Goal: Information Seeking & Learning: Learn about a topic

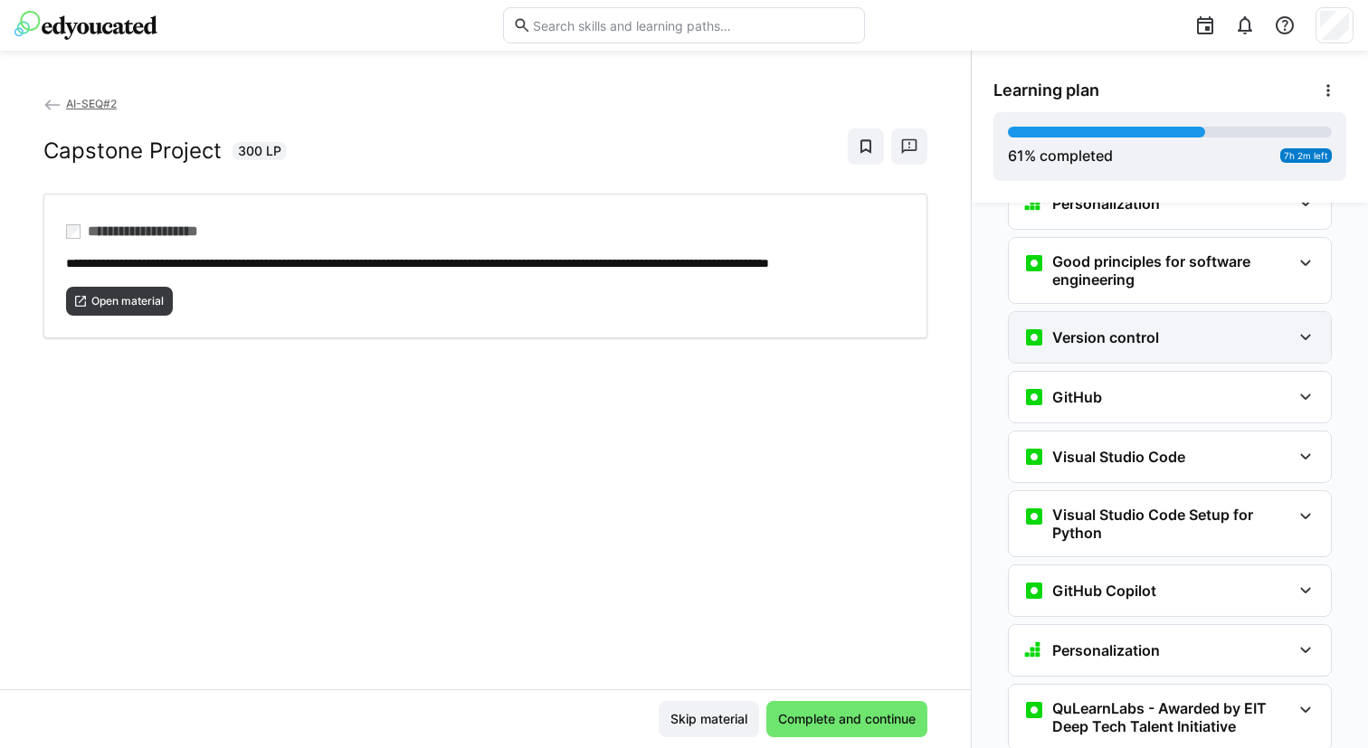
scroll to position [443, 0]
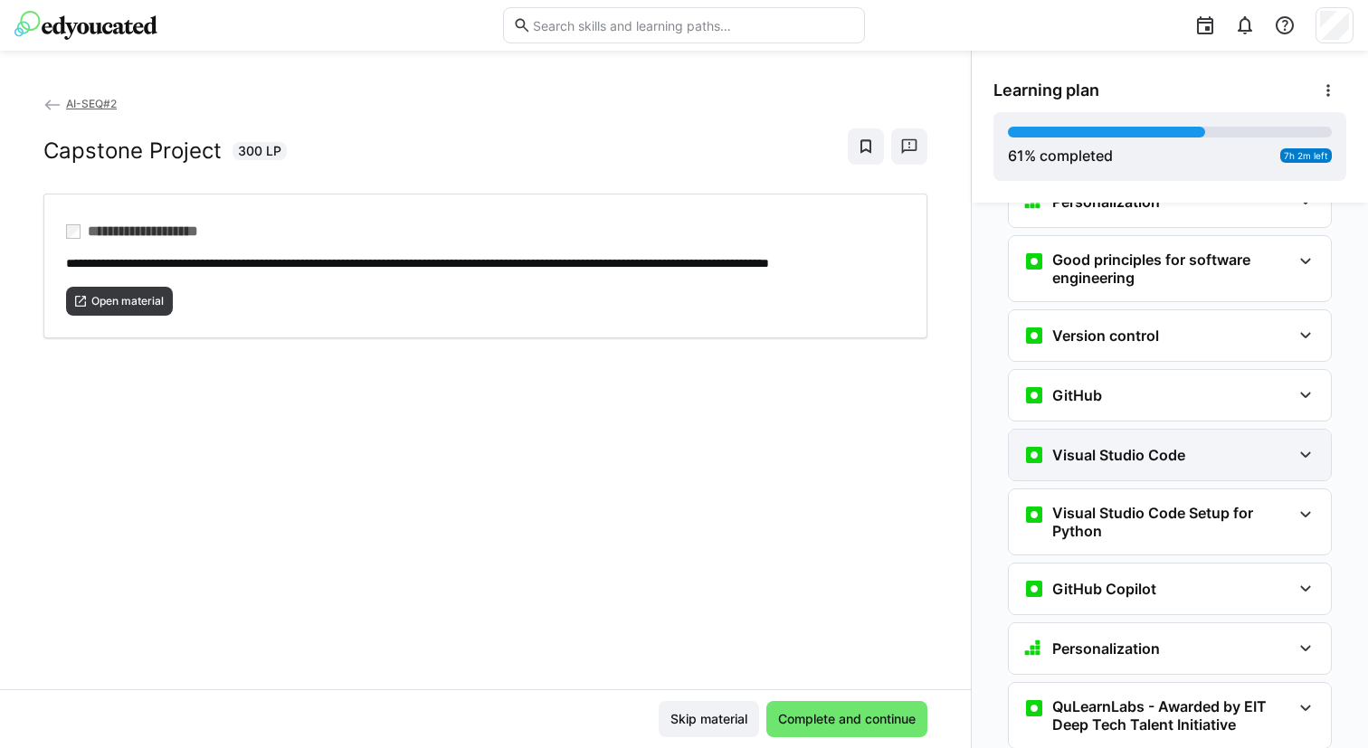
click at [1102, 446] on h3 "Visual Studio Code" at bounding box center [1118, 455] width 133 height 18
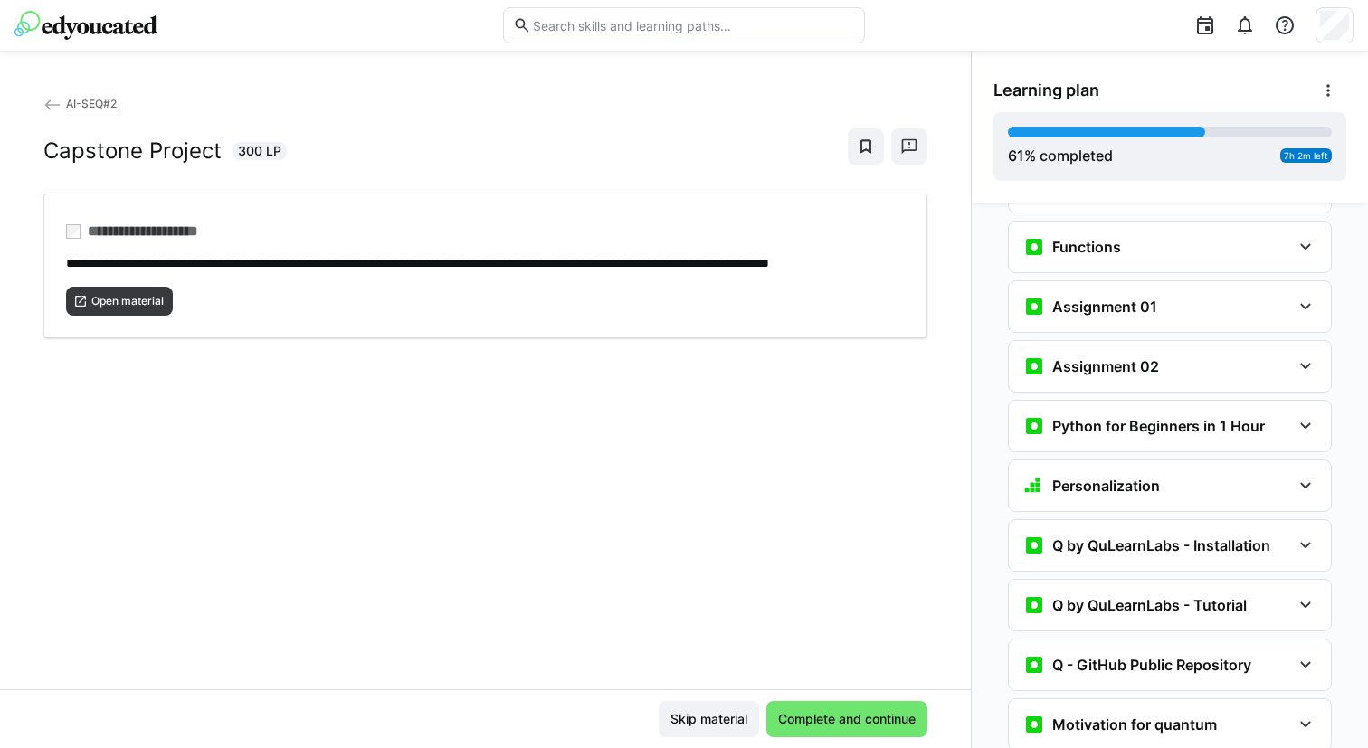
scroll to position [1482, 0]
click at [796, 708] on span "Complete and continue" at bounding box center [846, 719] width 161 height 36
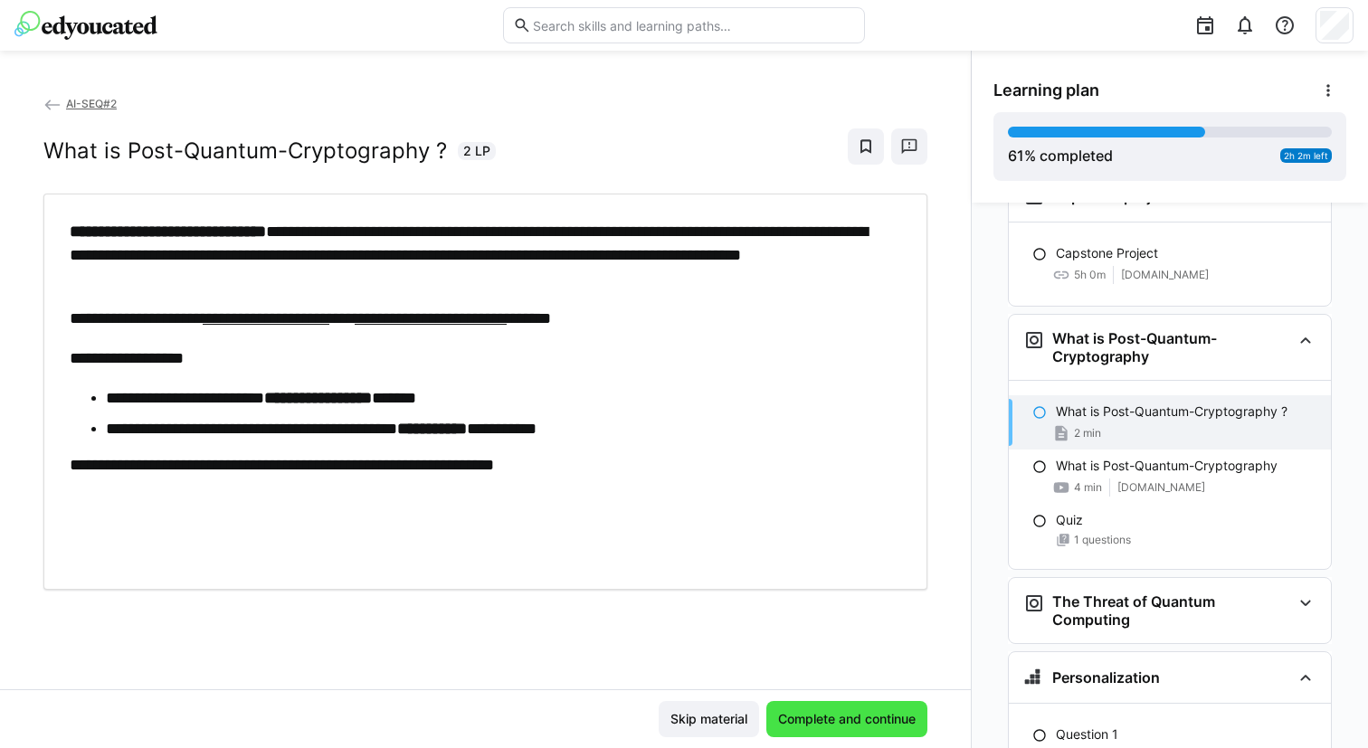
scroll to position [3633, 0]
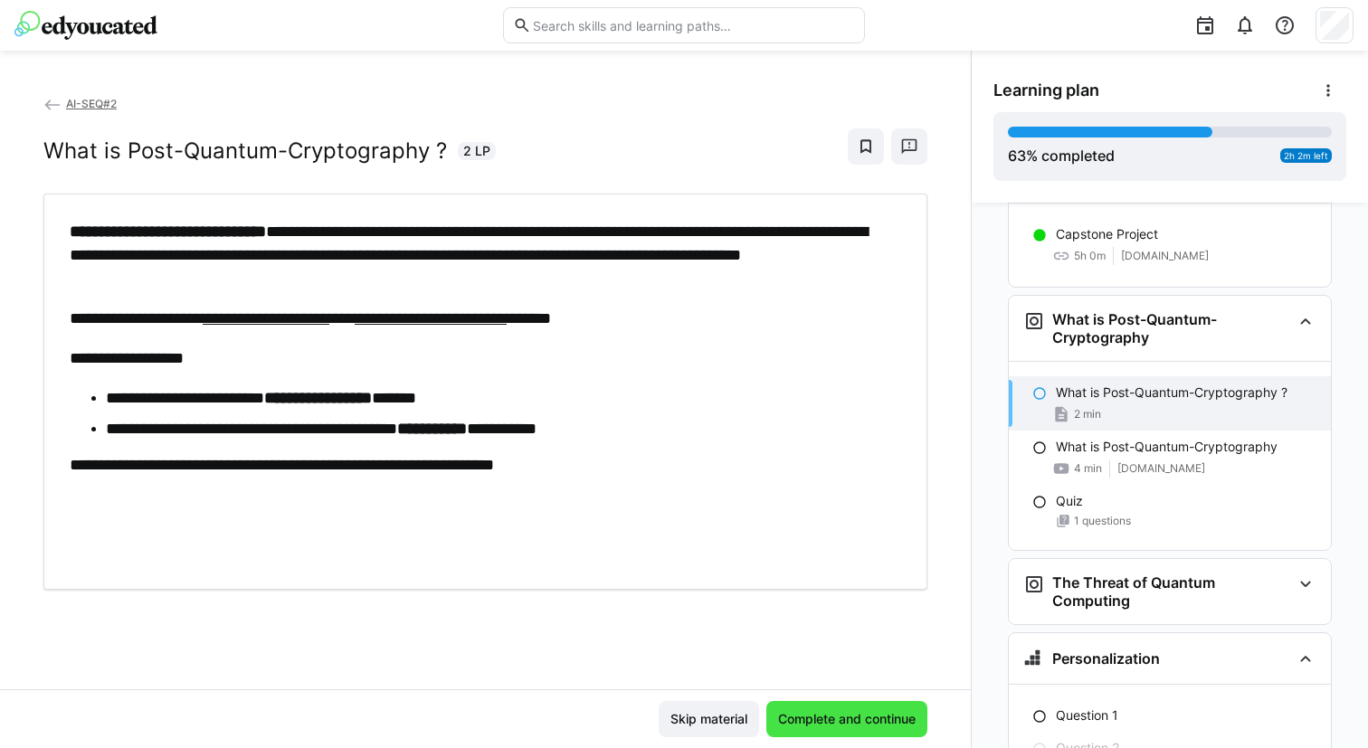
click at [804, 716] on span "Complete and continue" at bounding box center [846, 719] width 143 height 18
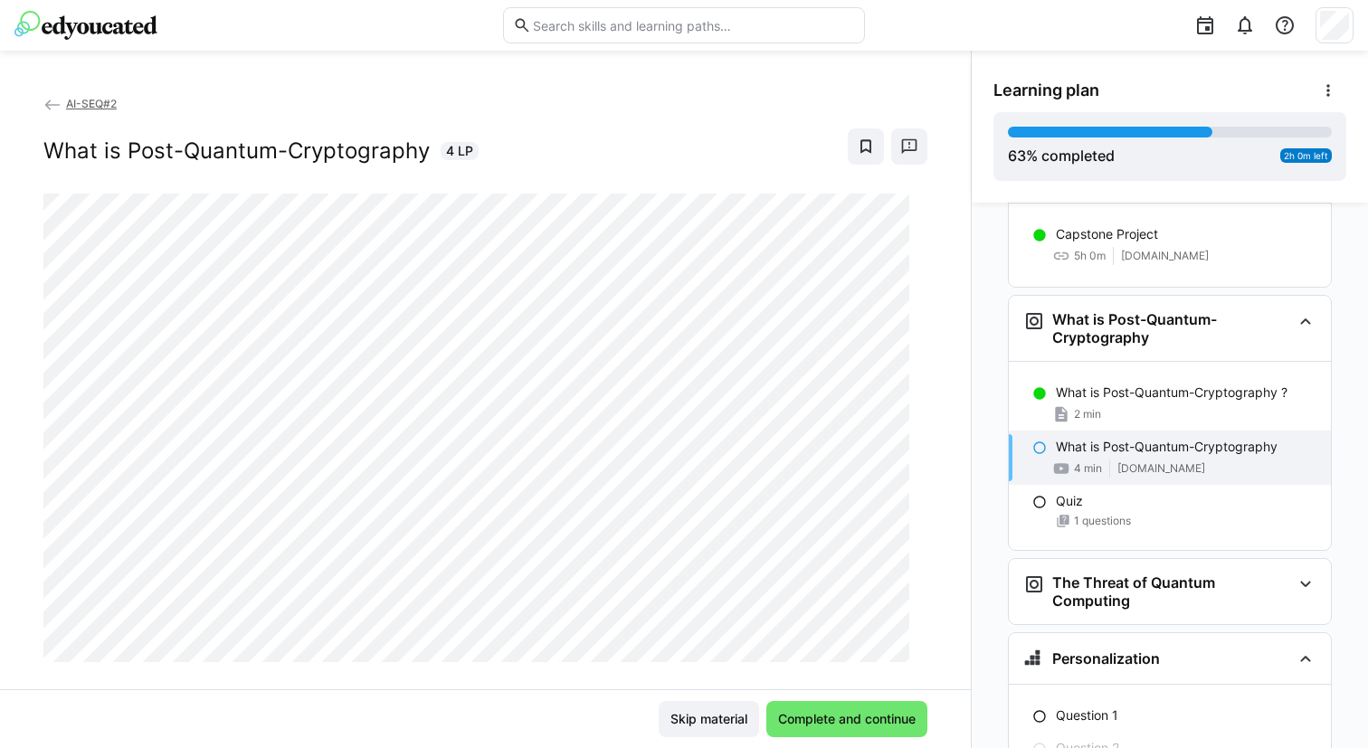
click at [372, 736] on div "Skip material Complete and continue" at bounding box center [485, 719] width 884 height 36
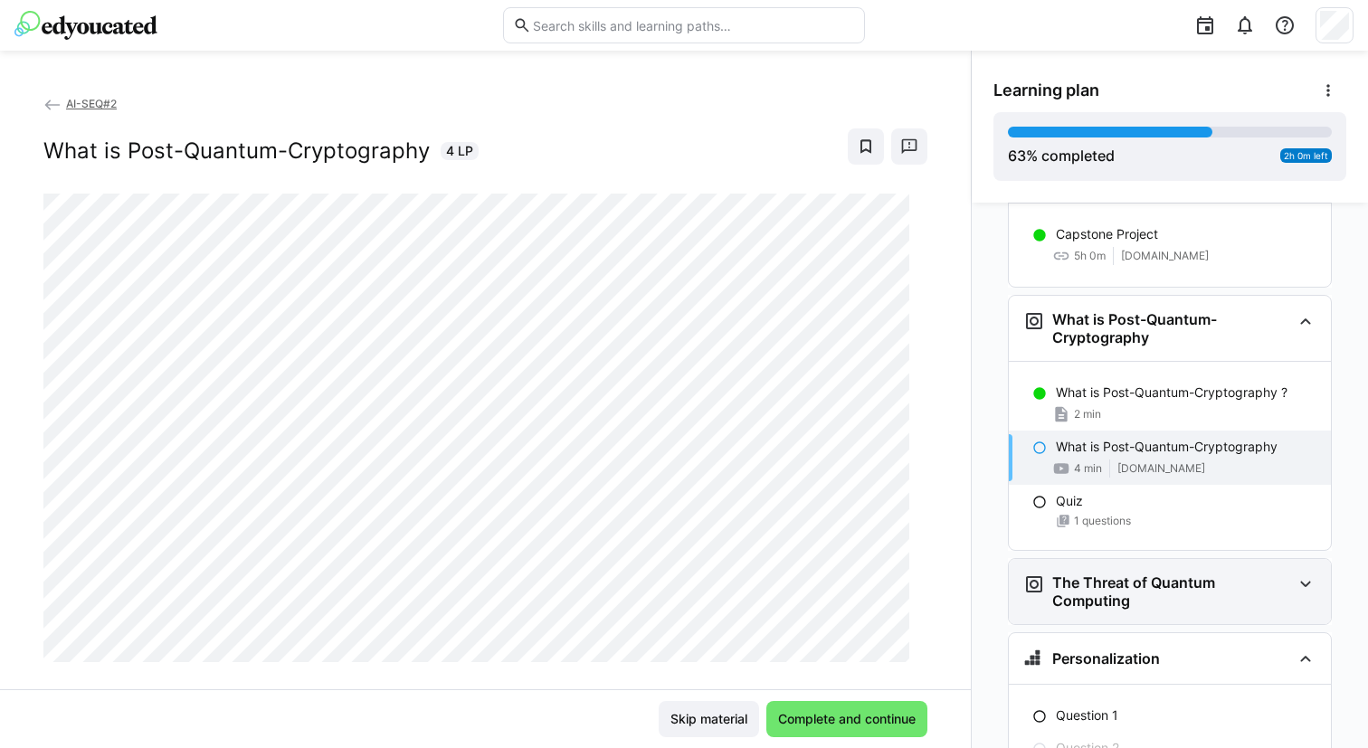
click at [1083, 574] on h3 "The Threat of Quantum Computing" at bounding box center [1171, 592] width 239 height 36
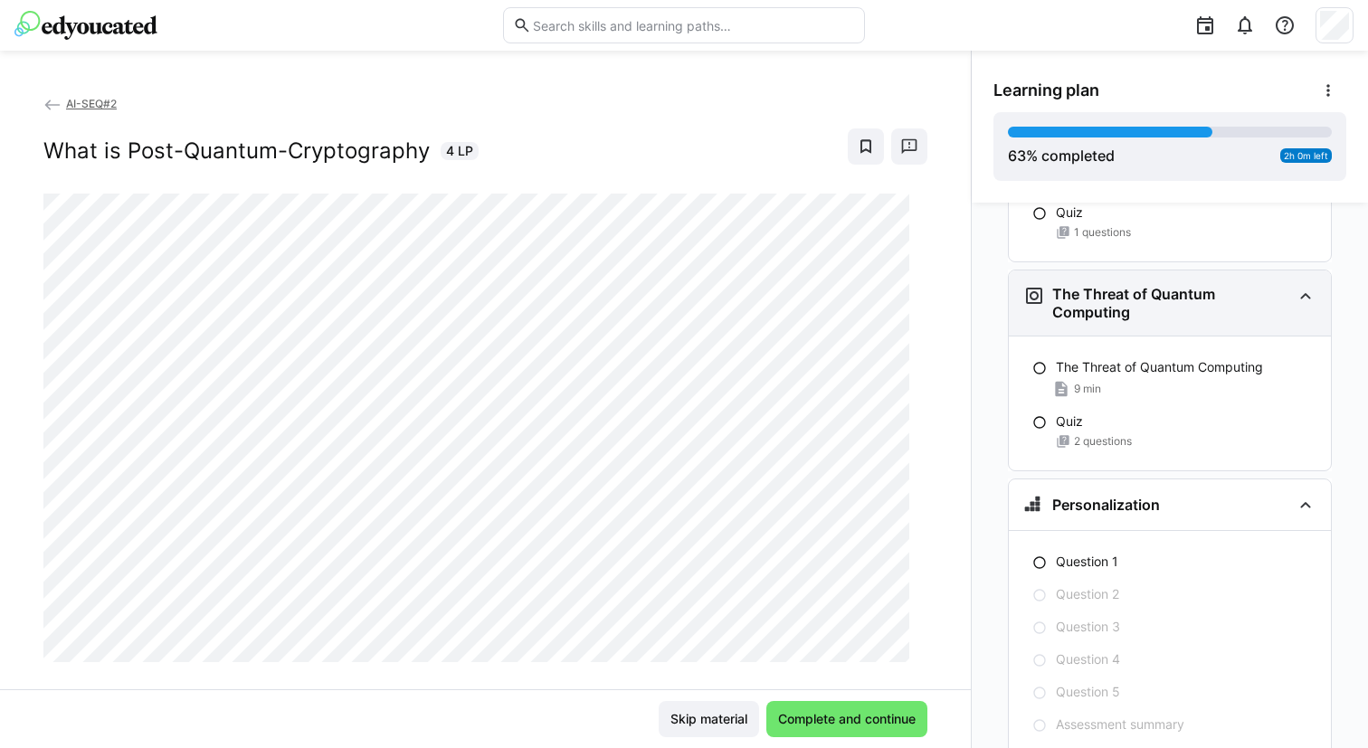
scroll to position [3957, 0]
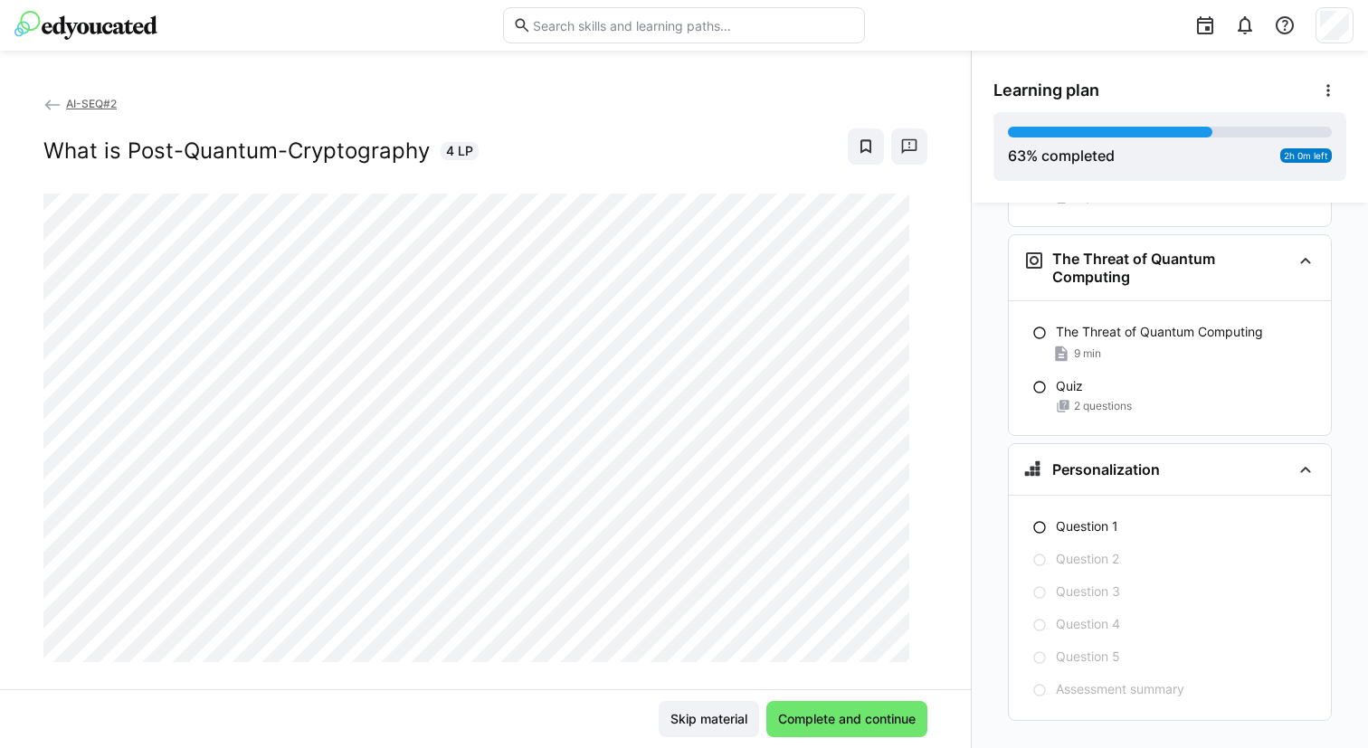
click at [839, 740] on div "Skip material Complete and continue" at bounding box center [485, 719] width 971 height 59
click at [826, 724] on span "Complete and continue" at bounding box center [846, 719] width 143 height 18
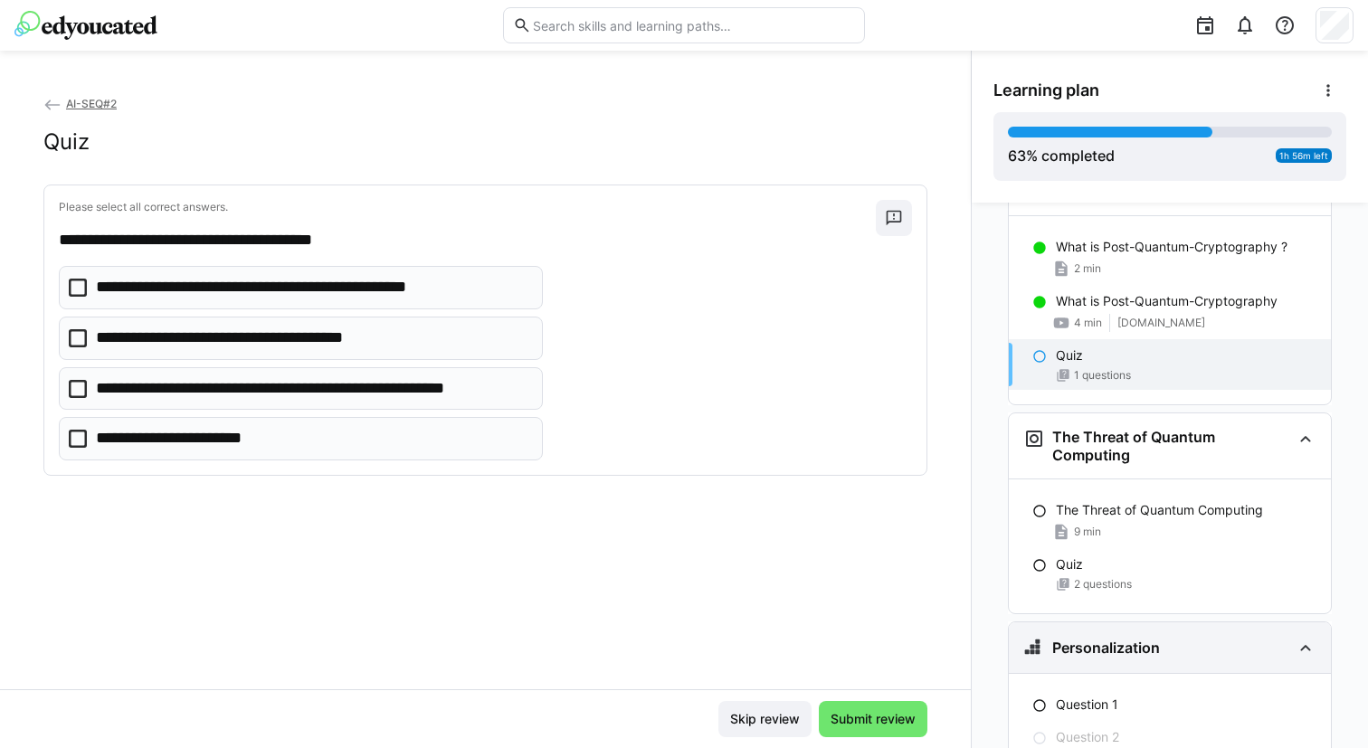
scroll to position [3776, 0]
click at [246, 395] on p "**********" at bounding box center [312, 389] width 433 height 24
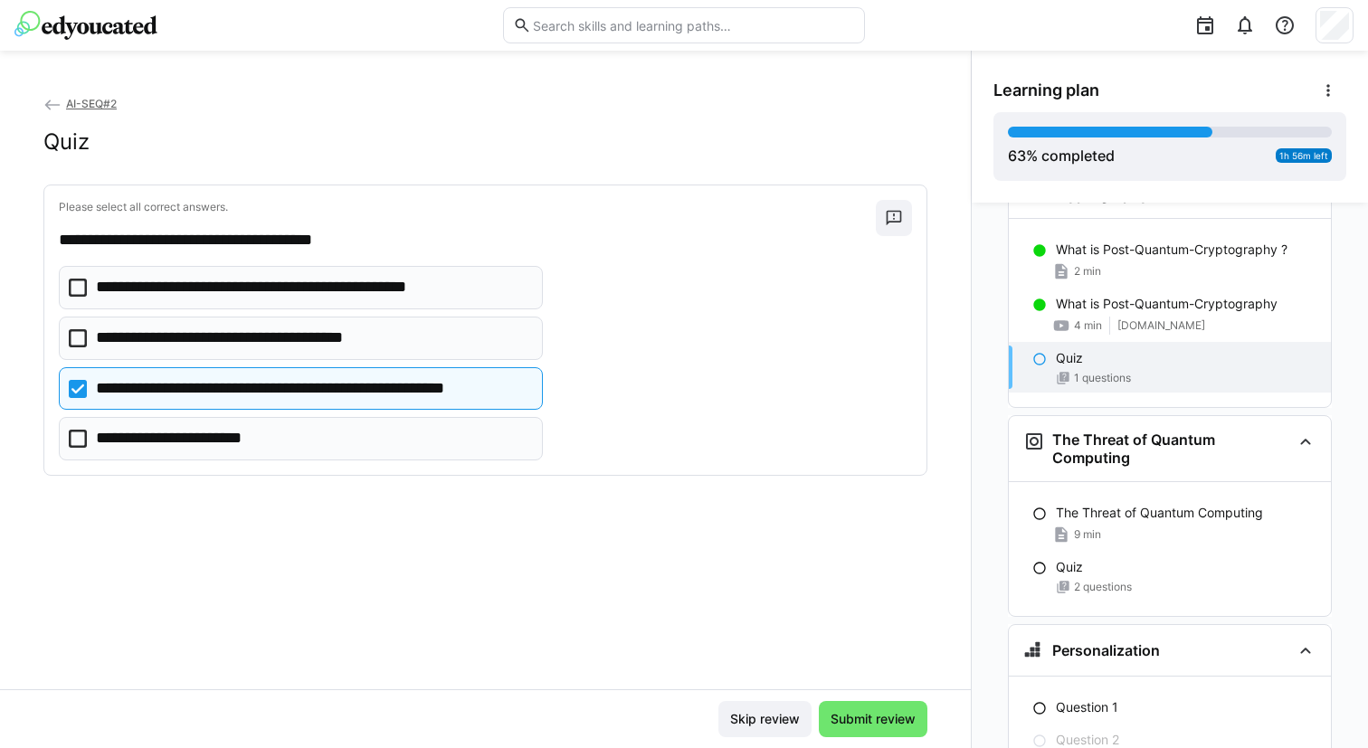
click at [360, 339] on p "**********" at bounding box center [248, 339] width 304 height 24
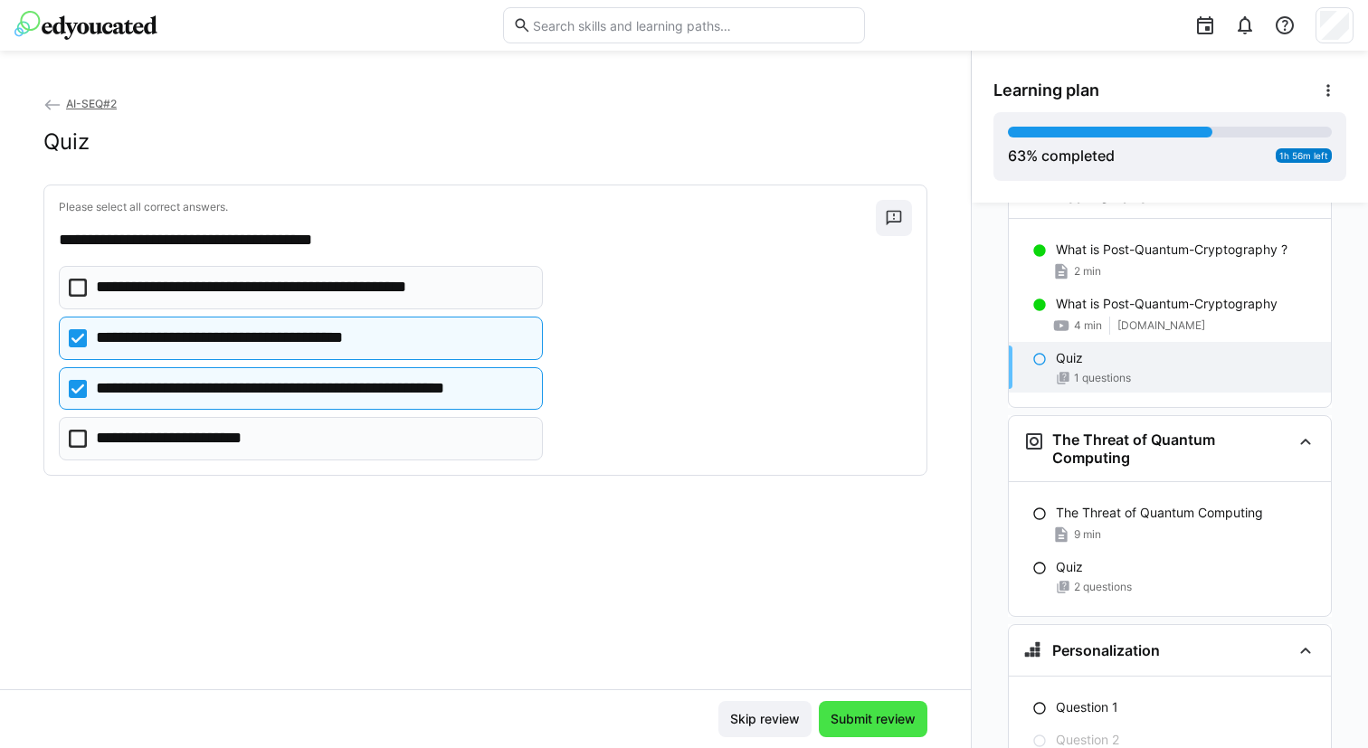
click at [879, 709] on span "Submit review" at bounding box center [873, 719] width 109 height 36
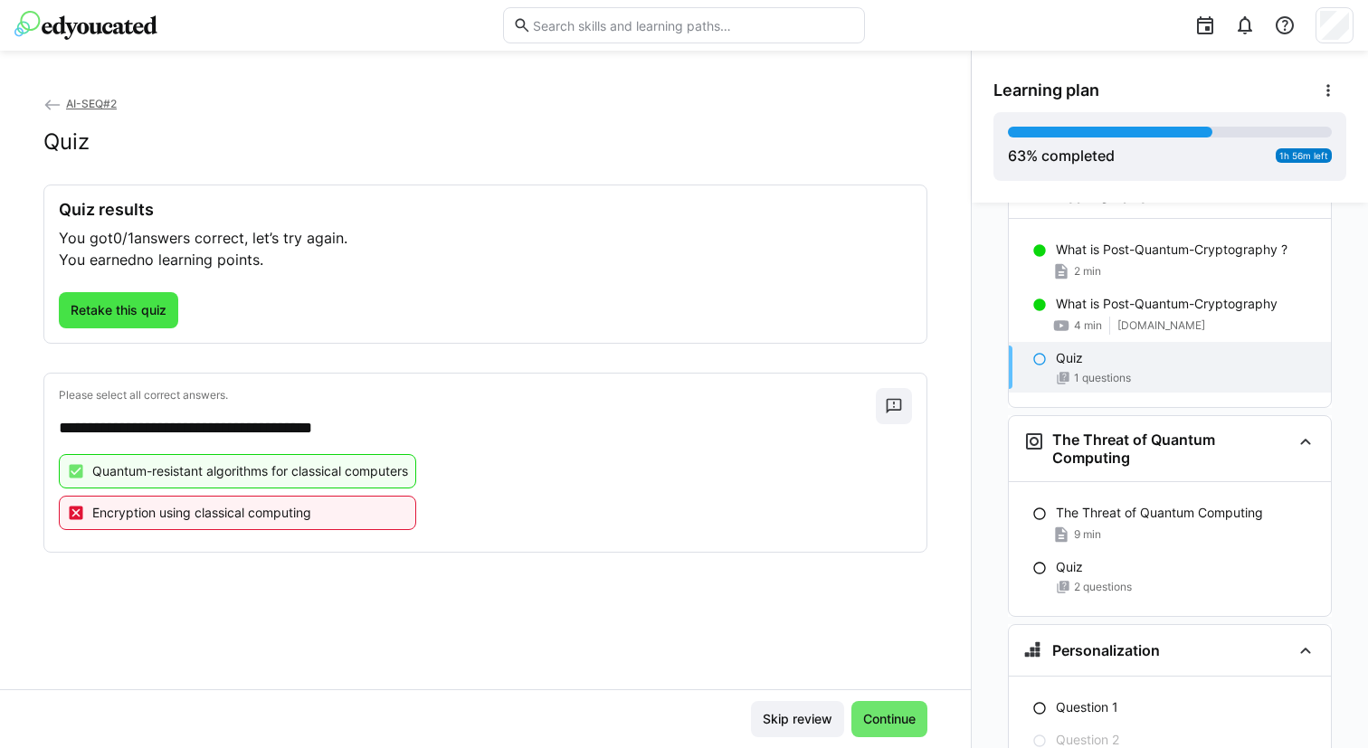
click at [138, 319] on span "Retake this quiz" at bounding box center [118, 310] width 101 height 18
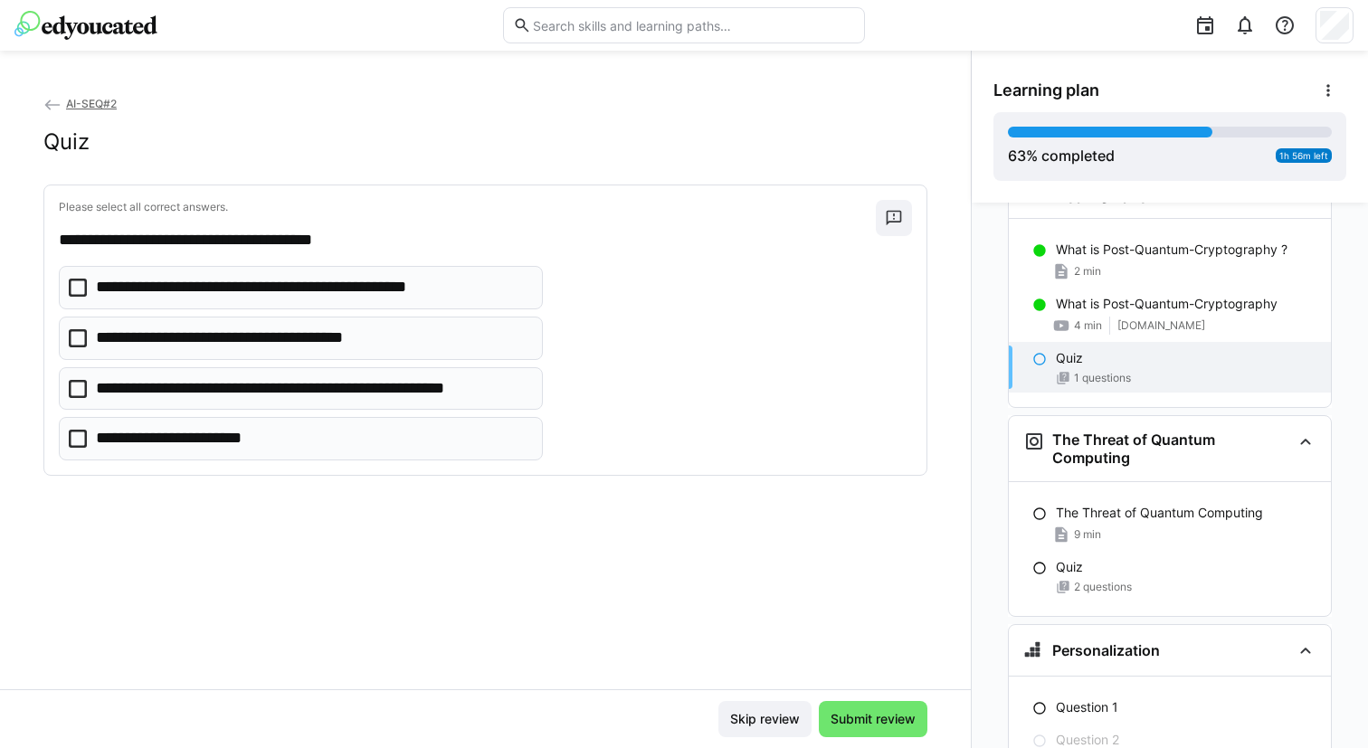
click at [173, 401] on eds-checkbox "**********" at bounding box center [301, 388] width 484 height 43
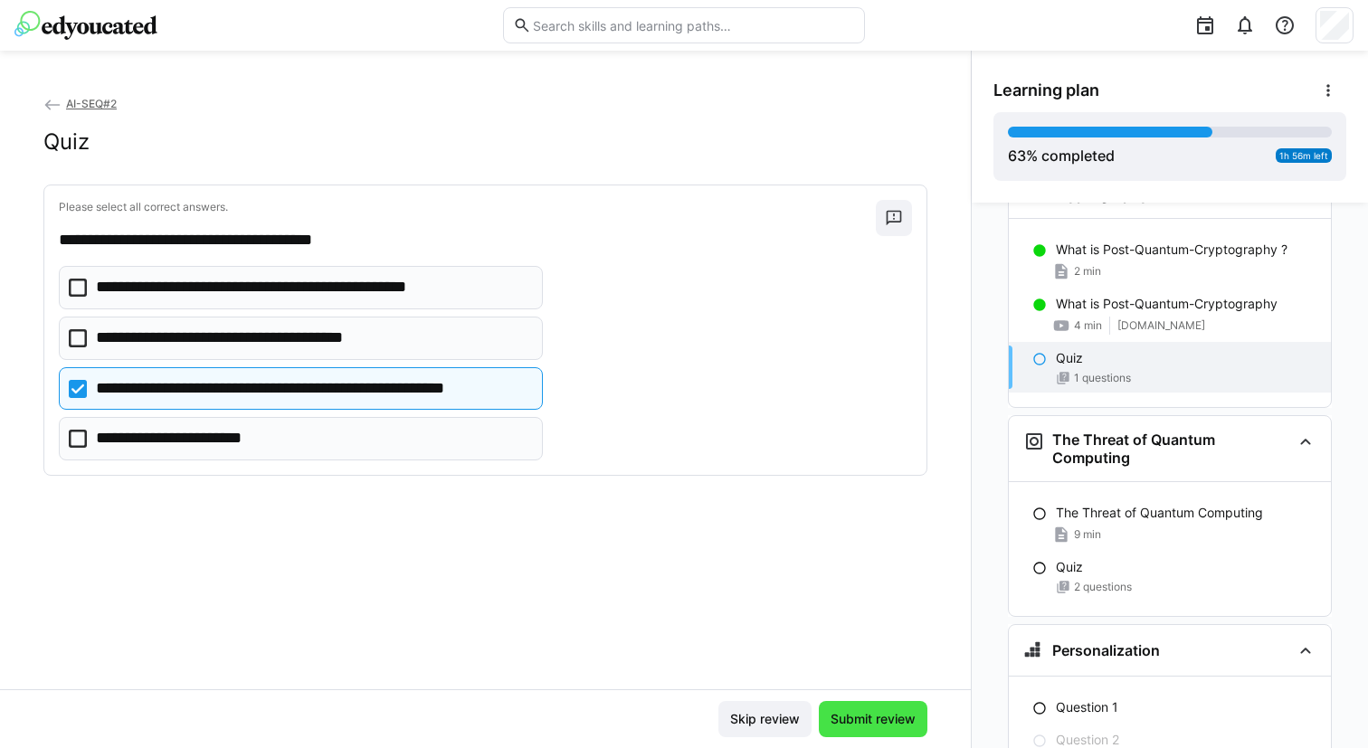
click at [879, 724] on span "Submit review" at bounding box center [873, 719] width 90 height 18
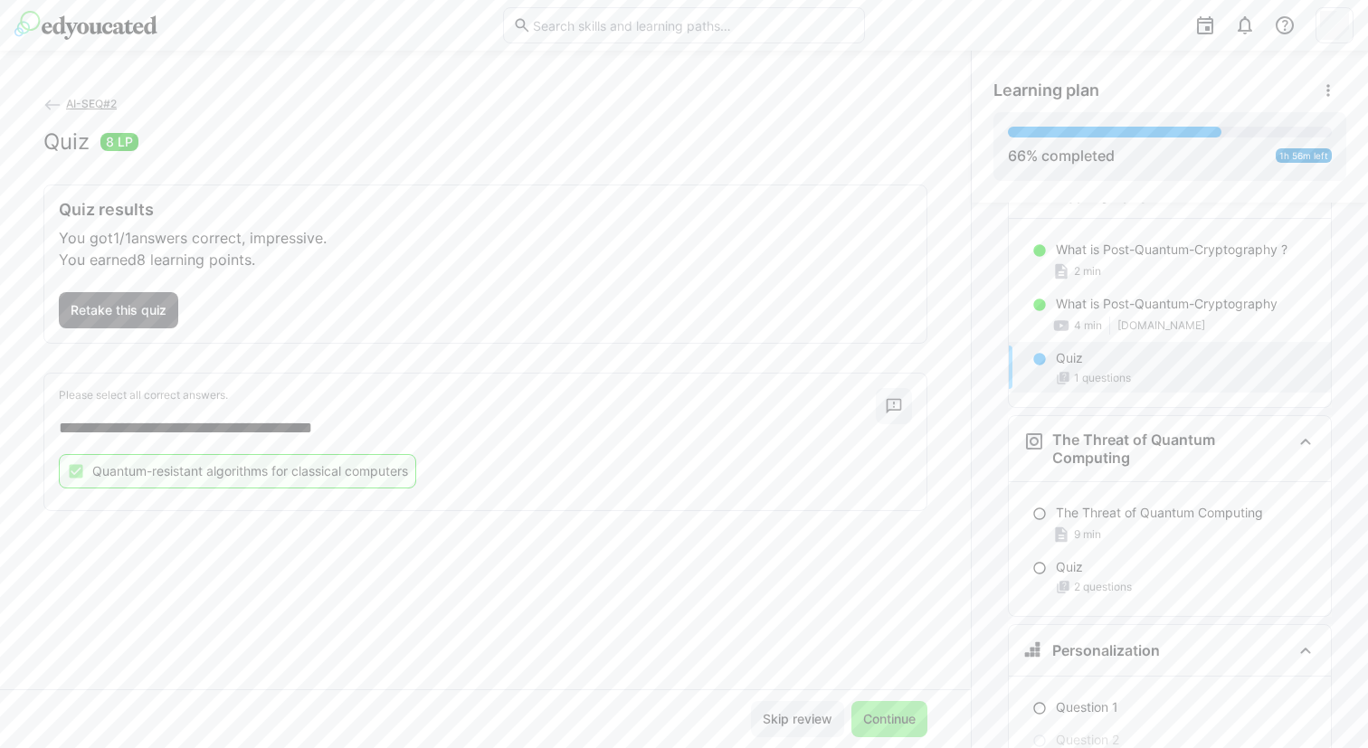
click at [879, 724] on span "Continue" at bounding box center [890, 719] width 58 height 18
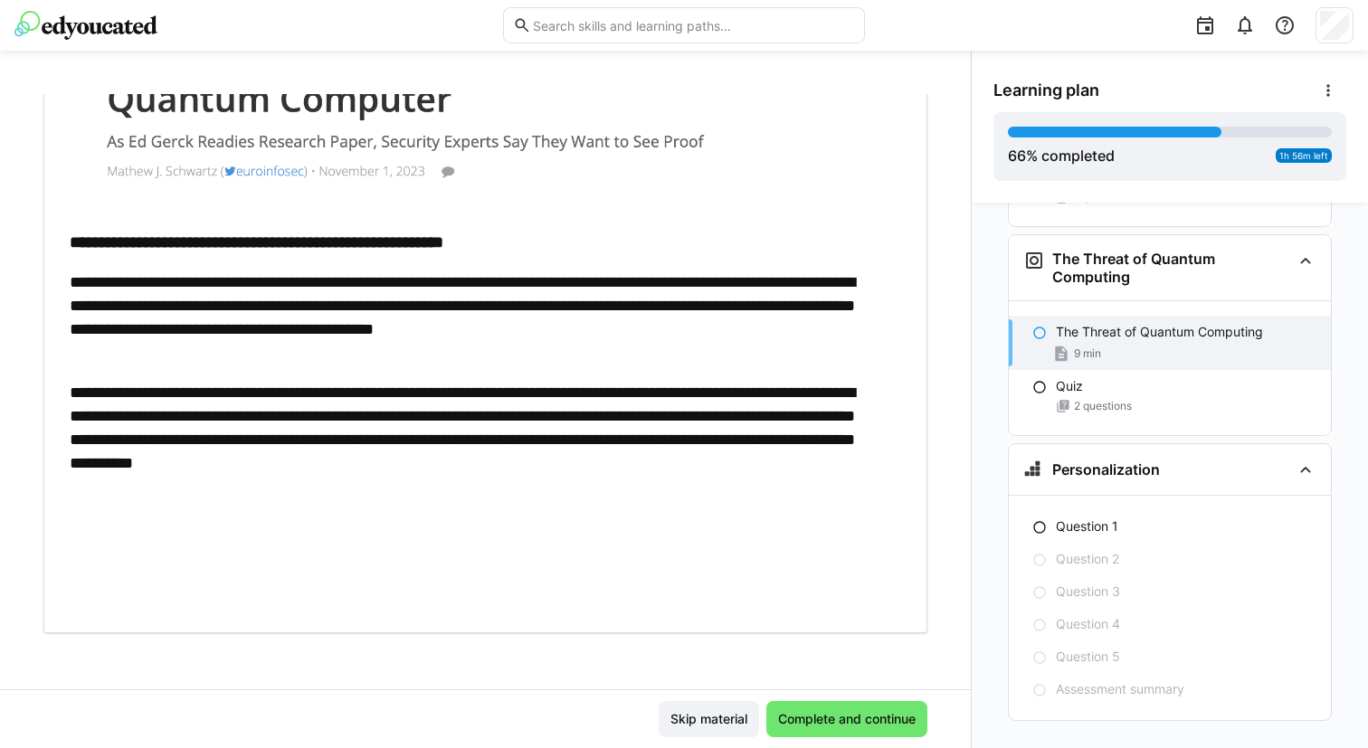
scroll to position [681, 0]
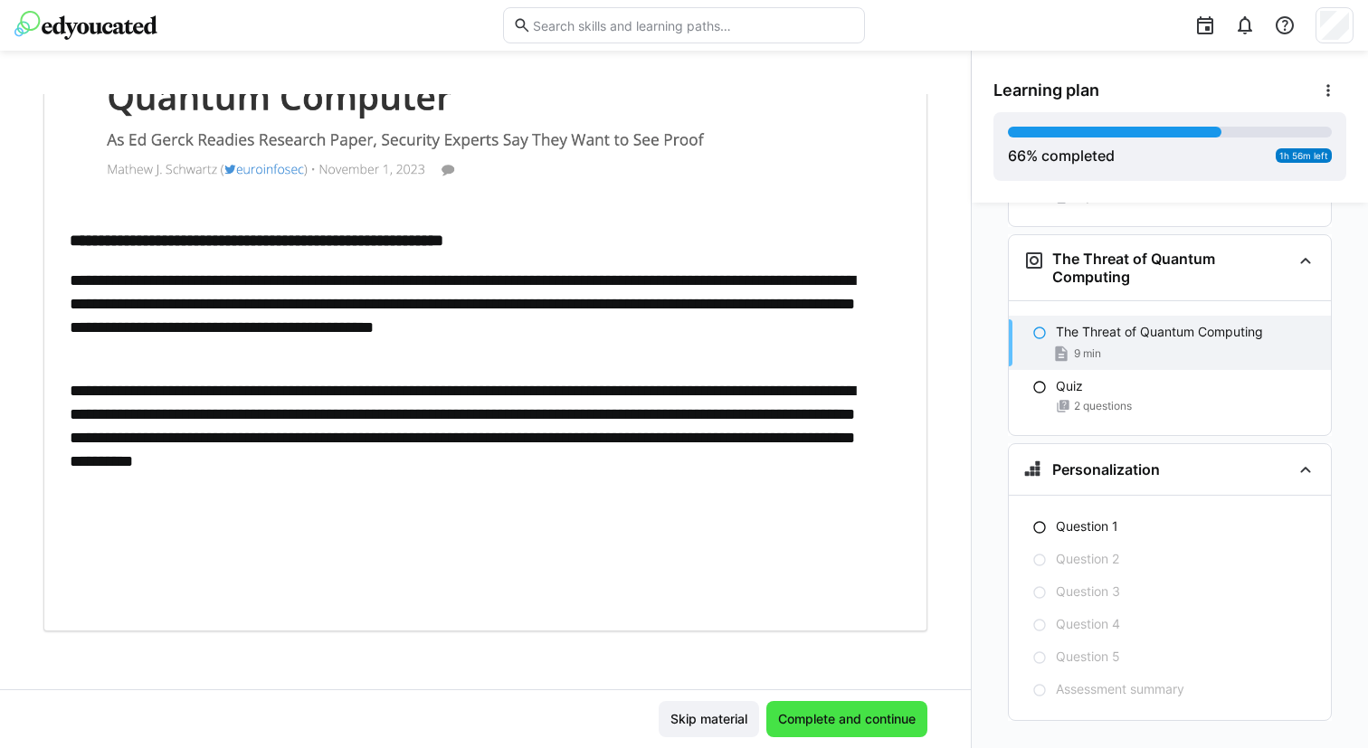
click at [841, 715] on span "Complete and continue" at bounding box center [846, 719] width 143 height 18
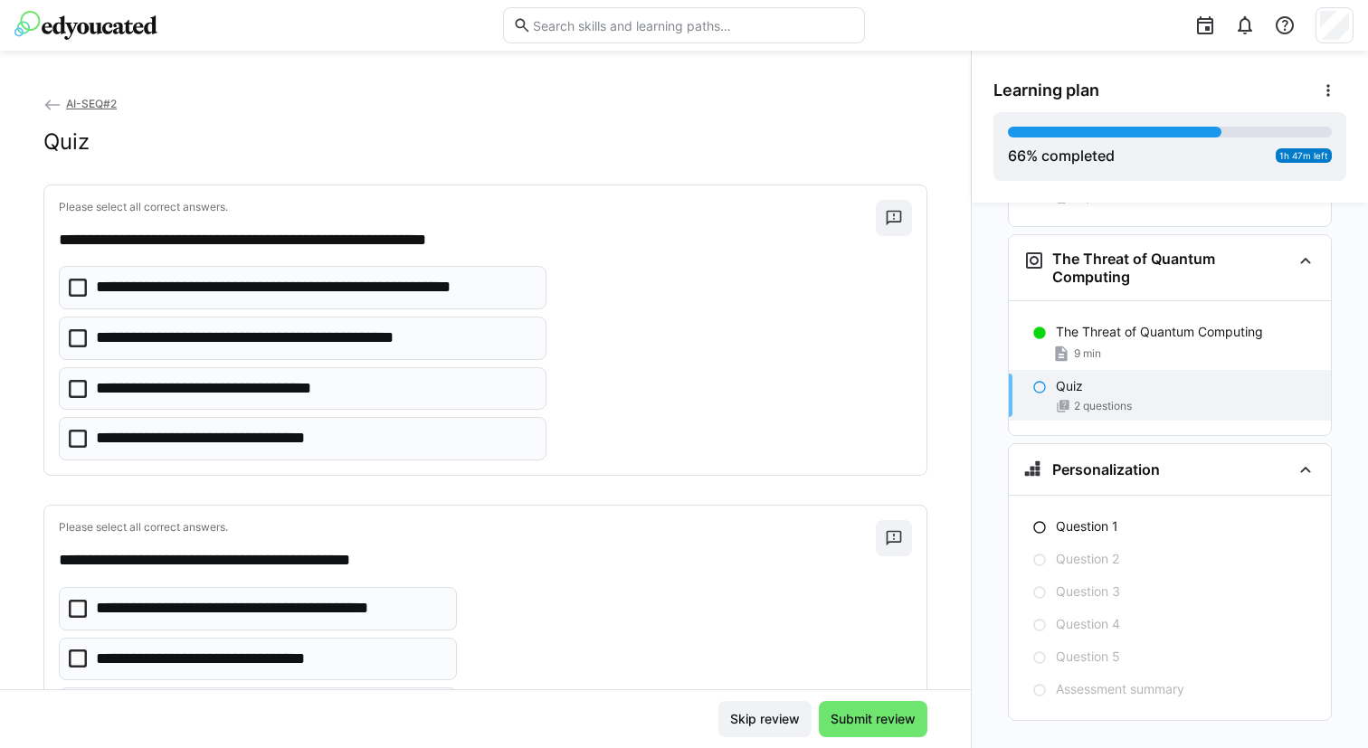
click at [320, 295] on p "**********" at bounding box center [314, 288] width 437 height 24
click at [364, 288] on p "**********" at bounding box center [314, 288] width 437 height 24
click at [317, 394] on p "**********" at bounding box center [236, 389] width 280 height 24
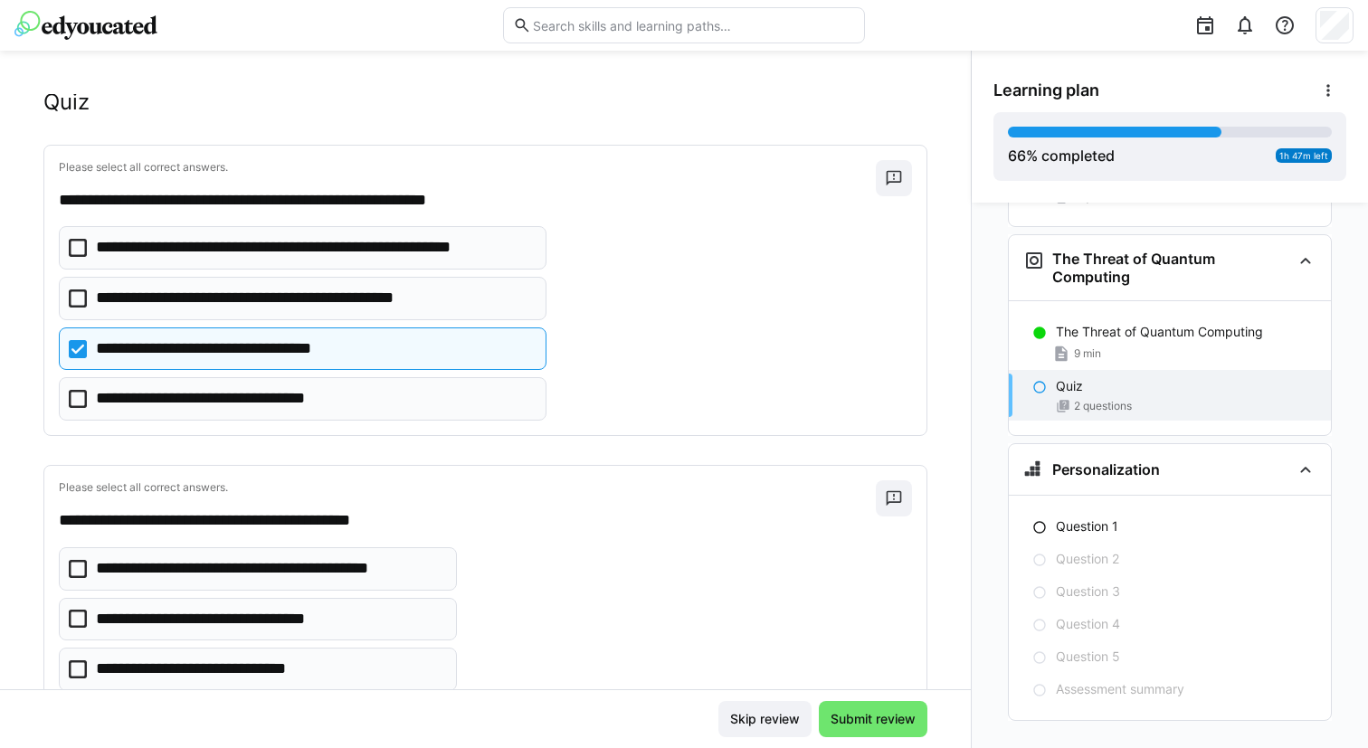
scroll to position [43, 0]
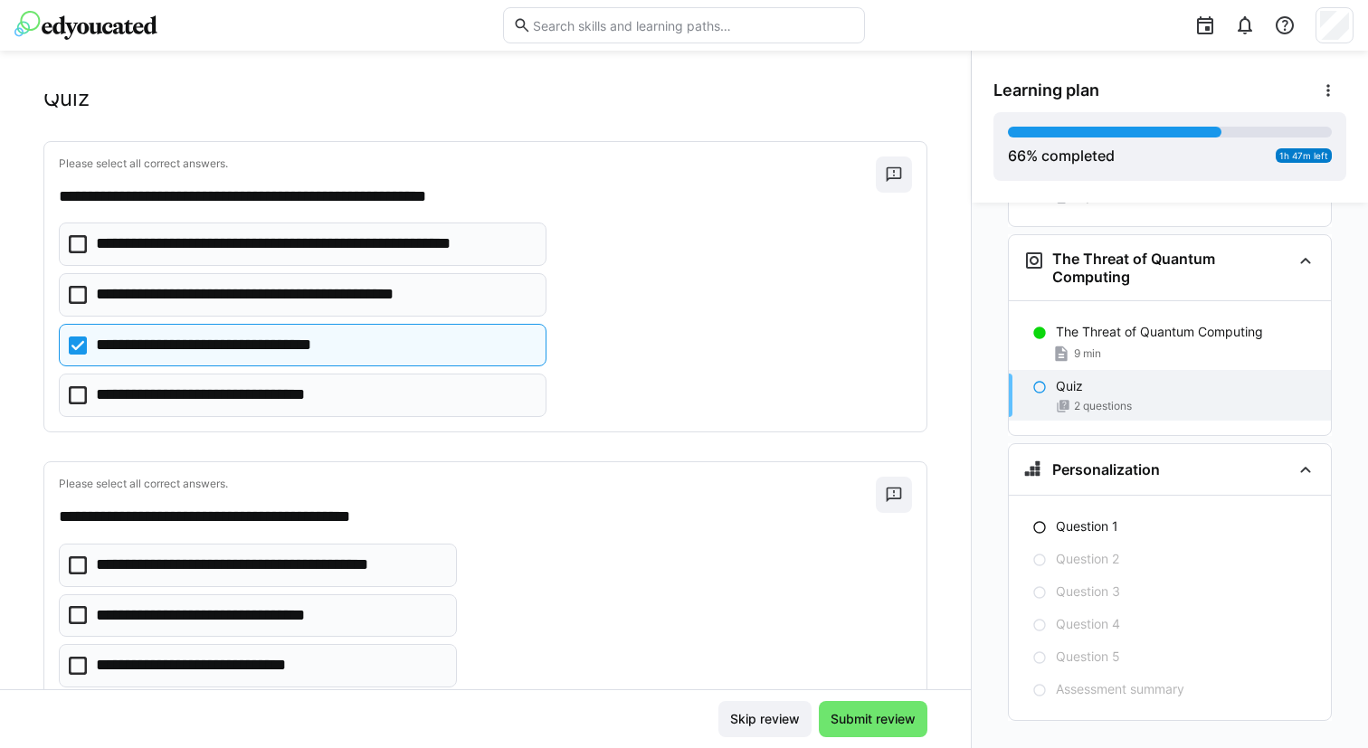
click at [304, 342] on p "**********" at bounding box center [236, 346] width 280 height 24
click at [310, 305] on p "**********" at bounding box center [274, 295] width 356 height 24
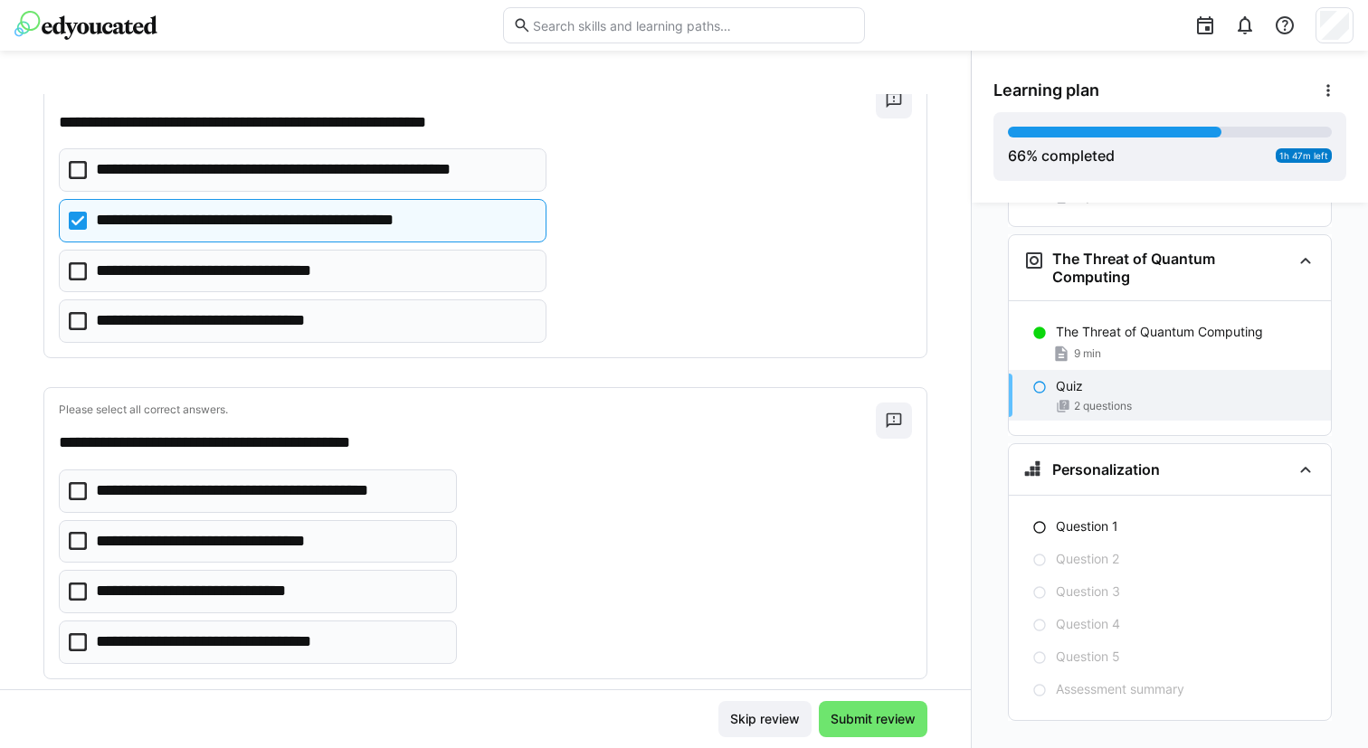
scroll to position [115, 0]
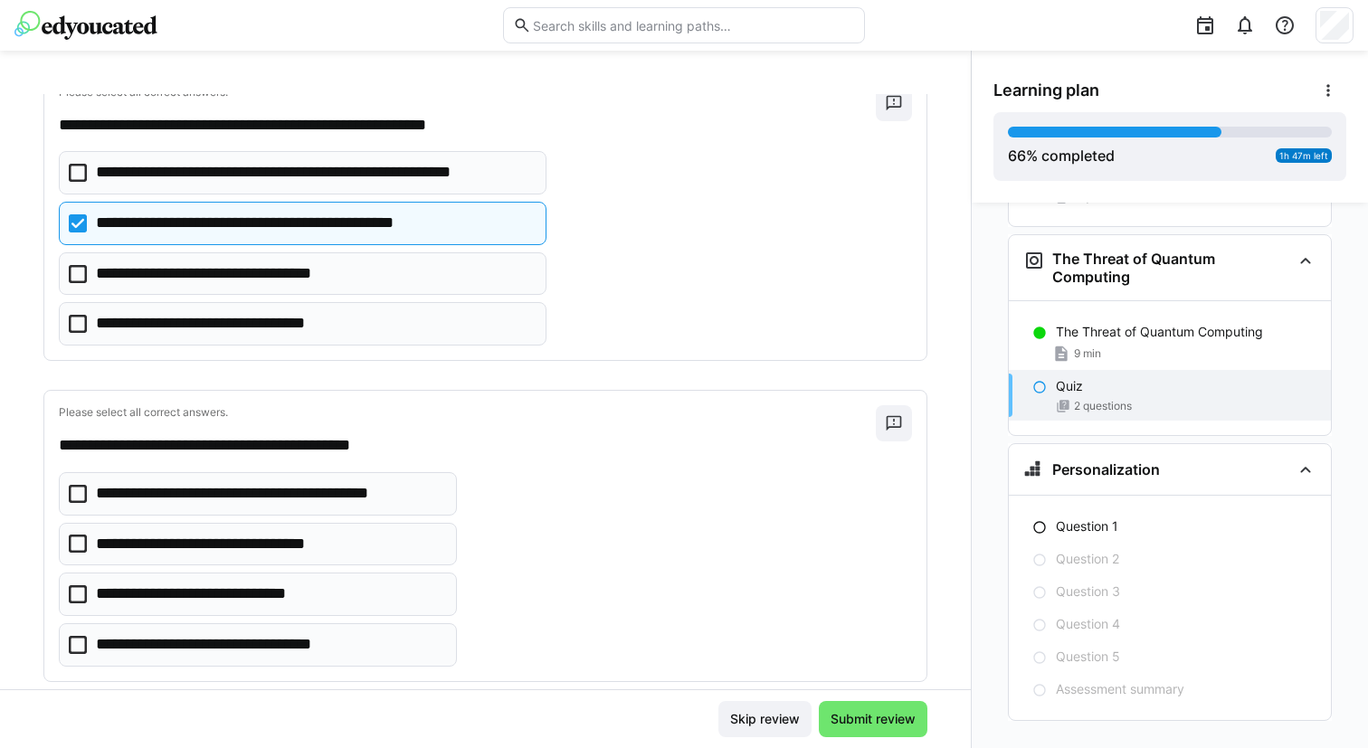
click at [339, 177] on p "**********" at bounding box center [314, 173] width 437 height 24
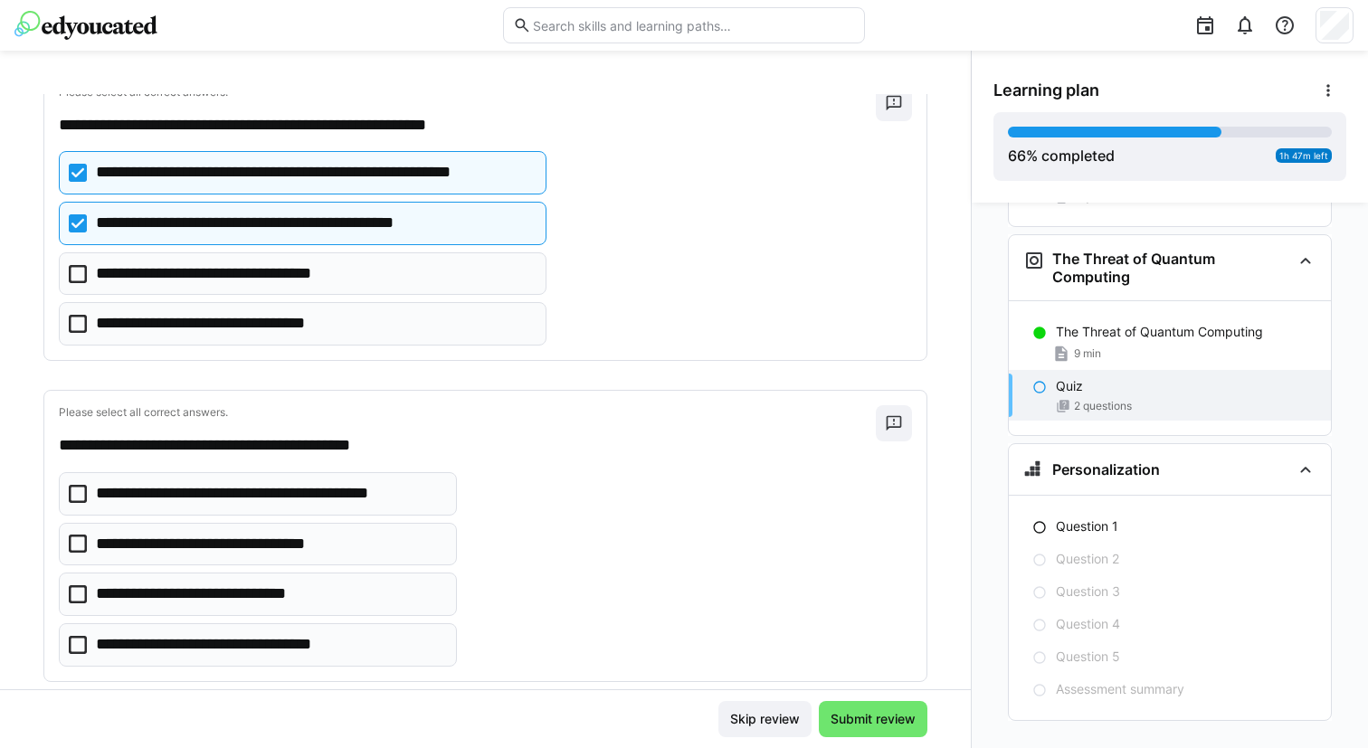
click at [325, 229] on p "**********" at bounding box center [274, 224] width 356 height 24
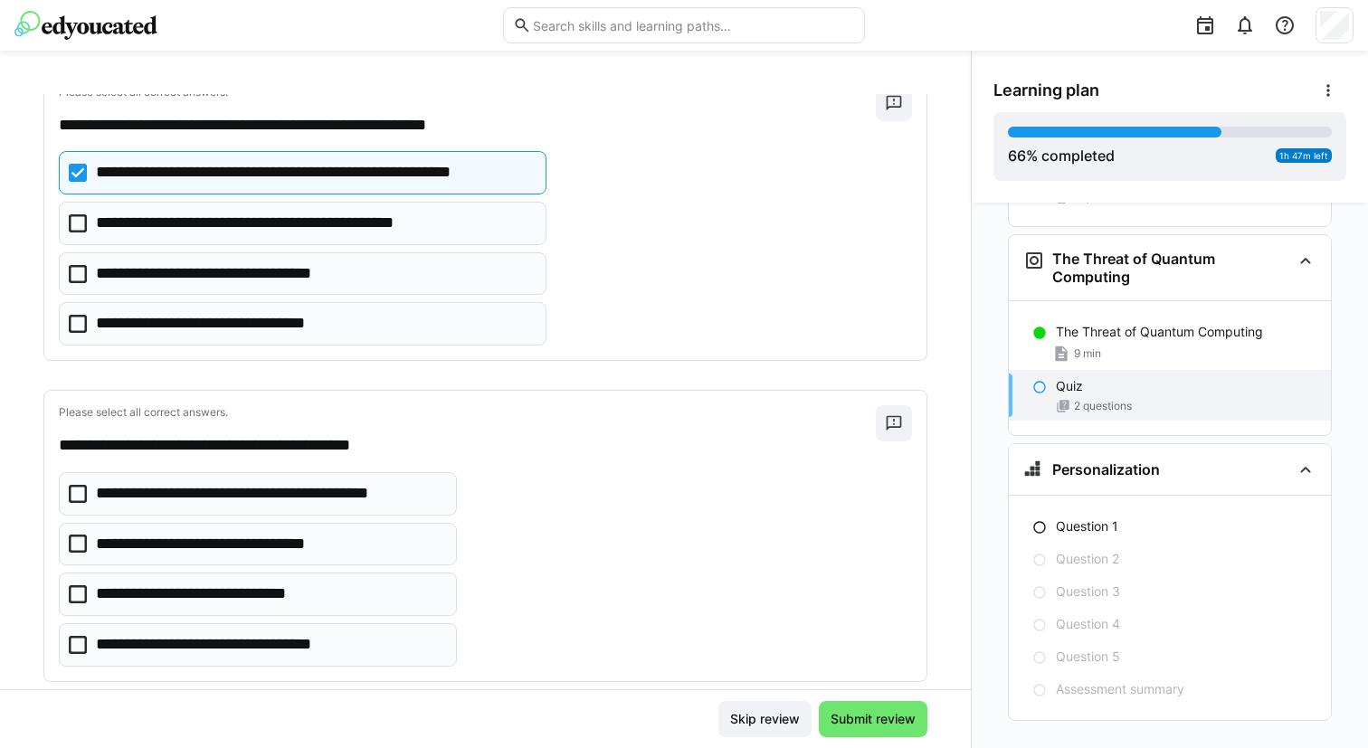
click at [333, 224] on p "**********" at bounding box center [274, 224] width 356 height 24
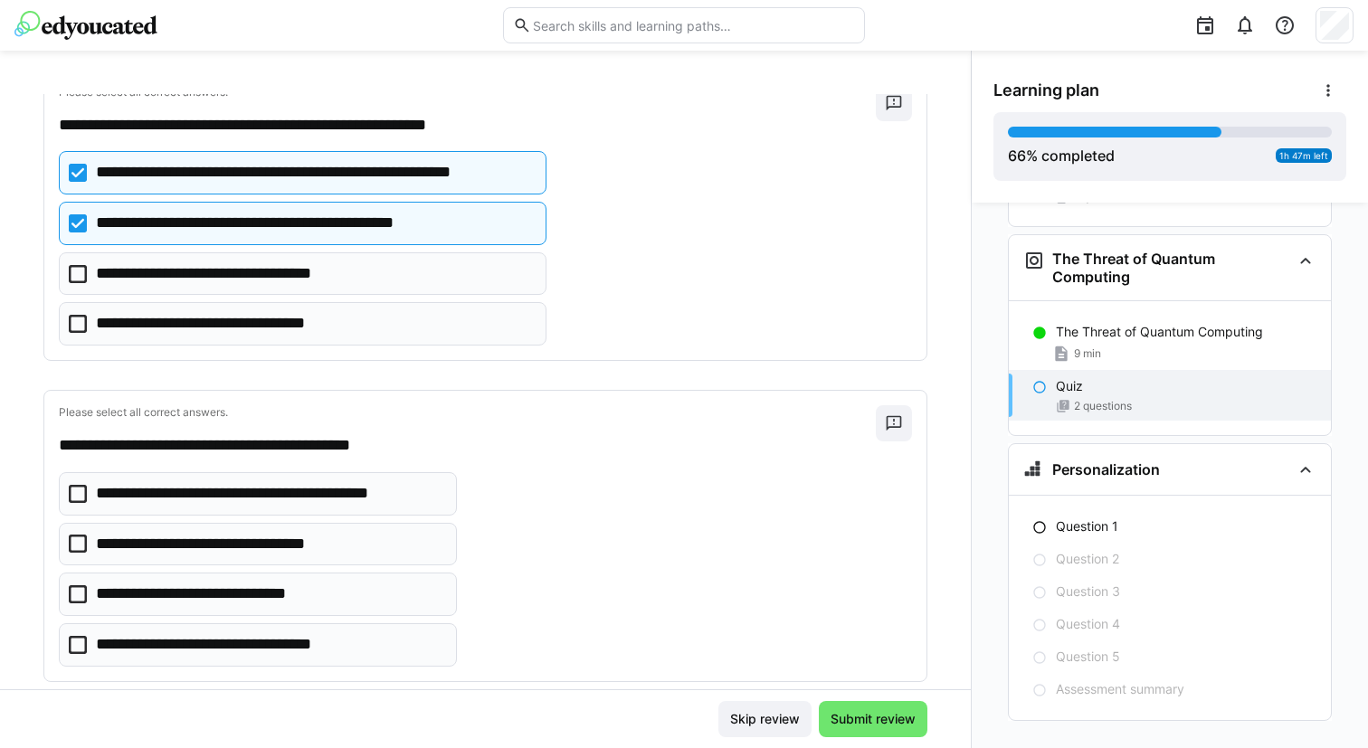
click at [345, 166] on p "**********" at bounding box center [314, 173] width 437 height 24
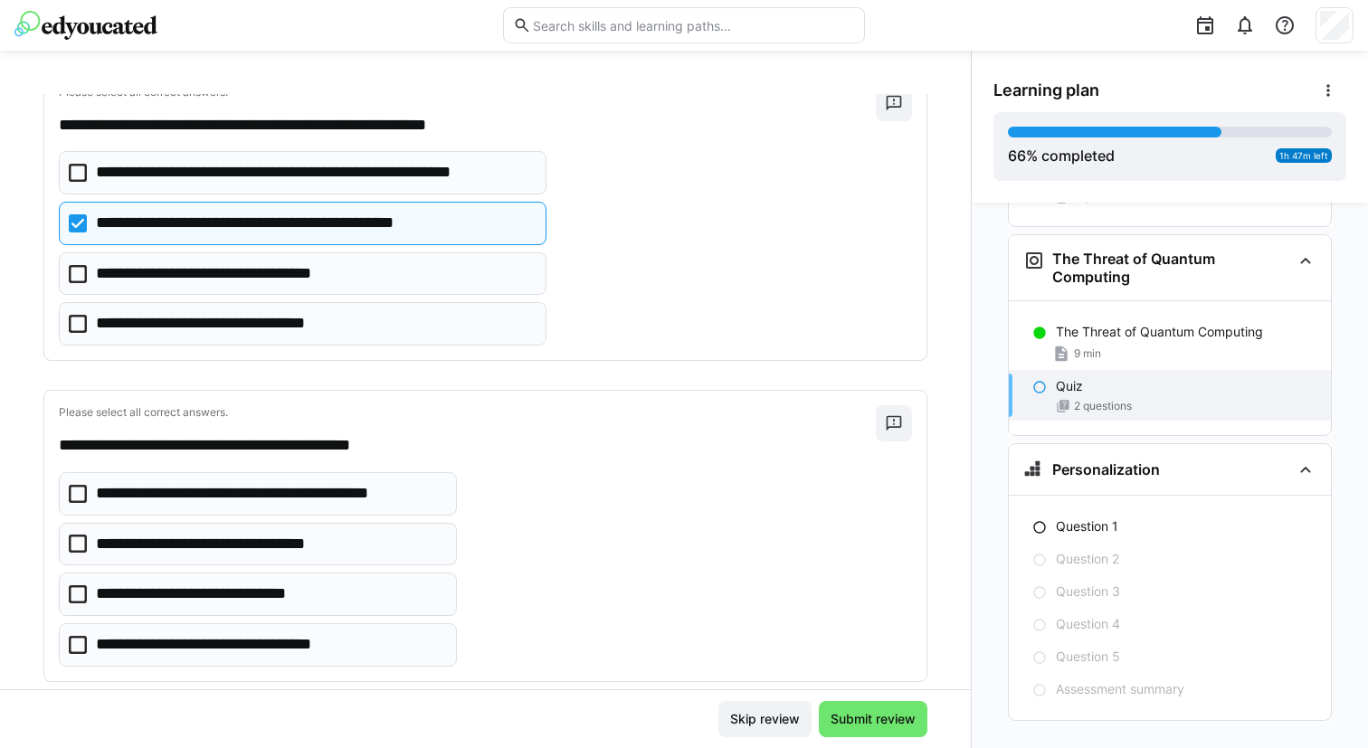
scroll to position [151, 0]
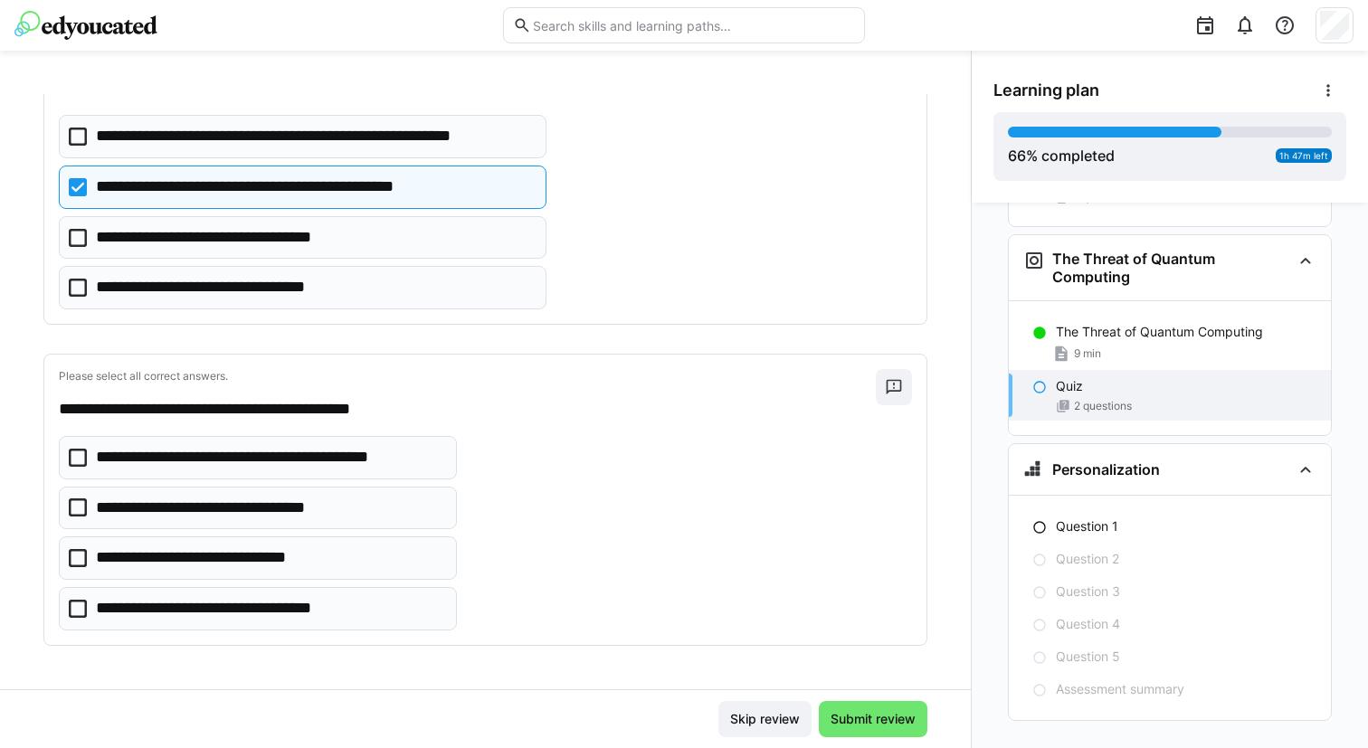
click at [309, 609] on p "**********" at bounding box center [234, 609] width 276 height 24
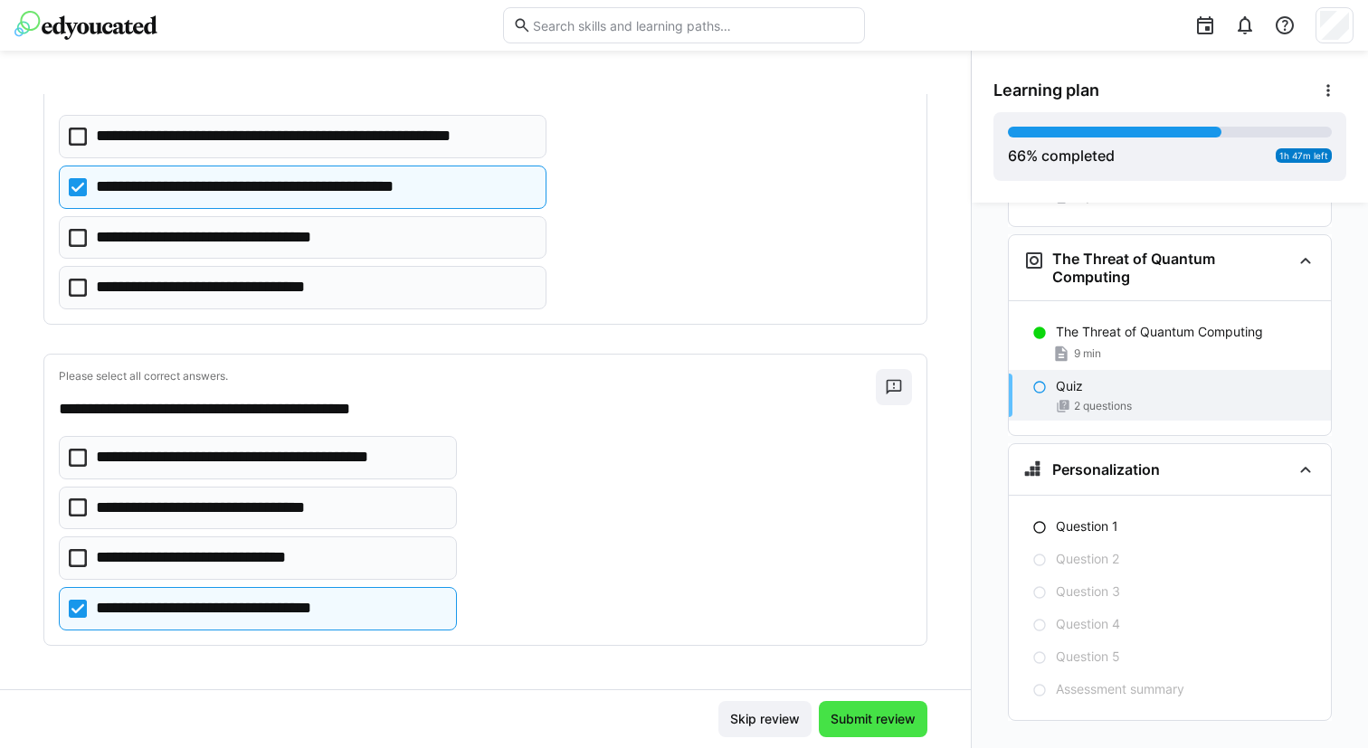
click at [853, 726] on span "Submit review" at bounding box center [873, 719] width 90 height 18
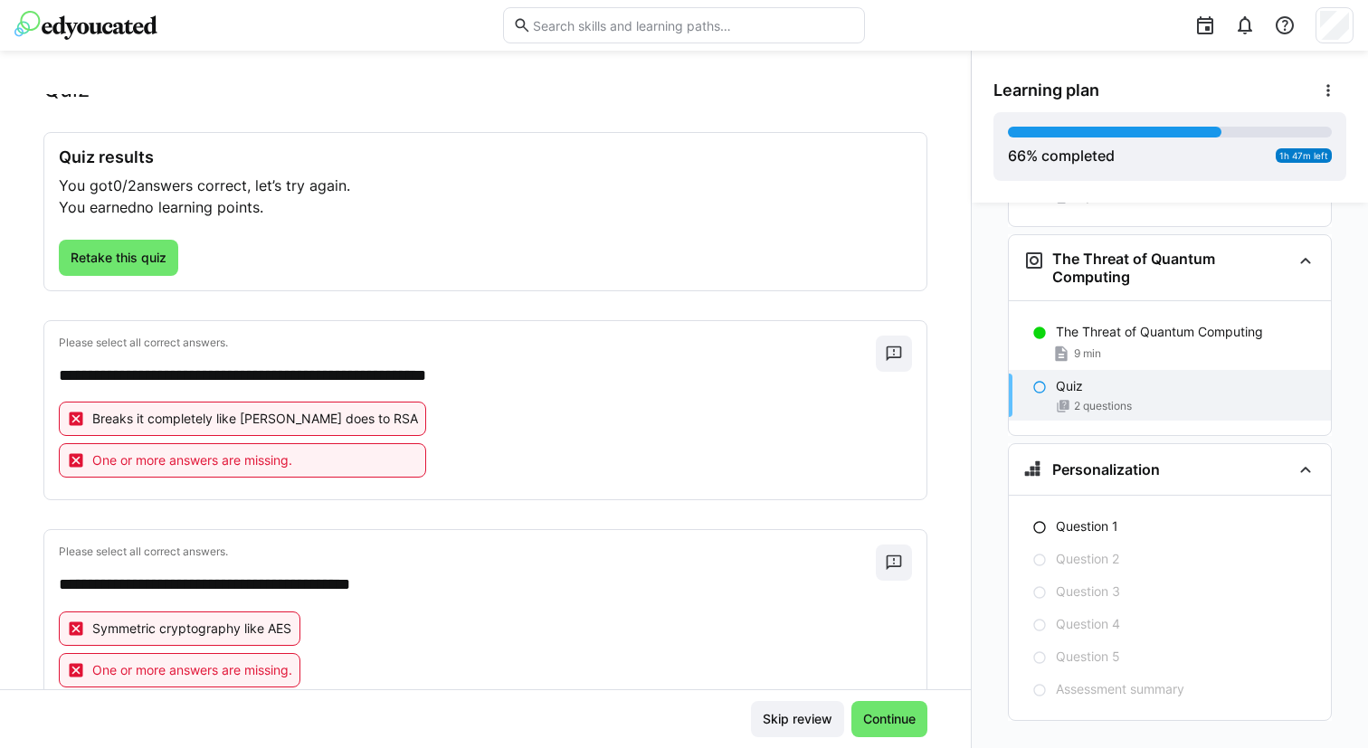
scroll to position [0, 0]
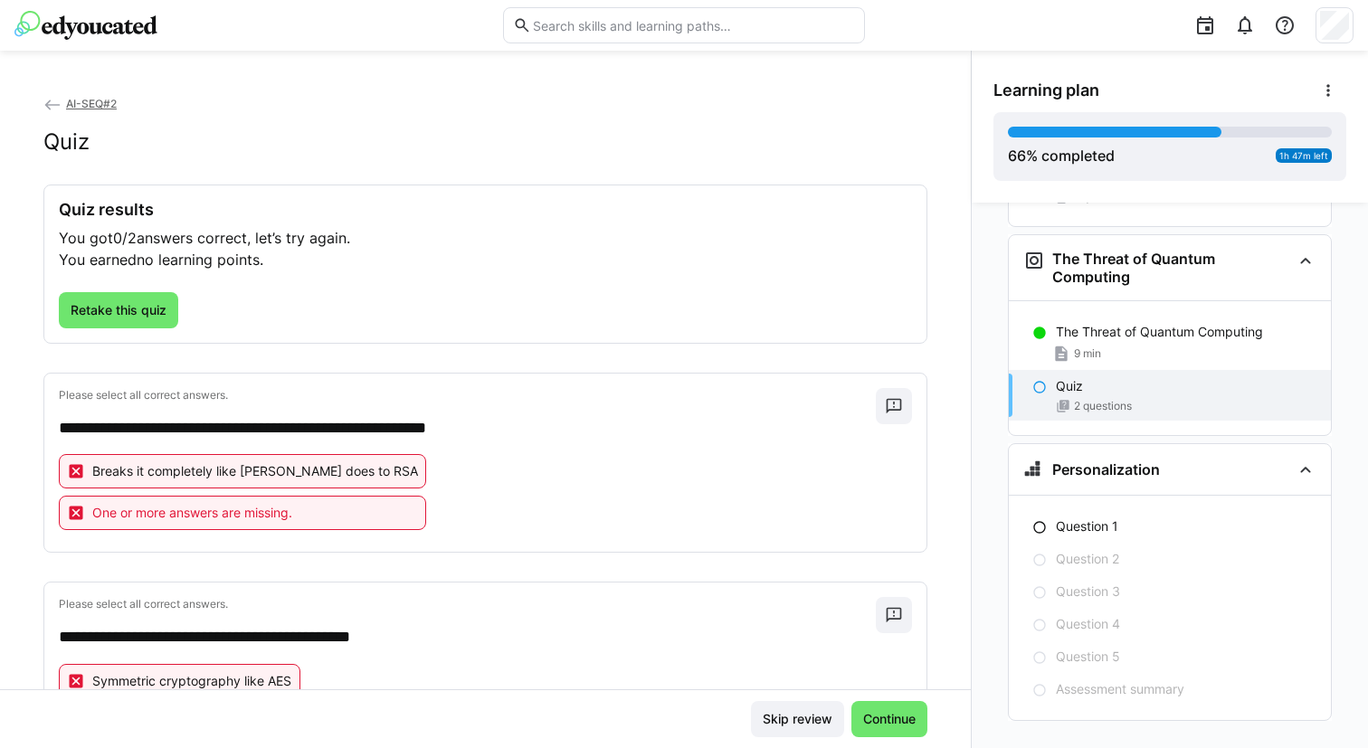
click at [169, 338] on div "Quiz results You got 0/2 answers correct, let’s try again. You earned no learni…" at bounding box center [485, 264] width 882 height 157
click at [151, 320] on span "Retake this quiz" at bounding box center [118, 310] width 119 height 36
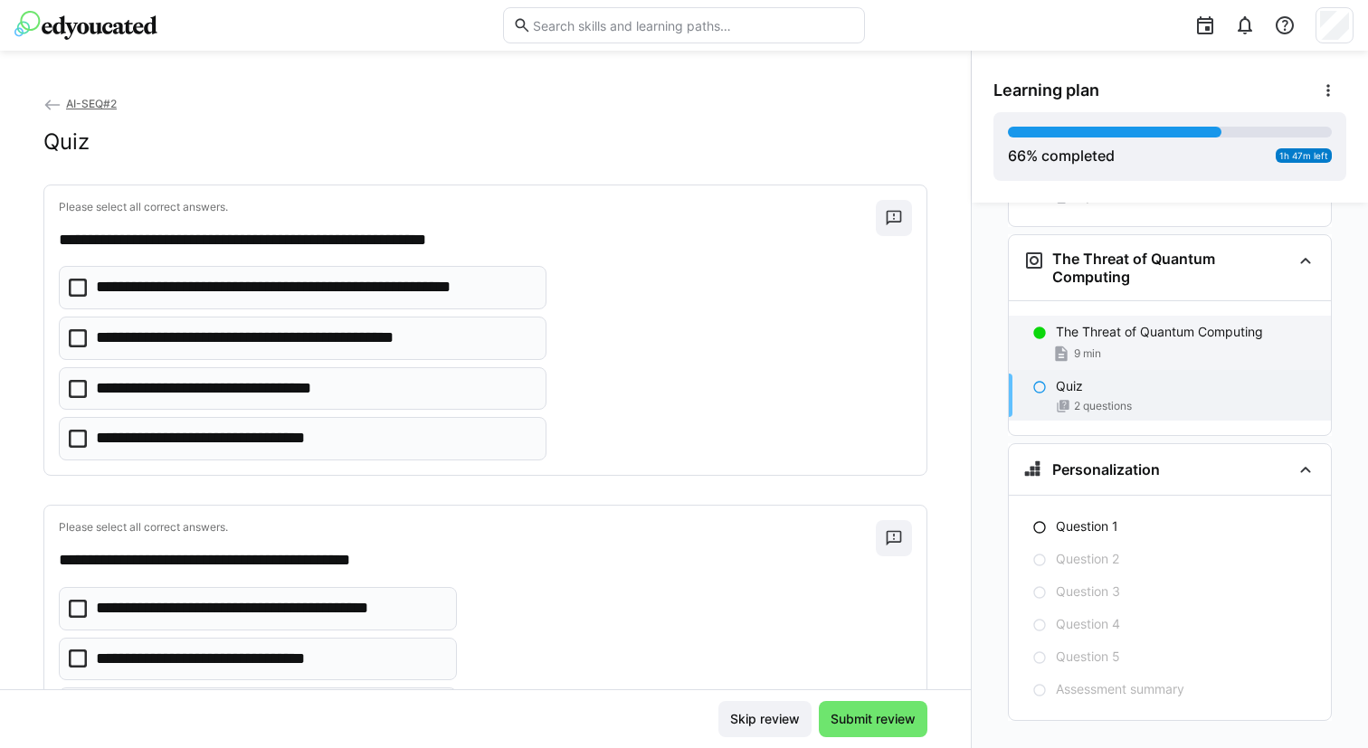
click at [1094, 345] on div "9 min" at bounding box center [1186, 354] width 261 height 18
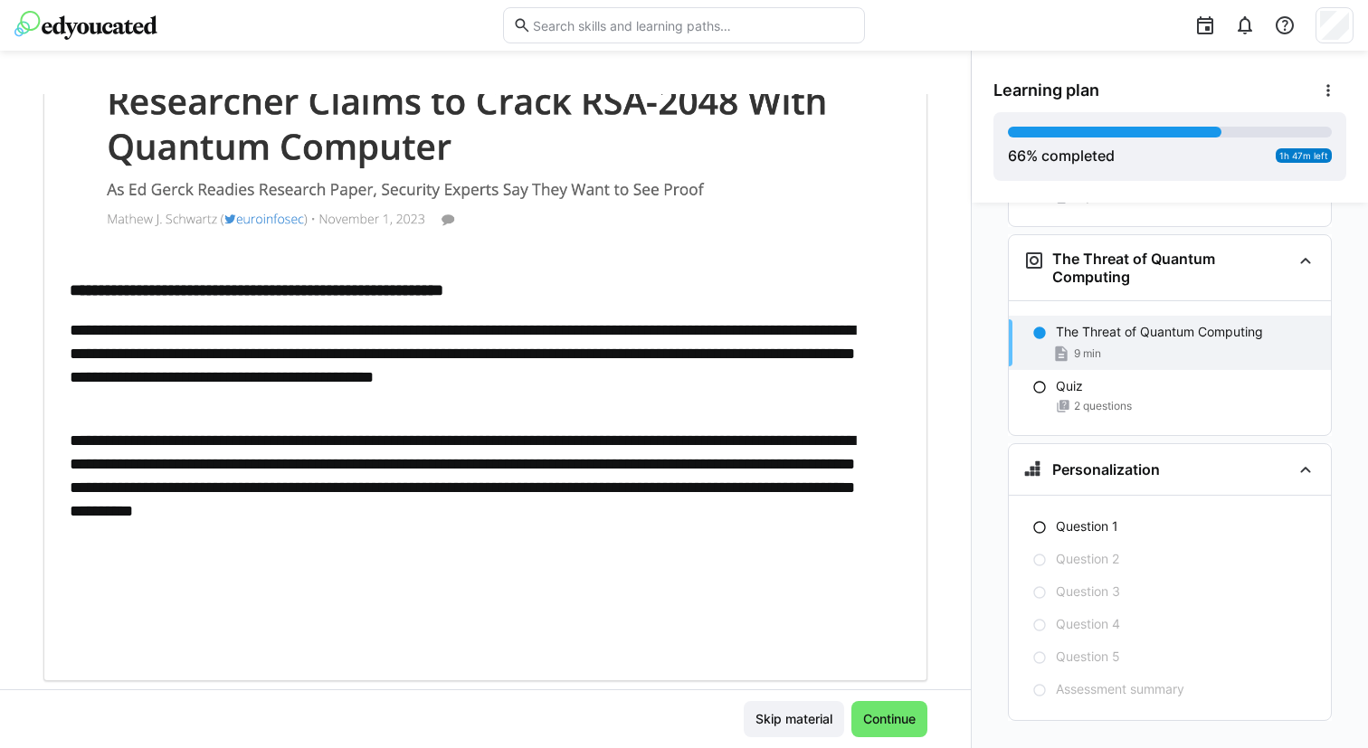
scroll to position [633, 0]
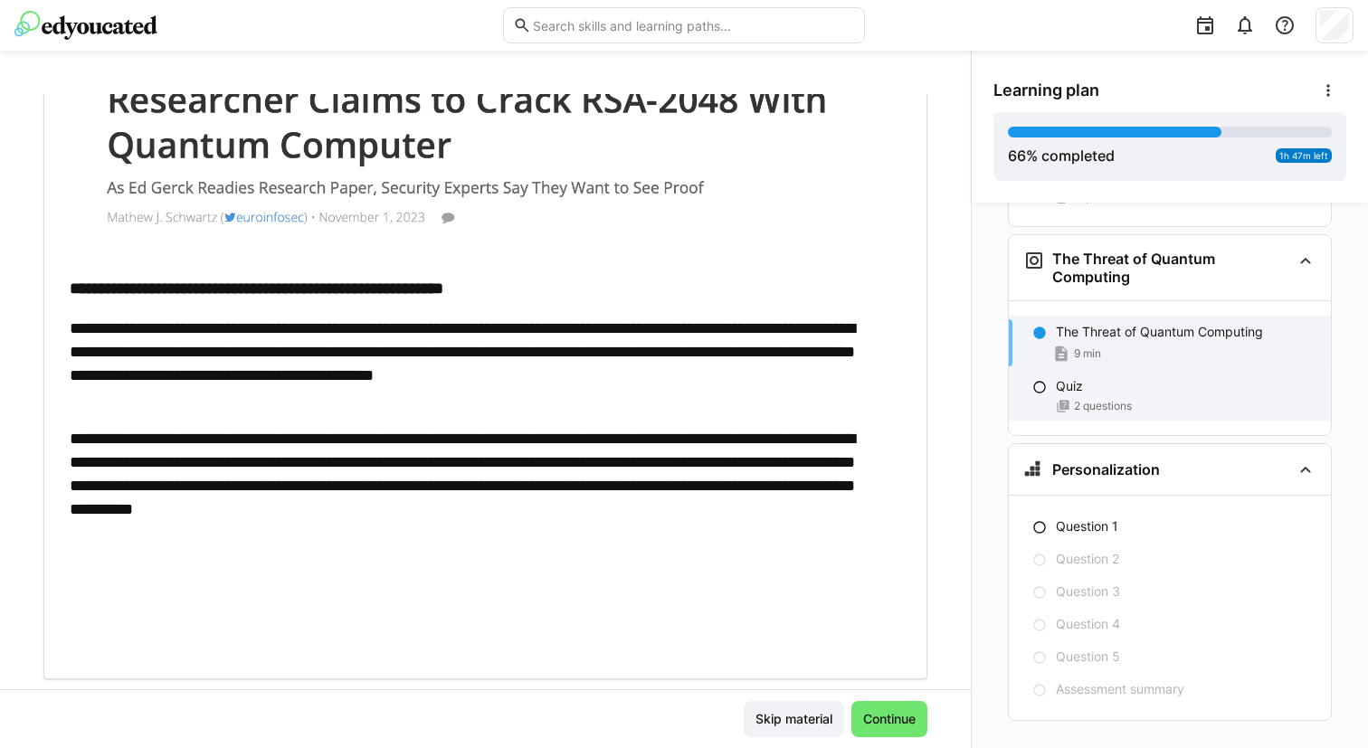
click at [1056, 377] on p "Quiz" at bounding box center [1069, 386] width 27 height 18
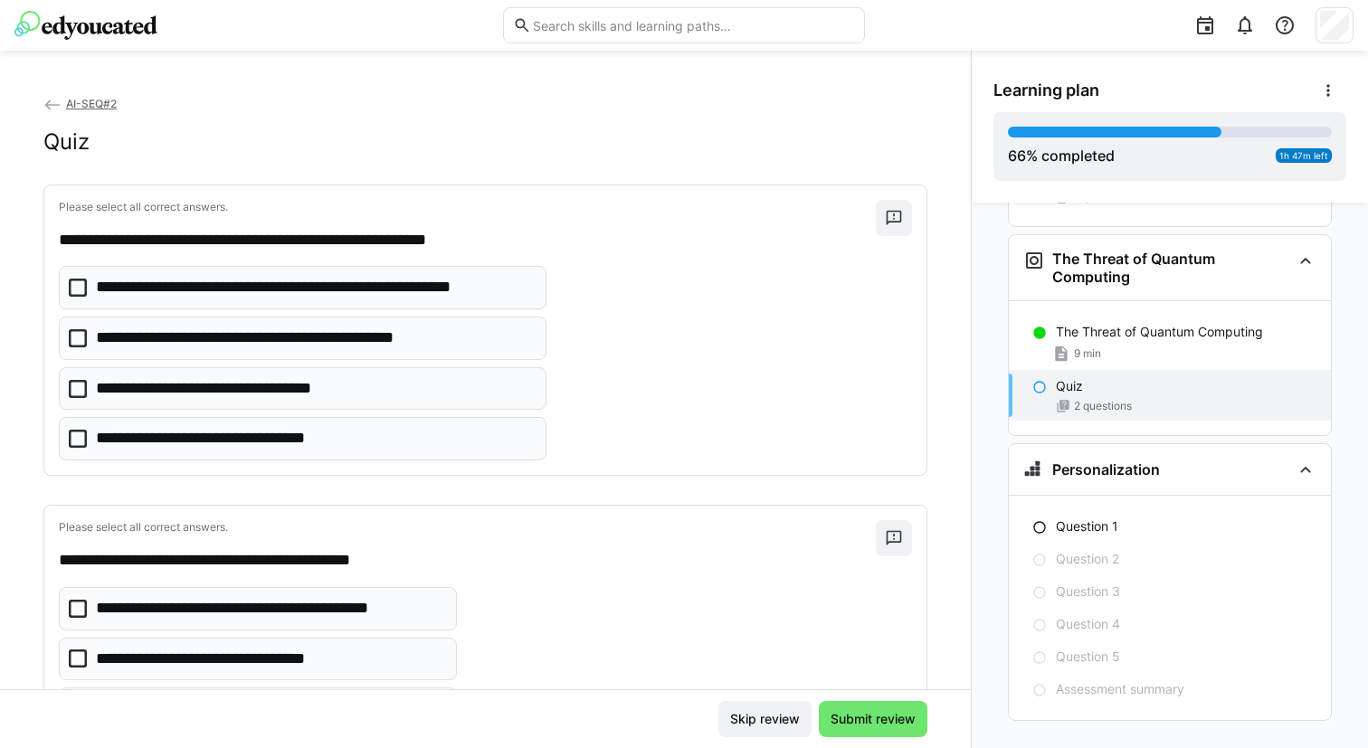
click at [330, 345] on p "**********" at bounding box center [274, 339] width 356 height 24
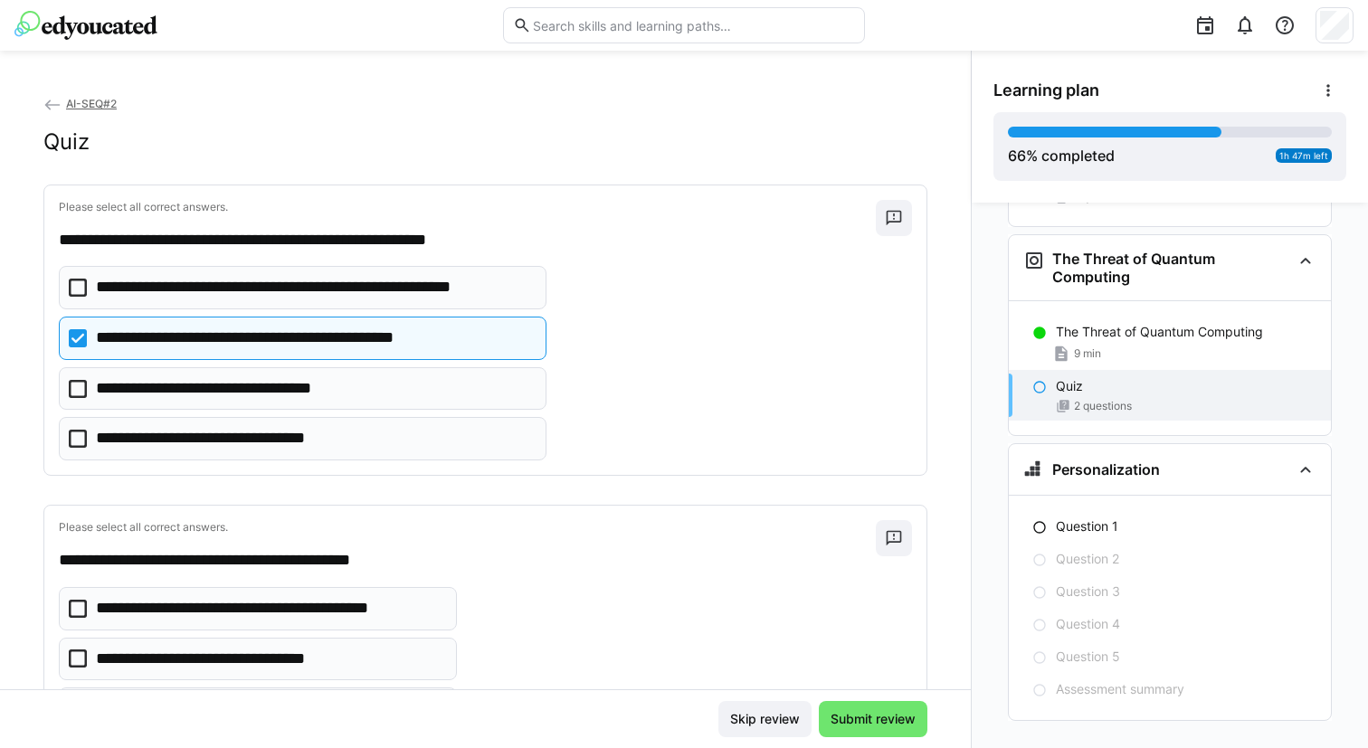
click at [330, 345] on p "**********" at bounding box center [274, 339] width 356 height 24
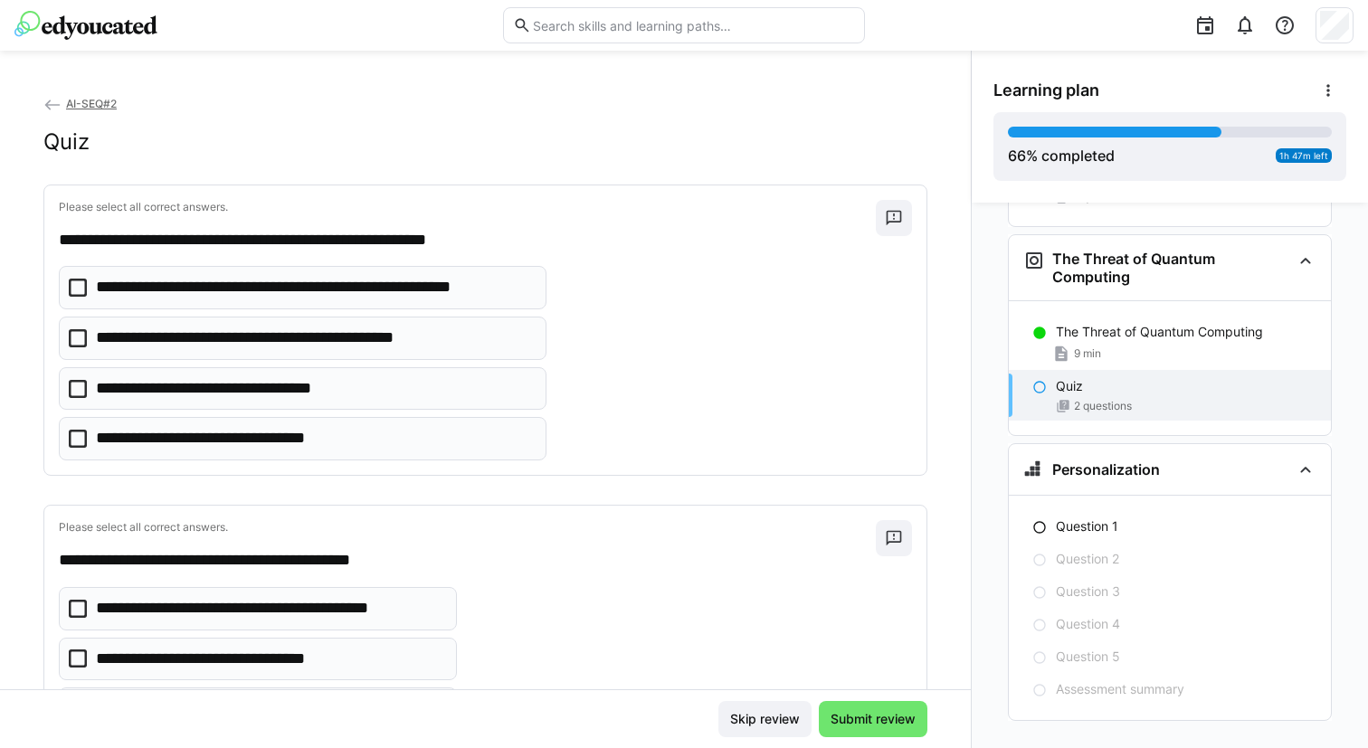
click at [300, 447] on p "**********" at bounding box center [232, 439] width 272 height 24
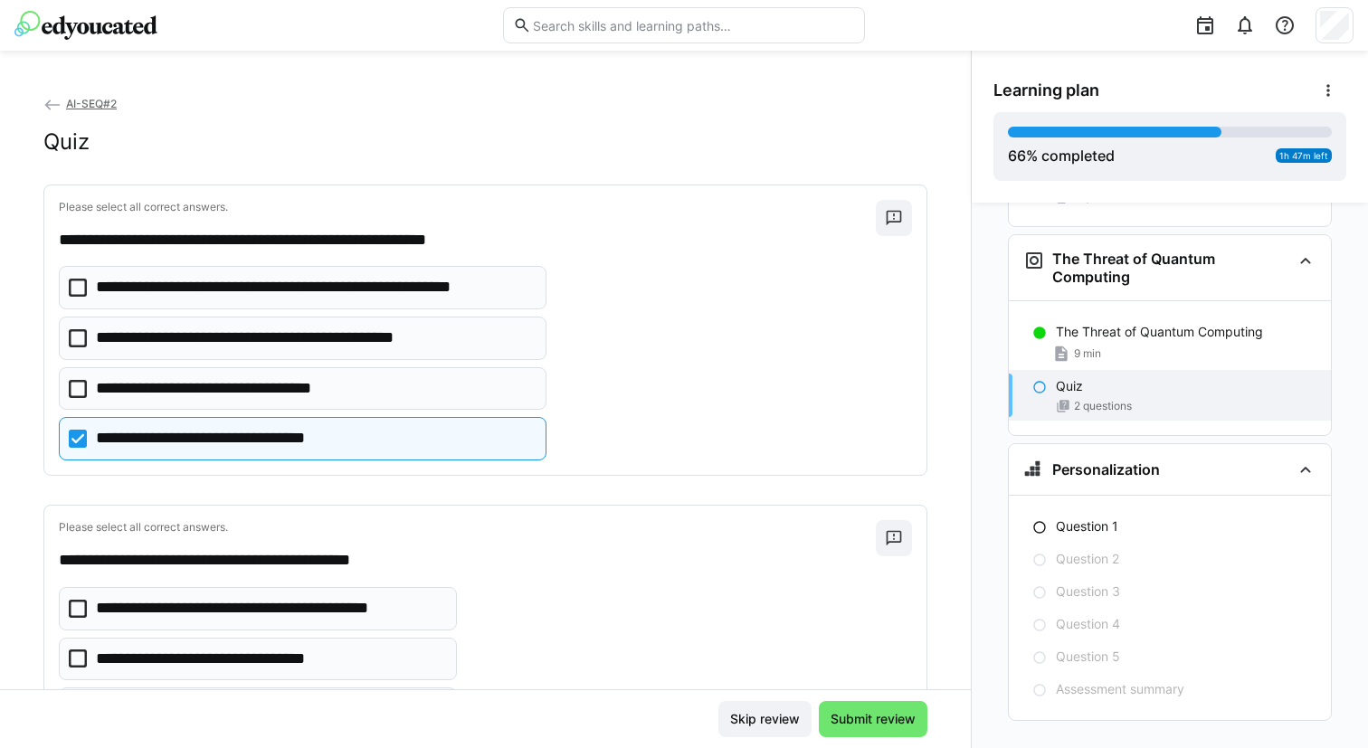
click at [300, 447] on p "**********" at bounding box center [232, 439] width 272 height 24
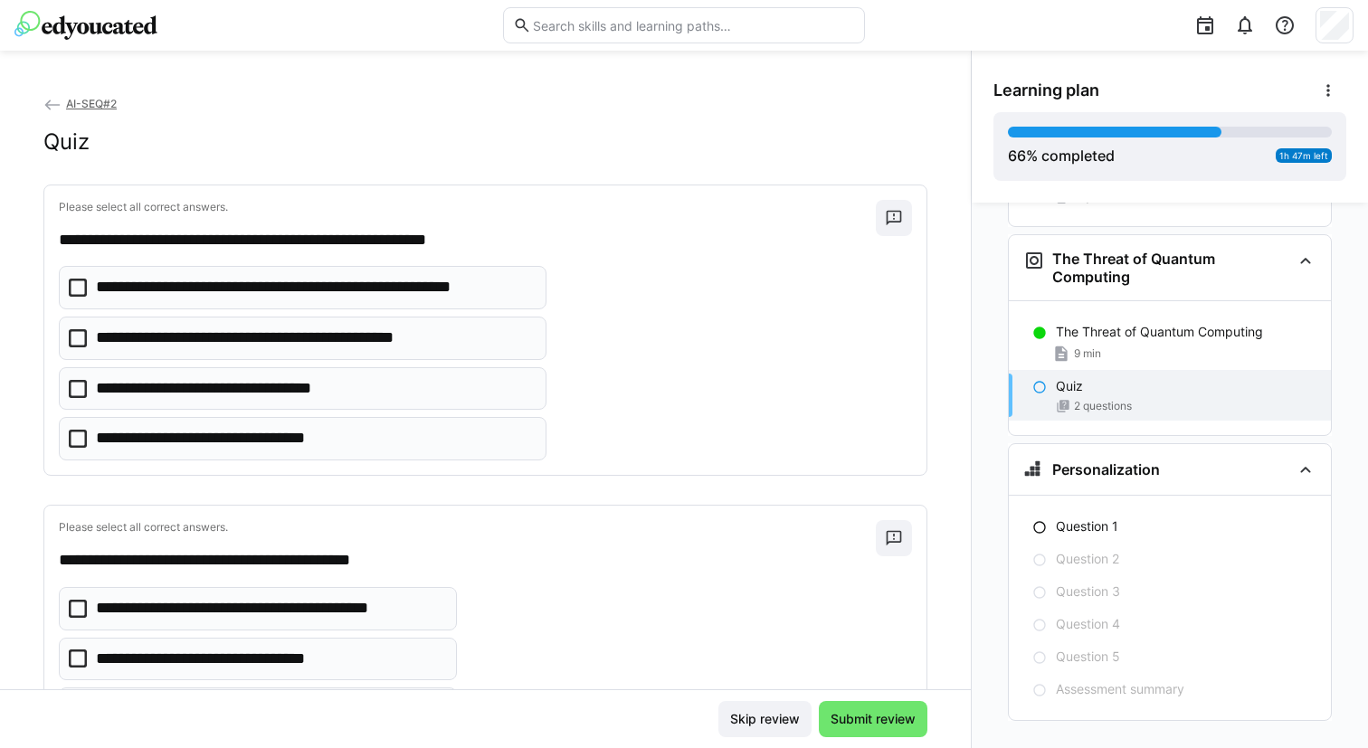
click at [294, 429] on p "**********" at bounding box center [232, 439] width 272 height 24
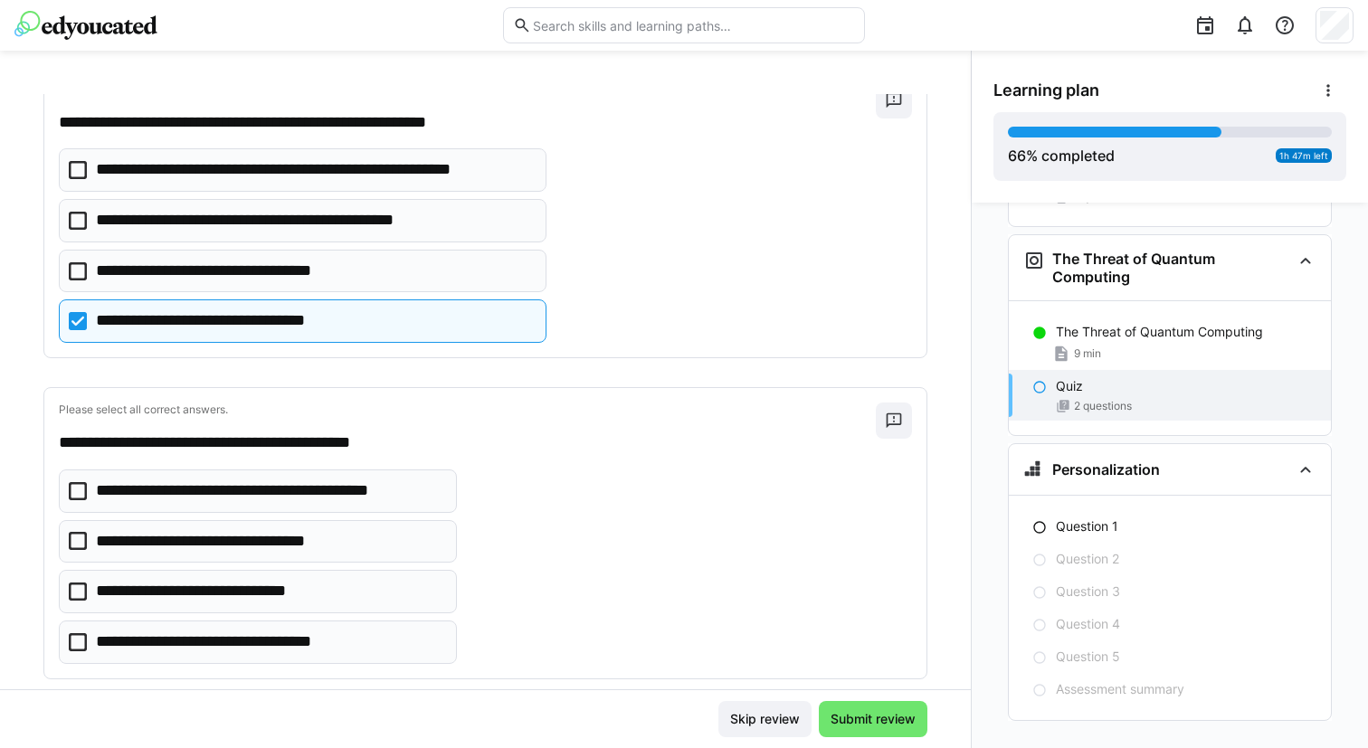
scroll to position [151, 0]
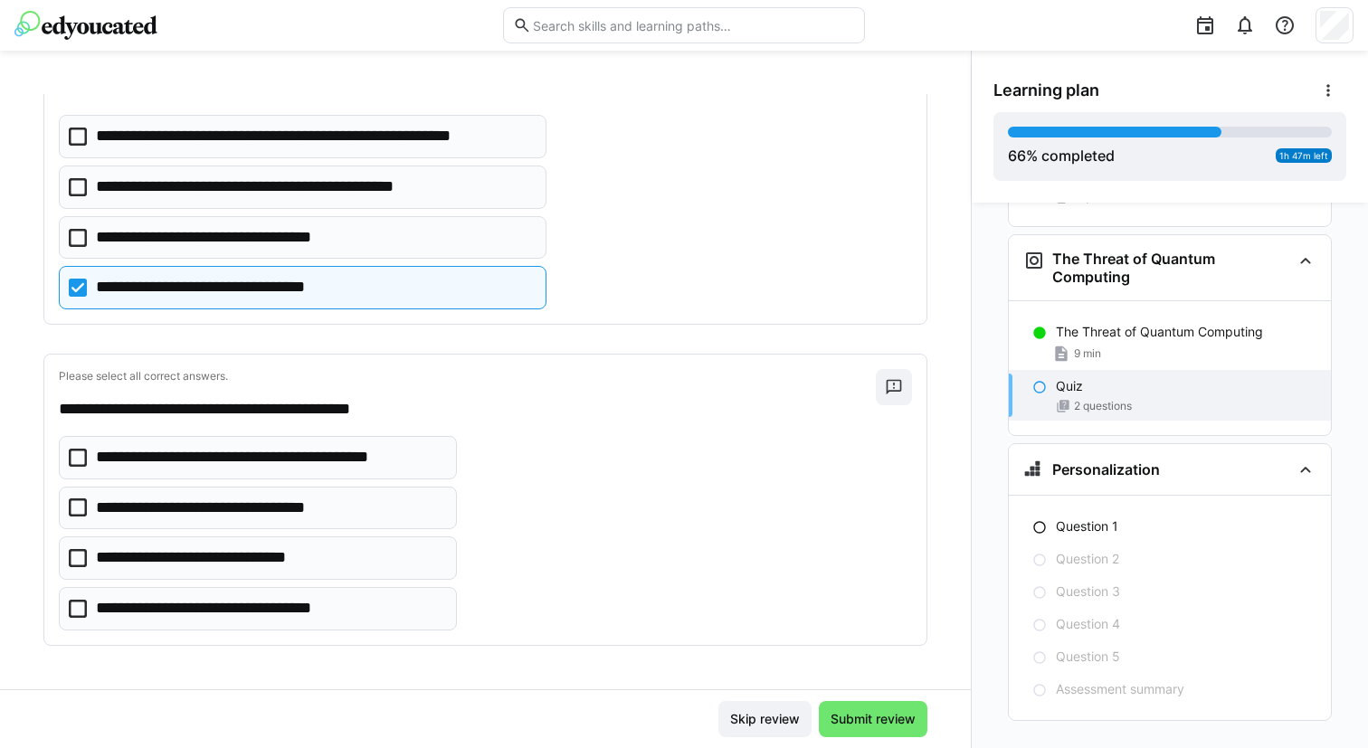
click at [305, 599] on p "**********" at bounding box center [234, 609] width 276 height 24
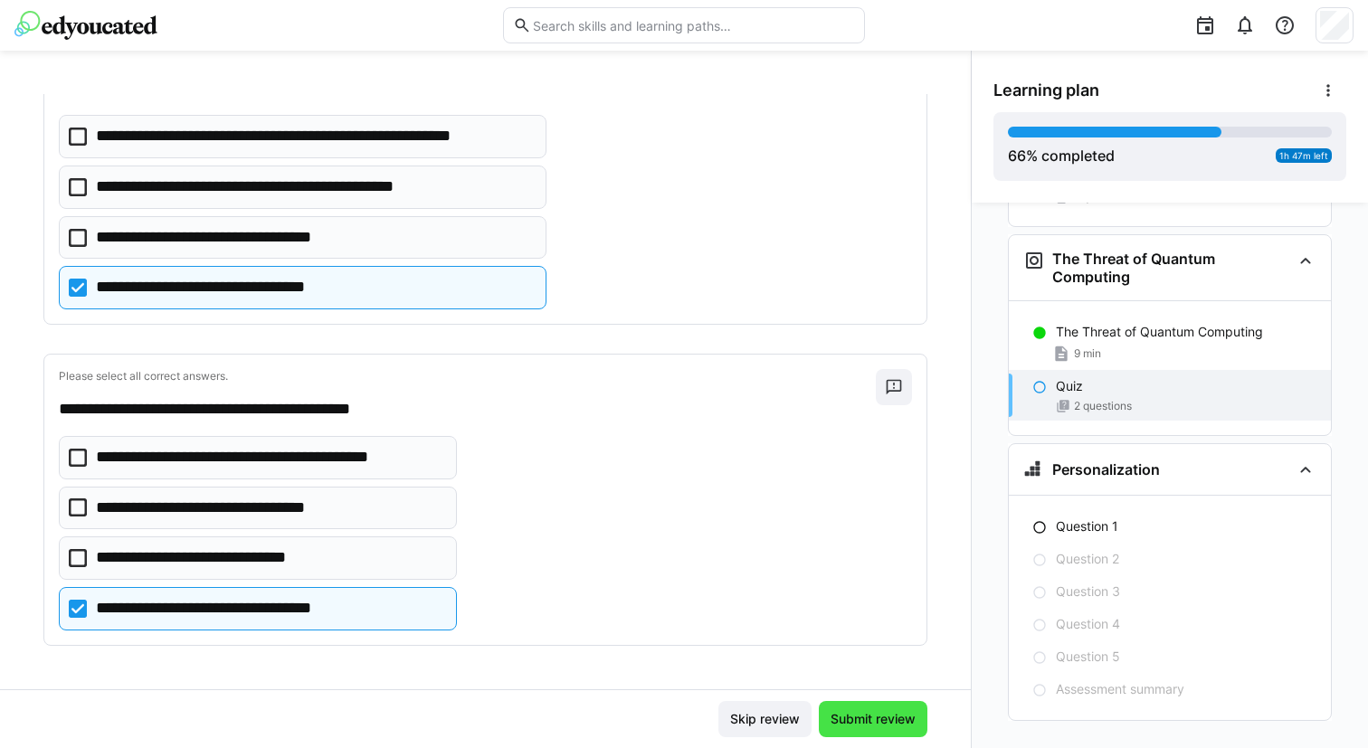
click at [830, 720] on span "Submit review" at bounding box center [873, 719] width 90 height 18
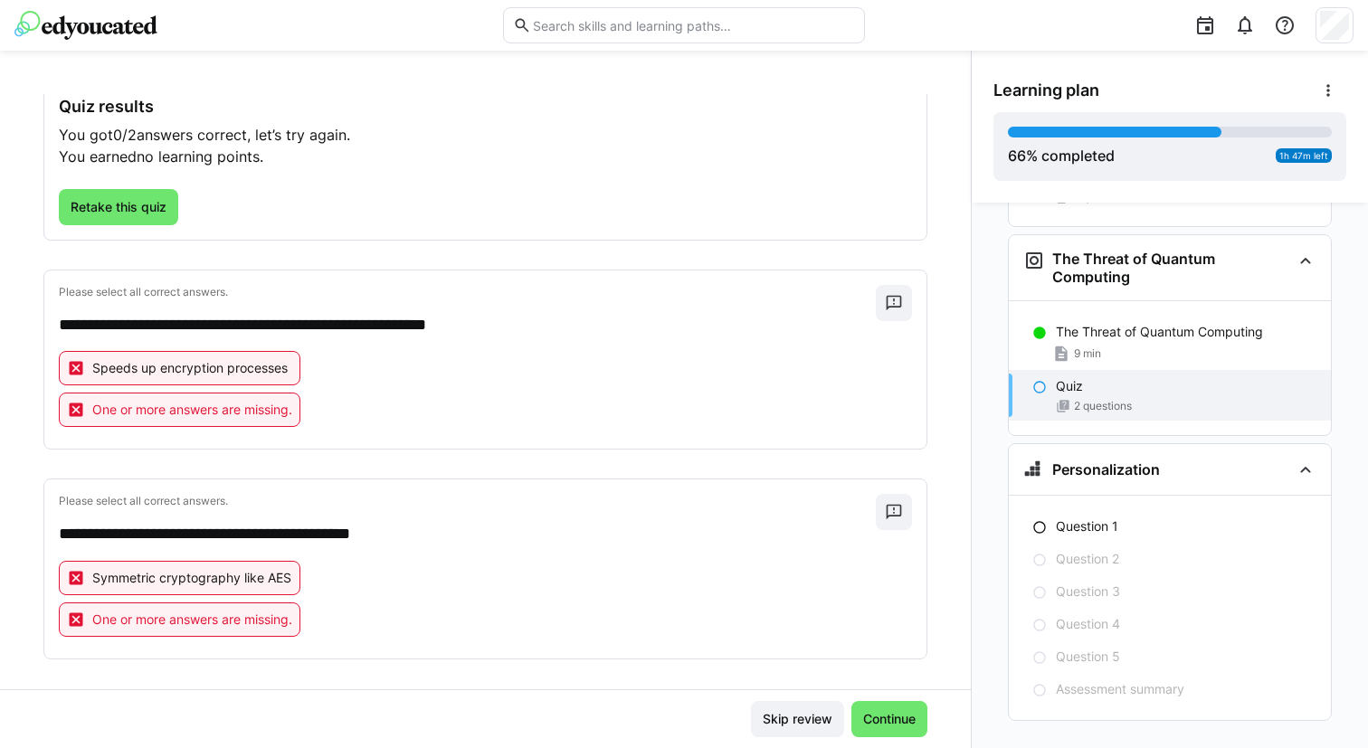
scroll to position [117, 0]
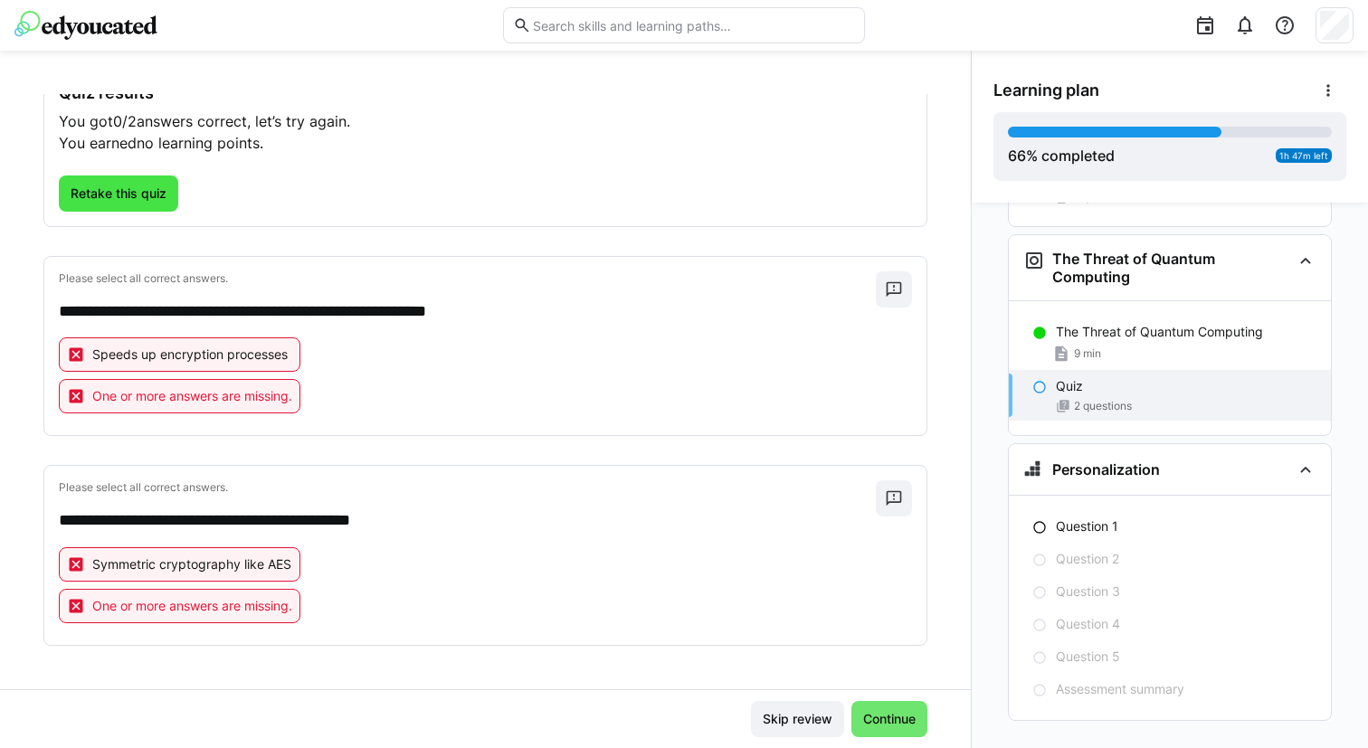
click at [153, 208] on span "Retake this quiz" at bounding box center [118, 194] width 119 height 36
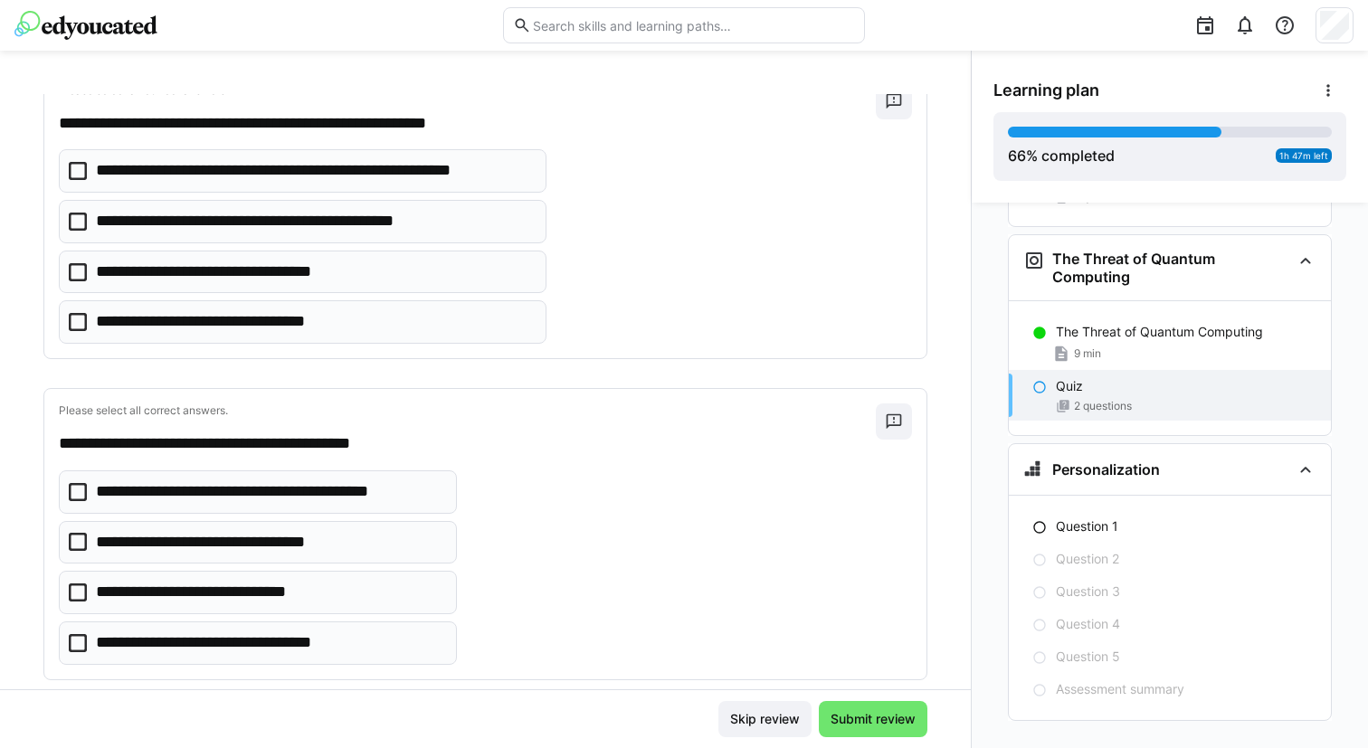
click at [263, 492] on p "**********" at bounding box center [269, 492] width 347 height 24
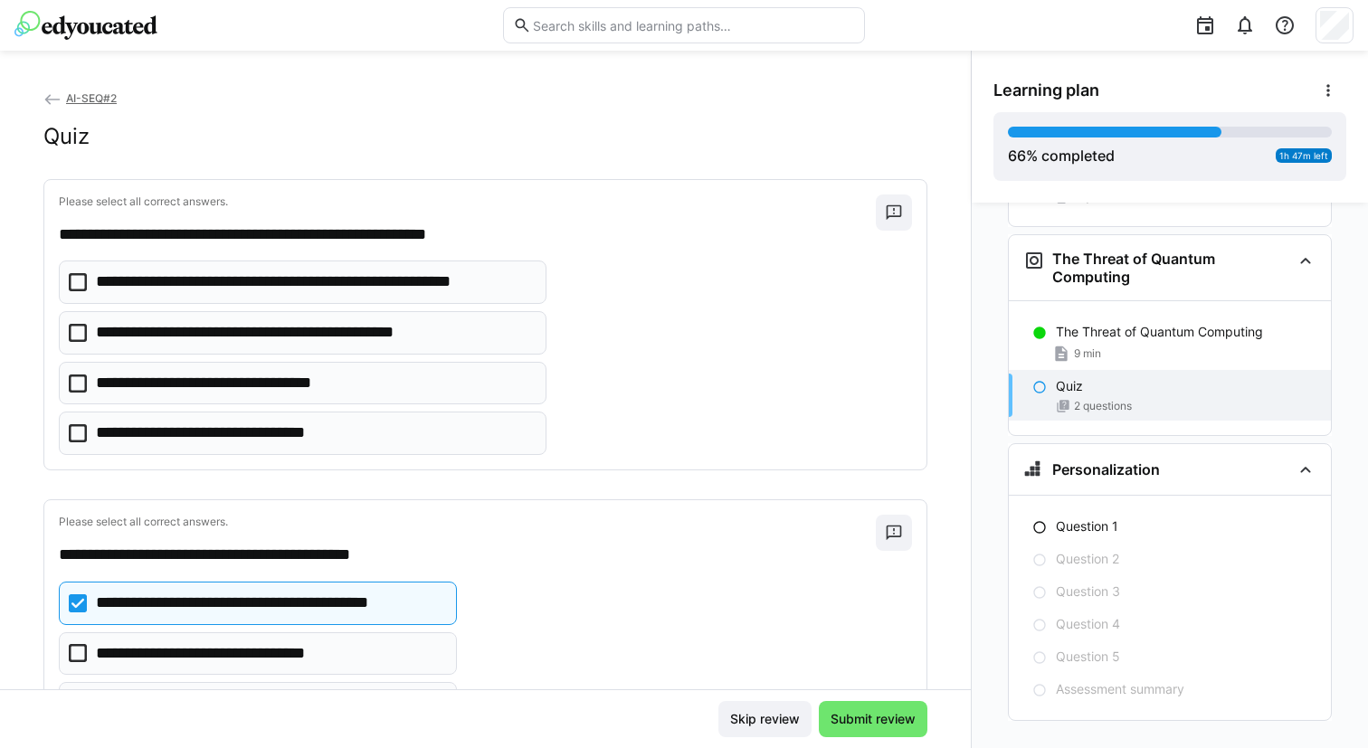
scroll to position [0, 0]
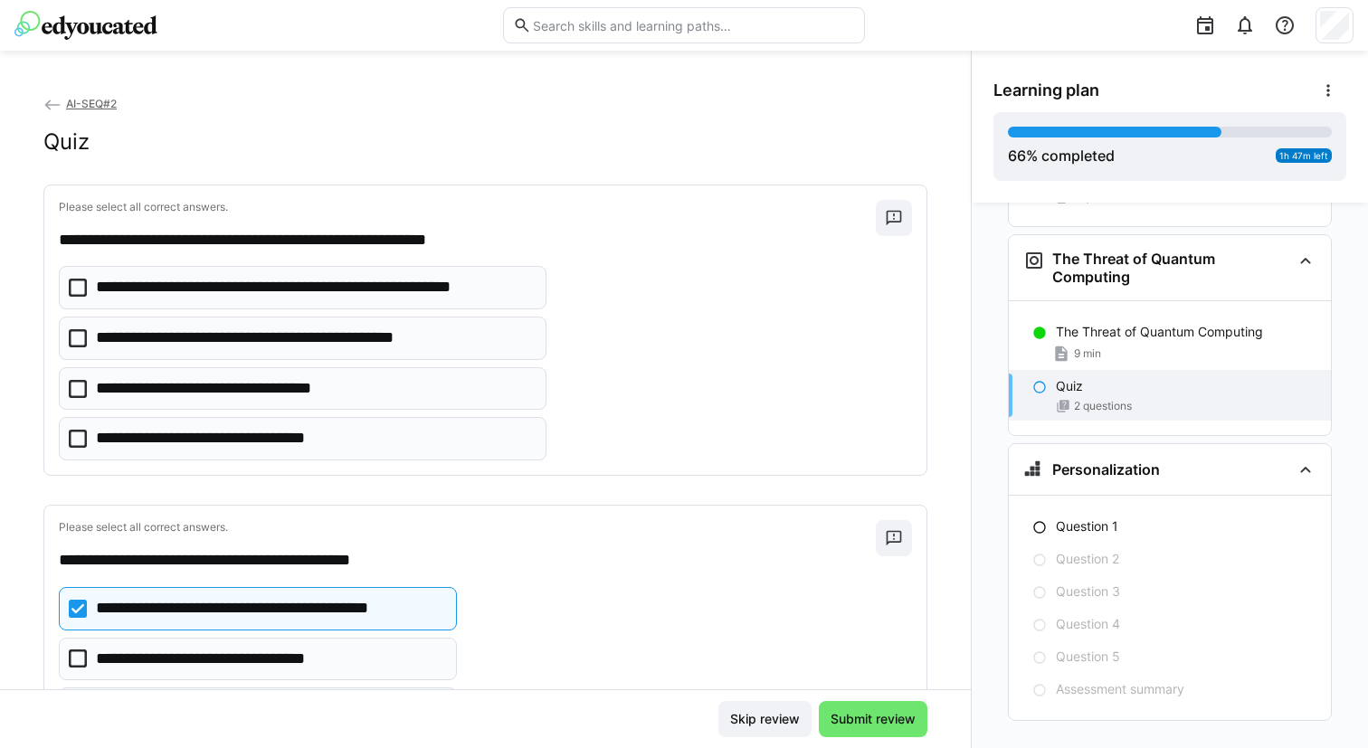
click at [296, 347] on p "**********" at bounding box center [274, 339] width 356 height 24
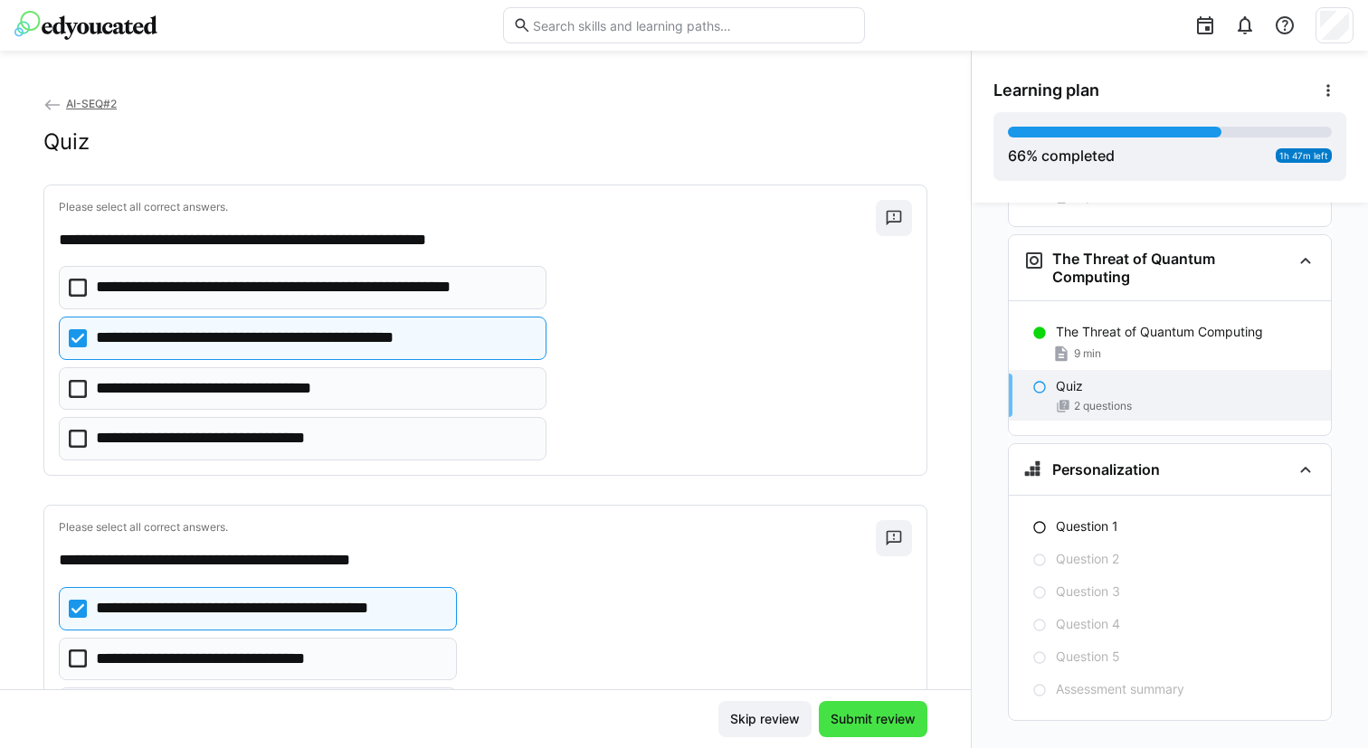
click at [838, 713] on span "Submit review" at bounding box center [873, 719] width 90 height 18
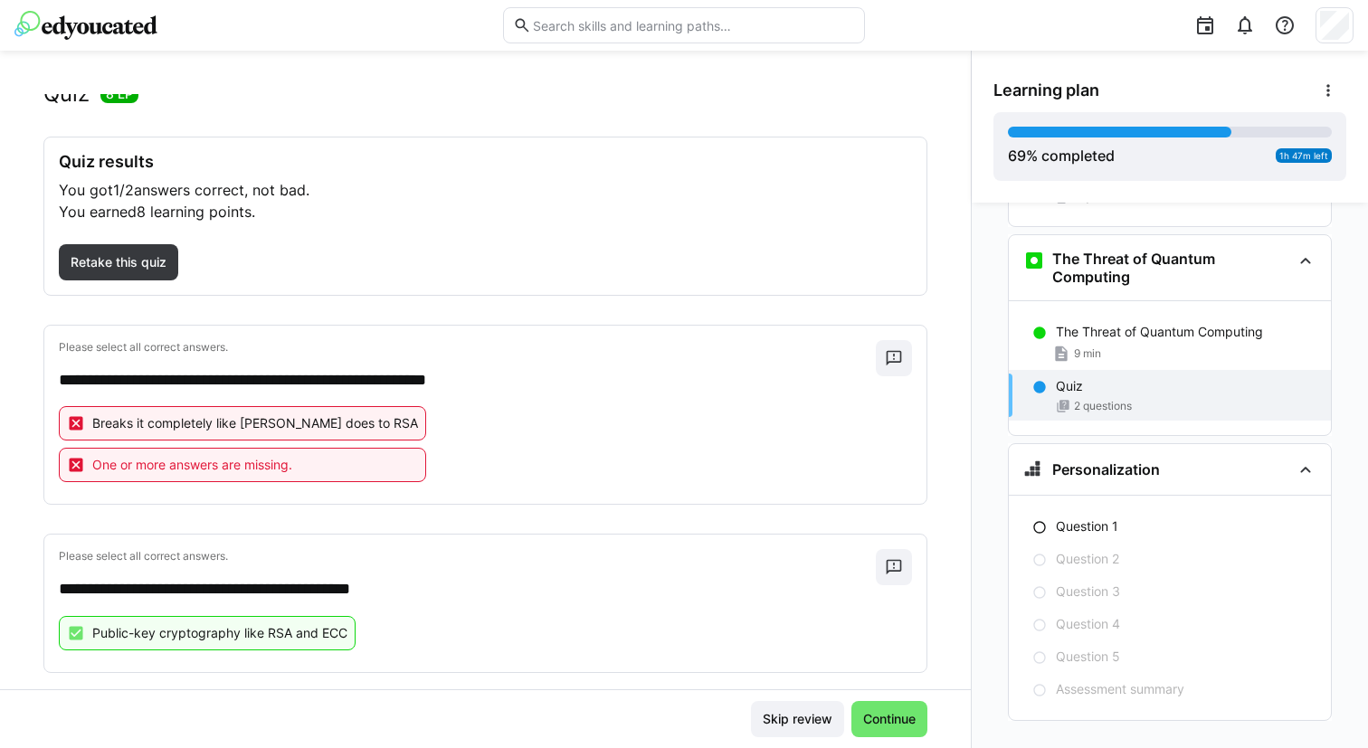
scroll to position [43, 0]
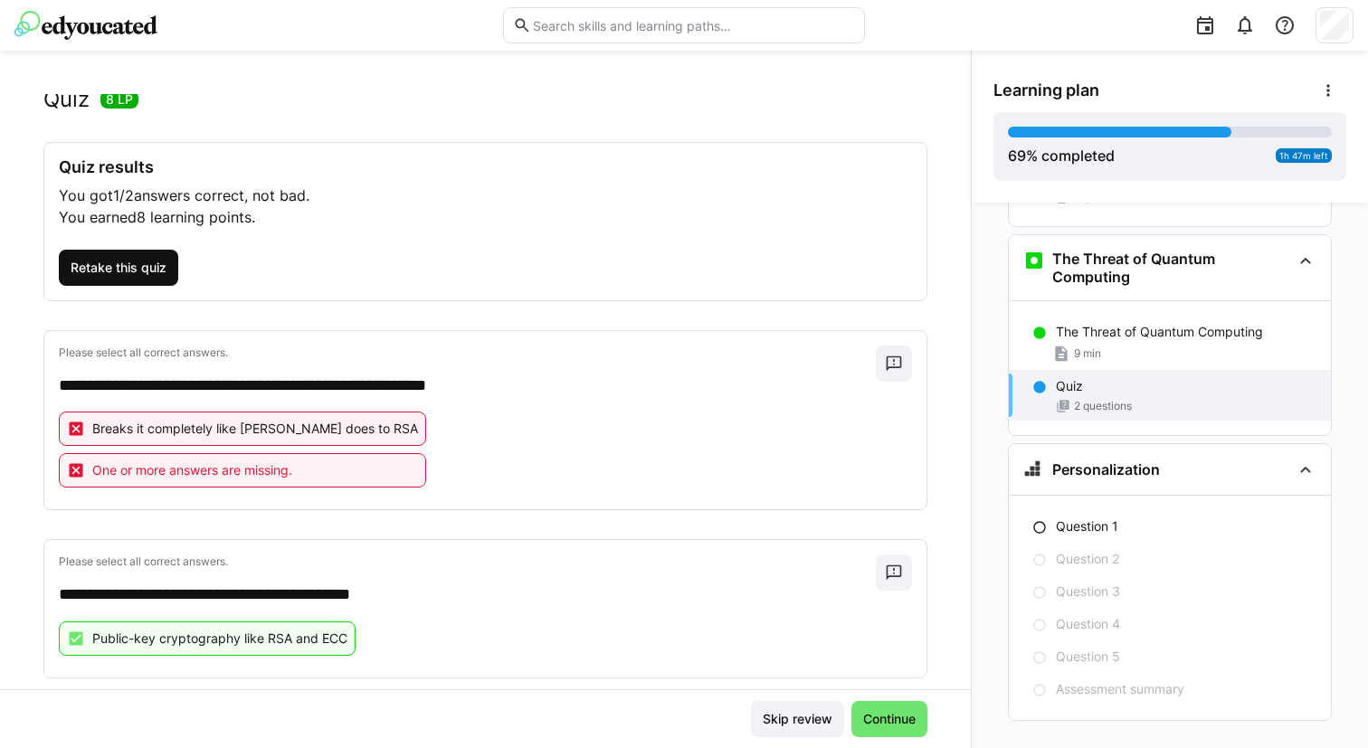
click at [140, 259] on span "Retake this quiz" at bounding box center [118, 268] width 101 height 18
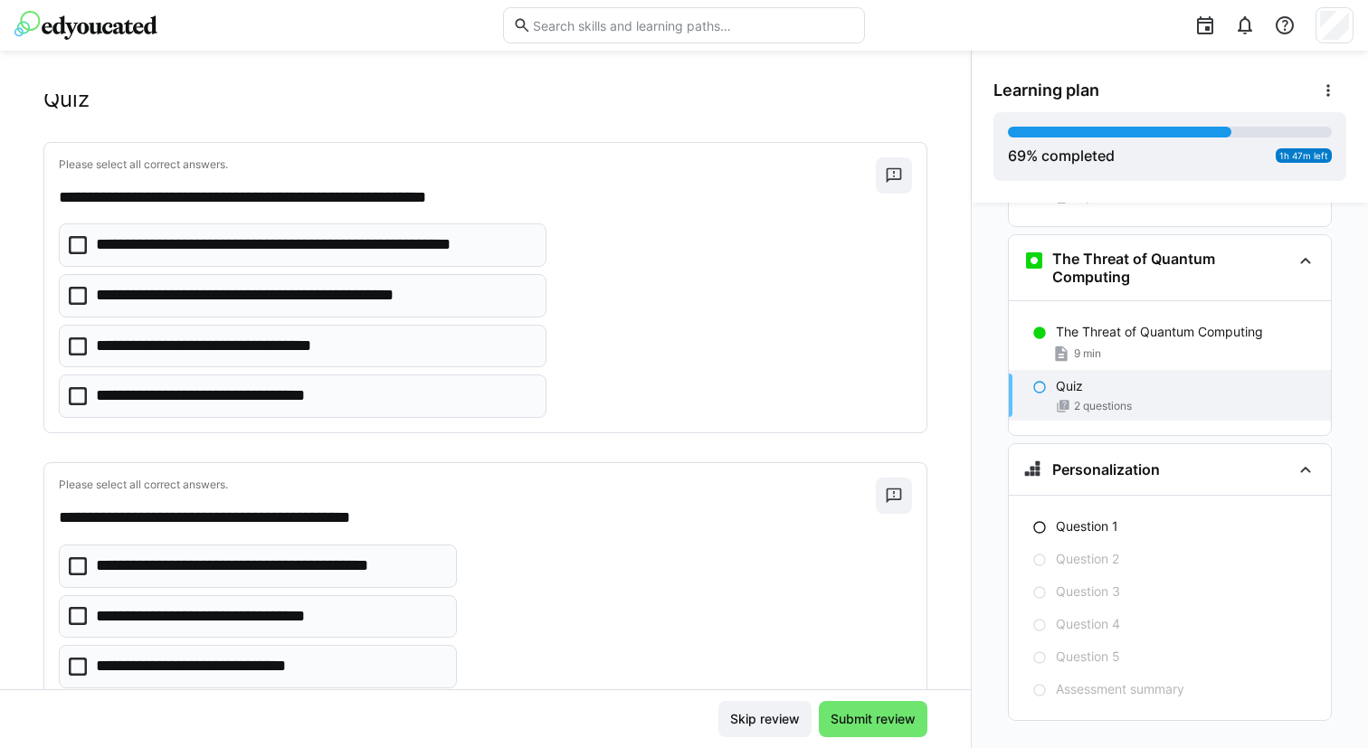
click at [119, 562] on p "**********" at bounding box center [269, 567] width 347 height 24
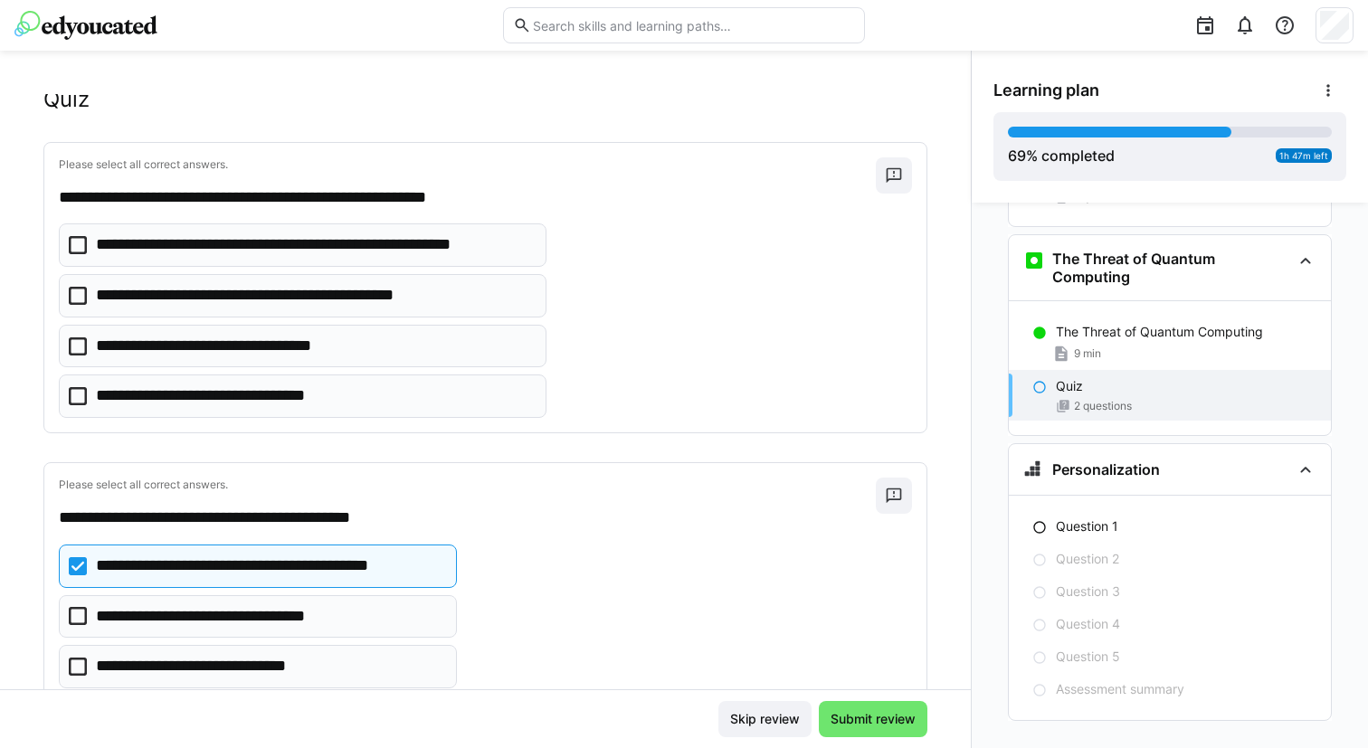
click at [229, 256] on p "**********" at bounding box center [314, 245] width 437 height 24
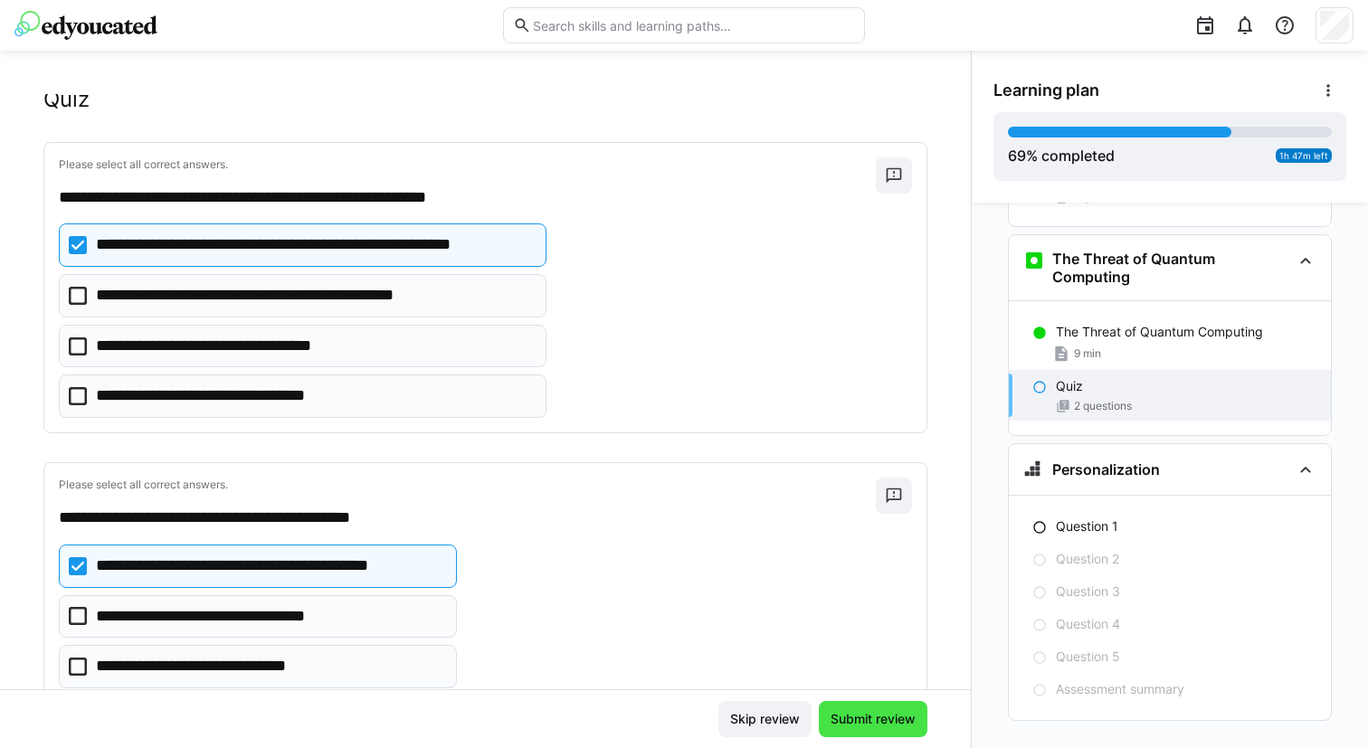
click at [864, 710] on span "Submit review" at bounding box center [873, 719] width 90 height 18
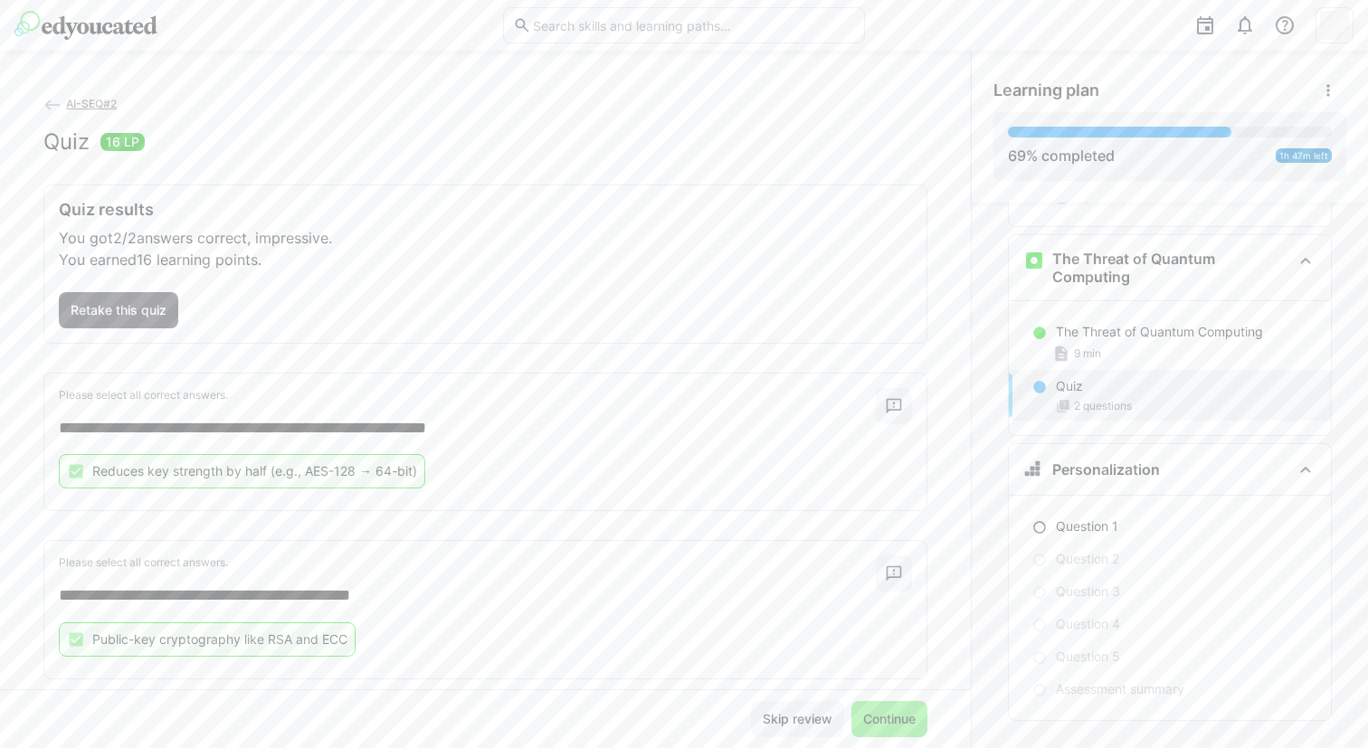
scroll to position [33, 0]
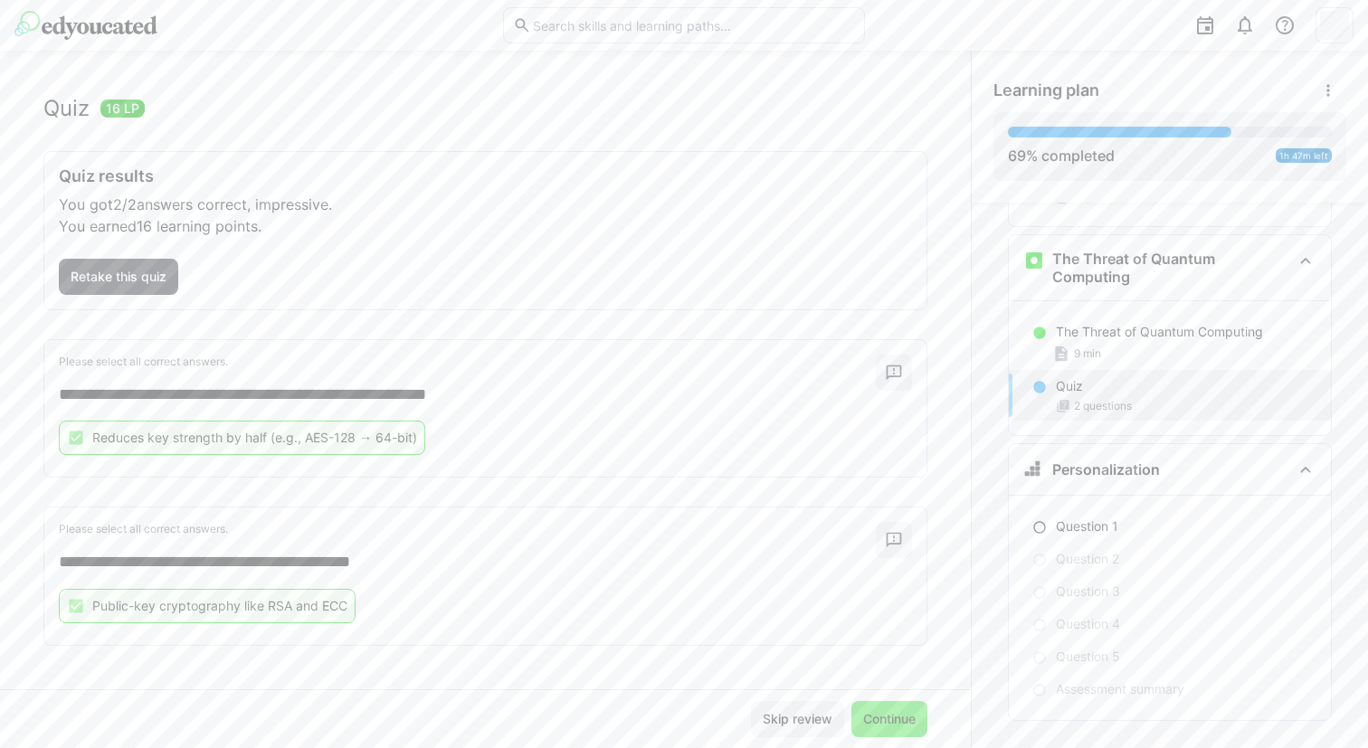
click at [877, 731] on span "Continue" at bounding box center [889, 719] width 76 height 36
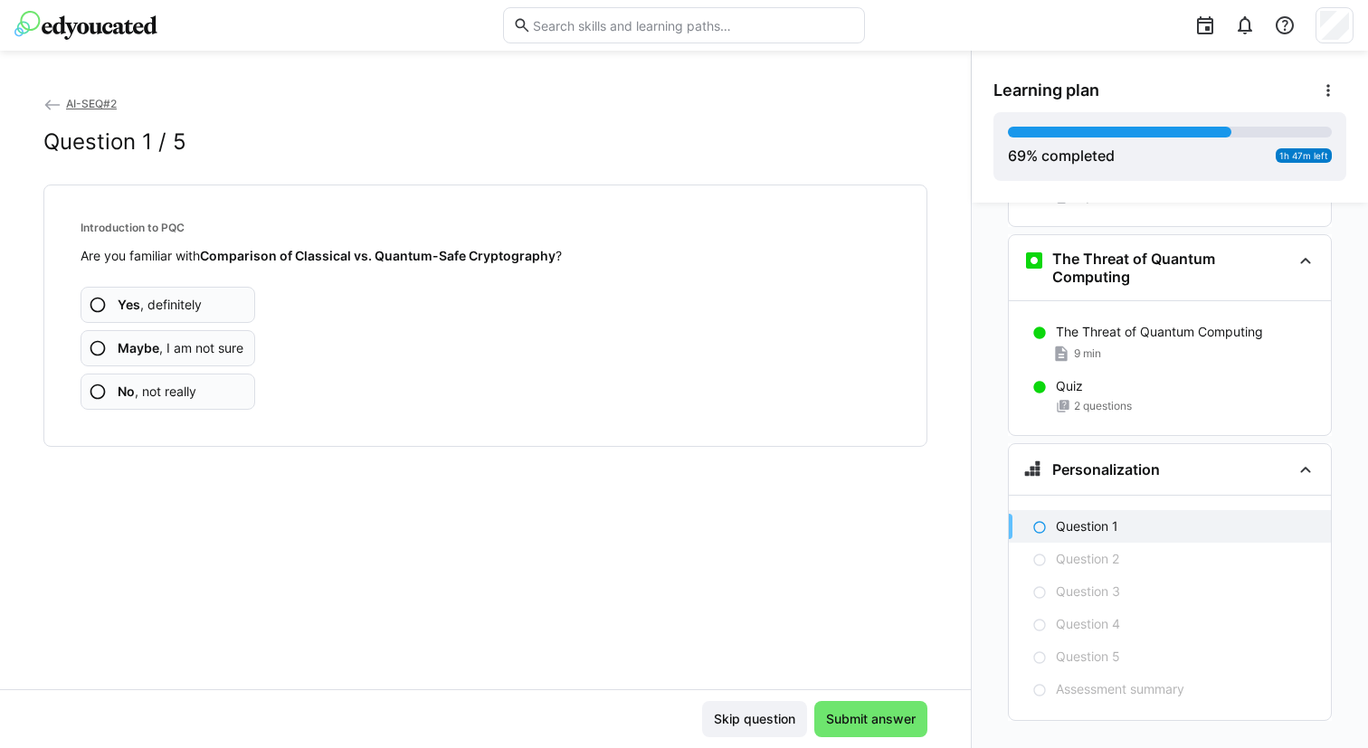
click at [205, 347] on span "Maybe , I am not sure" at bounding box center [181, 348] width 126 height 18
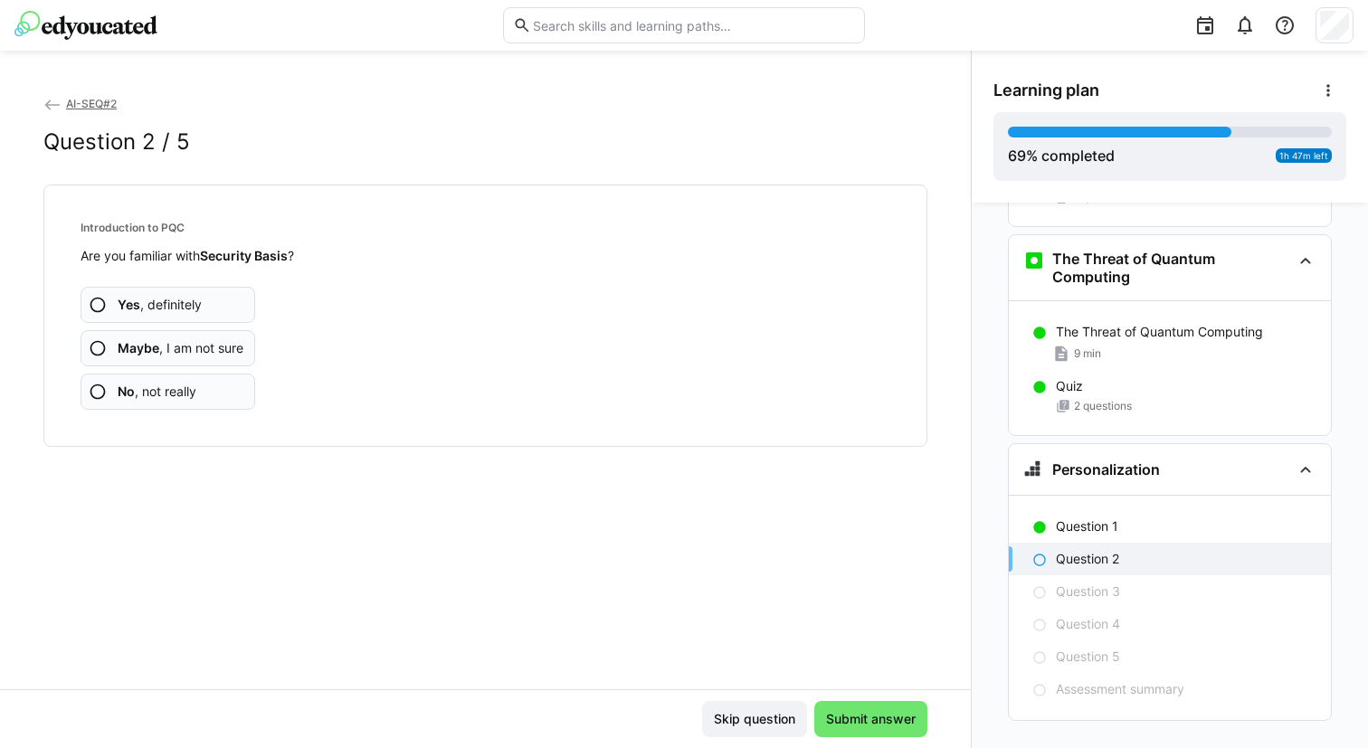
click at [205, 347] on span "Maybe , I am not sure" at bounding box center [181, 348] width 126 height 18
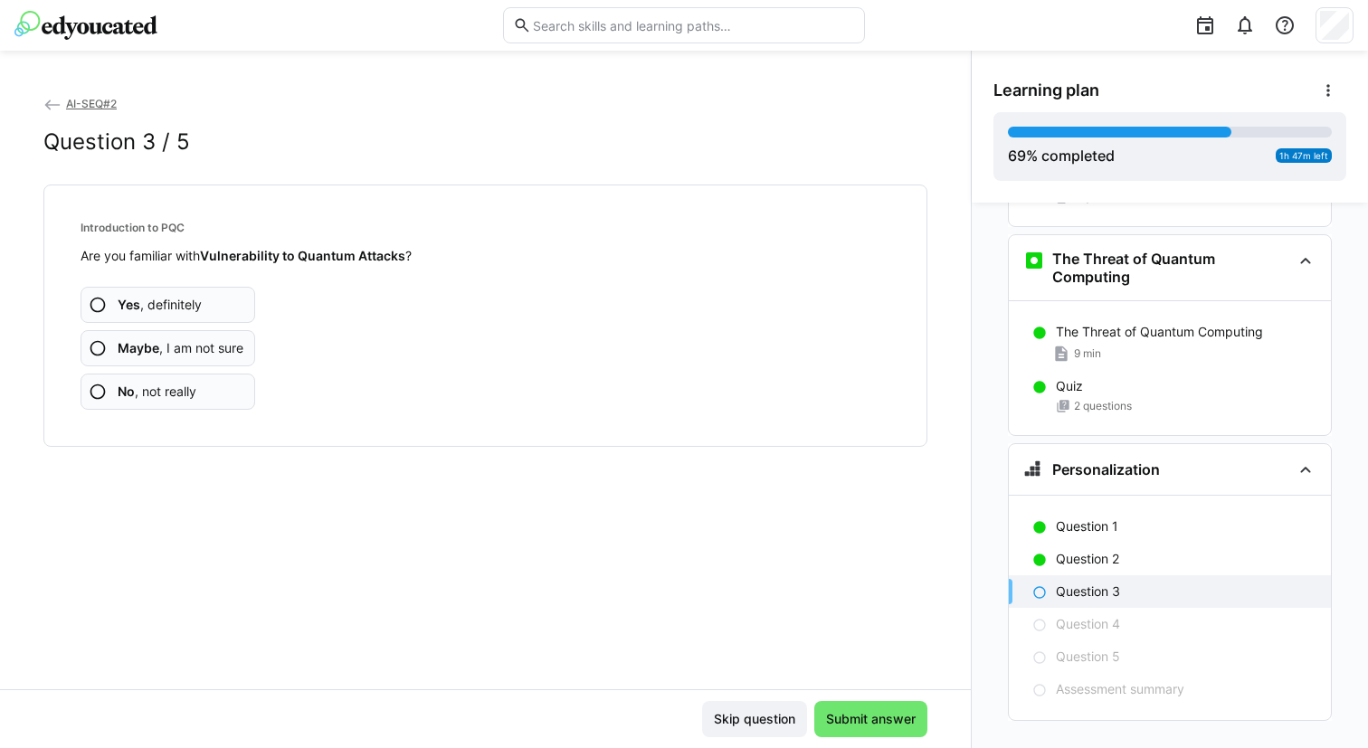
click at [205, 347] on span "Maybe , I am not sure" at bounding box center [181, 348] width 126 height 18
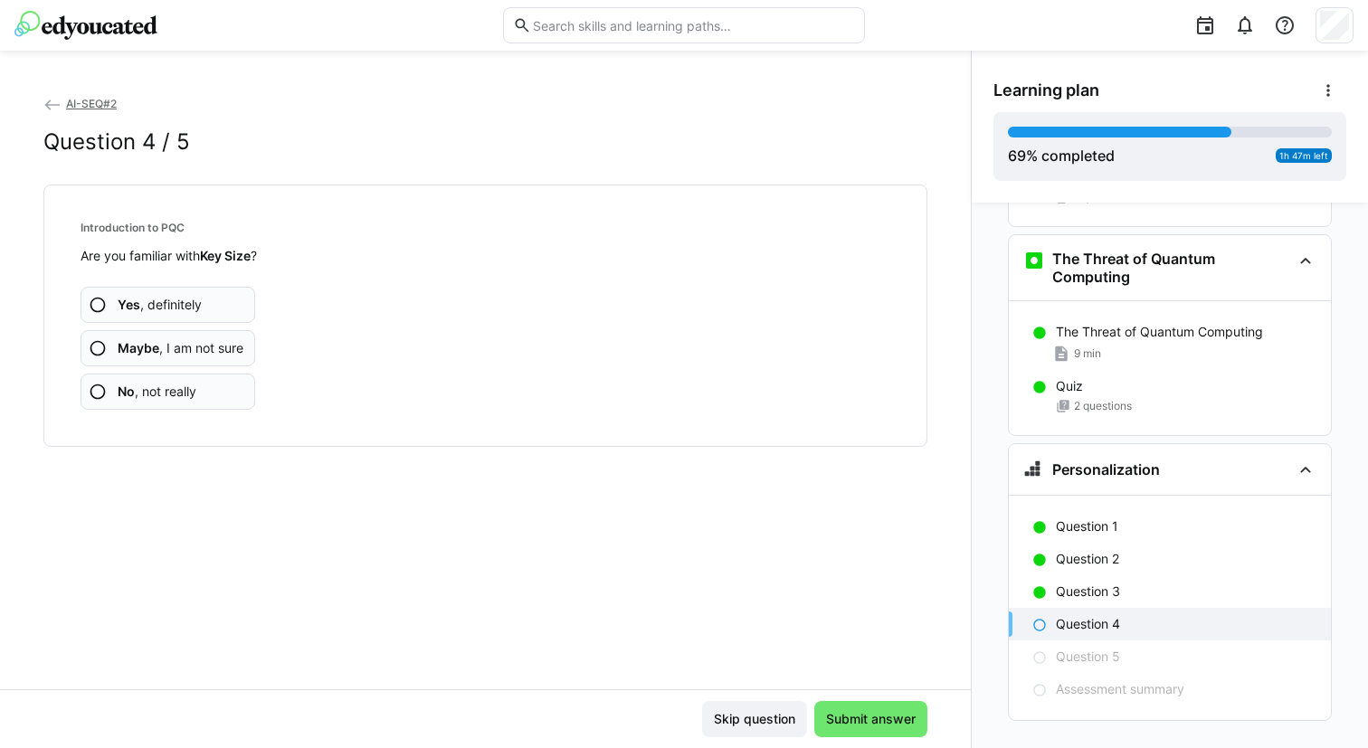
click at [205, 347] on span "Maybe , I am not sure" at bounding box center [181, 348] width 126 height 18
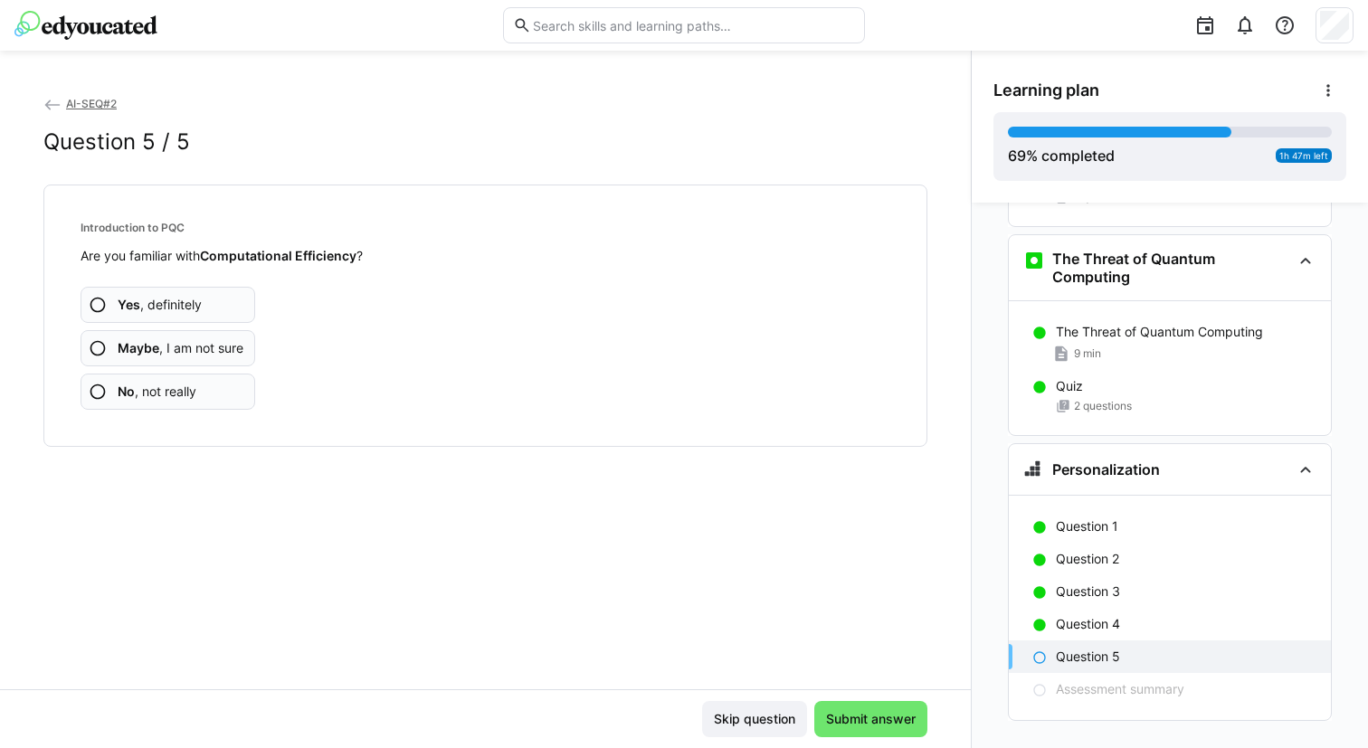
click at [186, 384] on span "No , not really" at bounding box center [157, 392] width 79 height 18
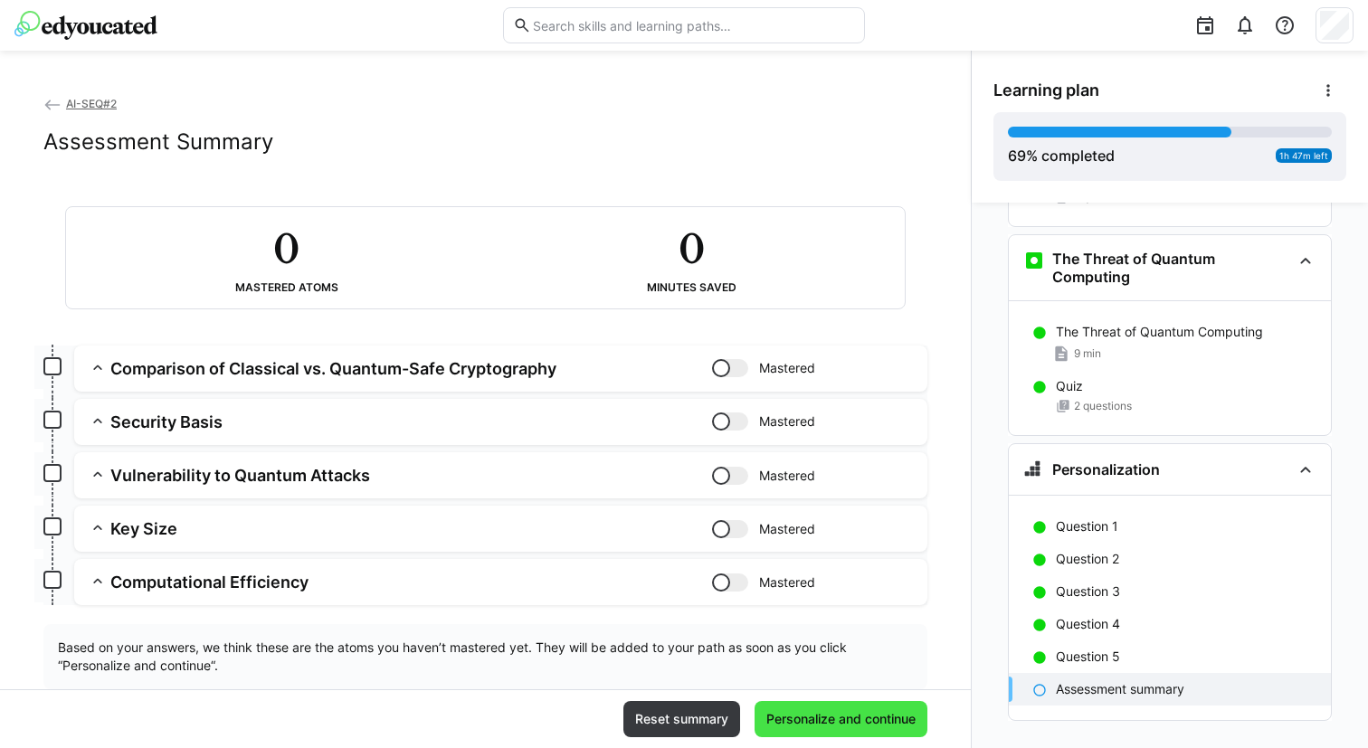
click at [787, 709] on span "Personalize and continue" at bounding box center [841, 719] width 173 height 36
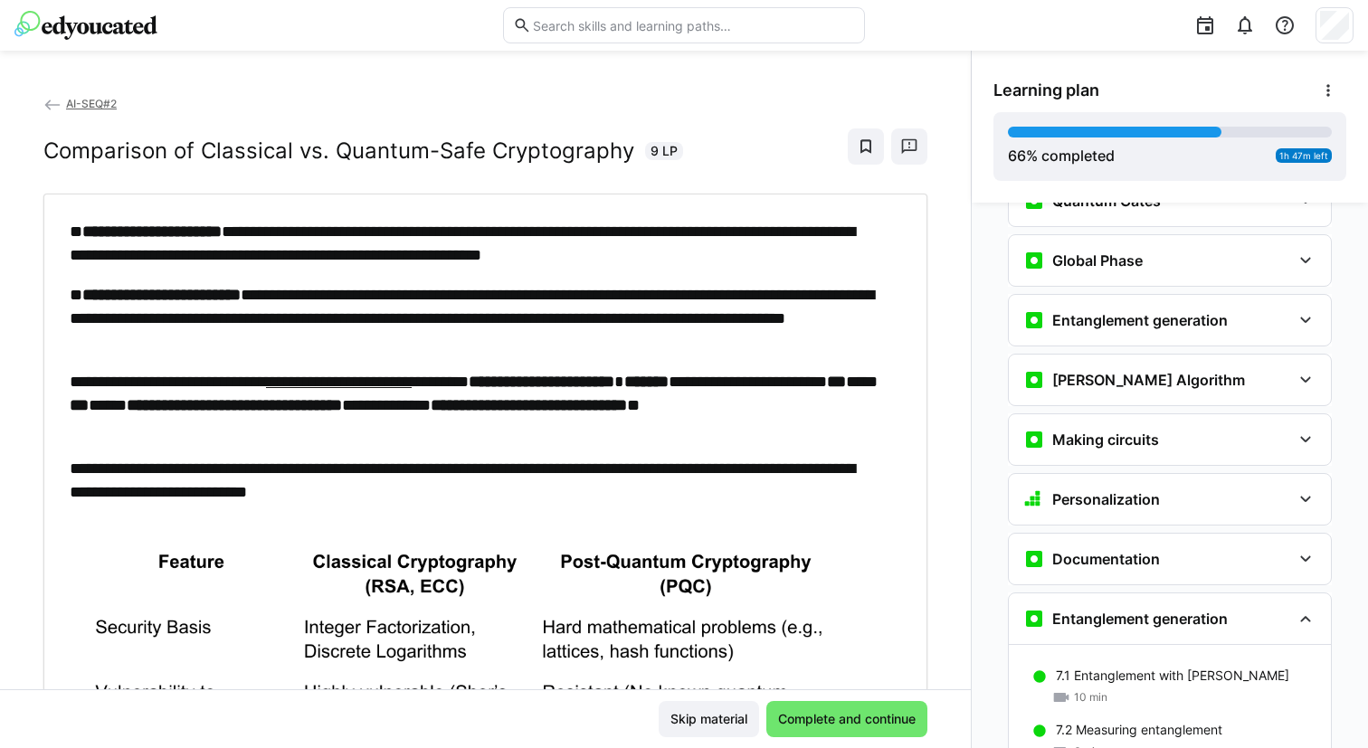
scroll to position [2527, 0]
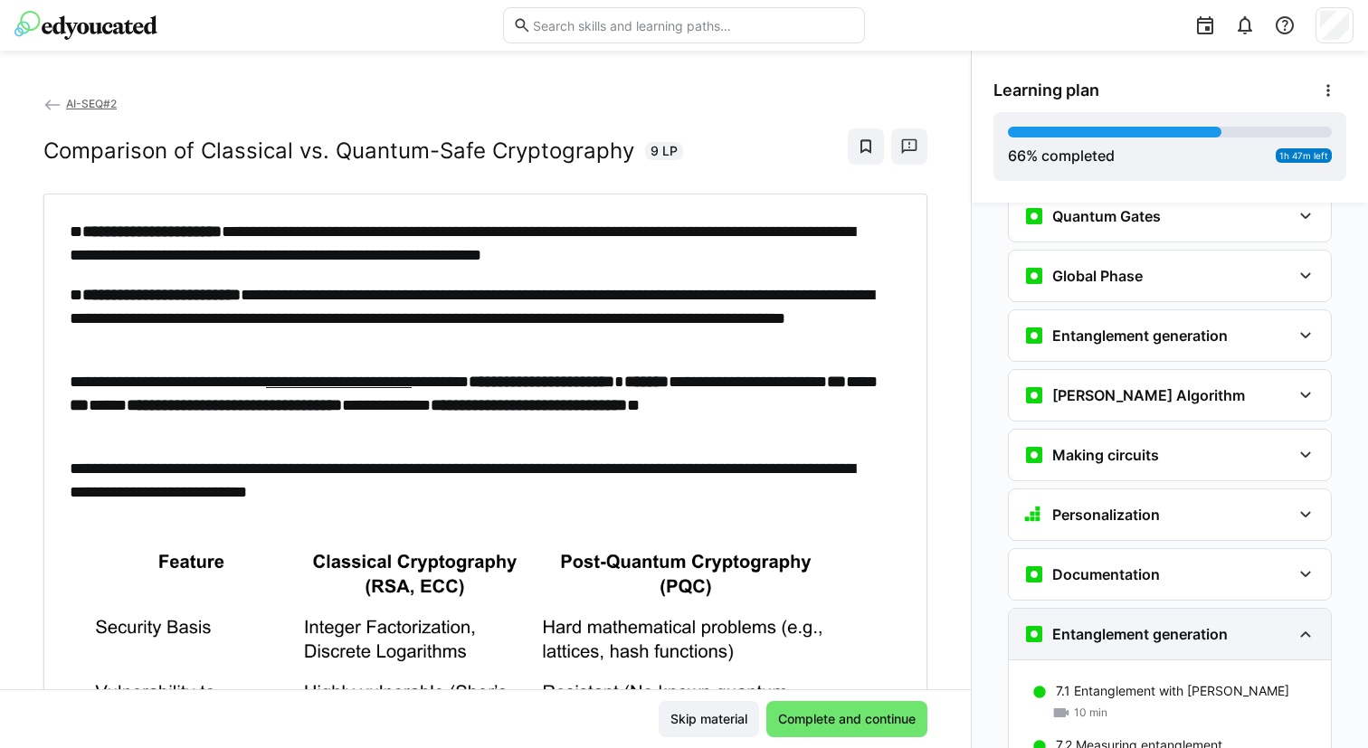
click at [1115, 625] on h3 "Entanglement generation" at bounding box center [1140, 634] width 176 height 18
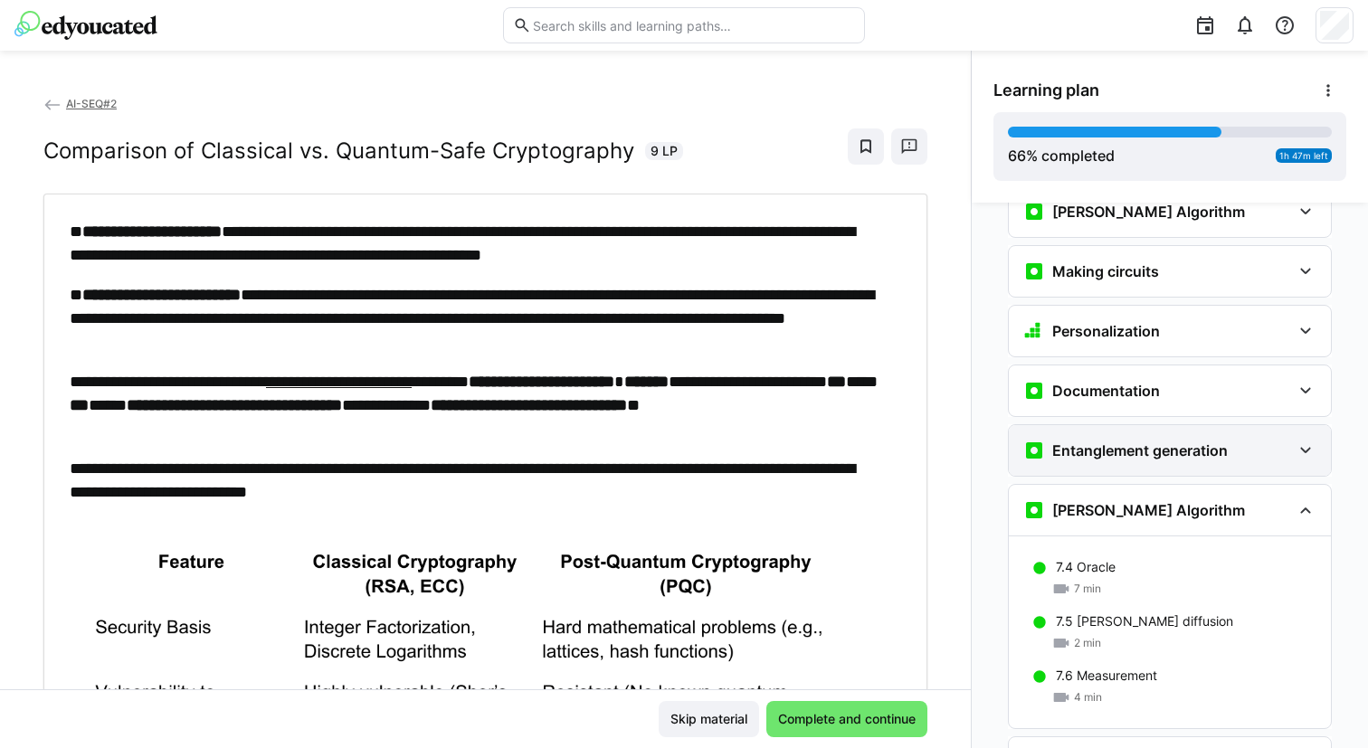
scroll to position [2728, 0]
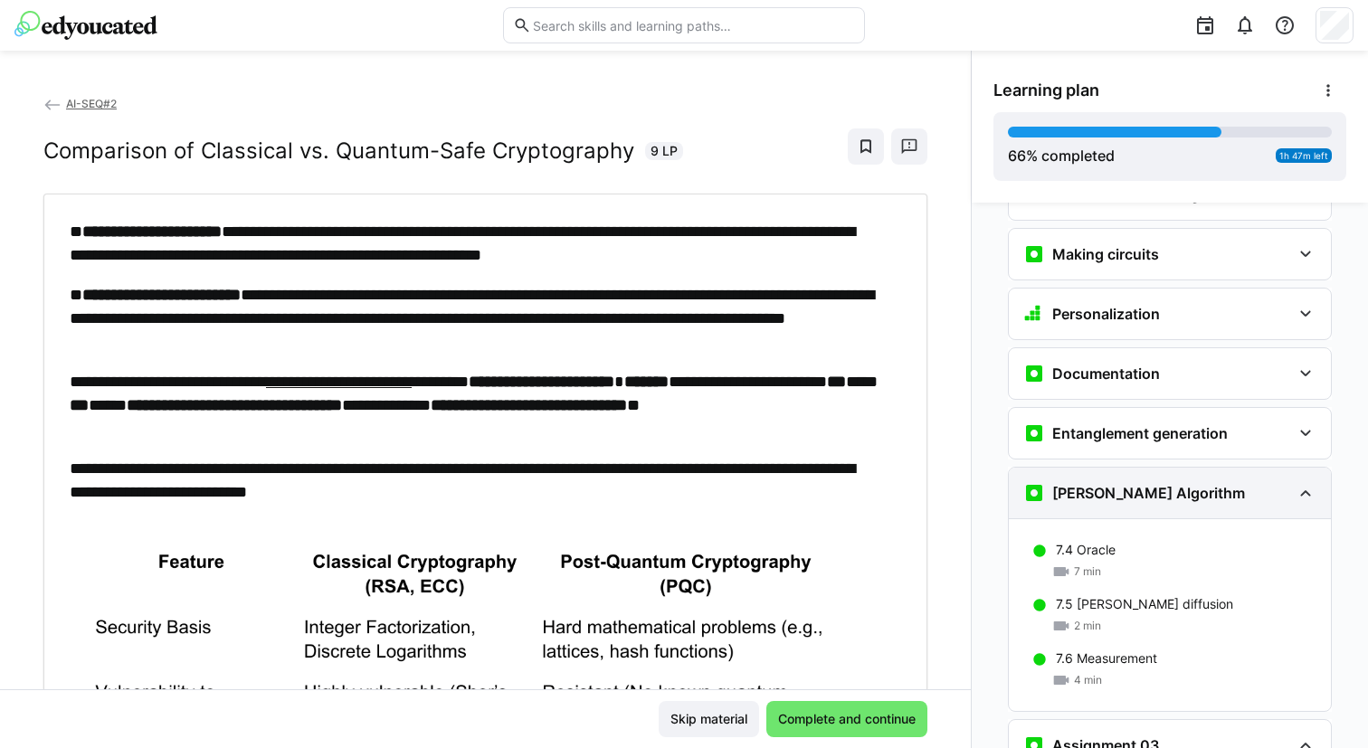
click at [1130, 484] on h3 "[PERSON_NAME] Algorithm" at bounding box center [1148, 493] width 193 height 18
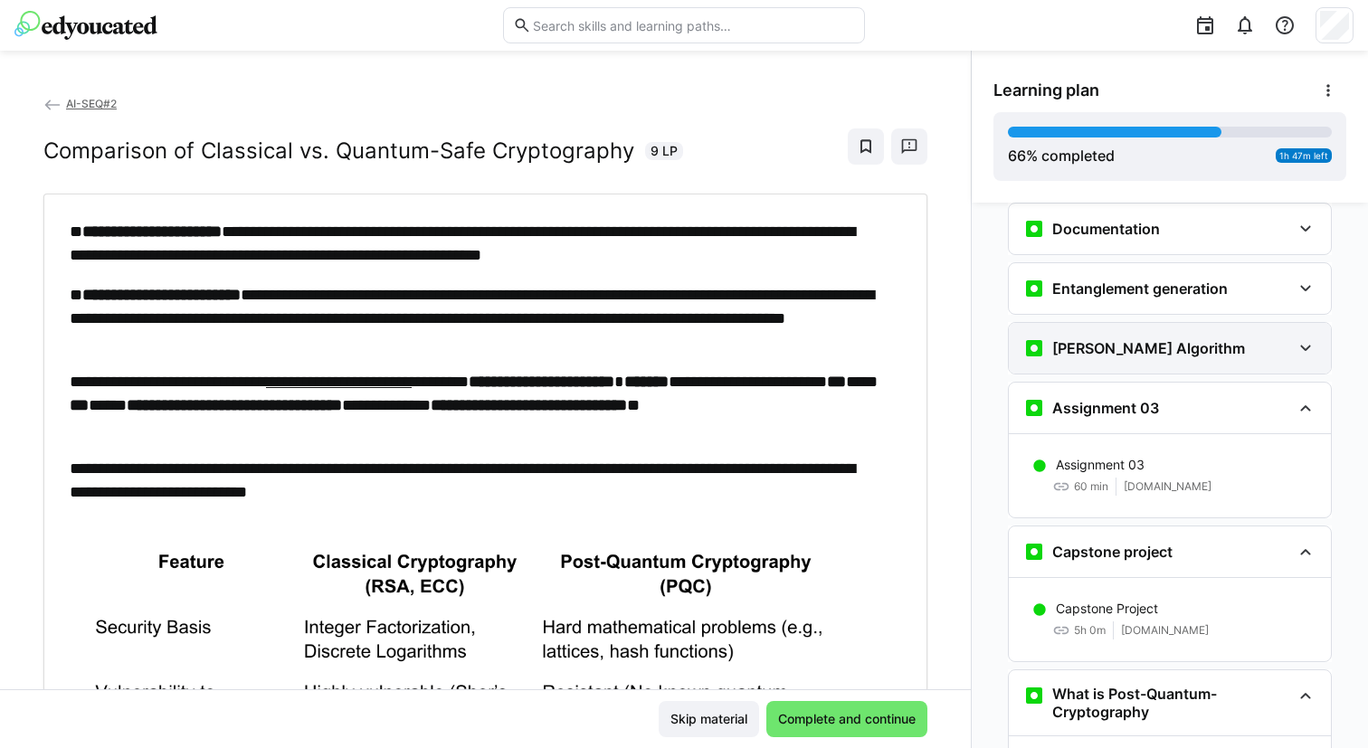
scroll to position [2915, 0]
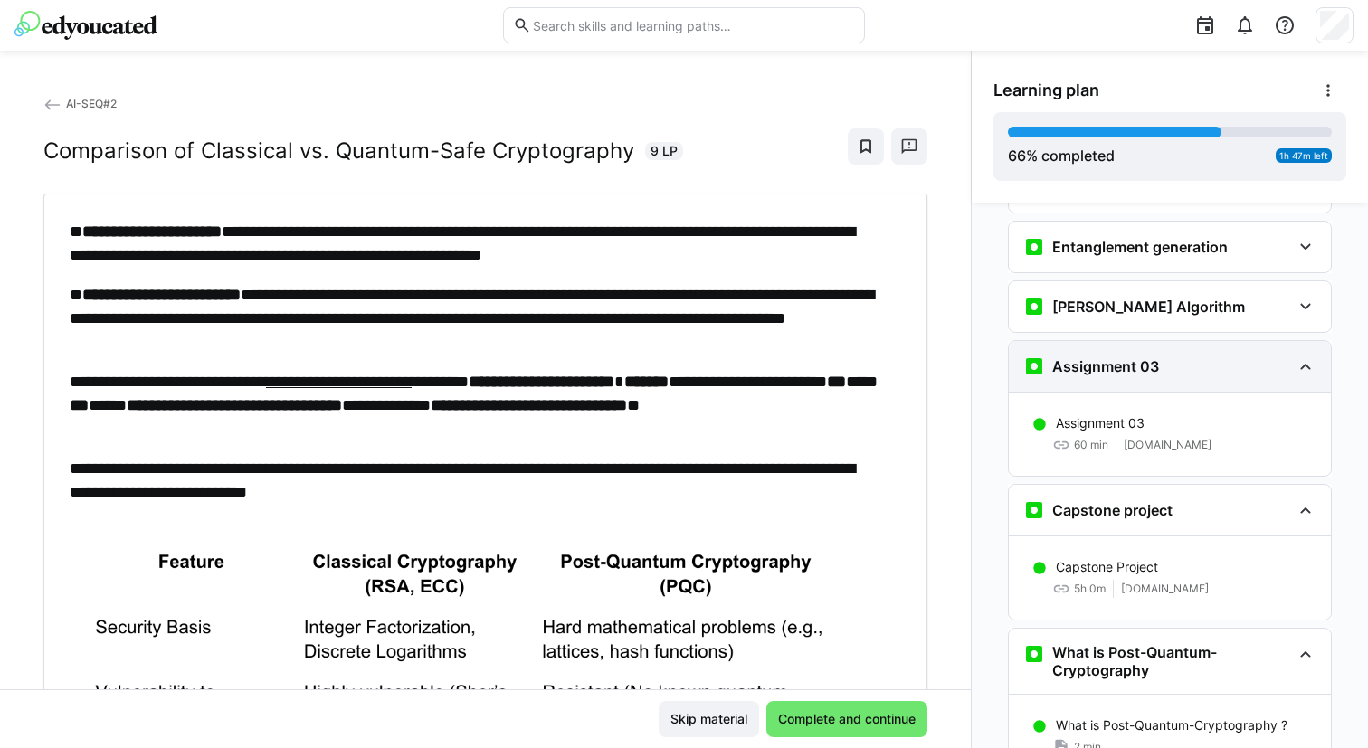
click at [1136, 355] on div "Assignment 03" at bounding box center [1170, 366] width 322 height 51
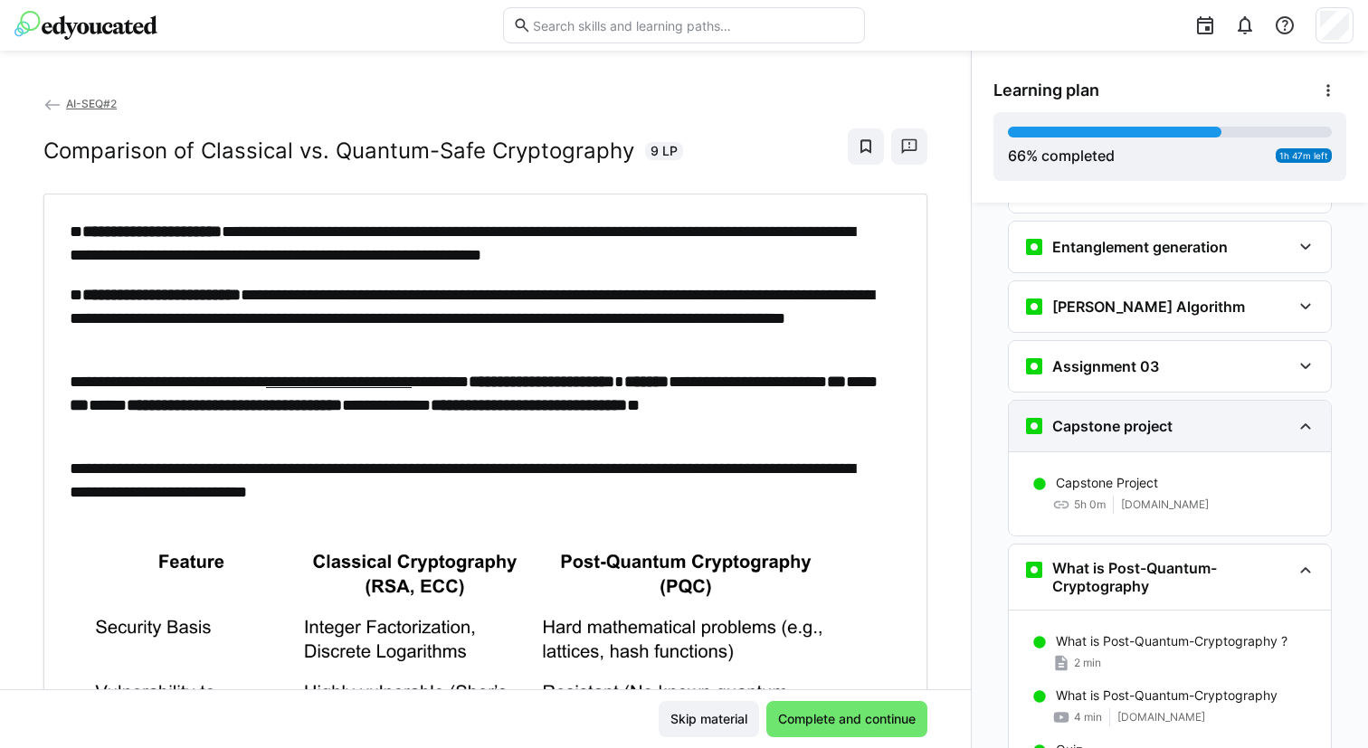
click at [1105, 417] on h3 "Capstone project" at bounding box center [1112, 426] width 120 height 18
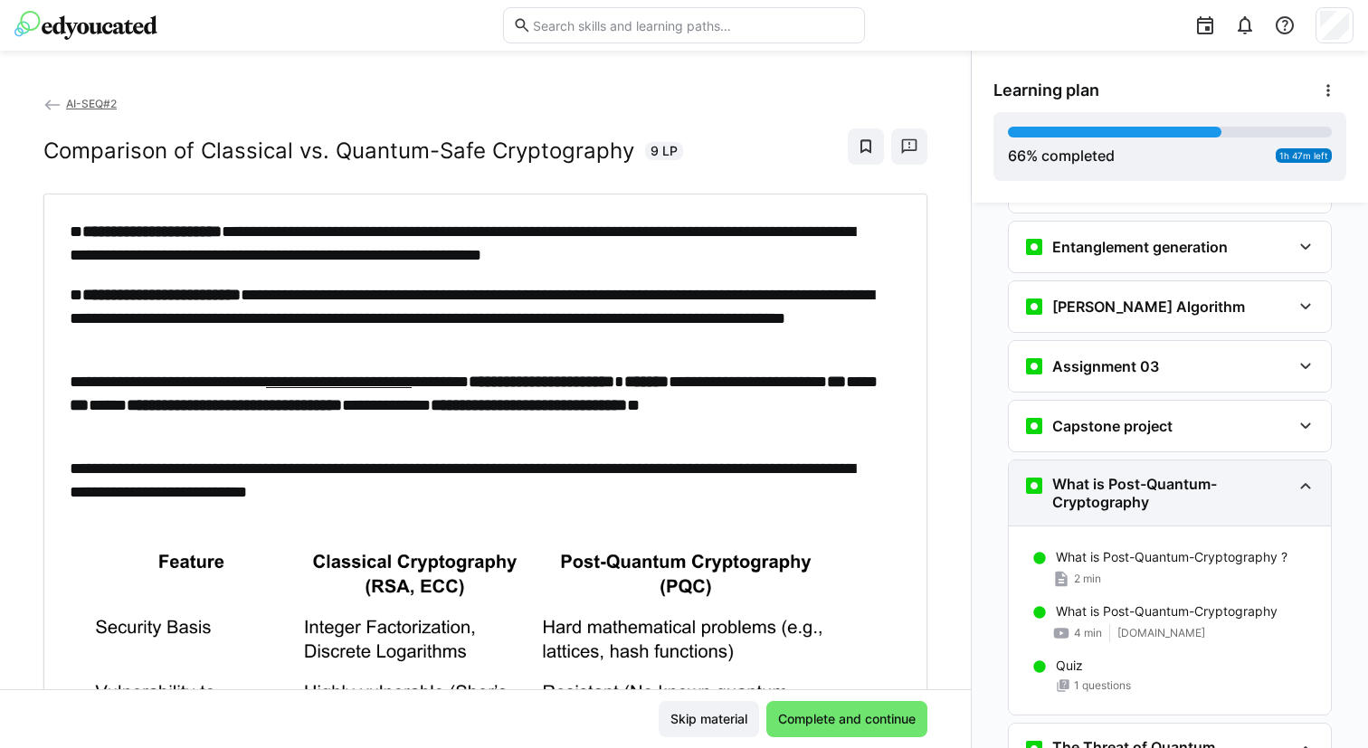
click at [1082, 475] on h3 "What is Post-Quantum-Cryptography" at bounding box center [1171, 493] width 239 height 36
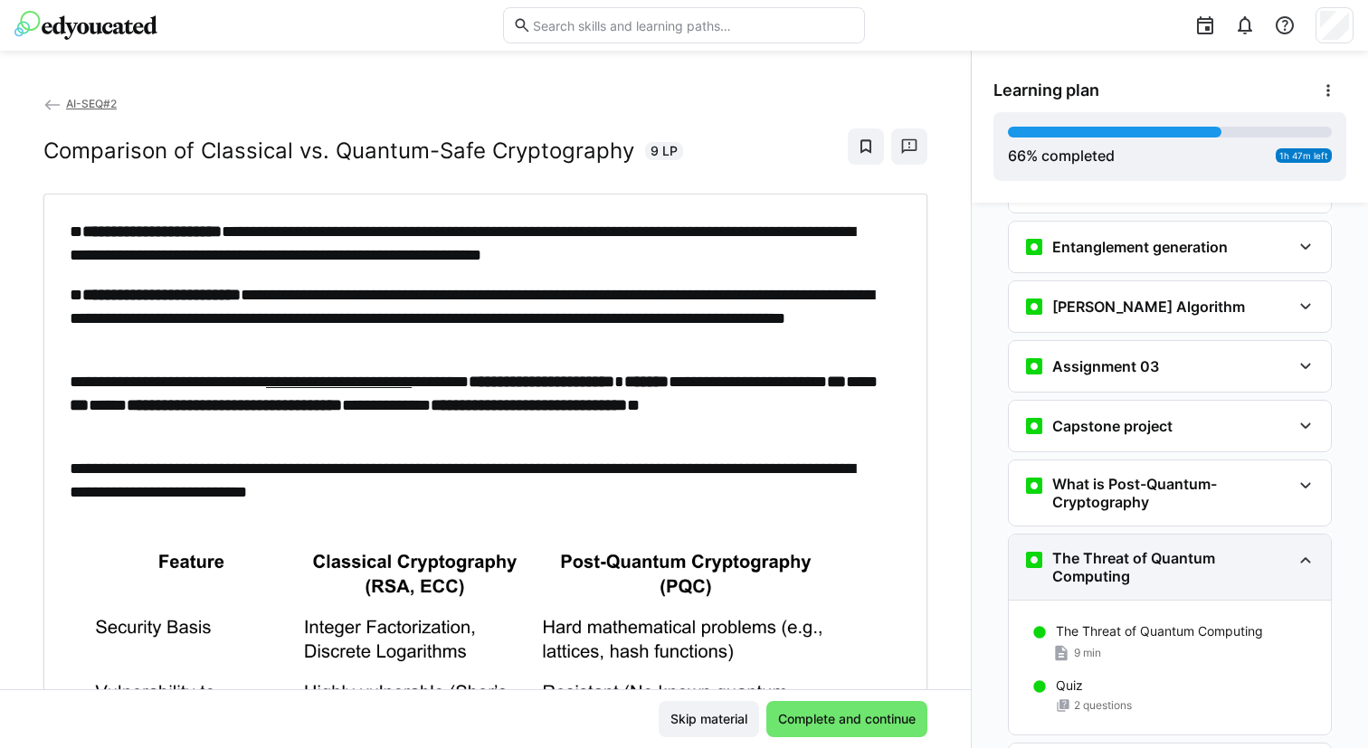
click at [1076, 549] on h3 "The Threat of Quantum Computing" at bounding box center [1171, 567] width 239 height 36
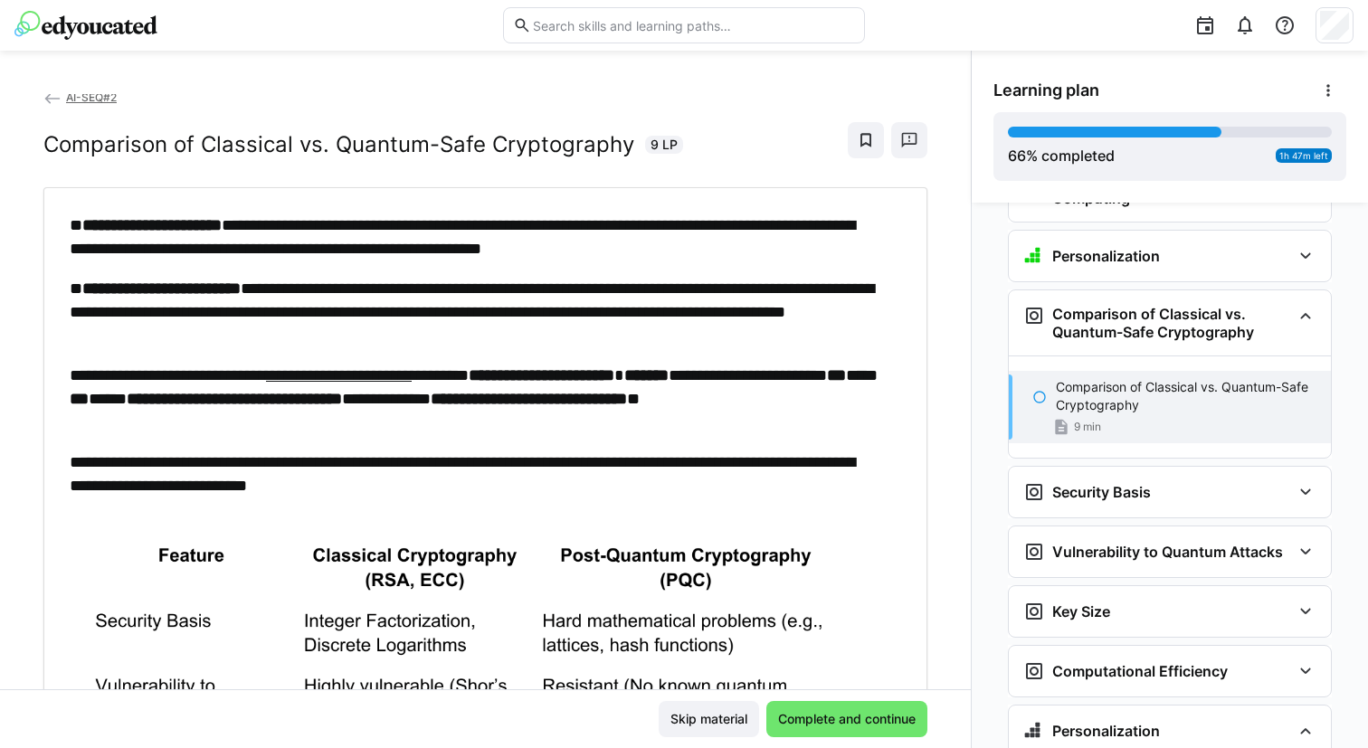
scroll to position [0, 0]
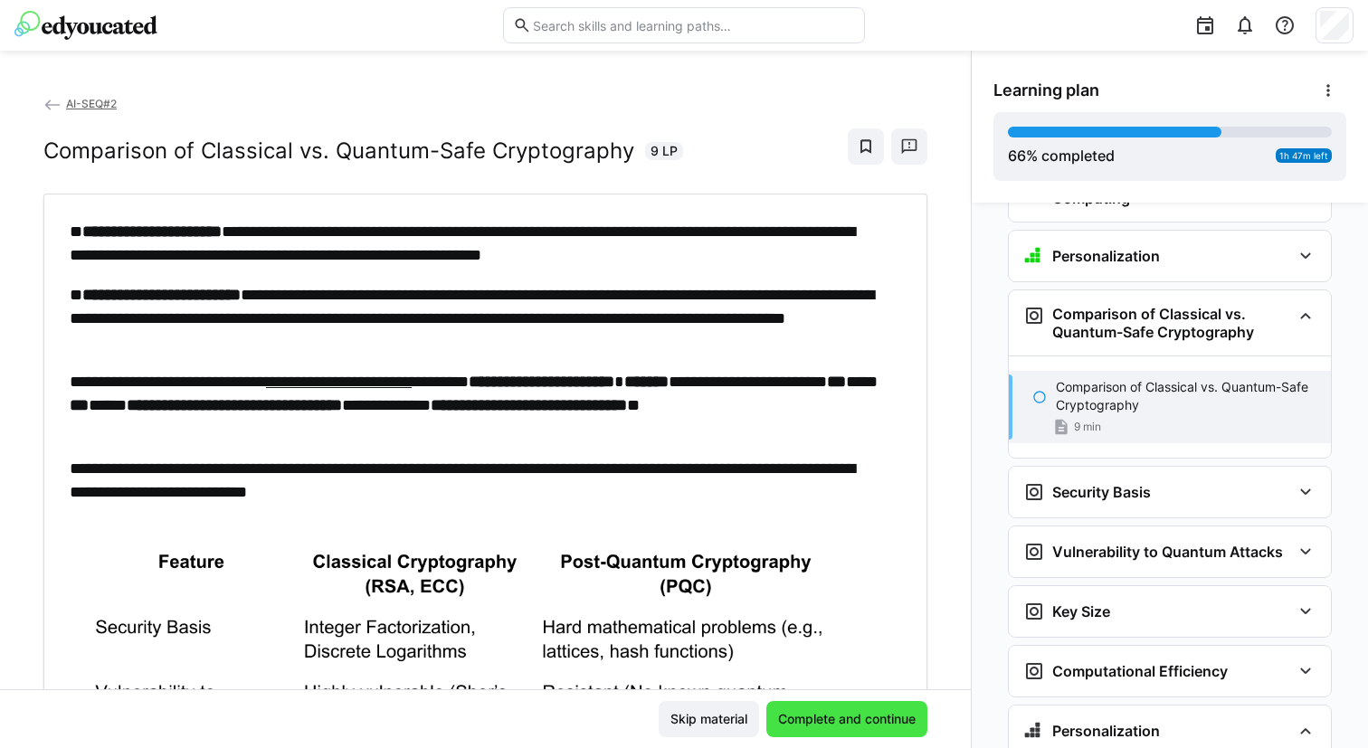
click at [794, 719] on span "Complete and continue" at bounding box center [846, 719] width 143 height 18
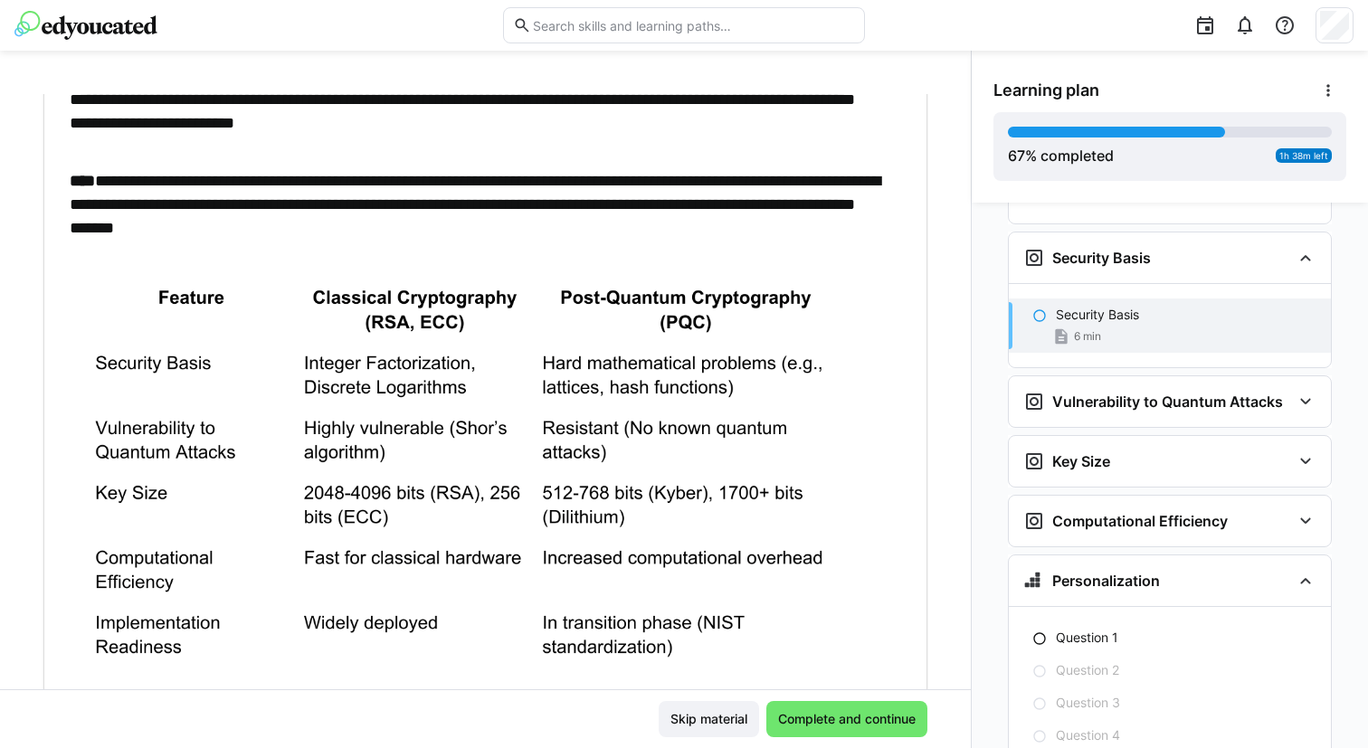
scroll to position [441, 0]
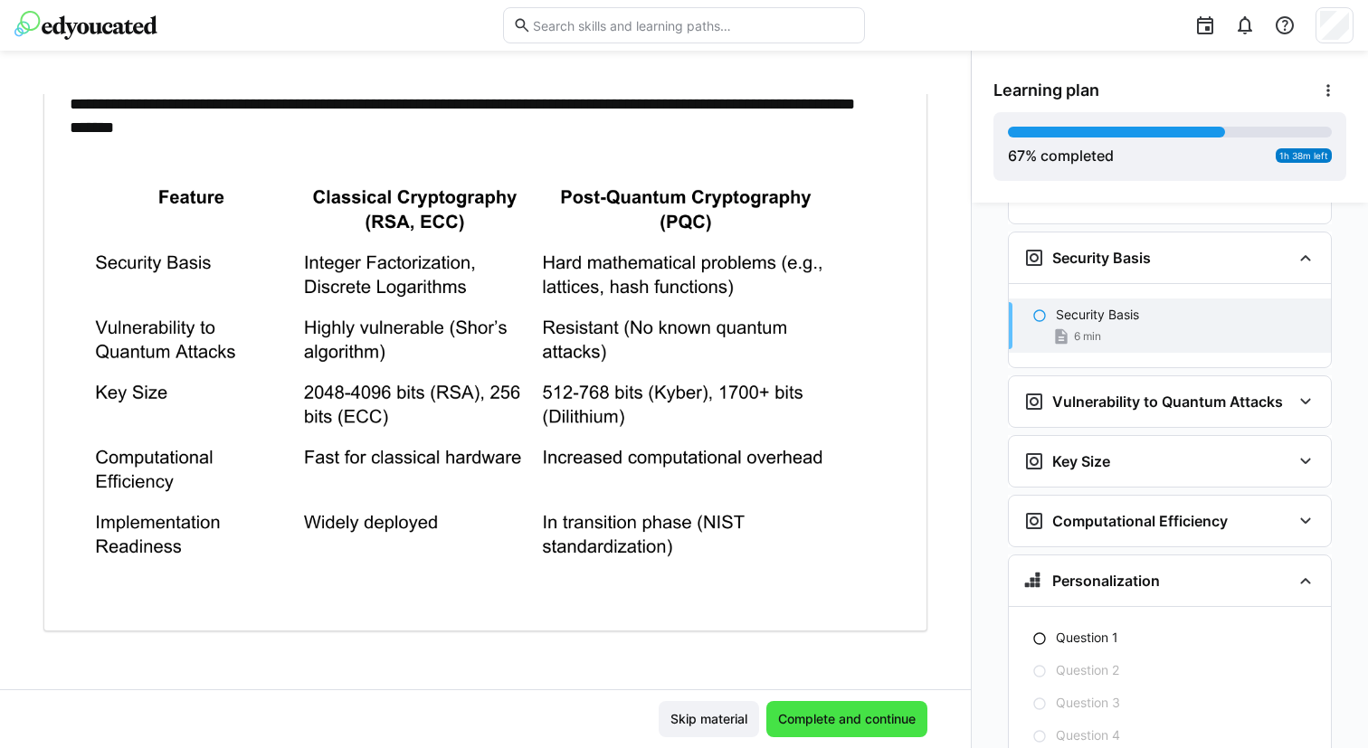
click at [811, 716] on span "Complete and continue" at bounding box center [846, 719] width 143 height 18
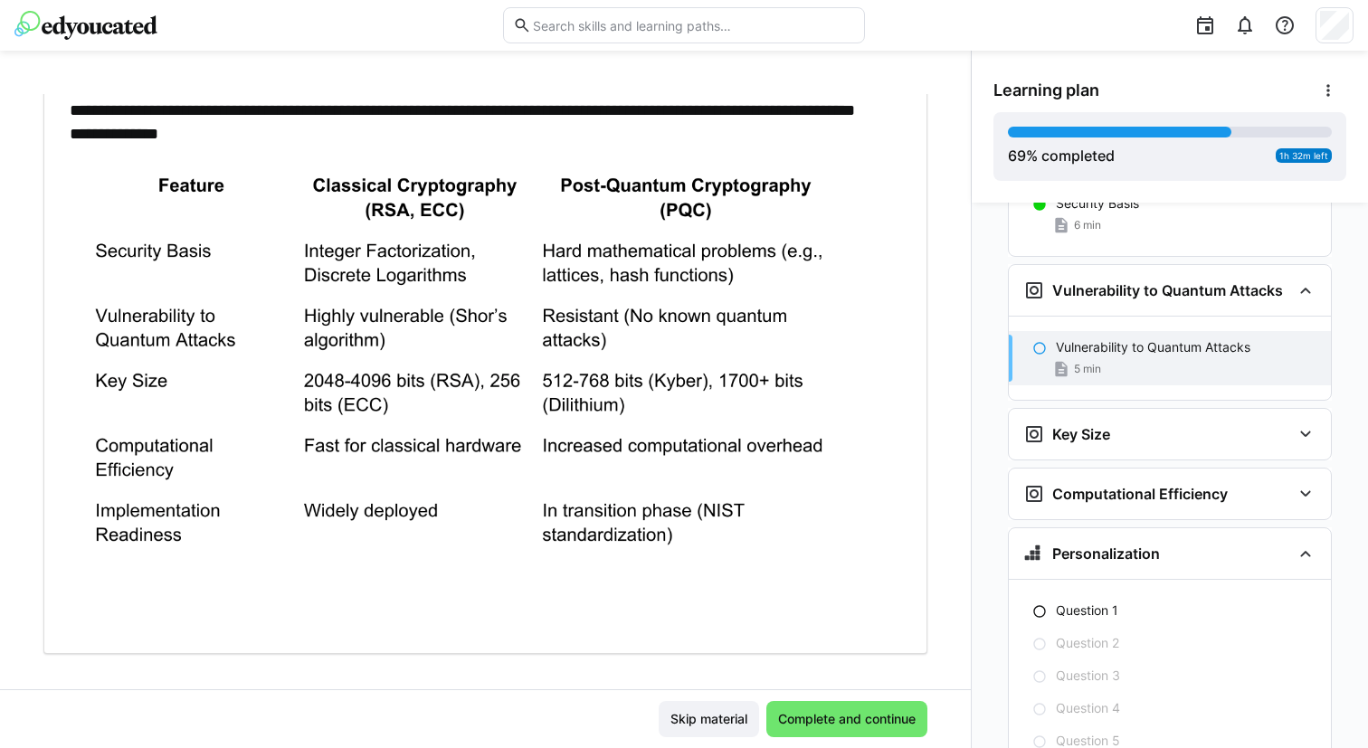
scroll to position [421, 0]
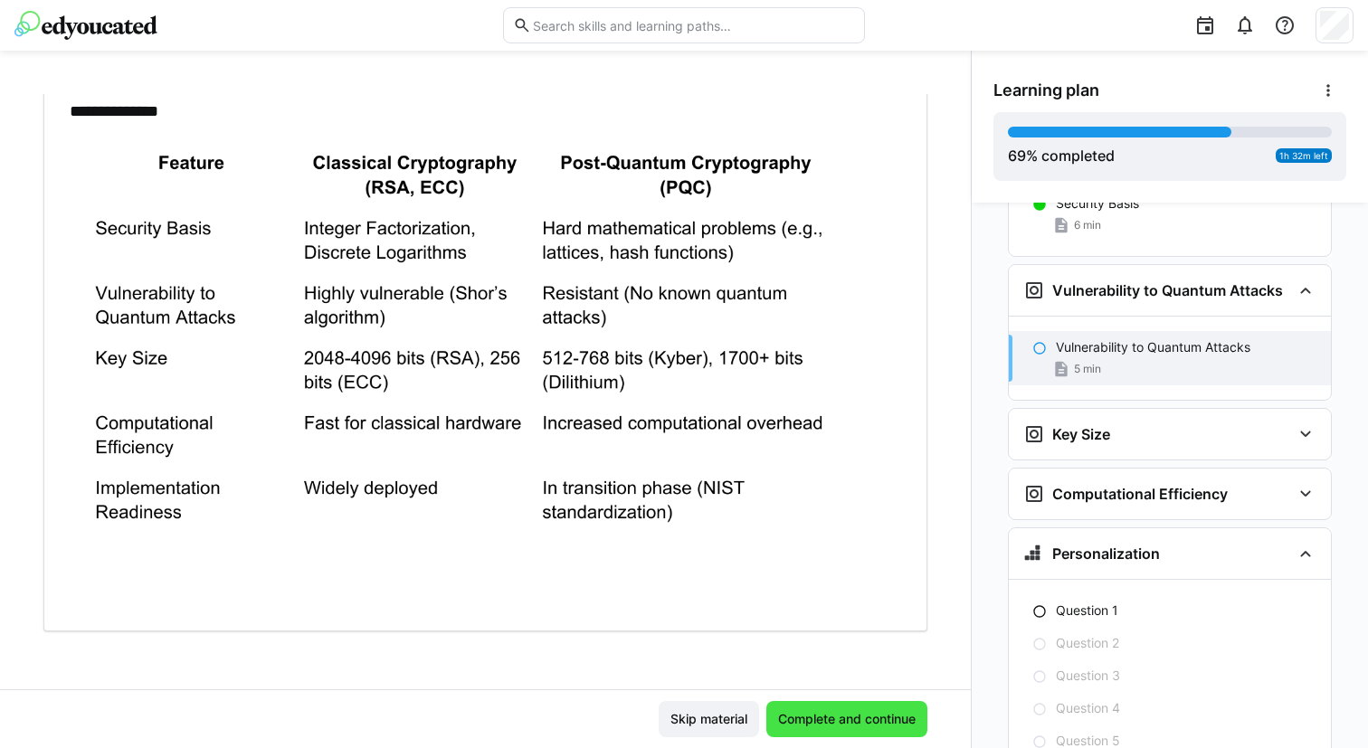
click at [804, 716] on span "Complete and continue" at bounding box center [846, 719] width 143 height 18
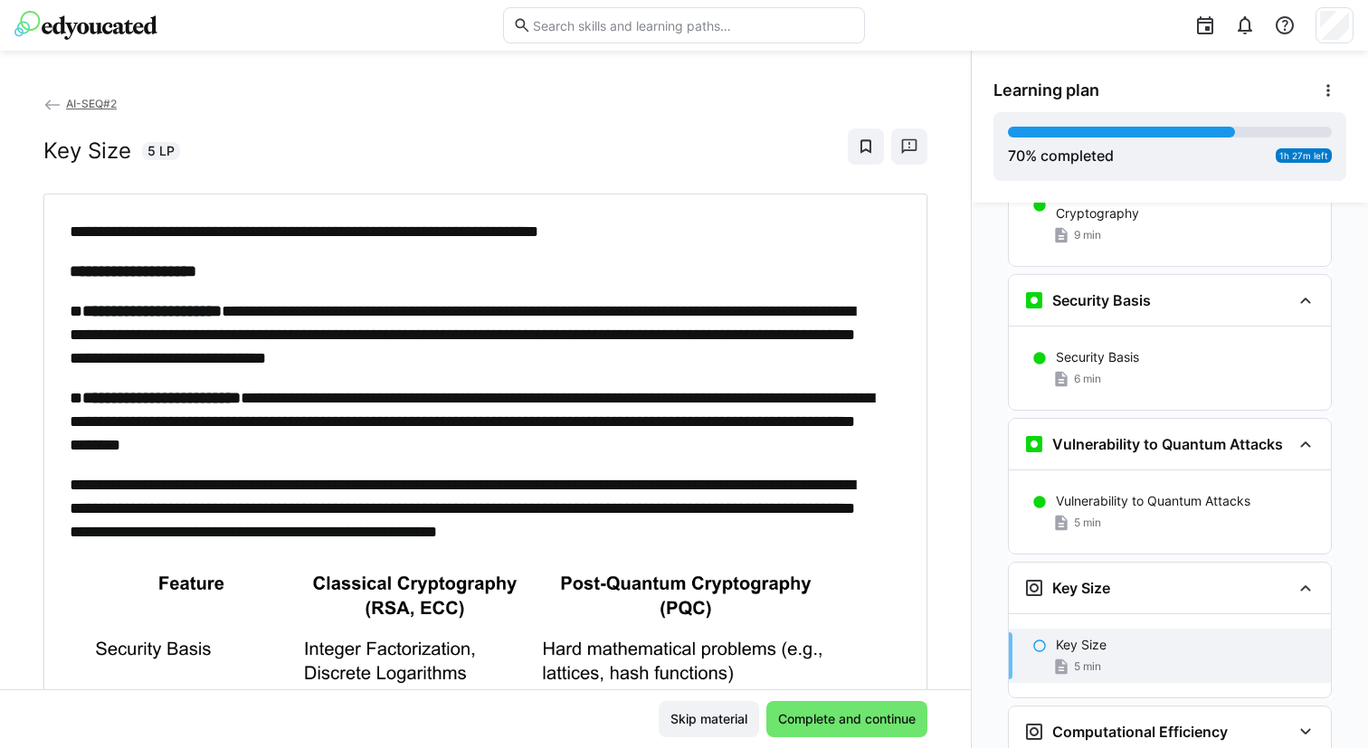
scroll to position [3474, 0]
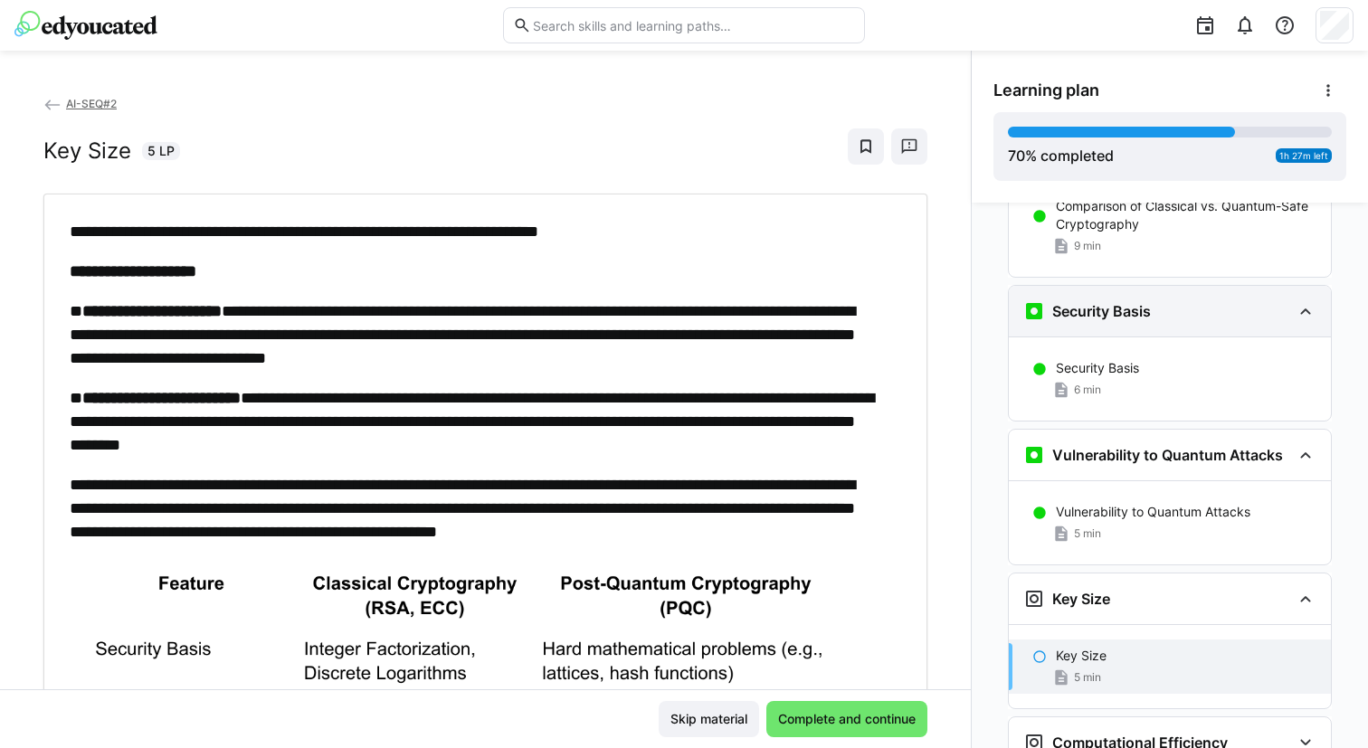
click at [1093, 302] on h3 "Security Basis" at bounding box center [1101, 311] width 99 height 18
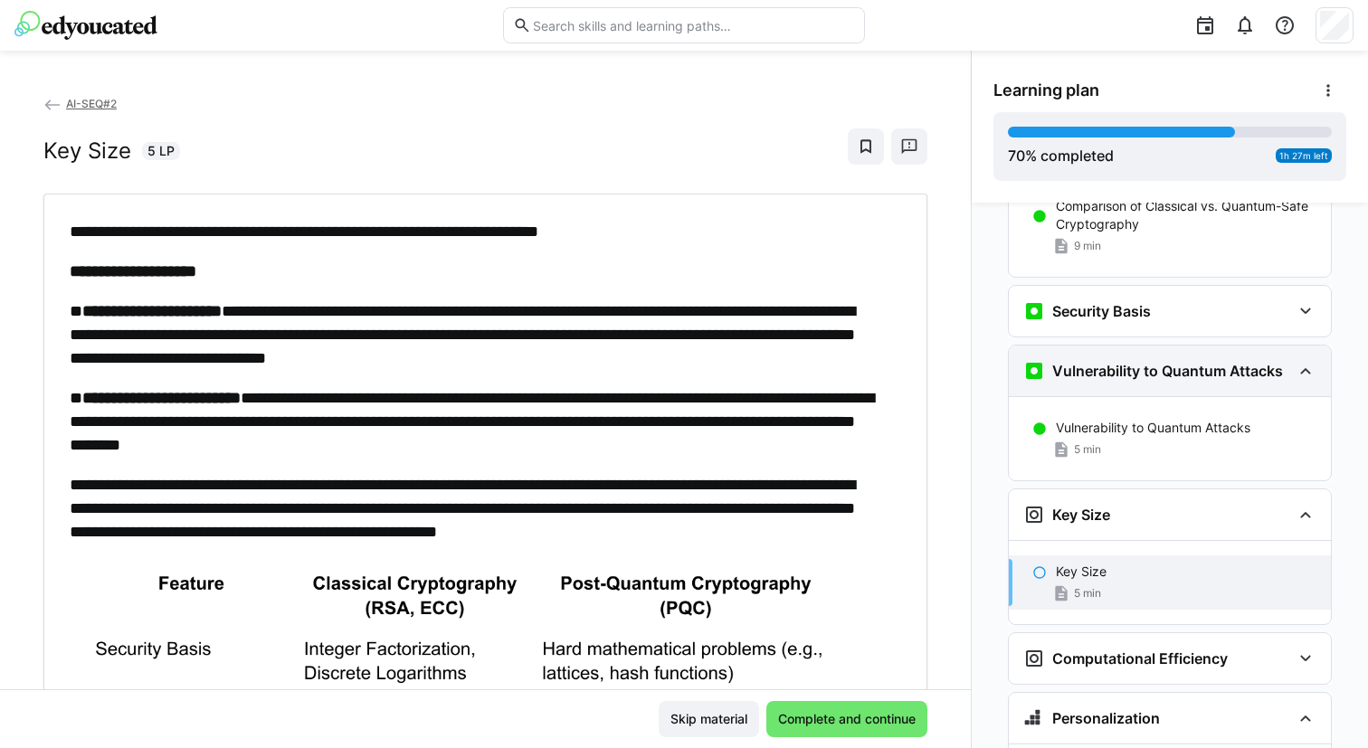
click at [1074, 346] on div "Vulnerability to Quantum Attacks" at bounding box center [1170, 371] width 322 height 51
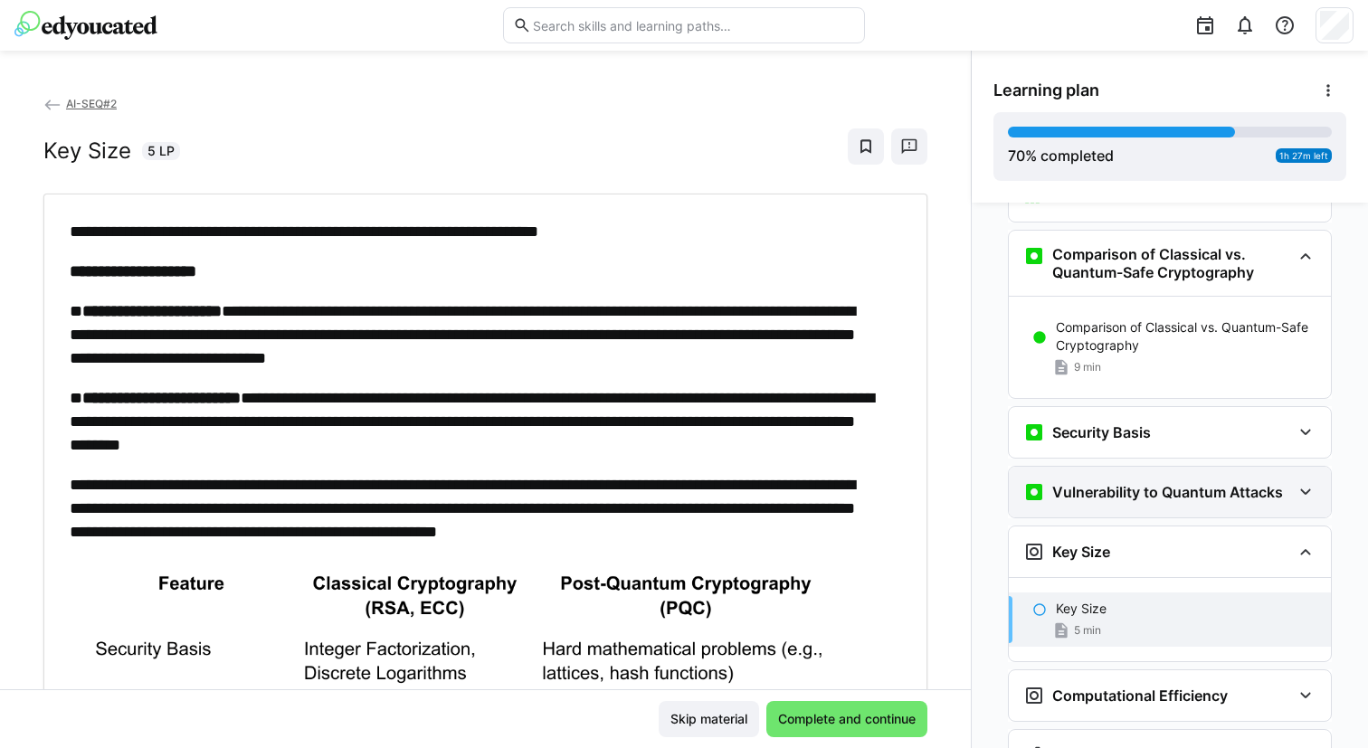
scroll to position [3349, 0]
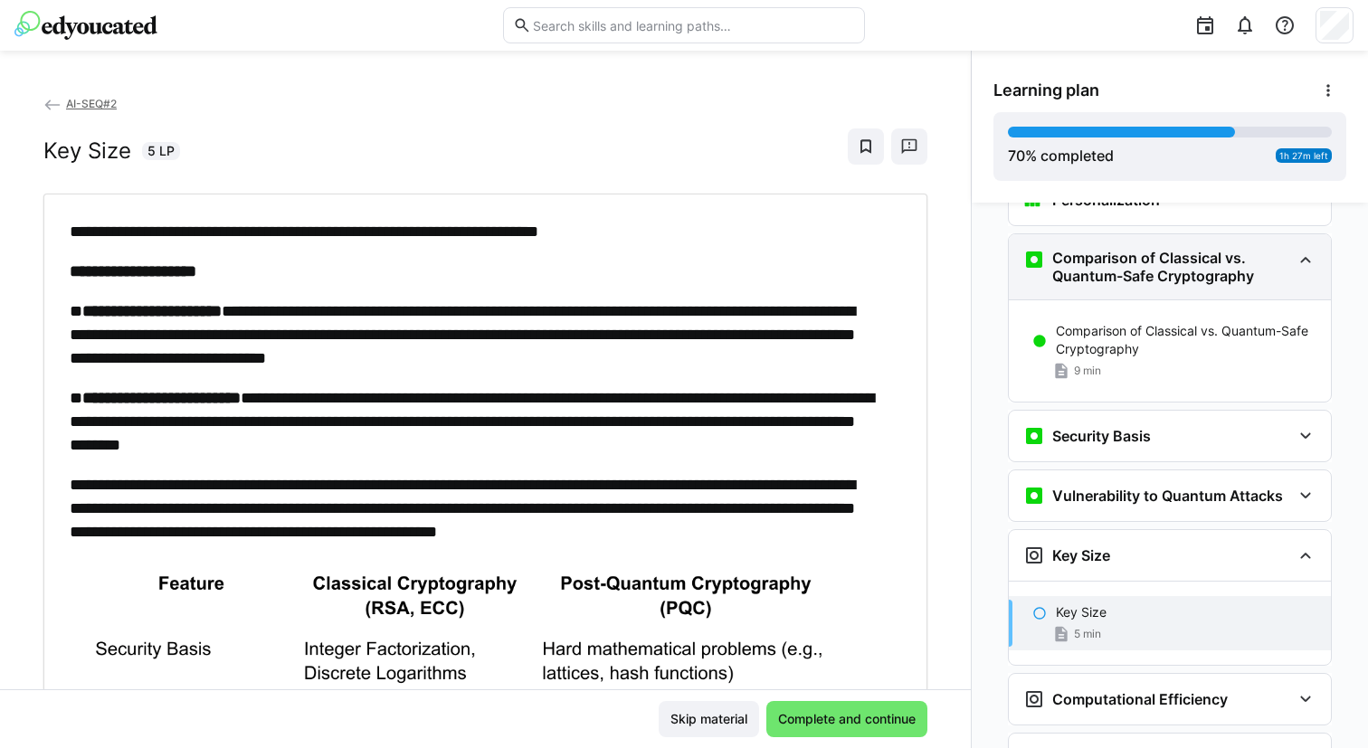
click at [1118, 249] on h3 "Comparison of Classical vs. Quantum-Safe Cryptography" at bounding box center [1171, 267] width 239 height 36
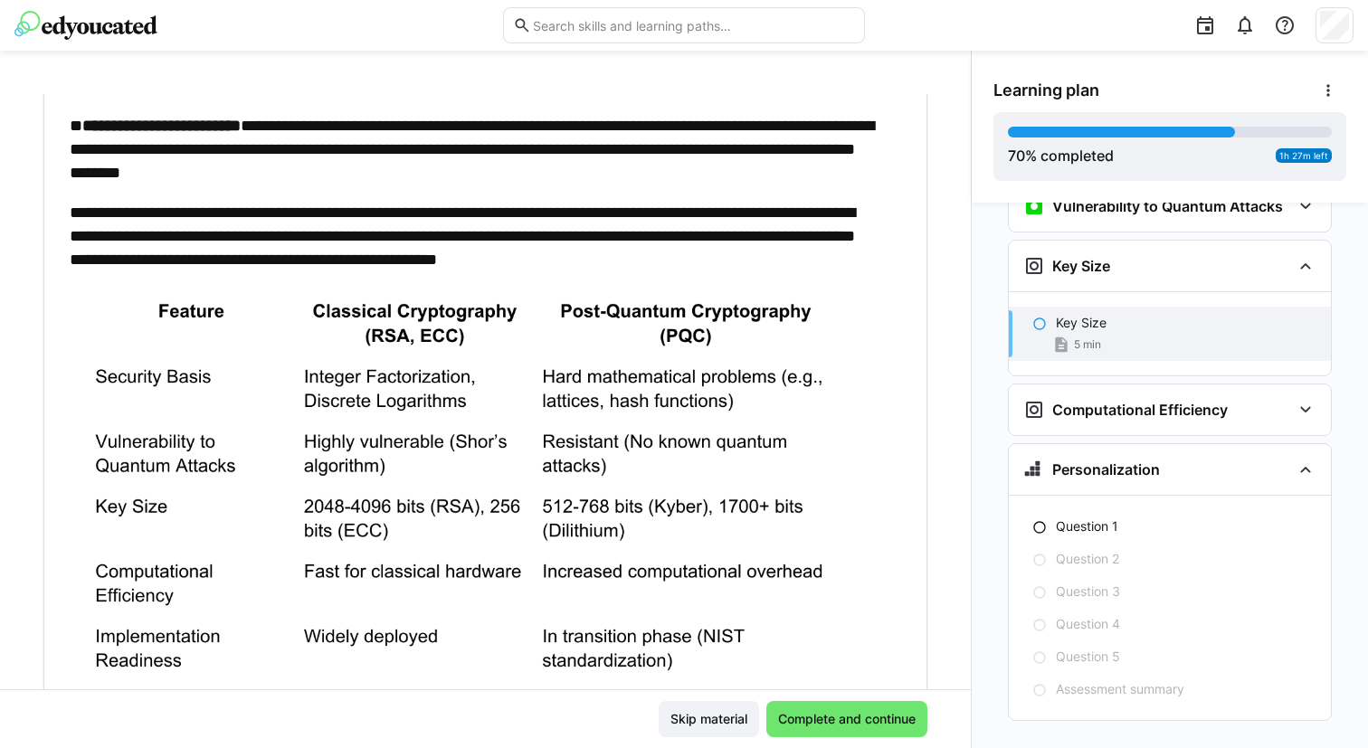
scroll to position [386, 0]
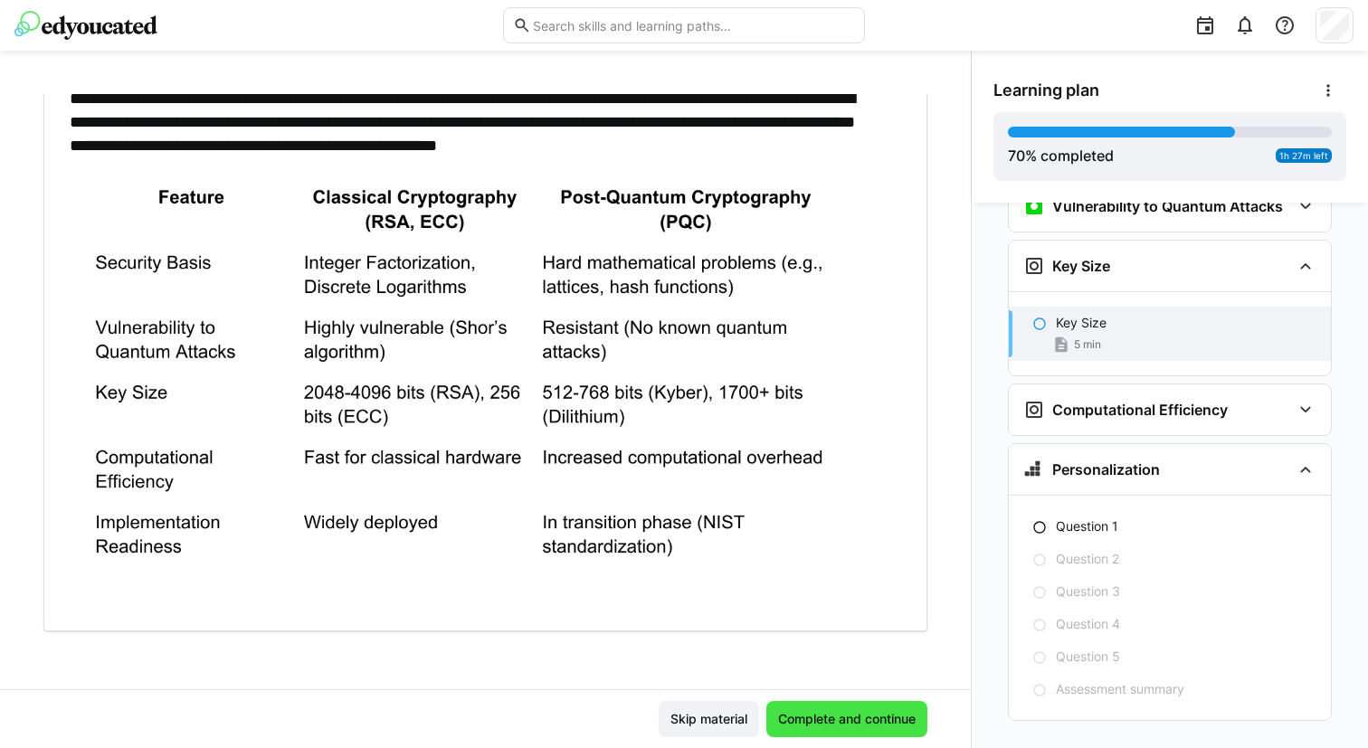
click at [839, 726] on span "Complete and continue" at bounding box center [846, 719] width 143 height 18
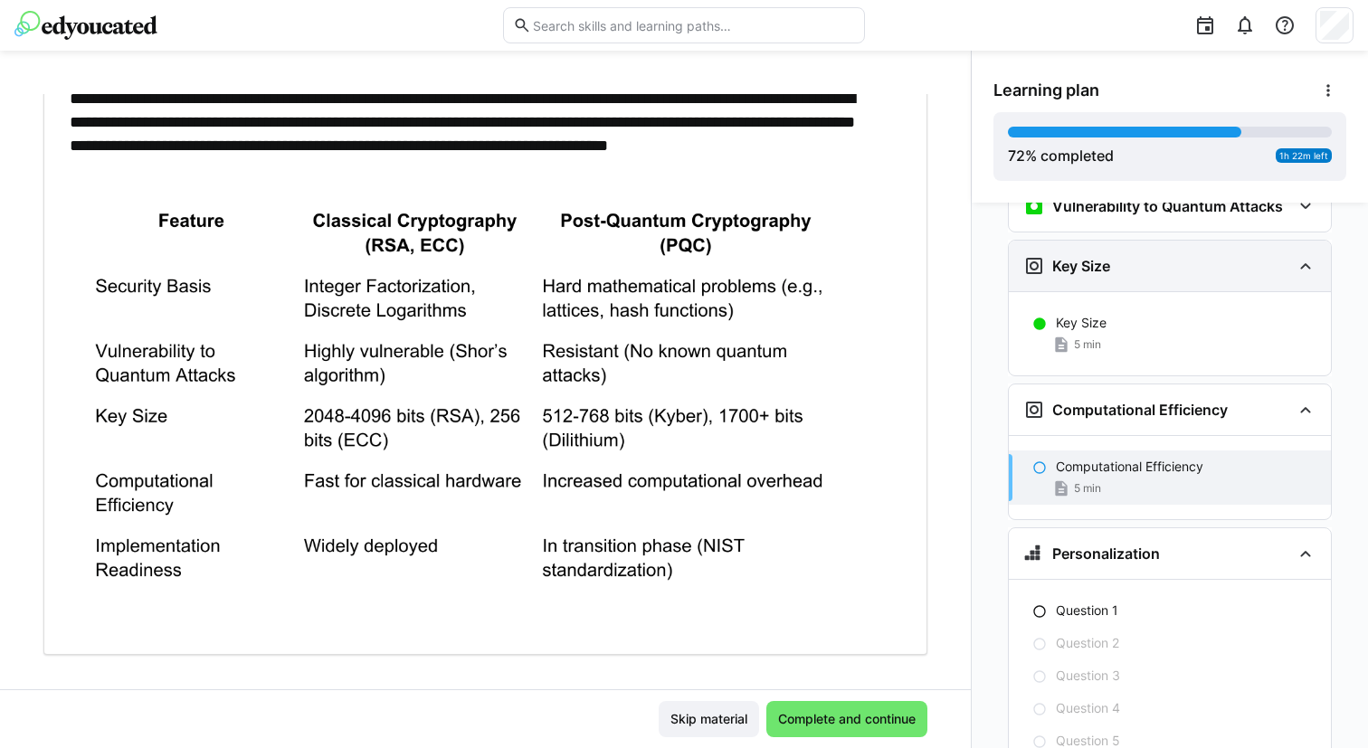
click at [1138, 255] on div "Key Size" at bounding box center [1157, 266] width 268 height 22
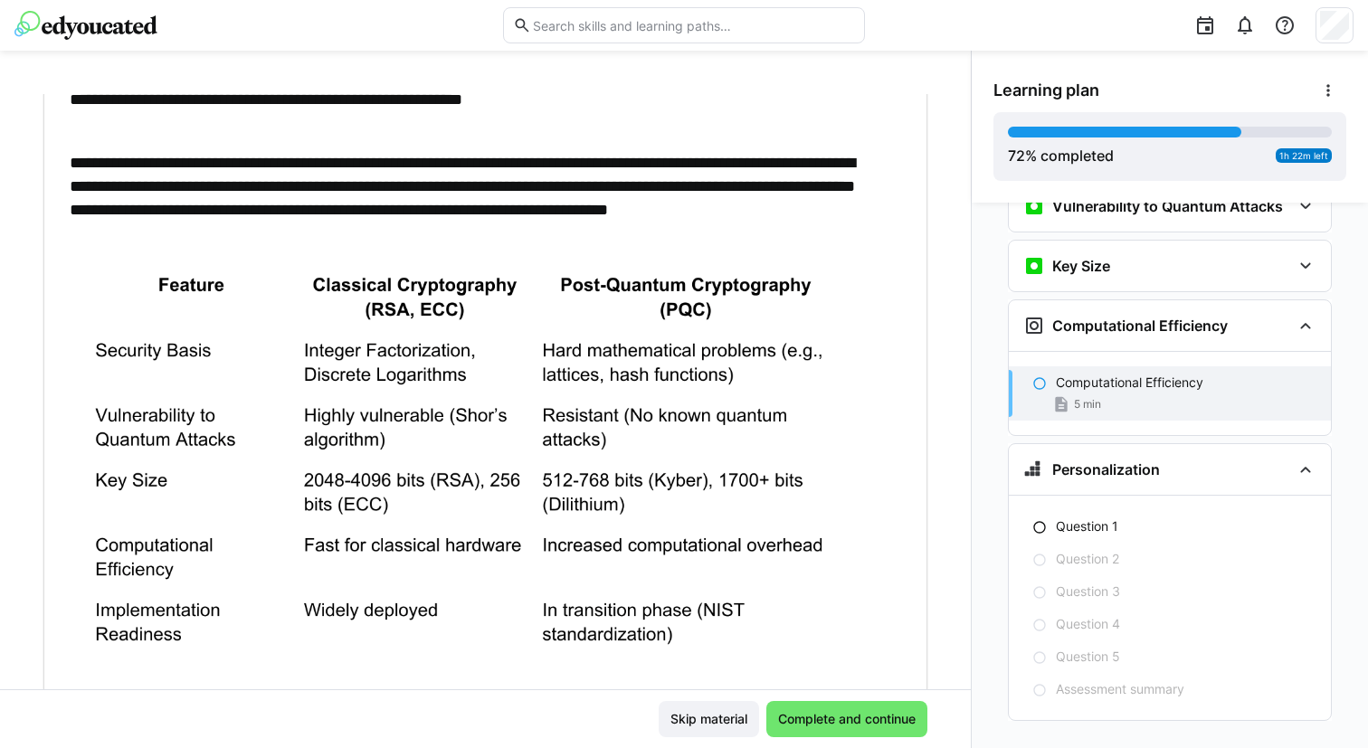
scroll to position [410, 0]
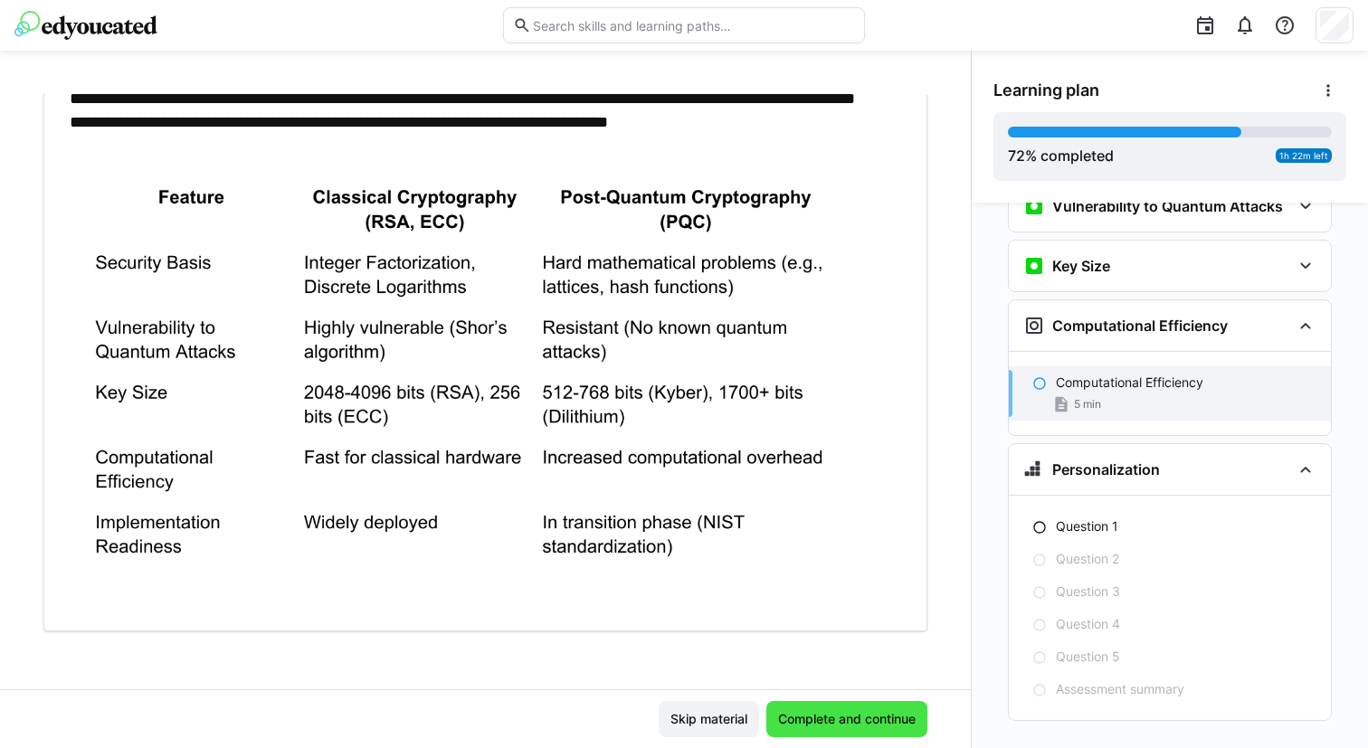
click at [828, 716] on span "Complete and continue" at bounding box center [846, 719] width 143 height 18
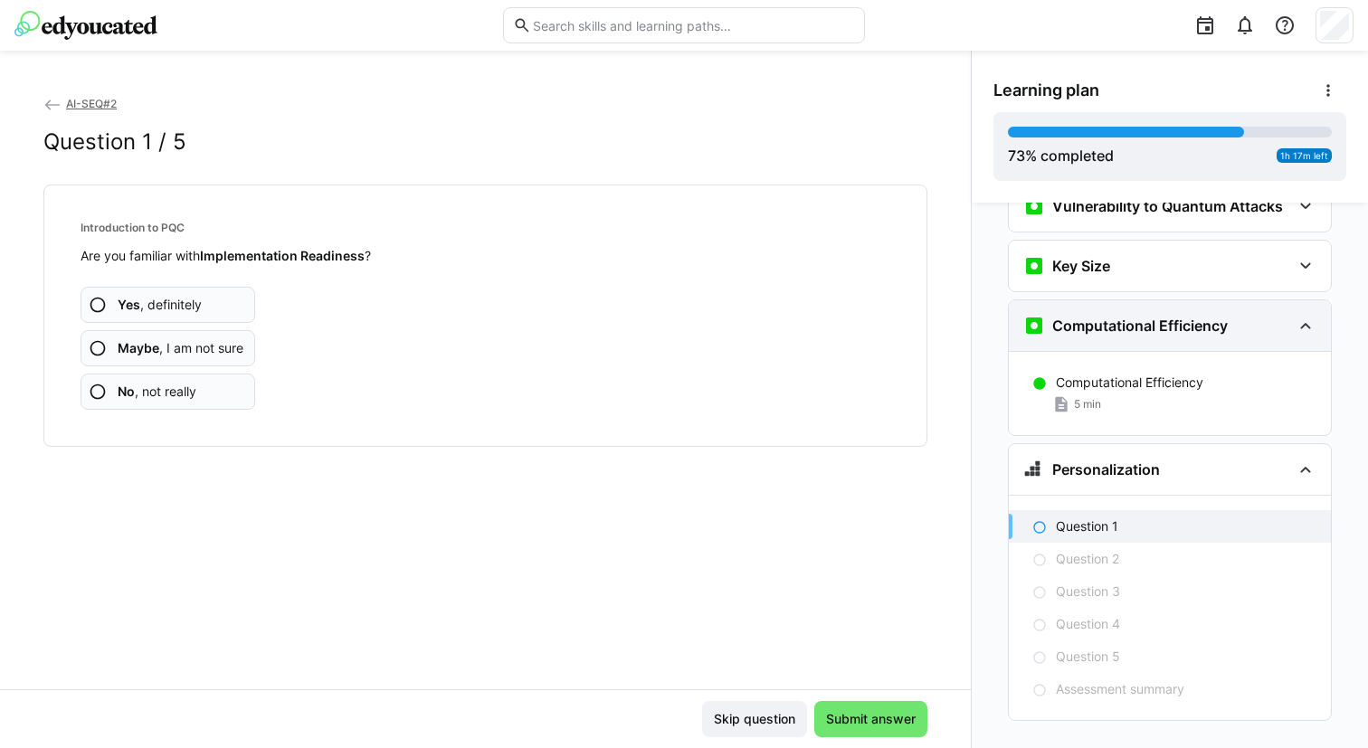
click at [1071, 318] on div "Computational Efficiency" at bounding box center [1170, 325] width 322 height 51
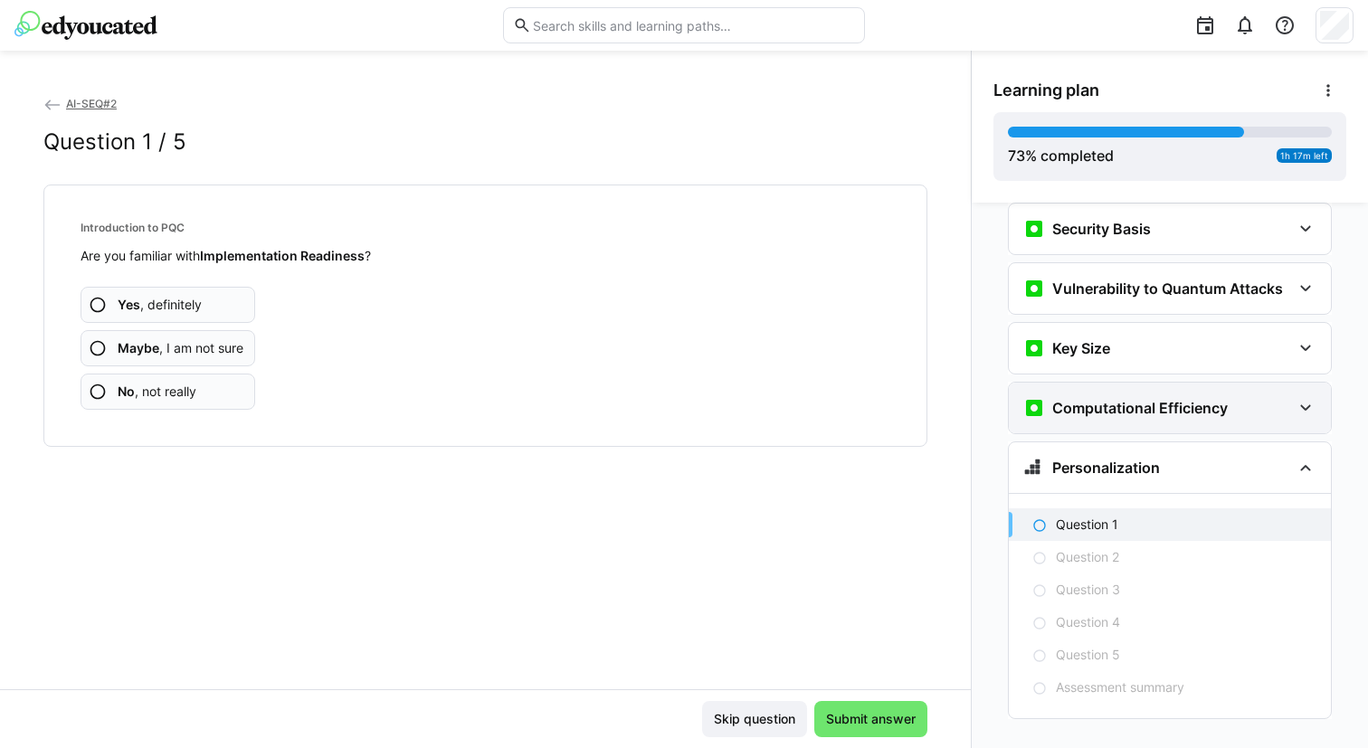
scroll to position [3452, 0]
click at [138, 356] on span "Maybe , I am not sure" at bounding box center [181, 348] width 126 height 18
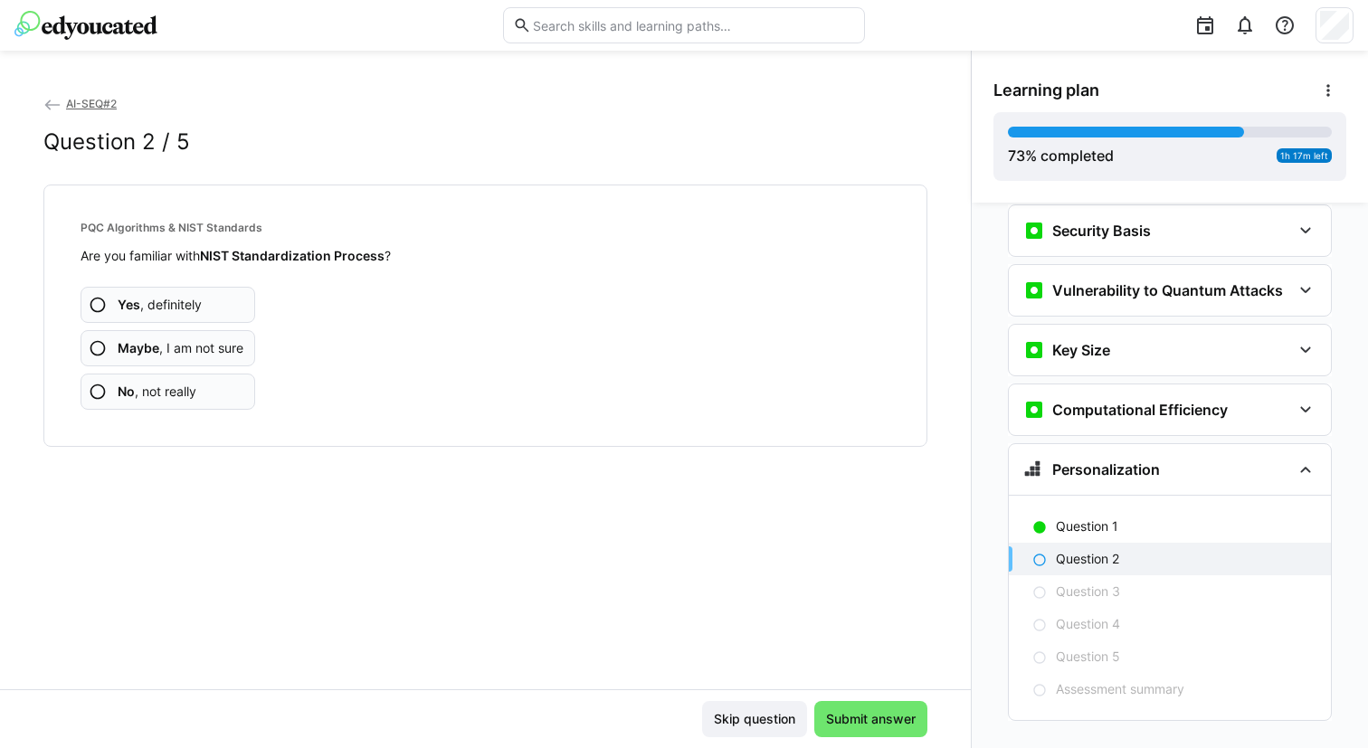
click at [138, 356] on span "Maybe , I am not sure" at bounding box center [181, 348] width 126 height 18
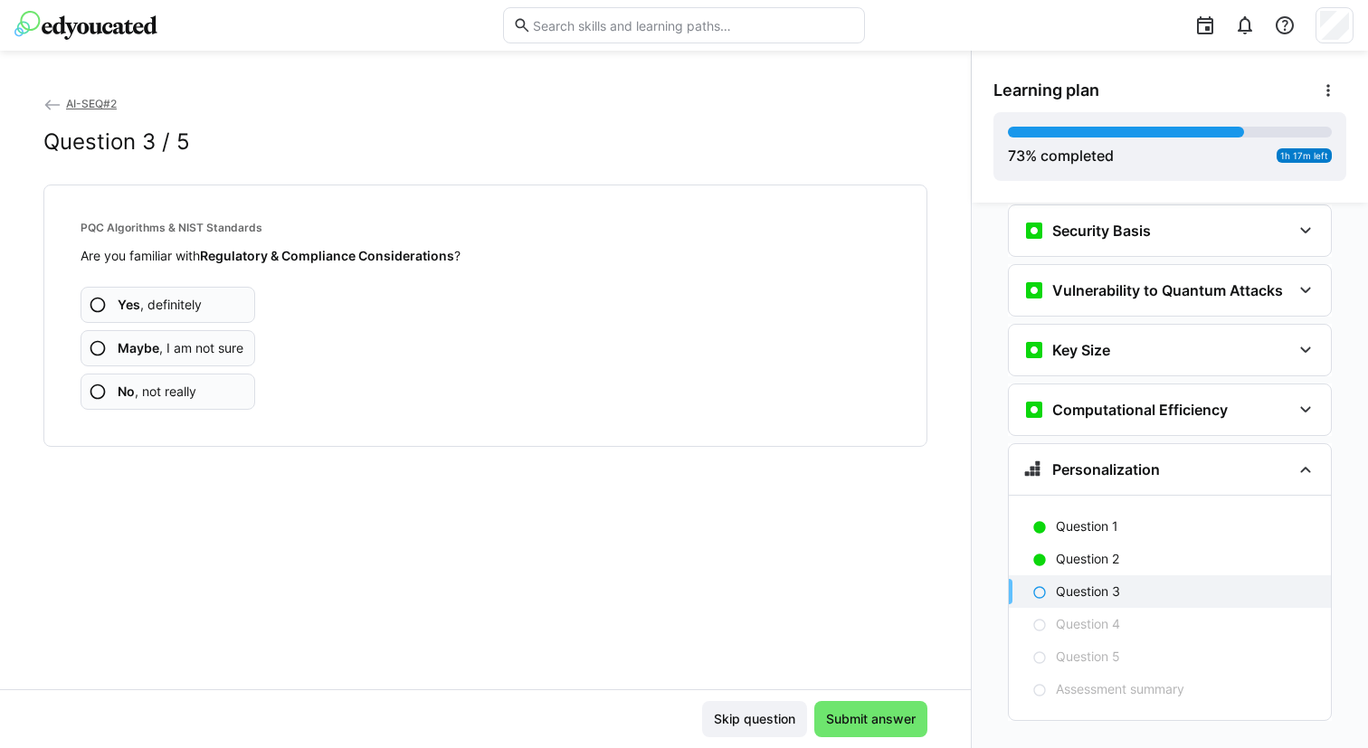
click at [138, 356] on span "Maybe , I am not sure" at bounding box center [181, 348] width 126 height 18
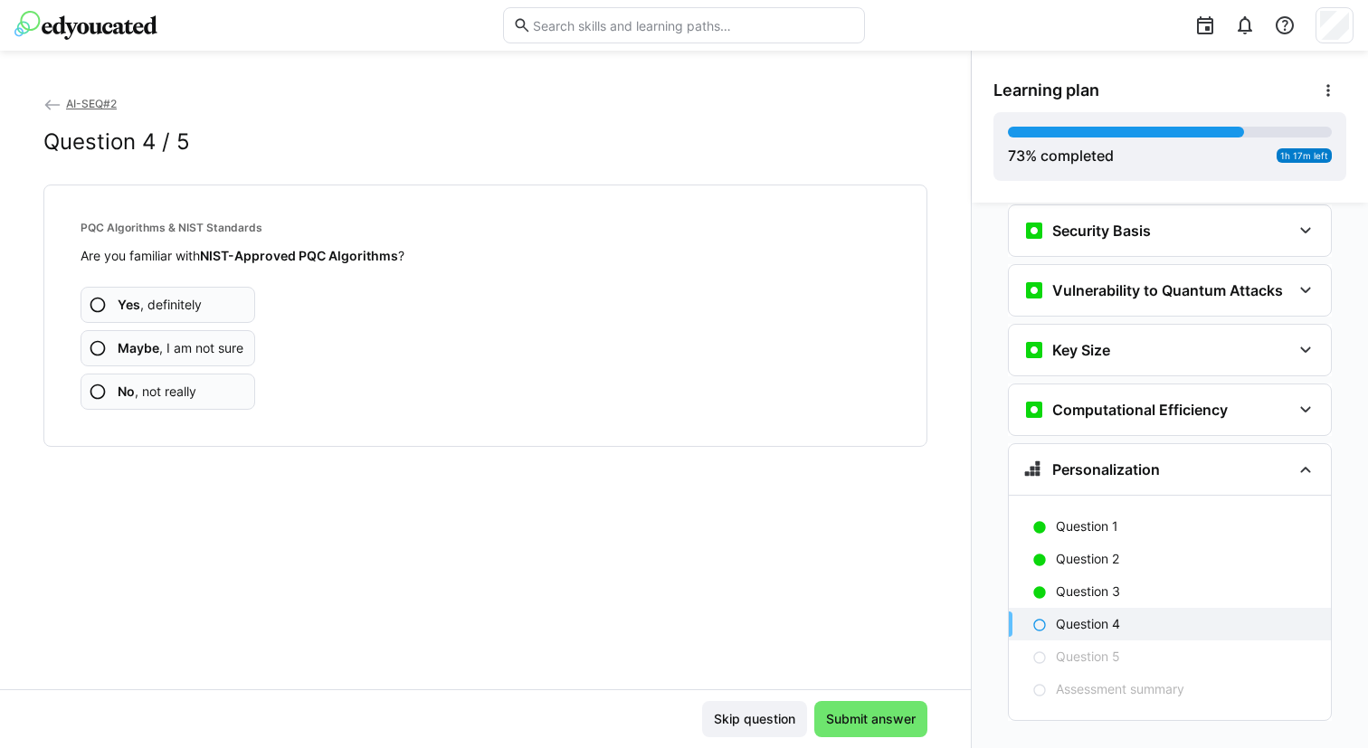
click at [138, 394] on span "No , not really" at bounding box center [157, 392] width 79 height 18
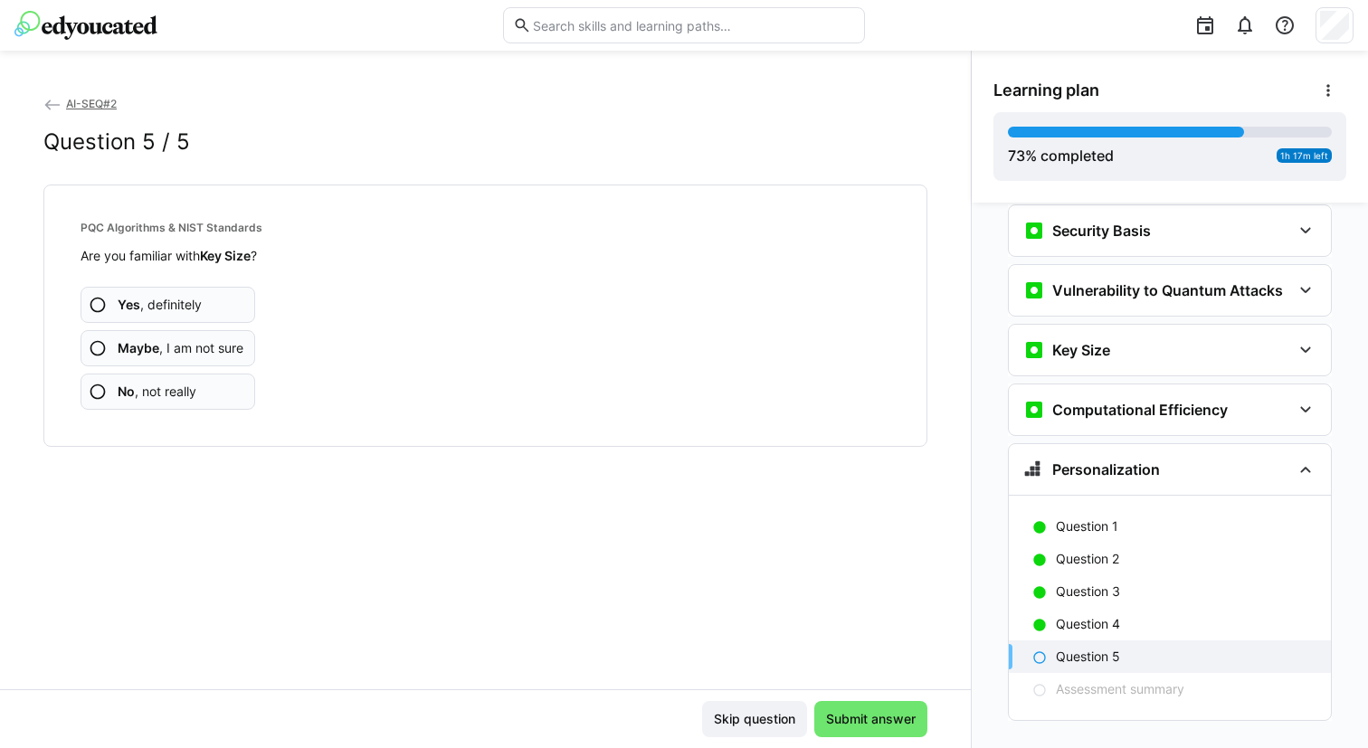
click at [167, 402] on app-assessment-question-radio "No , not really" at bounding box center [168, 392] width 175 height 36
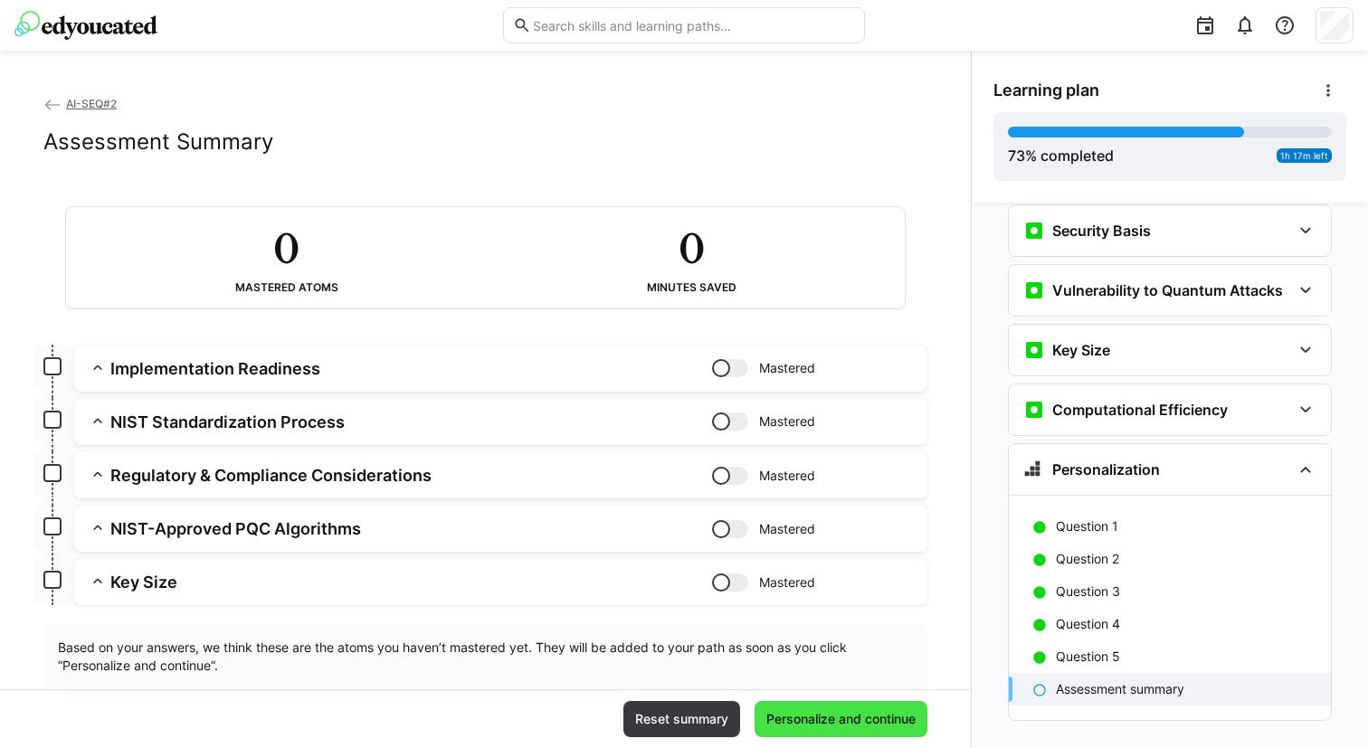
click at [822, 713] on span "Personalize and continue" at bounding box center [841, 719] width 155 height 18
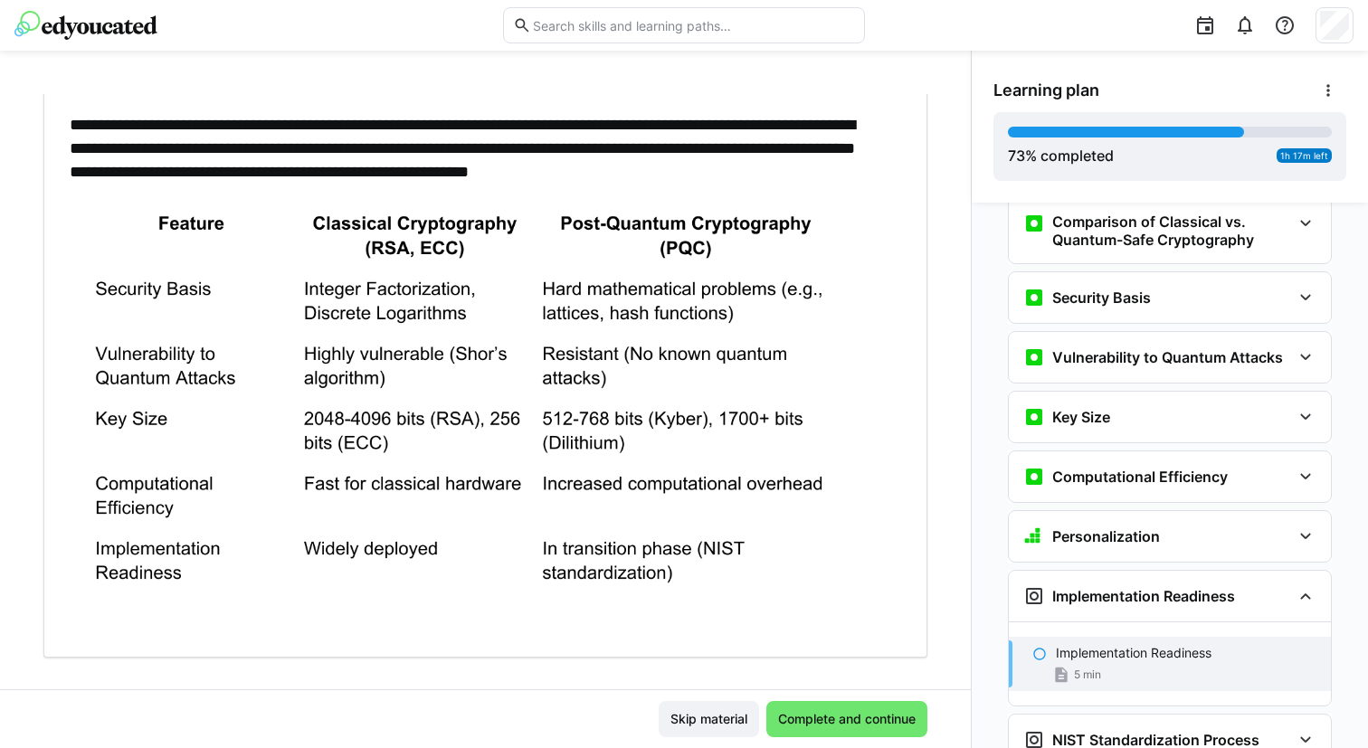
scroll to position [356, 0]
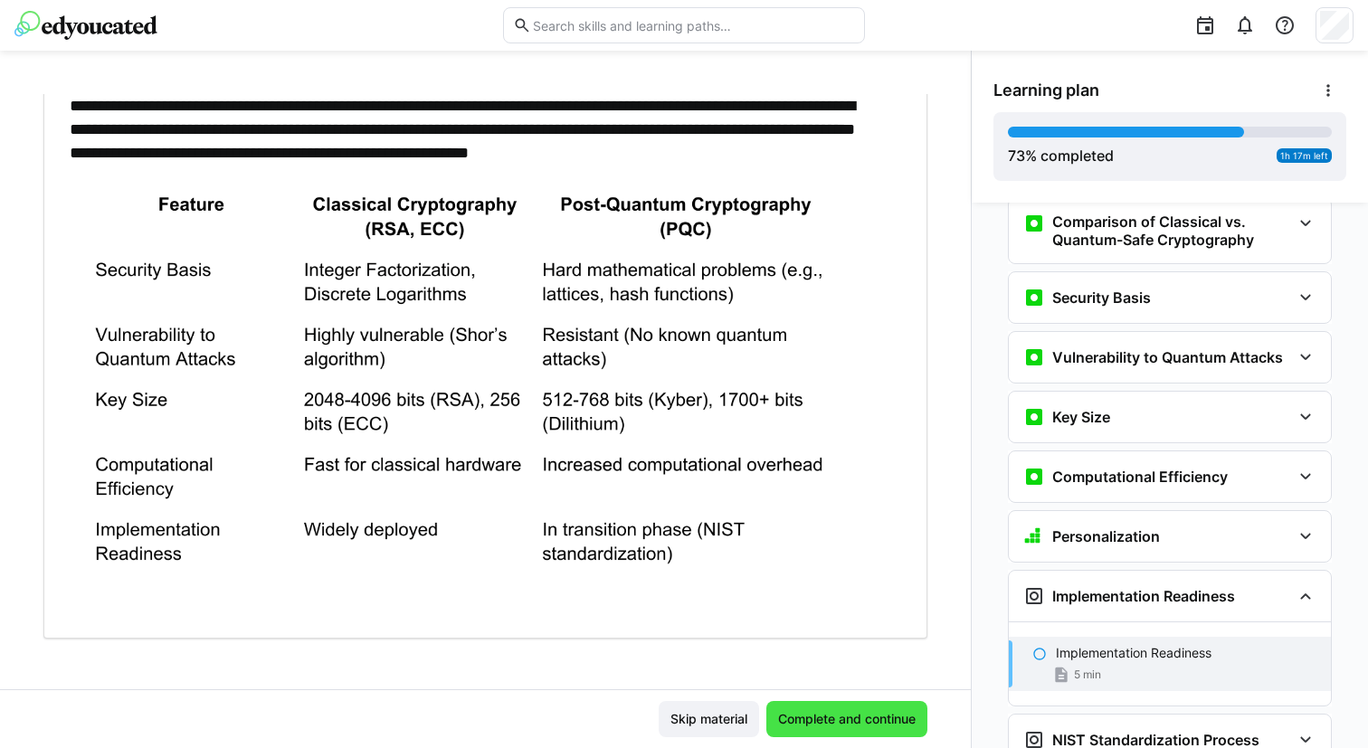
click at [833, 731] on span "Complete and continue" at bounding box center [846, 719] width 161 height 36
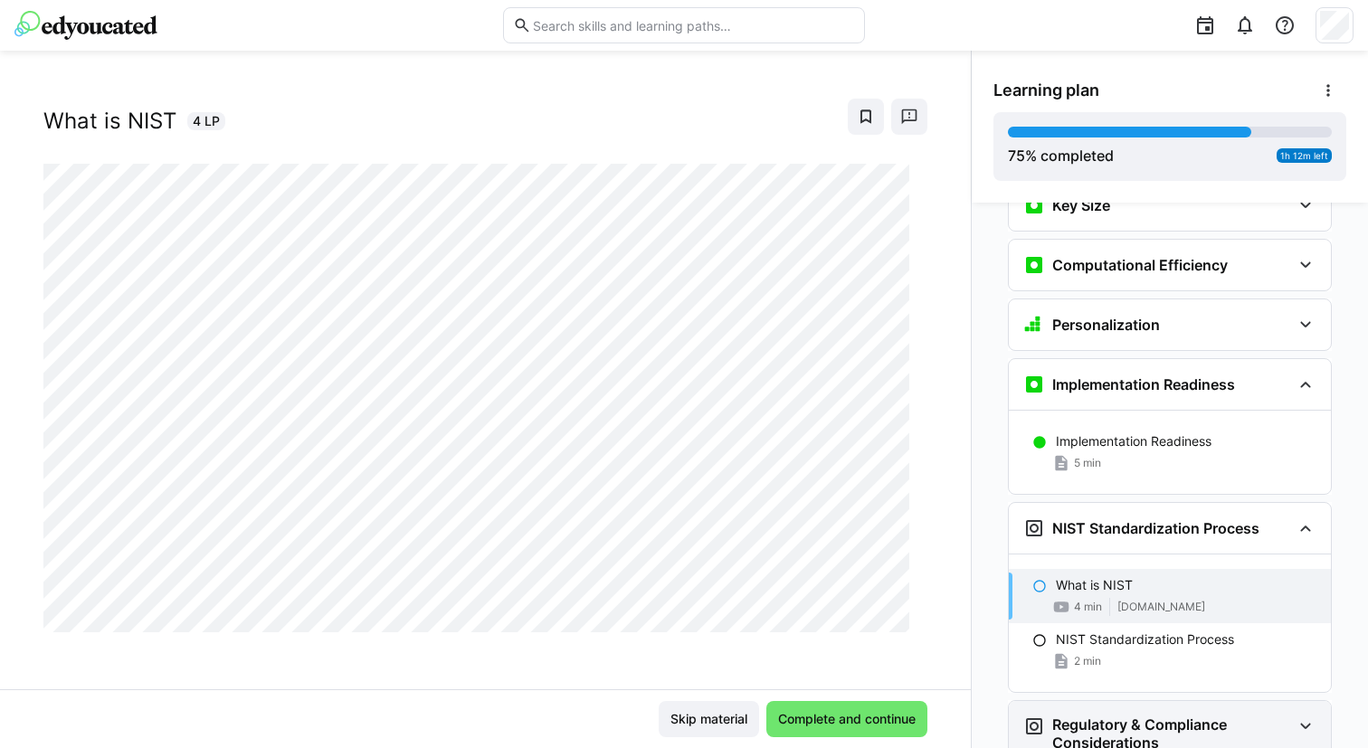
scroll to position [3568, 0]
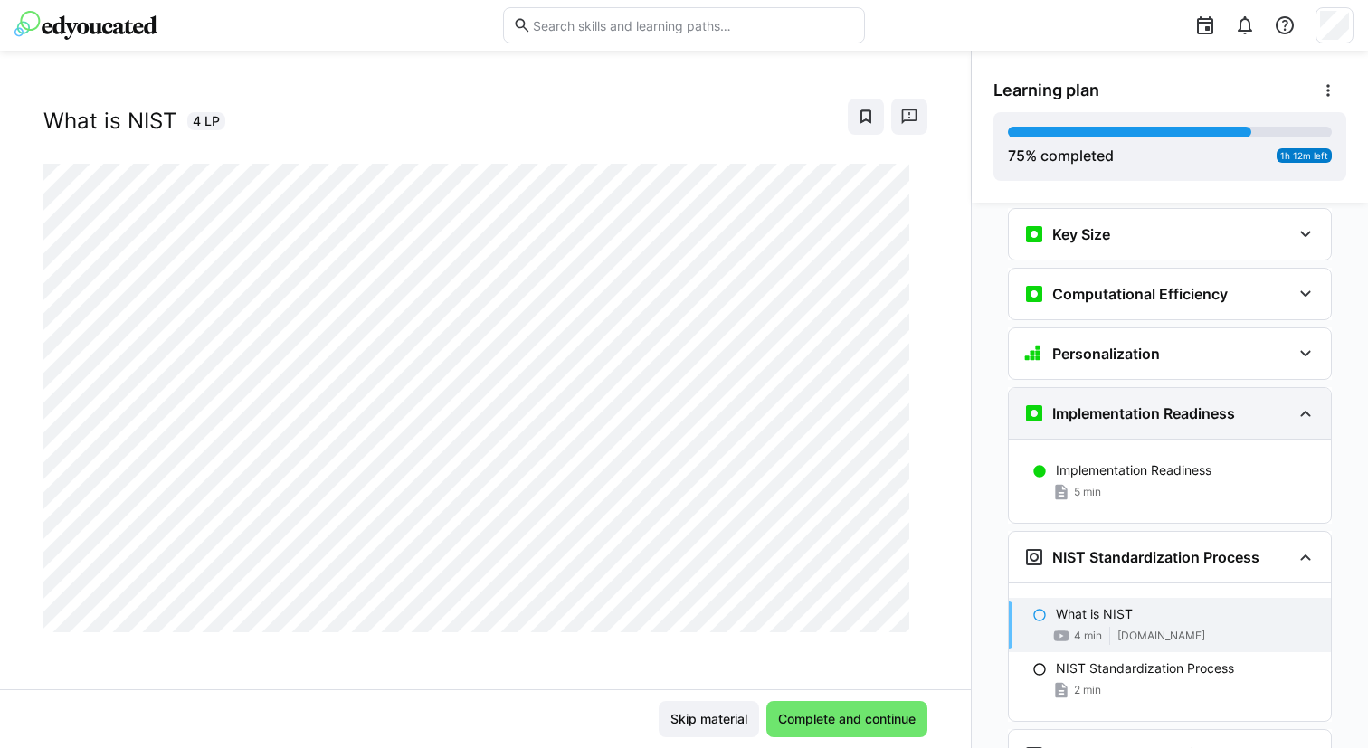
click at [1086, 404] on h3 "Implementation Readiness" at bounding box center [1143, 413] width 183 height 18
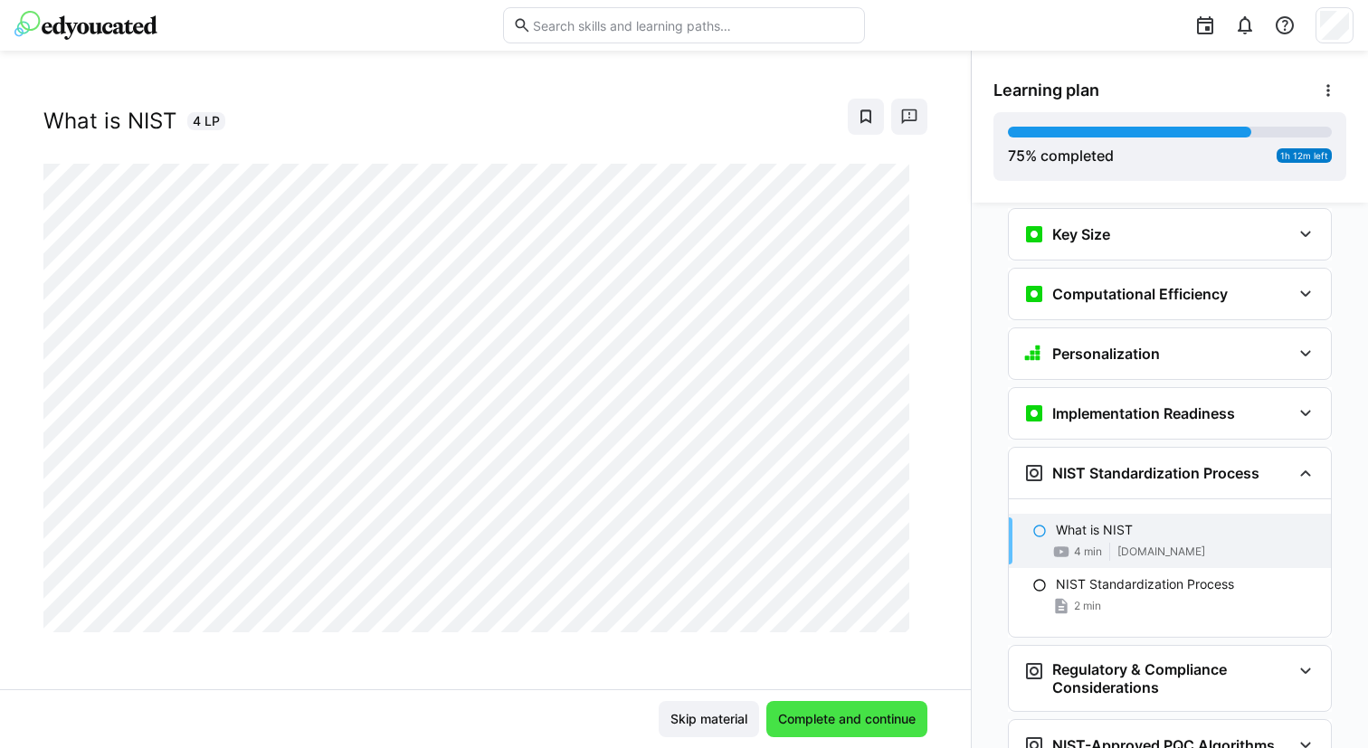
click at [833, 717] on span "Complete and continue" at bounding box center [846, 719] width 143 height 18
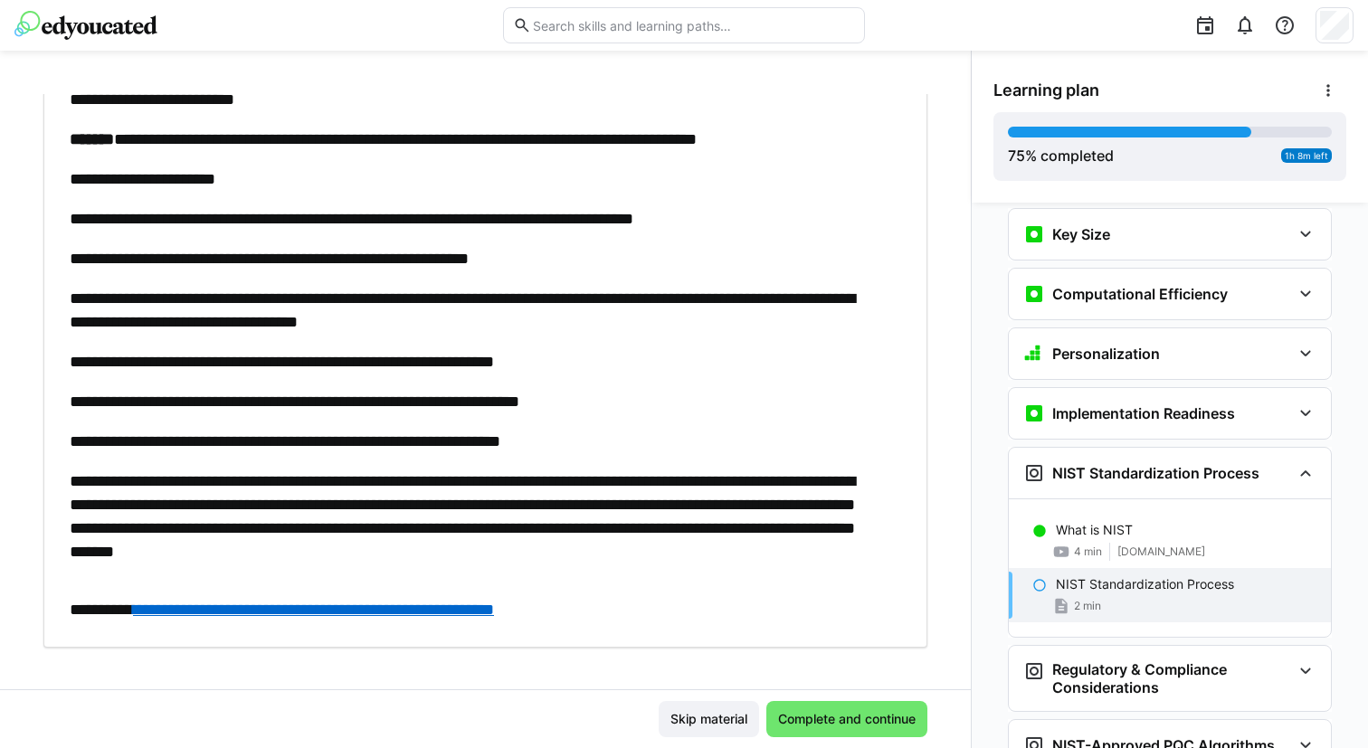
scroll to position [345, 0]
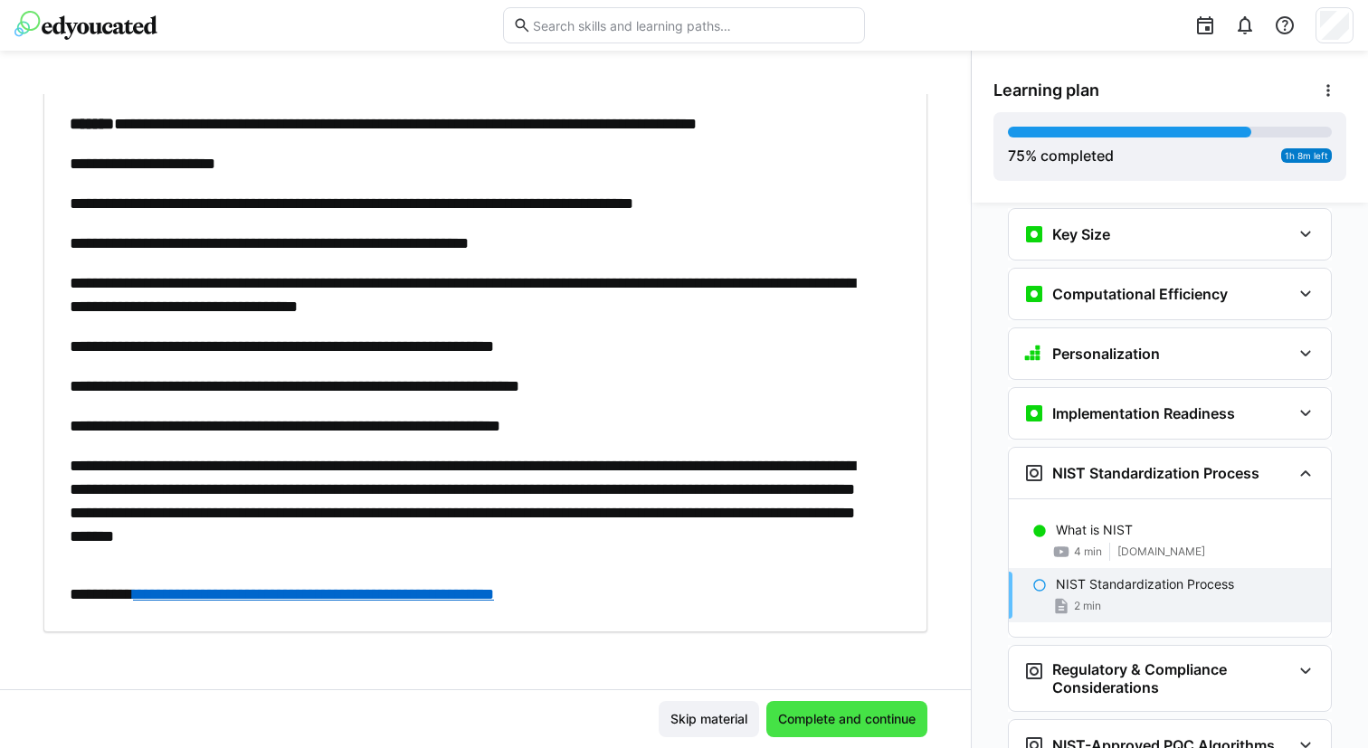
click at [833, 712] on span "Complete and continue" at bounding box center [846, 719] width 143 height 18
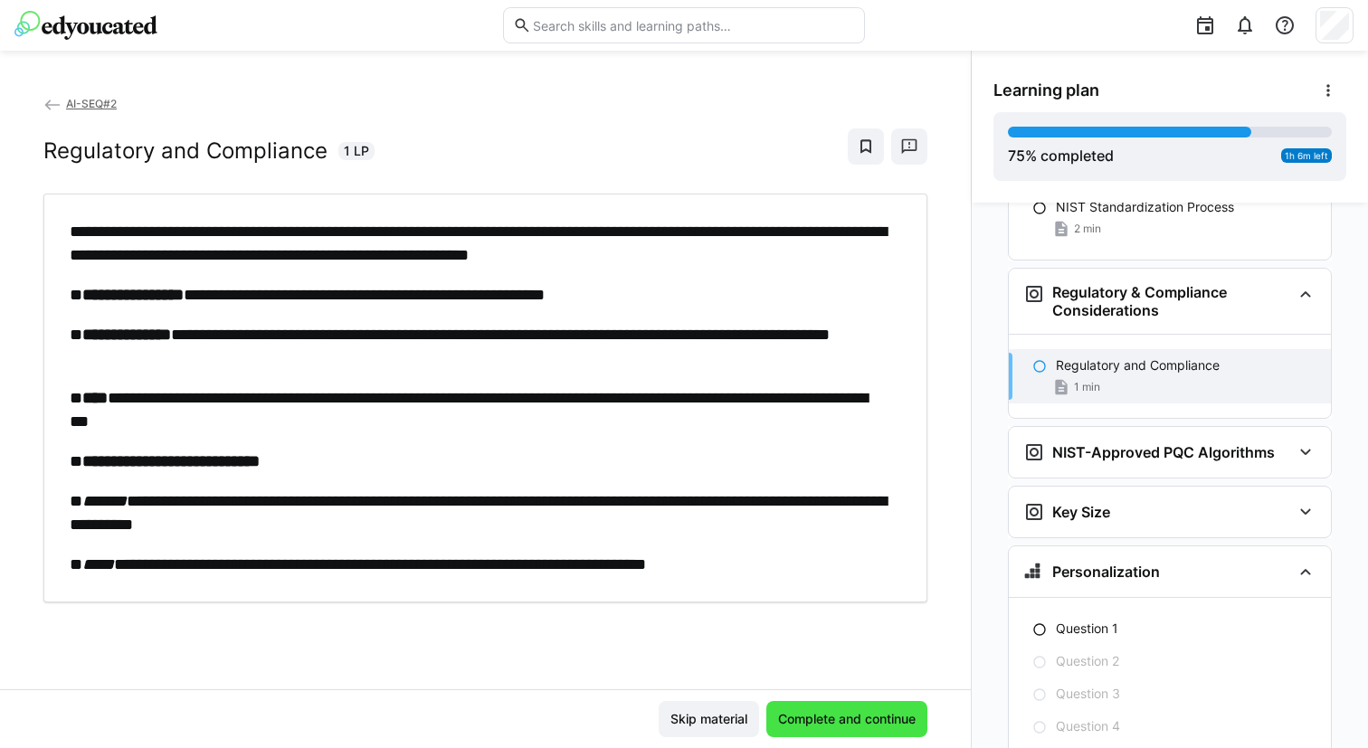
scroll to position [3963, 0]
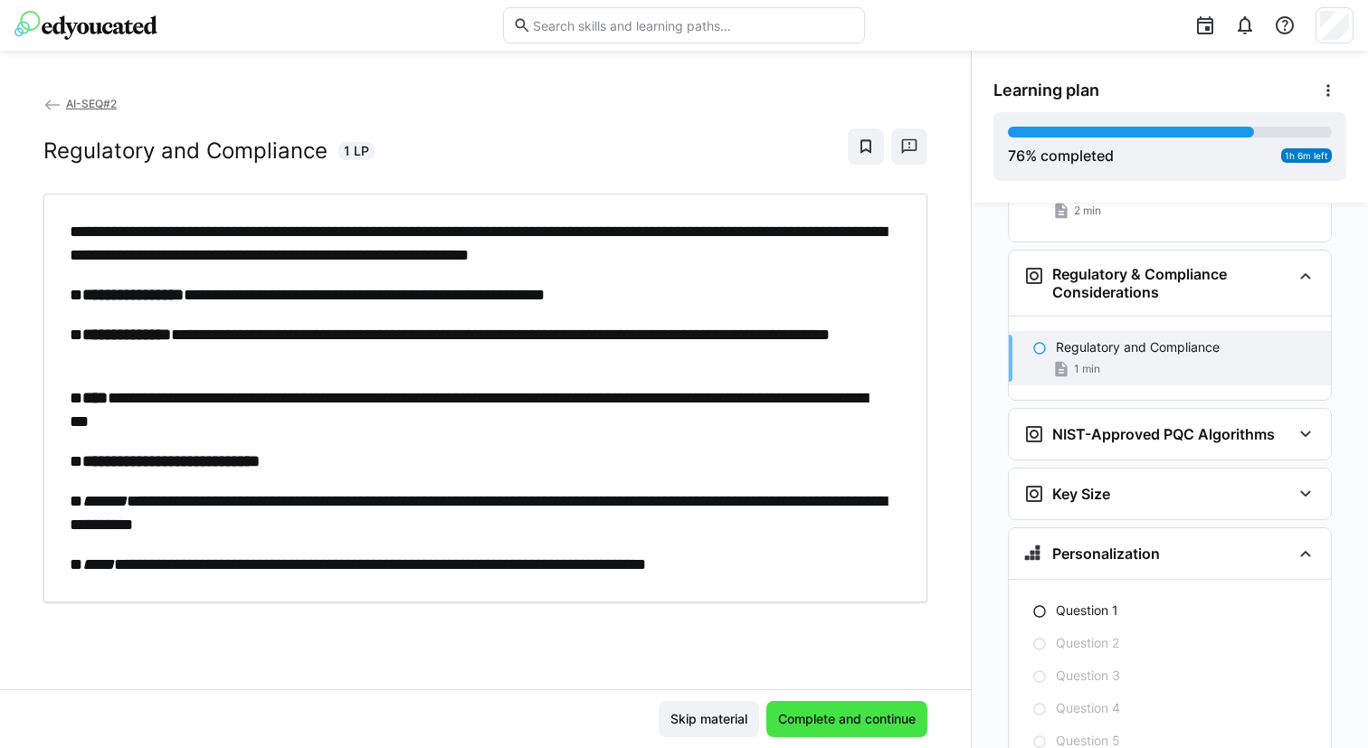
click at [832, 718] on span "Complete and continue" at bounding box center [846, 719] width 143 height 18
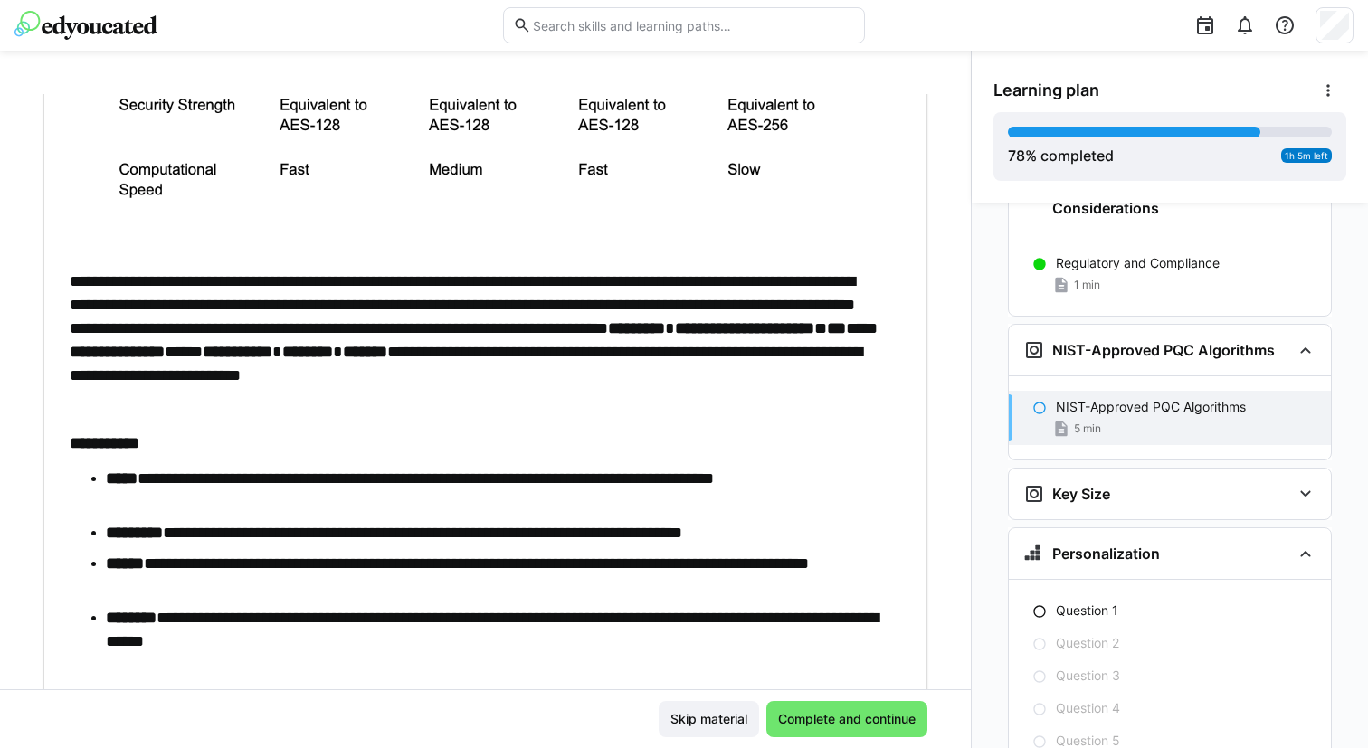
scroll to position [775, 0]
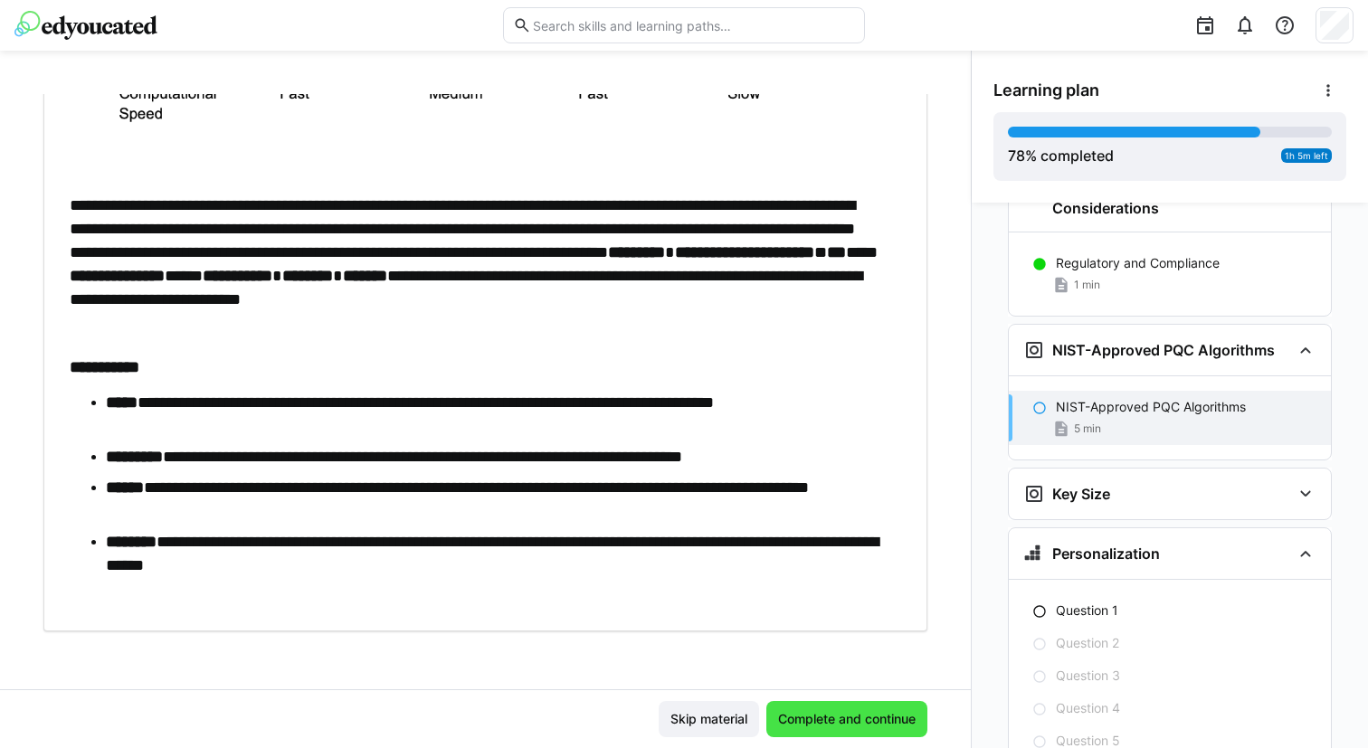
click at [810, 716] on span "Complete and continue" at bounding box center [846, 719] width 143 height 18
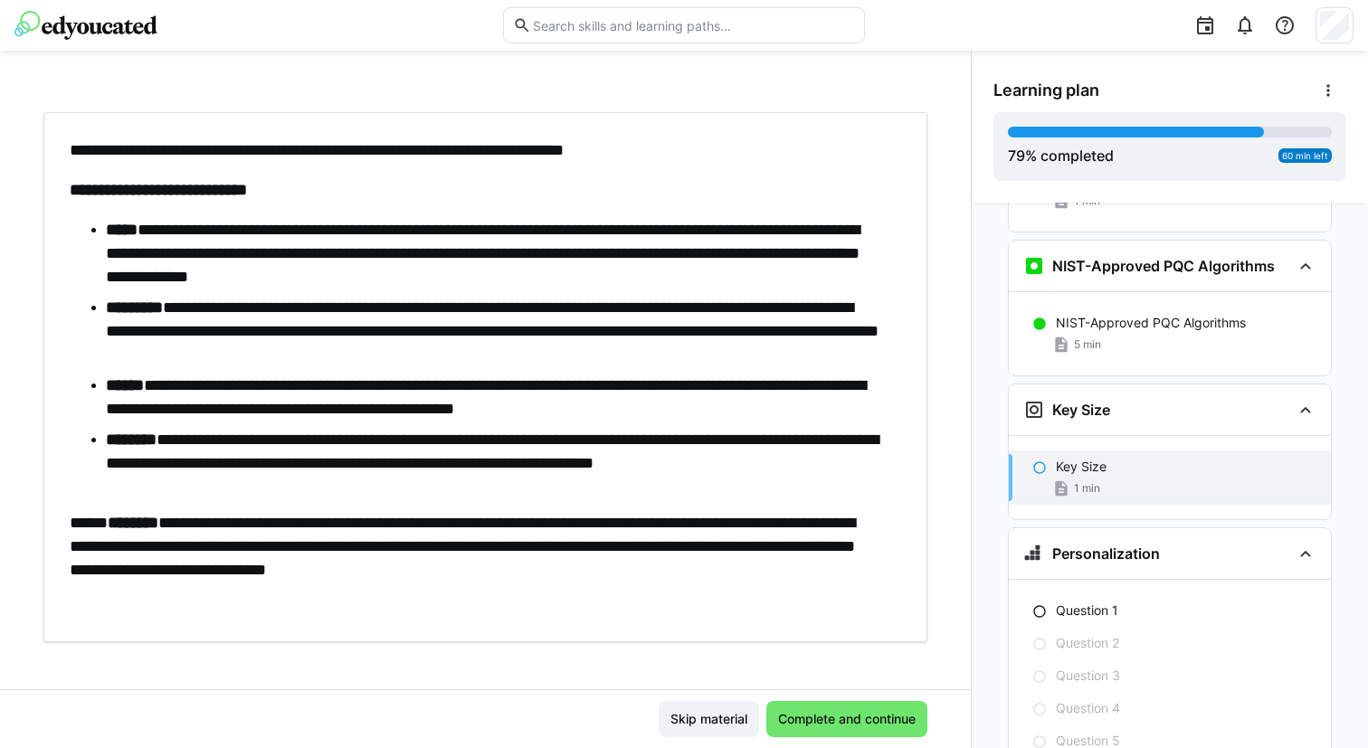
scroll to position [91, 0]
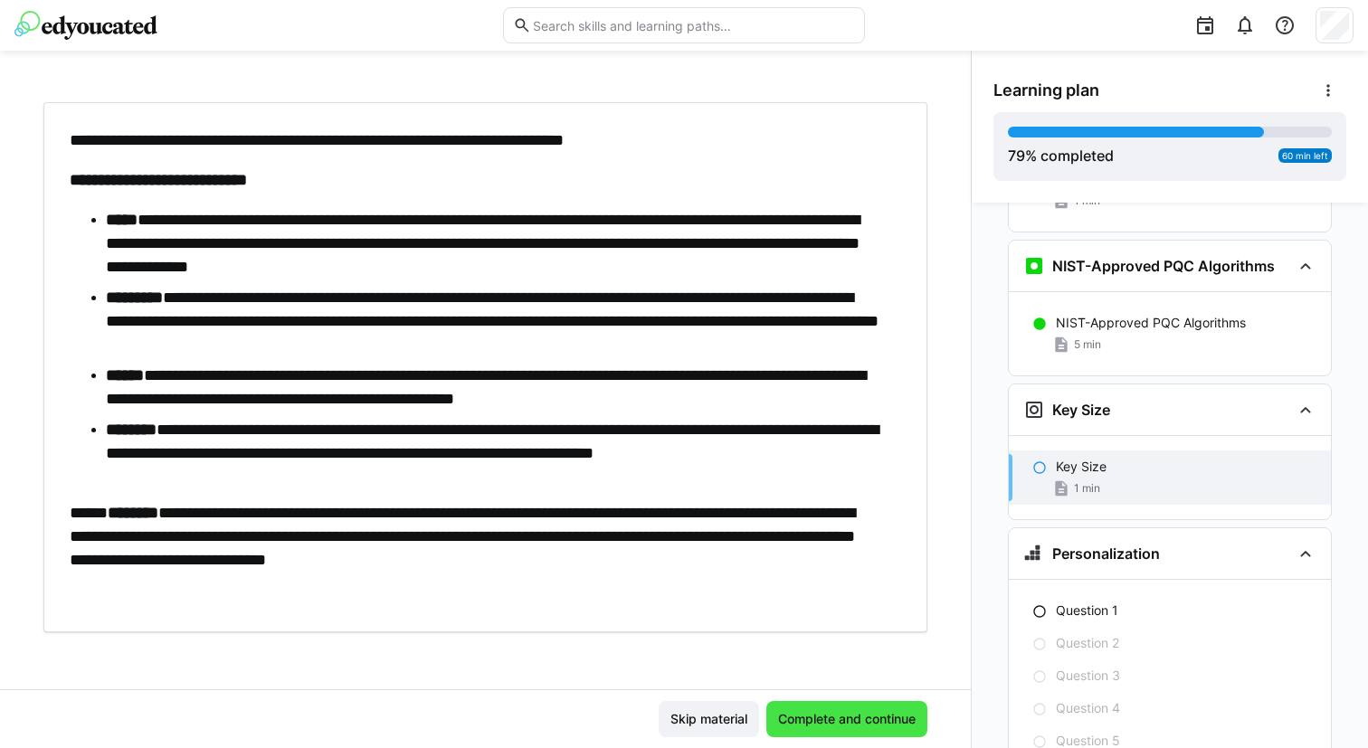
click at [814, 726] on span "Complete and continue" at bounding box center [846, 719] width 143 height 18
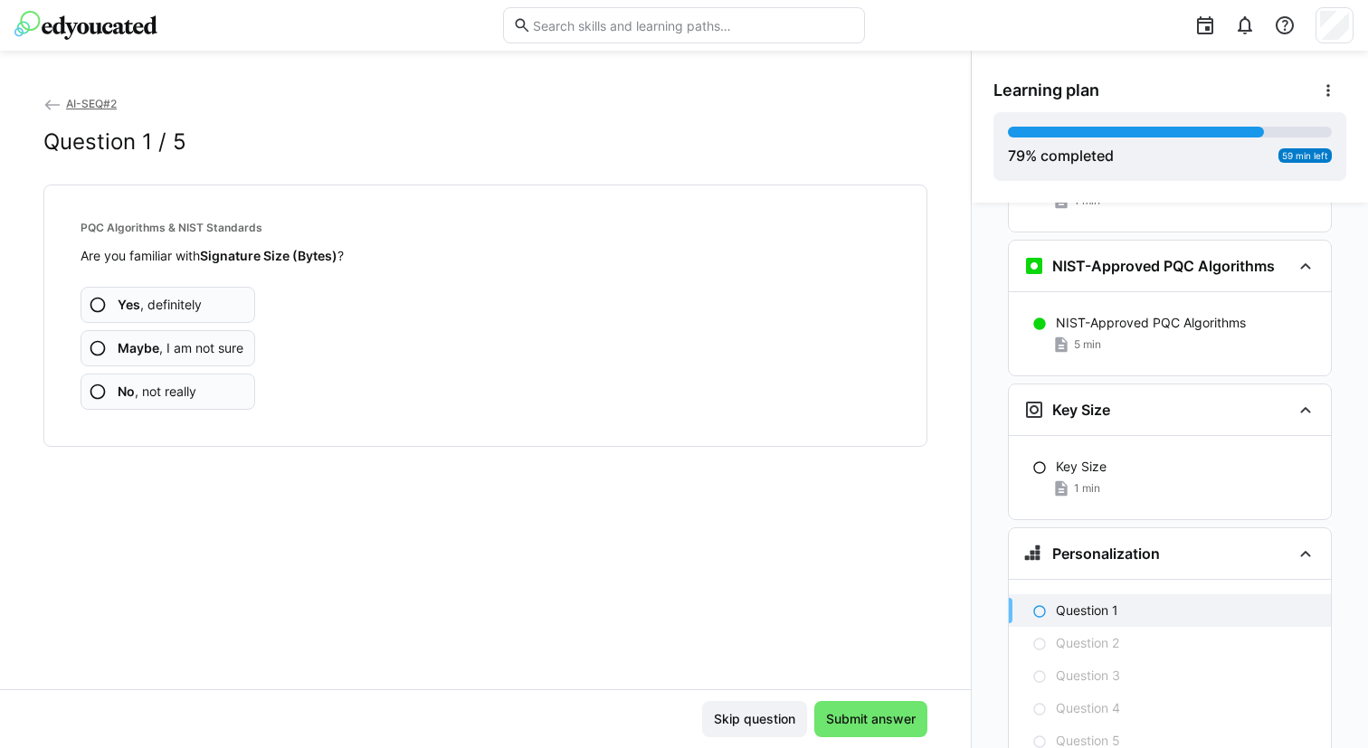
scroll to position [4216, 0]
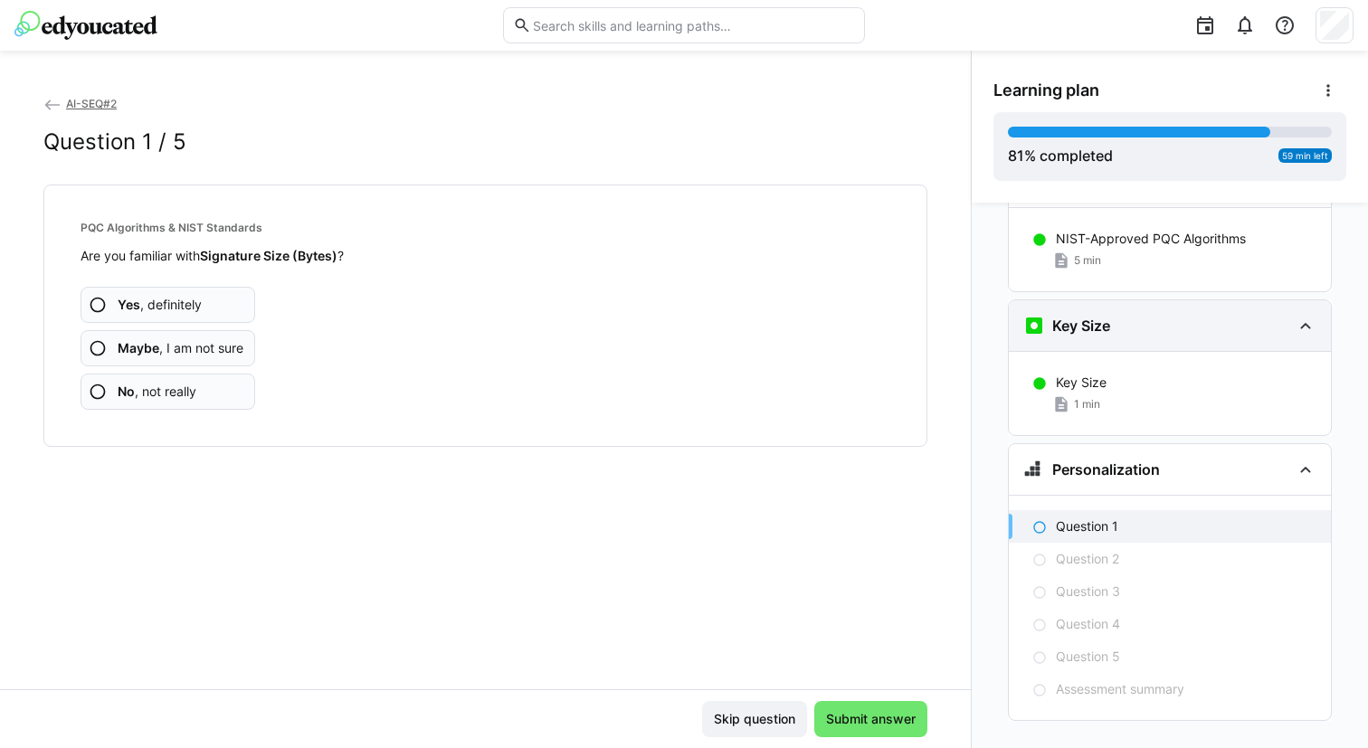
click at [1096, 317] on h3 "Key Size" at bounding box center [1081, 326] width 58 height 18
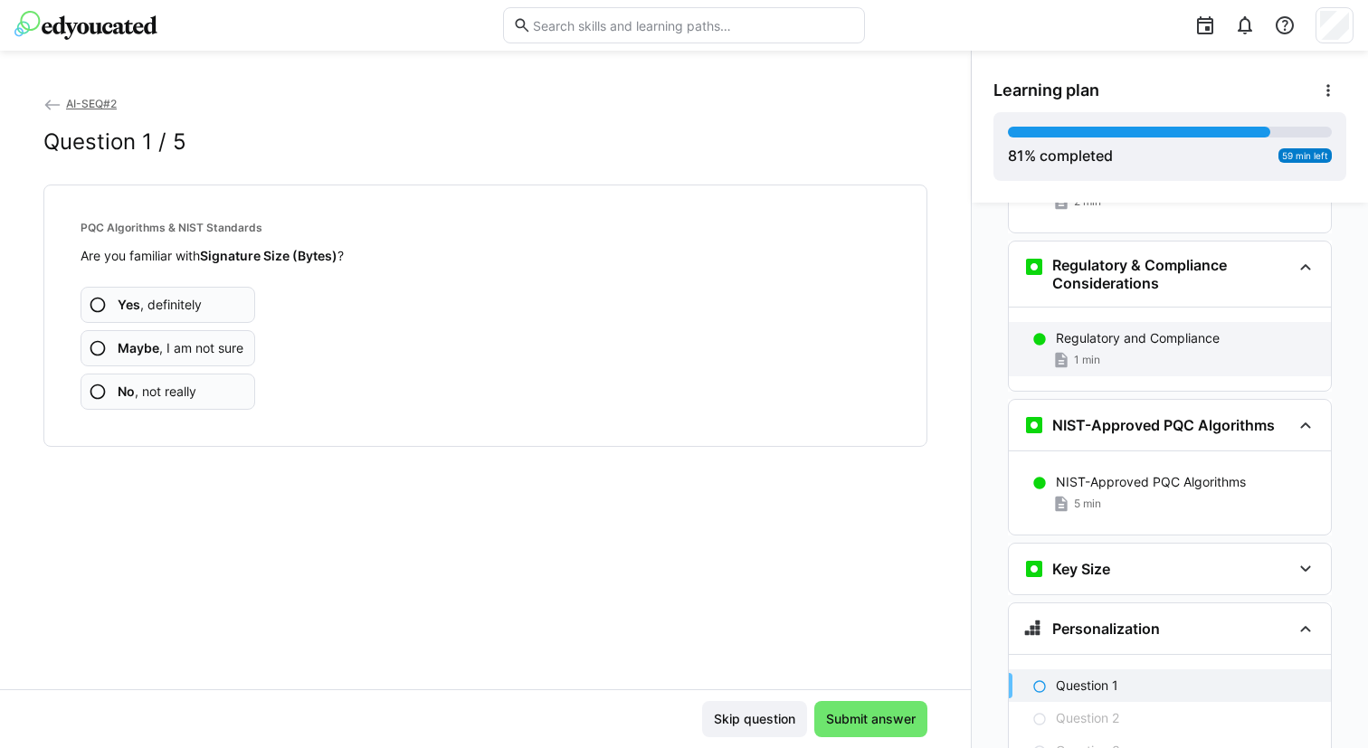
scroll to position [3971, 0]
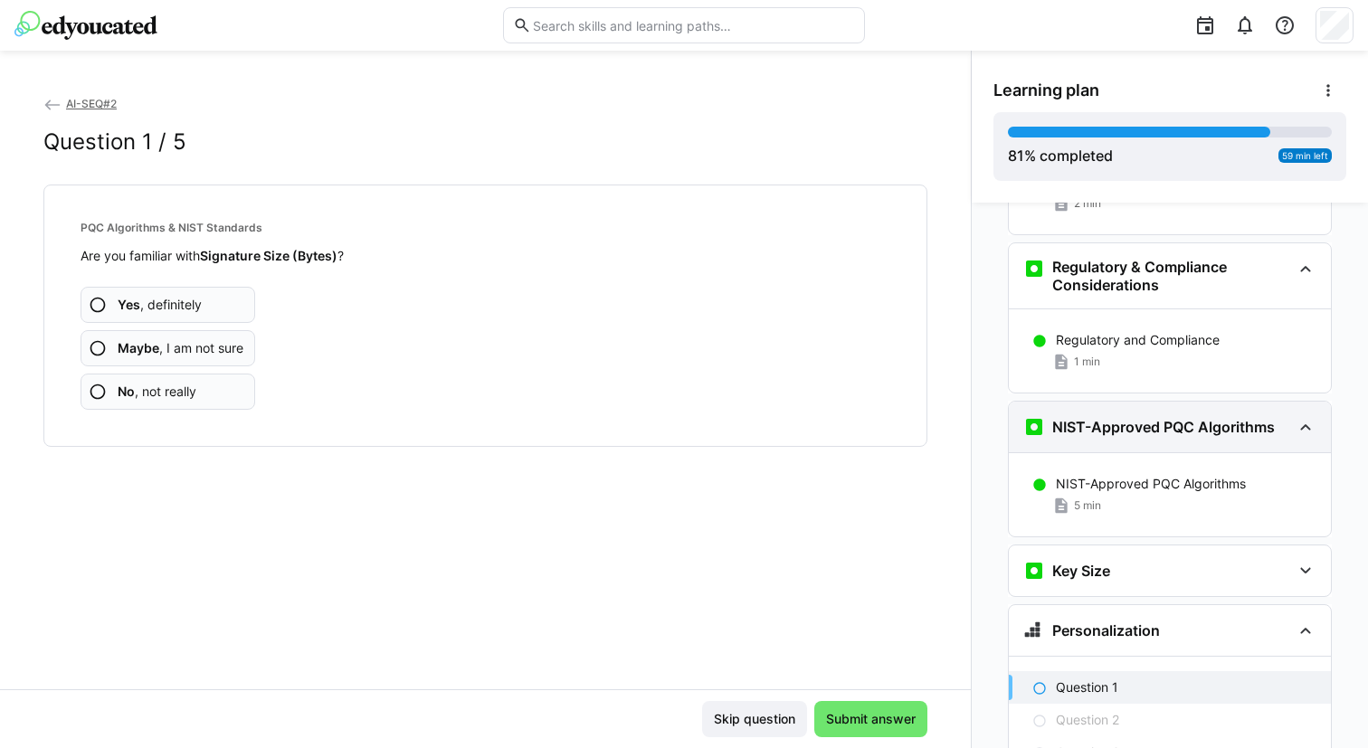
click at [1073, 418] on h3 "NIST-Approved PQC Algorithms" at bounding box center [1163, 427] width 223 height 18
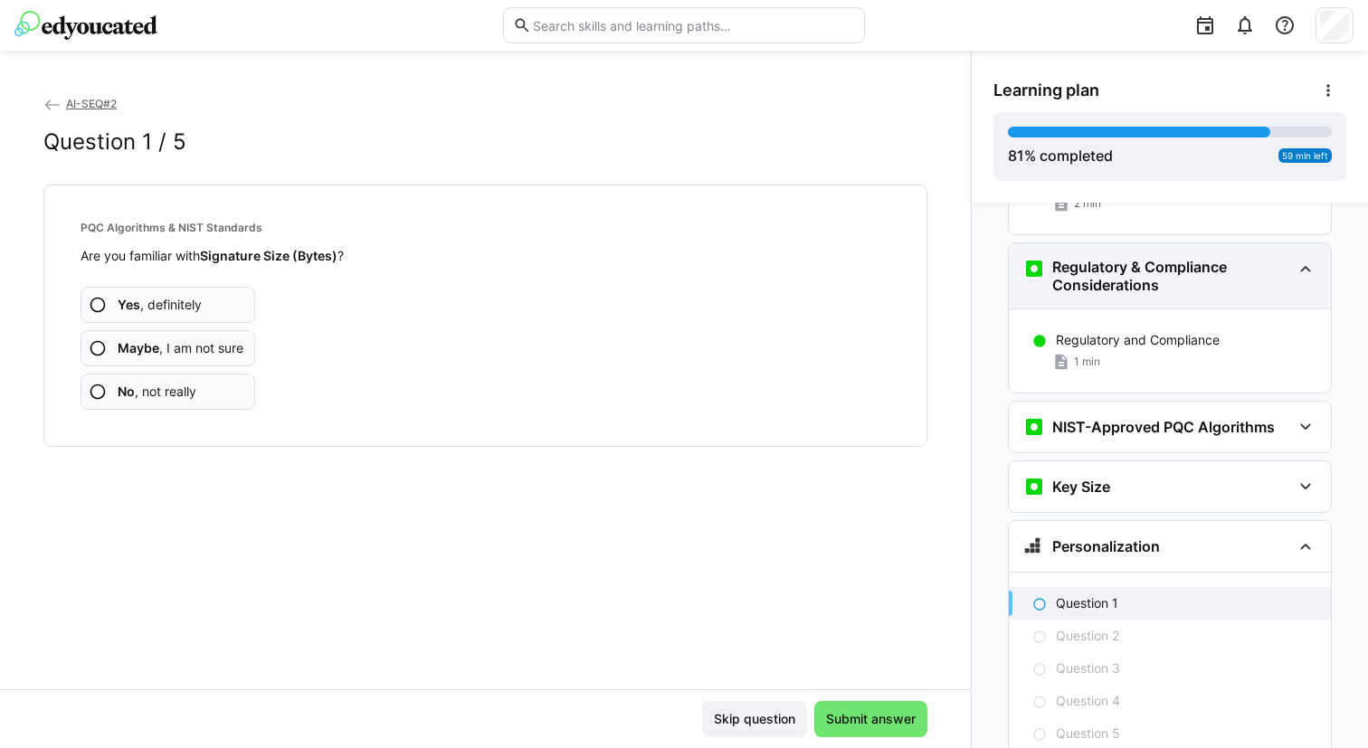
click at [1093, 258] on h3 "Regulatory & Compliance Considerations" at bounding box center [1171, 276] width 239 height 36
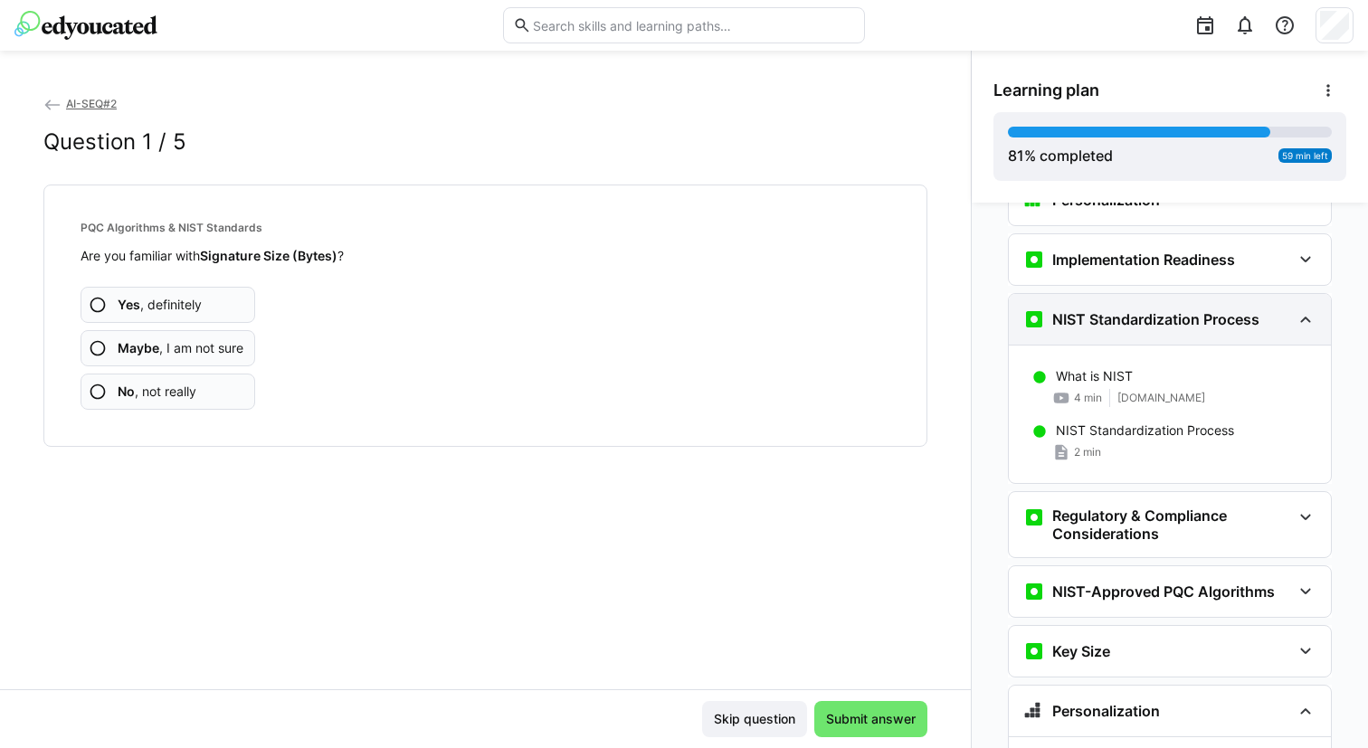
click at [1083, 310] on h3 "NIST Standardization Process" at bounding box center [1155, 319] width 207 height 18
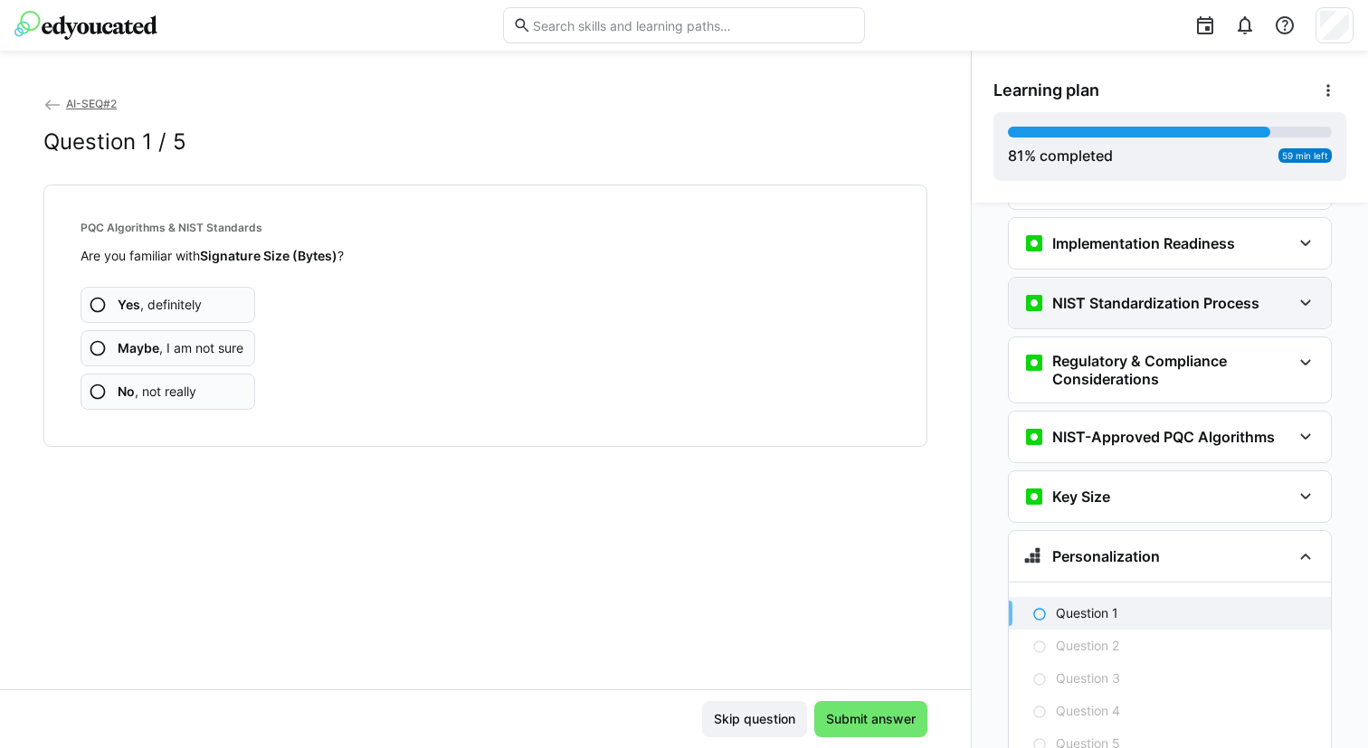
scroll to position [3825, 0]
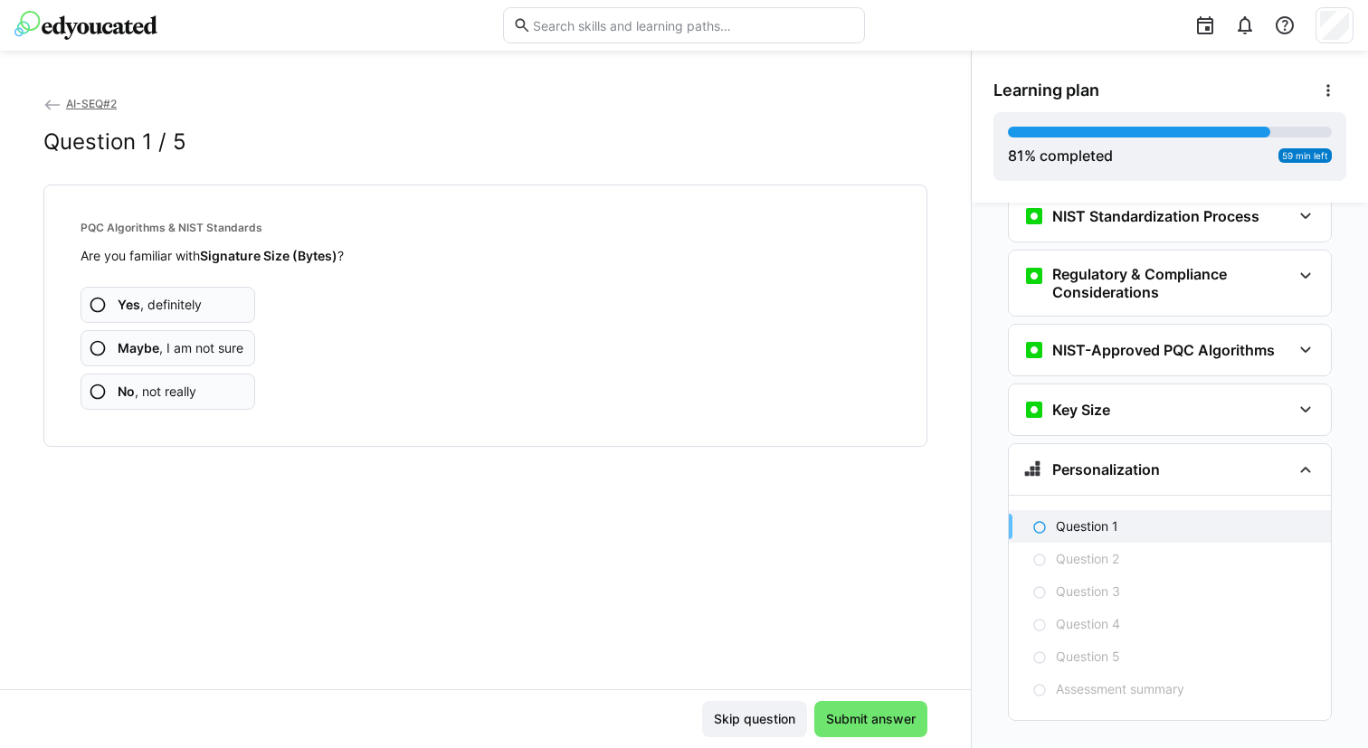
click at [181, 388] on span "No , not really" at bounding box center [157, 392] width 79 height 18
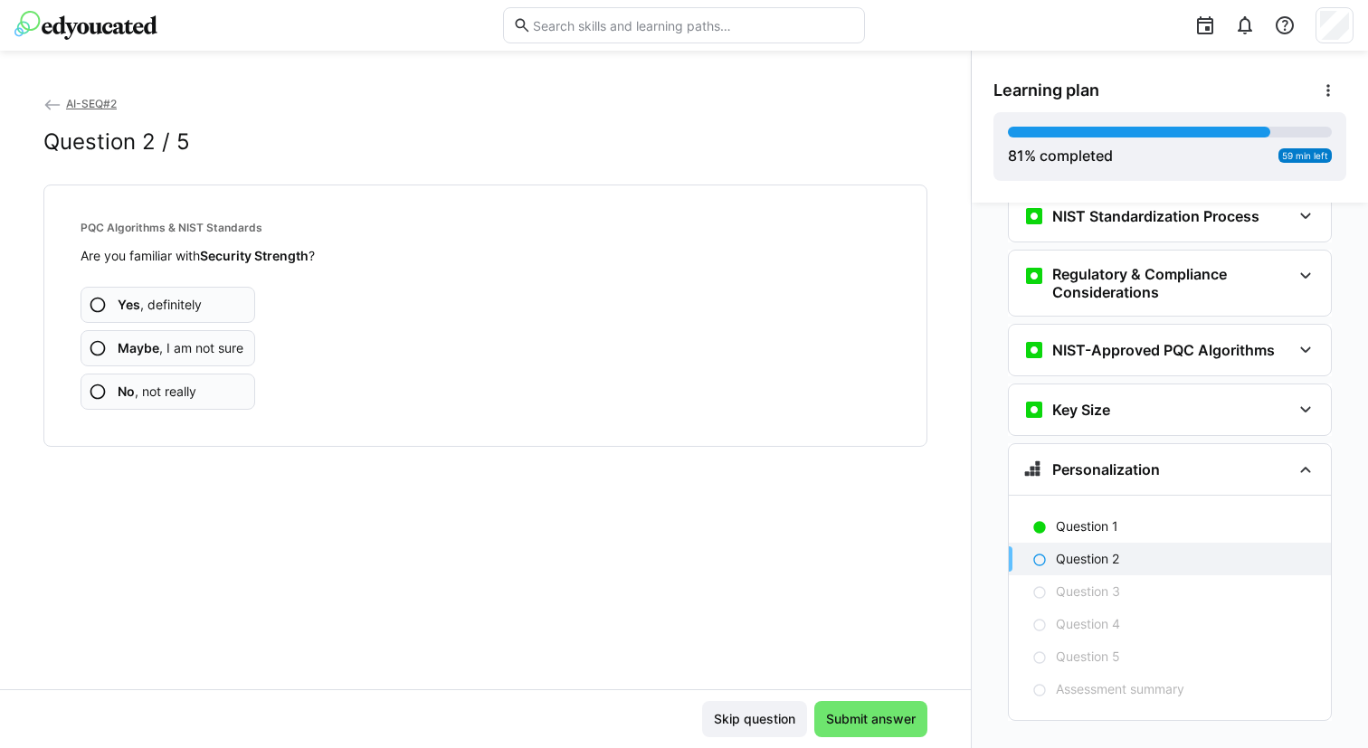
click at [164, 390] on span "No , not really" at bounding box center [157, 392] width 79 height 18
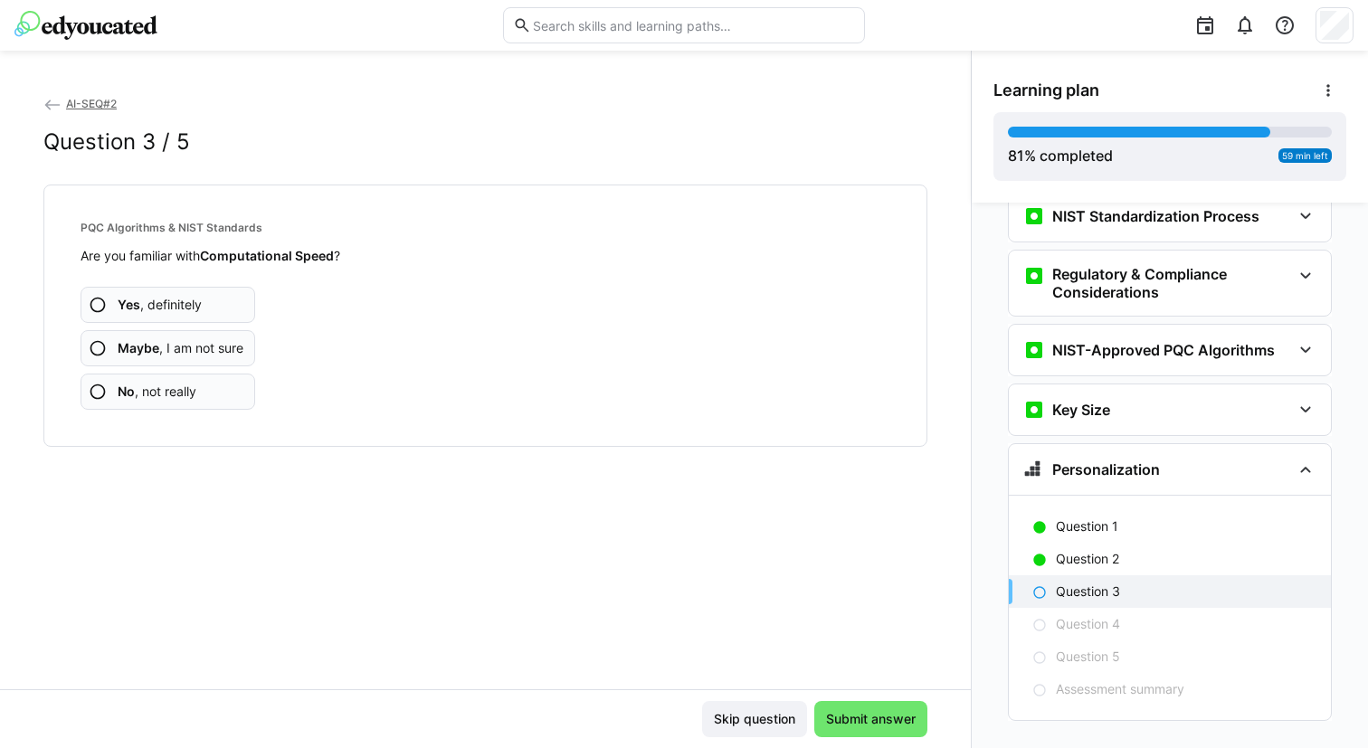
click at [164, 390] on span "No , not really" at bounding box center [157, 392] width 79 height 18
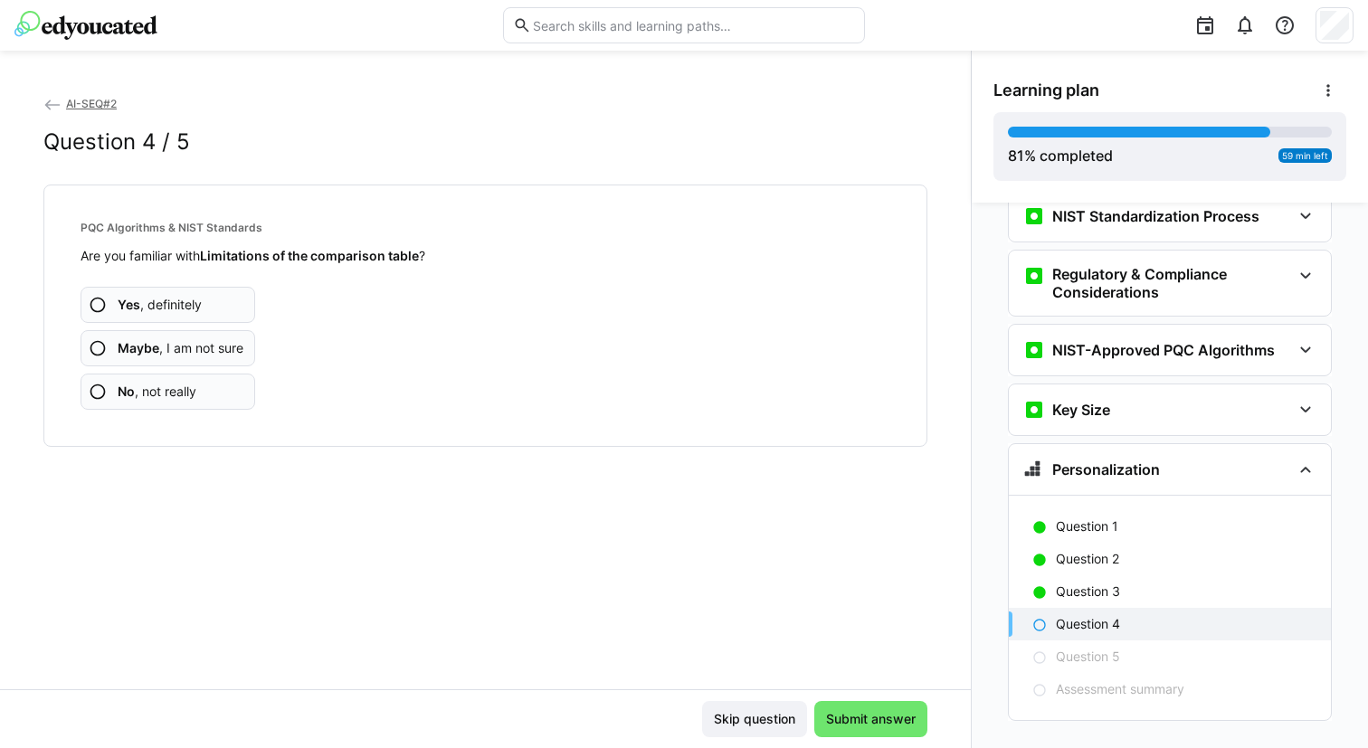
click at [168, 387] on span "No , not really" at bounding box center [157, 392] width 79 height 18
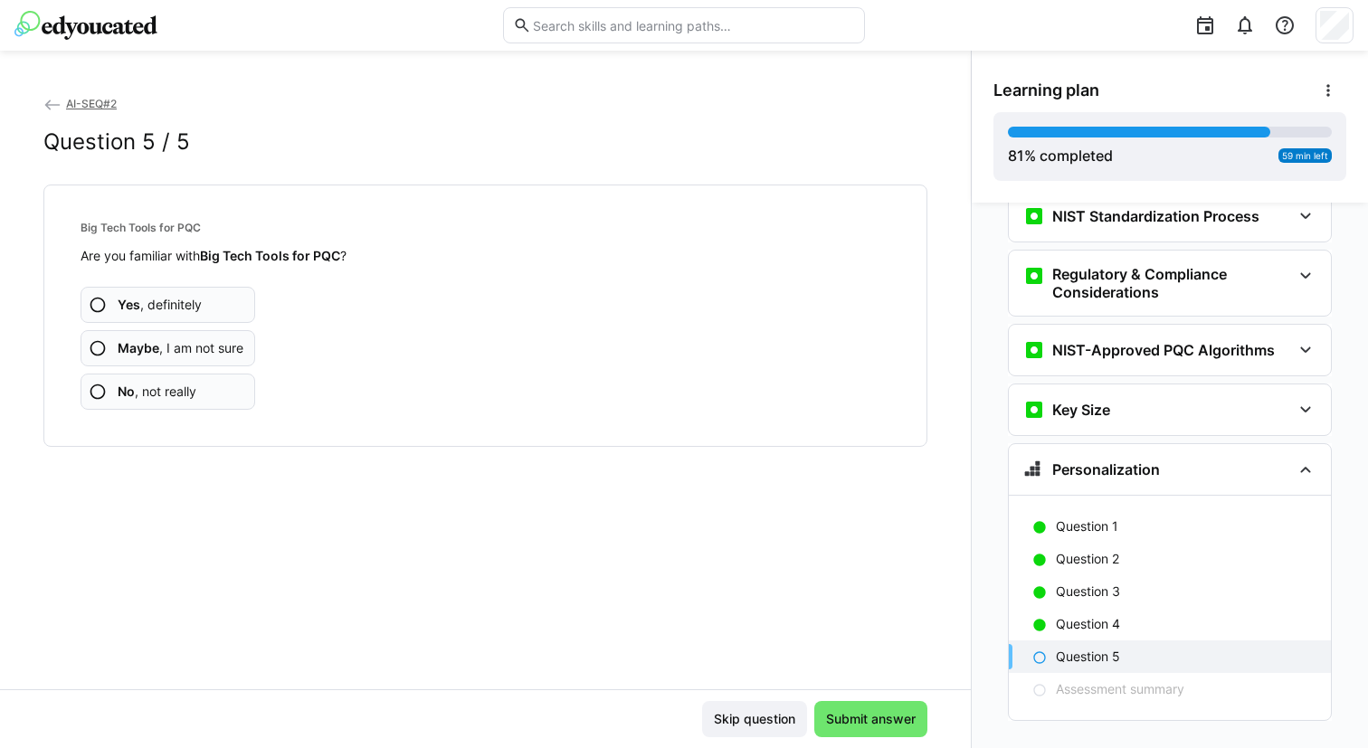
click at [178, 392] on span "No , not really" at bounding box center [157, 392] width 79 height 18
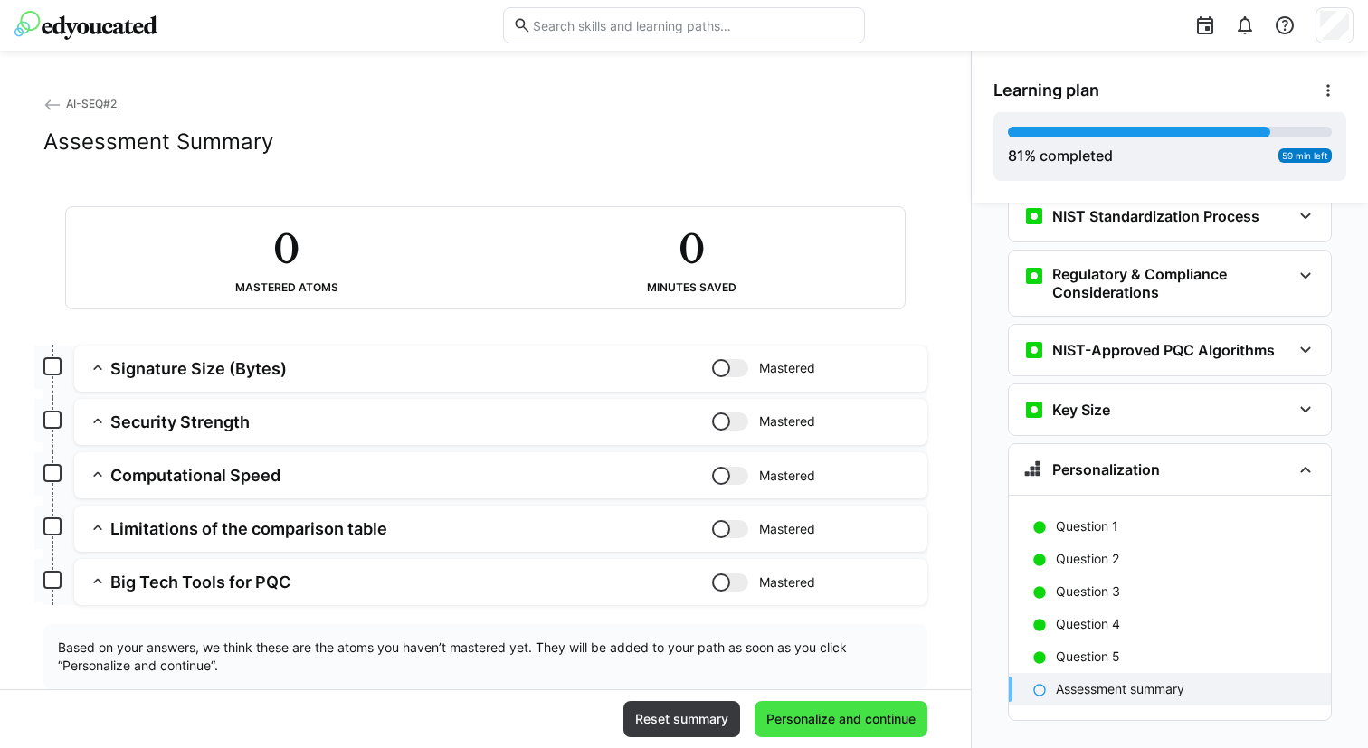
click at [812, 728] on span "Personalize and continue" at bounding box center [841, 719] width 173 height 36
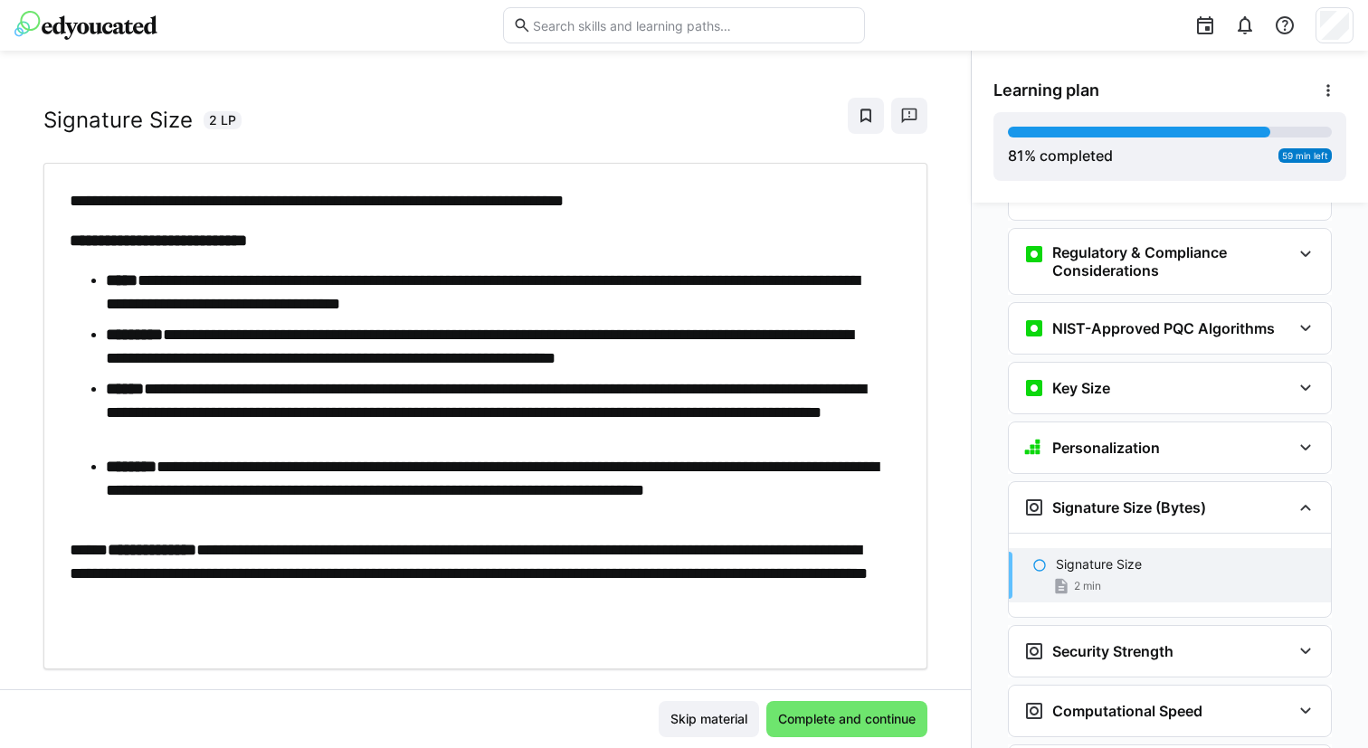
scroll to position [68, 0]
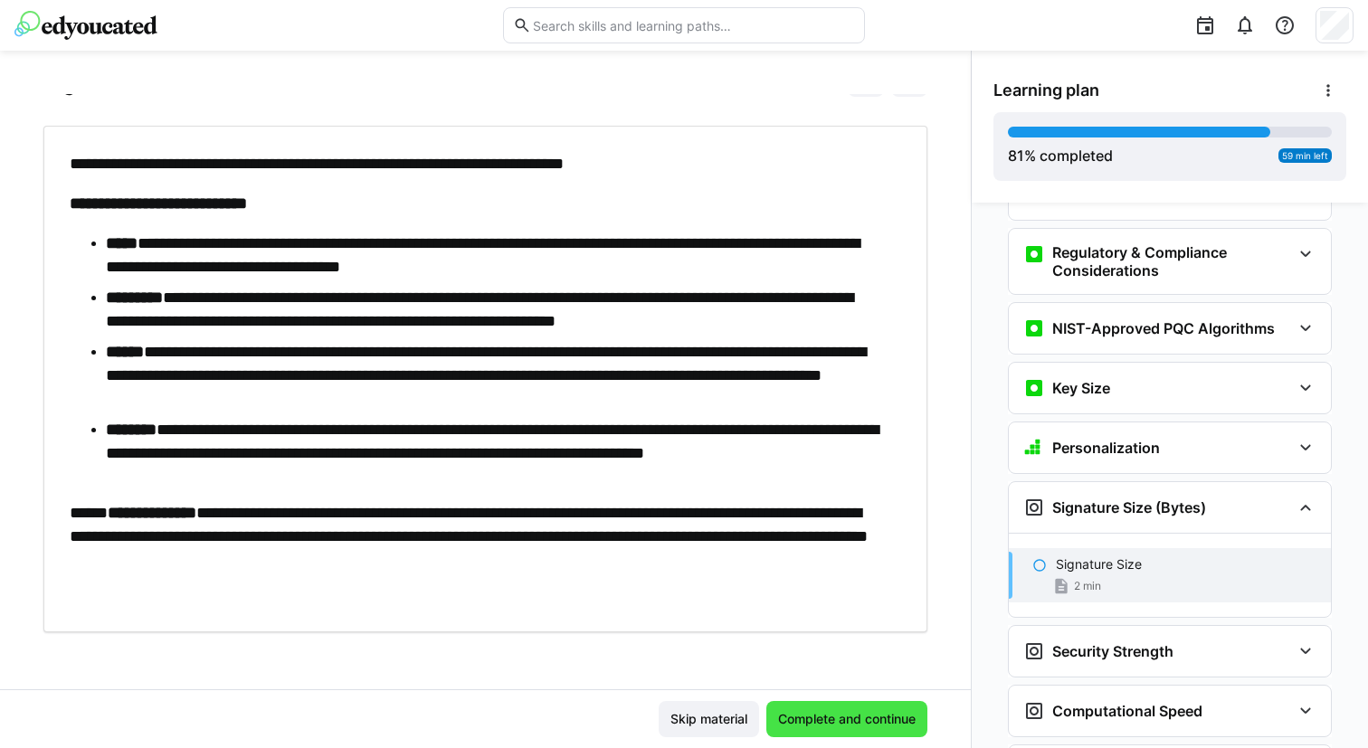
click at [822, 718] on span "Complete and continue" at bounding box center [846, 719] width 143 height 18
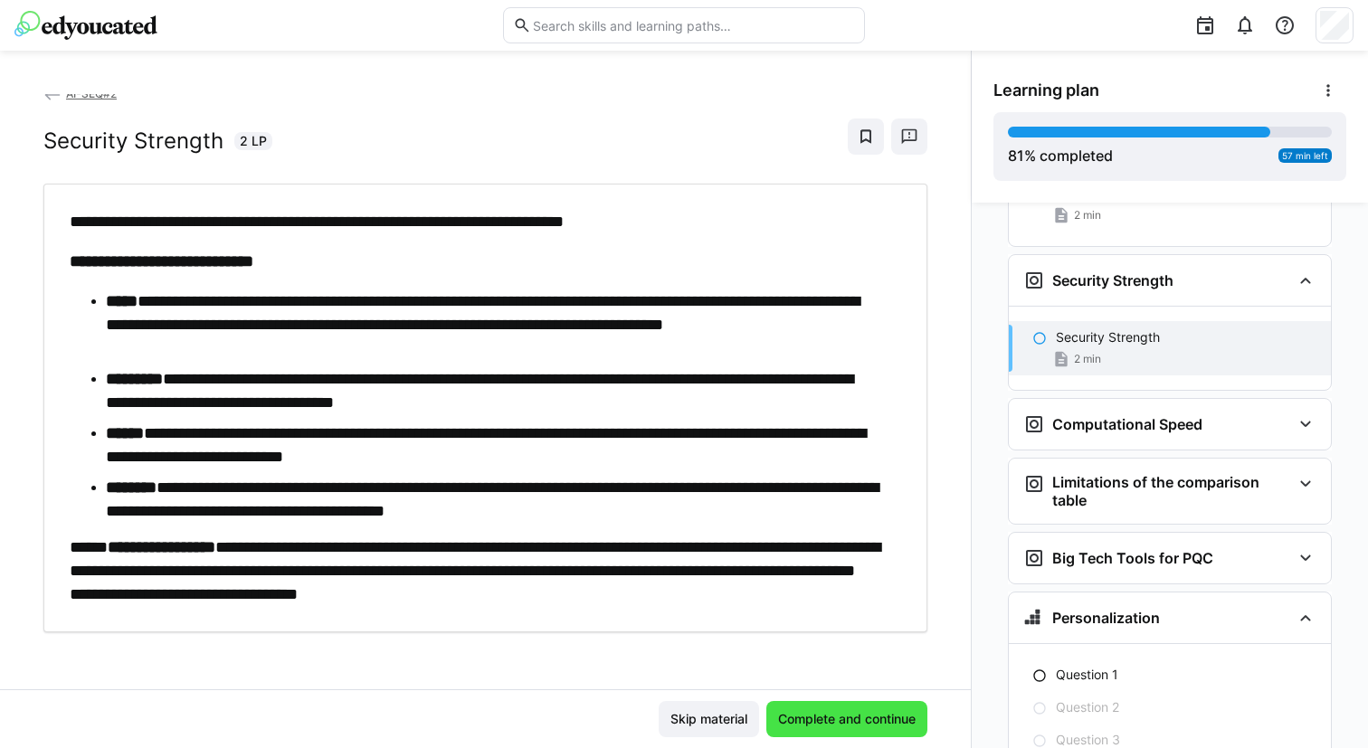
scroll to position [4240, 0]
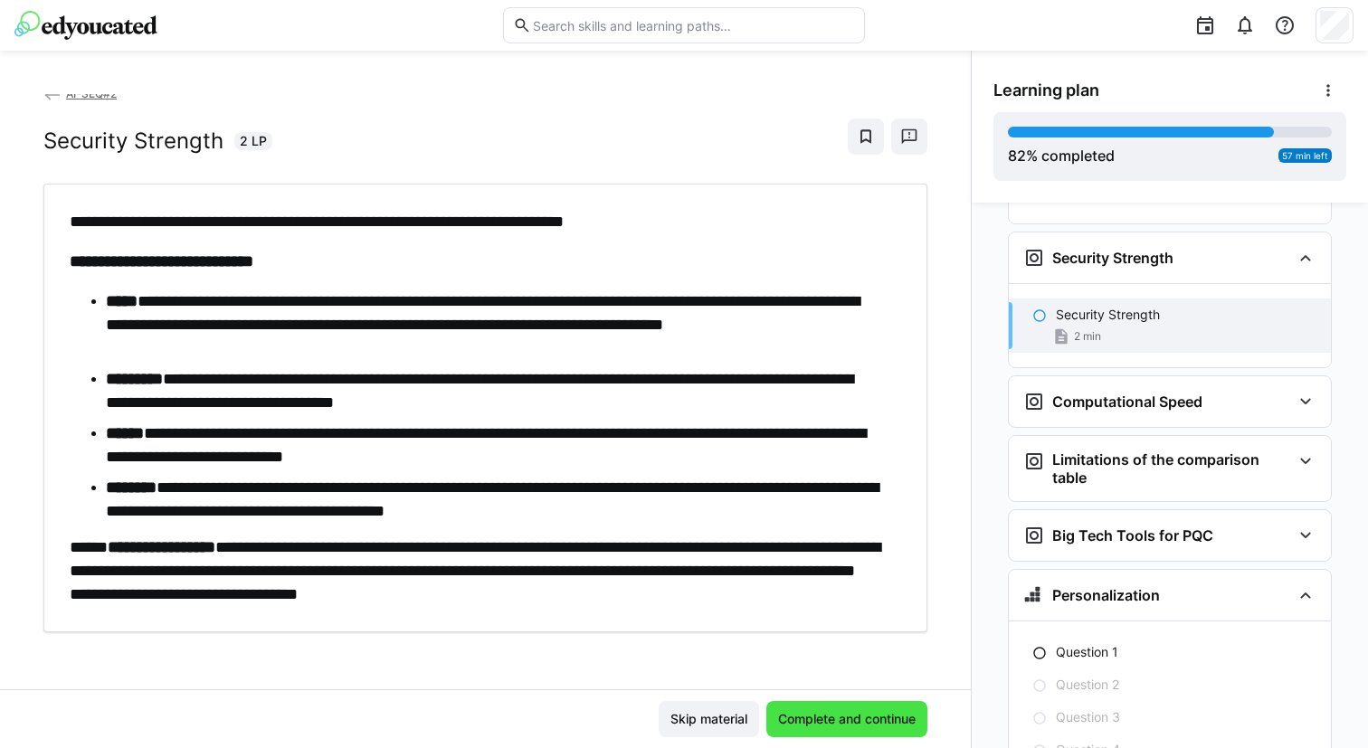
click at [822, 718] on span "Complete and continue" at bounding box center [846, 719] width 143 height 18
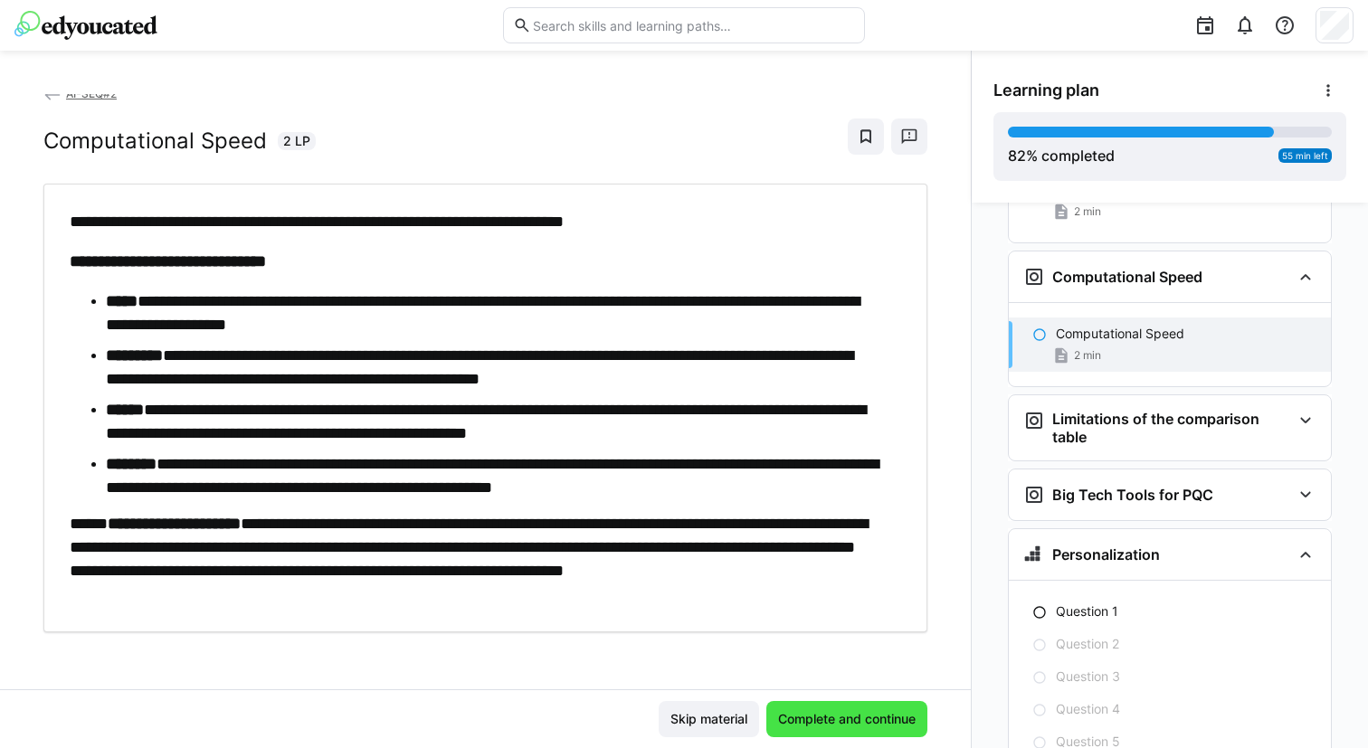
scroll to position [4366, 0]
click at [822, 718] on span "Complete and continue" at bounding box center [846, 719] width 143 height 18
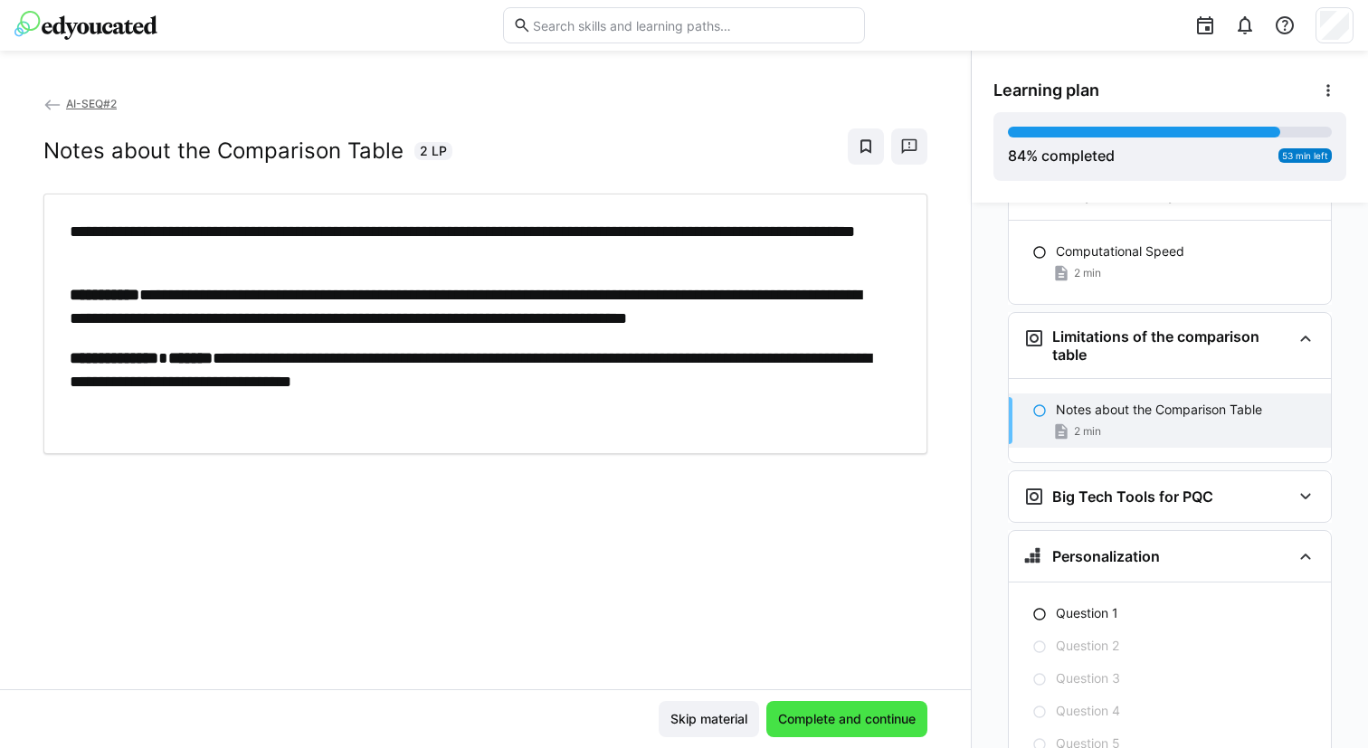
scroll to position [4450, 0]
click at [822, 718] on span "Complete and continue" at bounding box center [846, 719] width 143 height 18
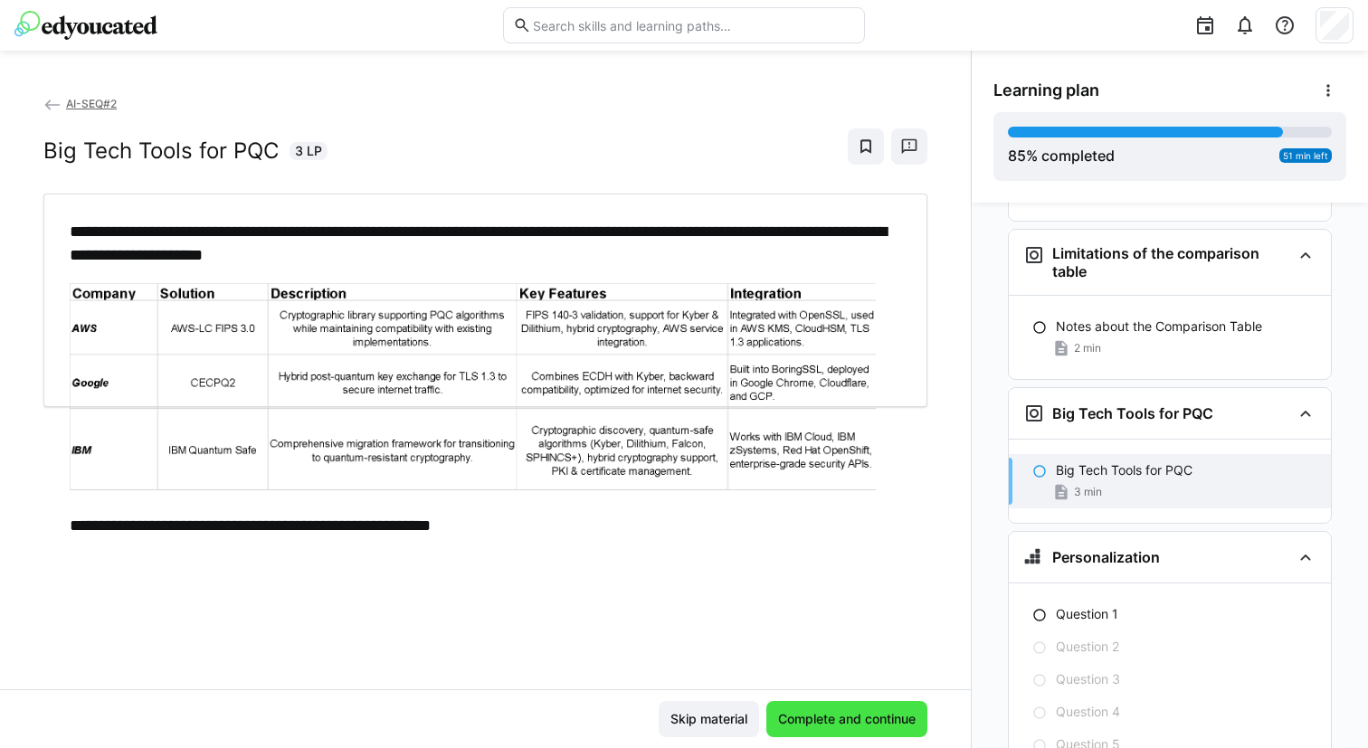
scroll to position [4534, 0]
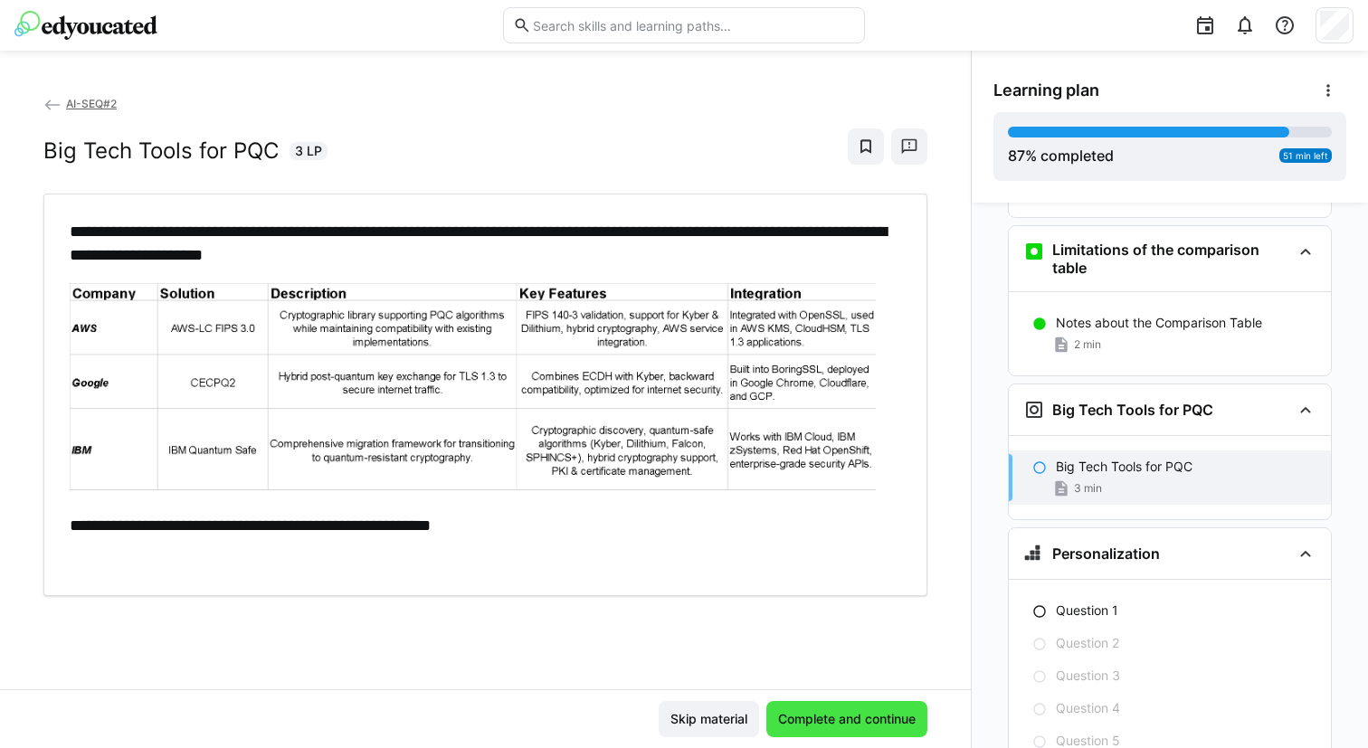
click at [822, 718] on span "Complete and continue" at bounding box center [846, 719] width 143 height 18
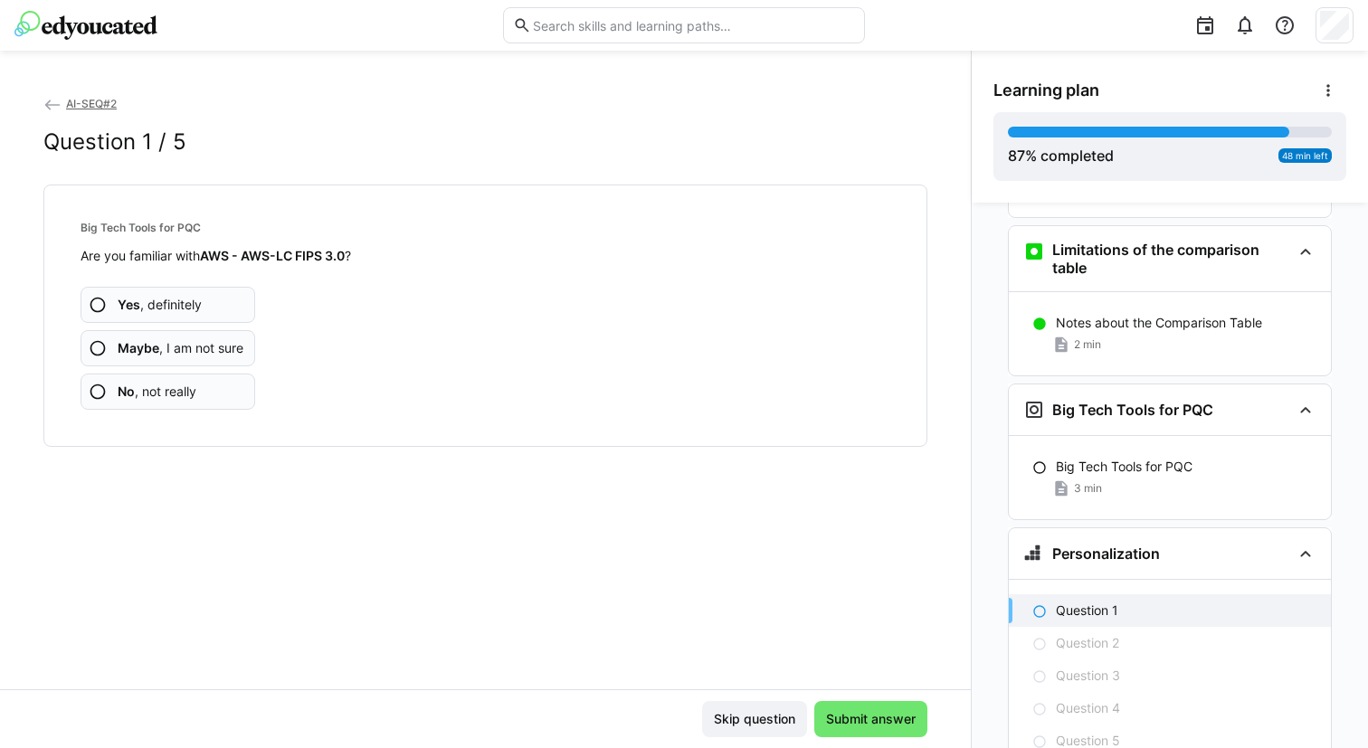
scroll to position [4618, 0]
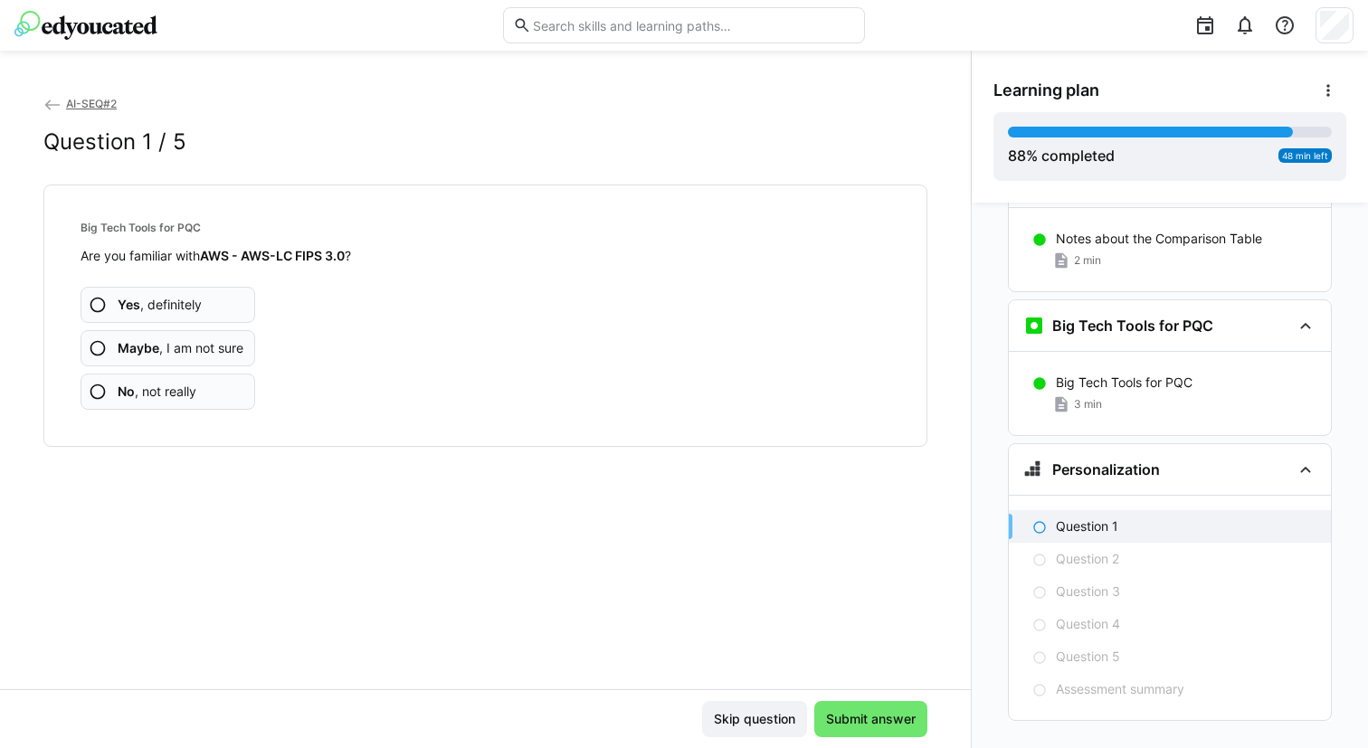
click at [199, 385] on app-assessment-question-radio "No , not really" at bounding box center [168, 392] width 175 height 36
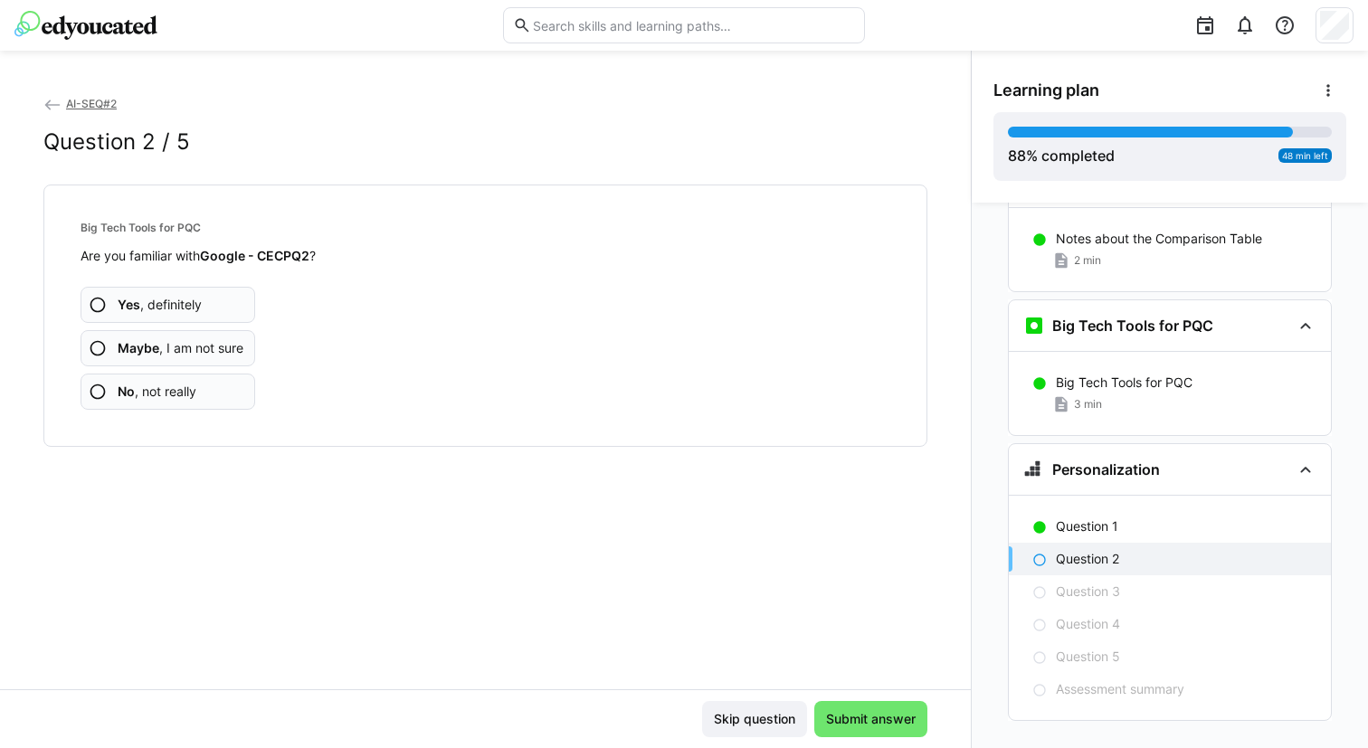
click at [199, 385] on app-assessment-question-radio "No , not really" at bounding box center [168, 392] width 175 height 36
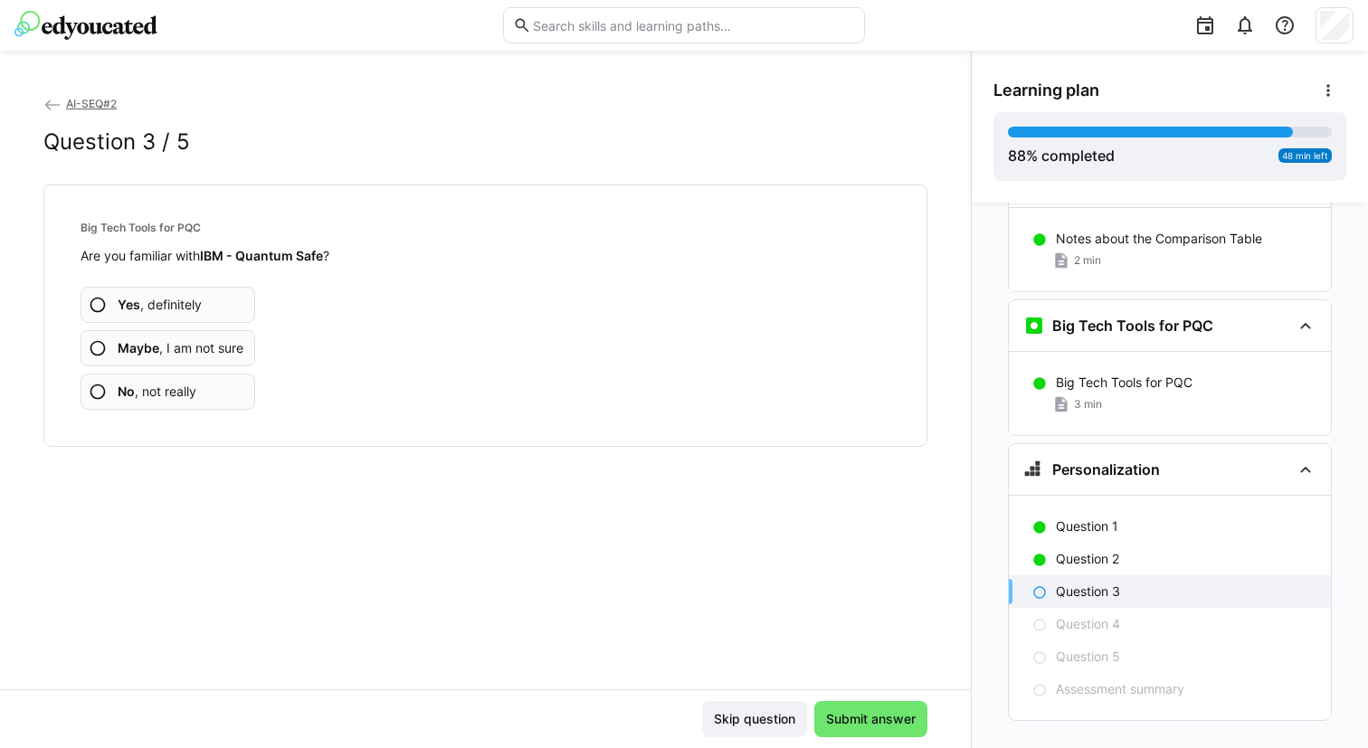
click at [199, 385] on app-assessment-question-radio "No , not really" at bounding box center [168, 392] width 175 height 36
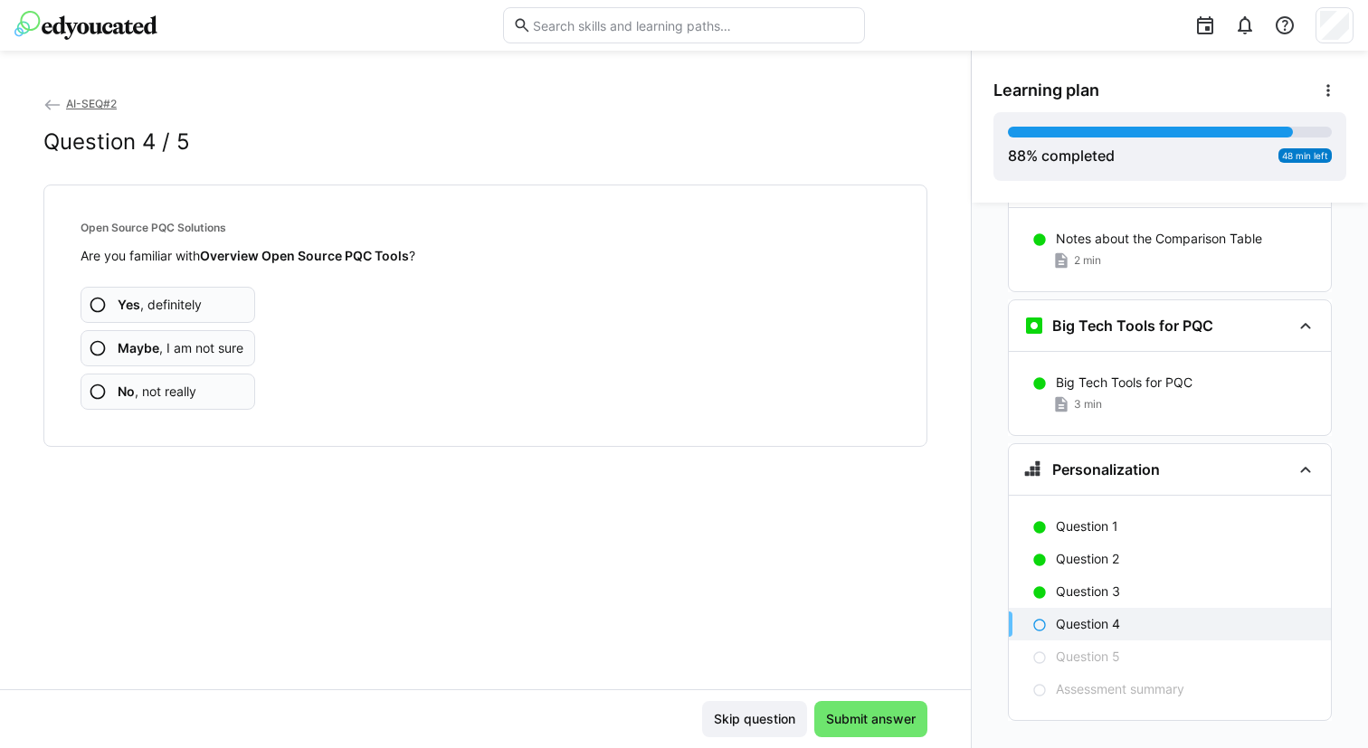
click at [199, 385] on app-assessment-question-radio "No , not really" at bounding box center [168, 392] width 175 height 36
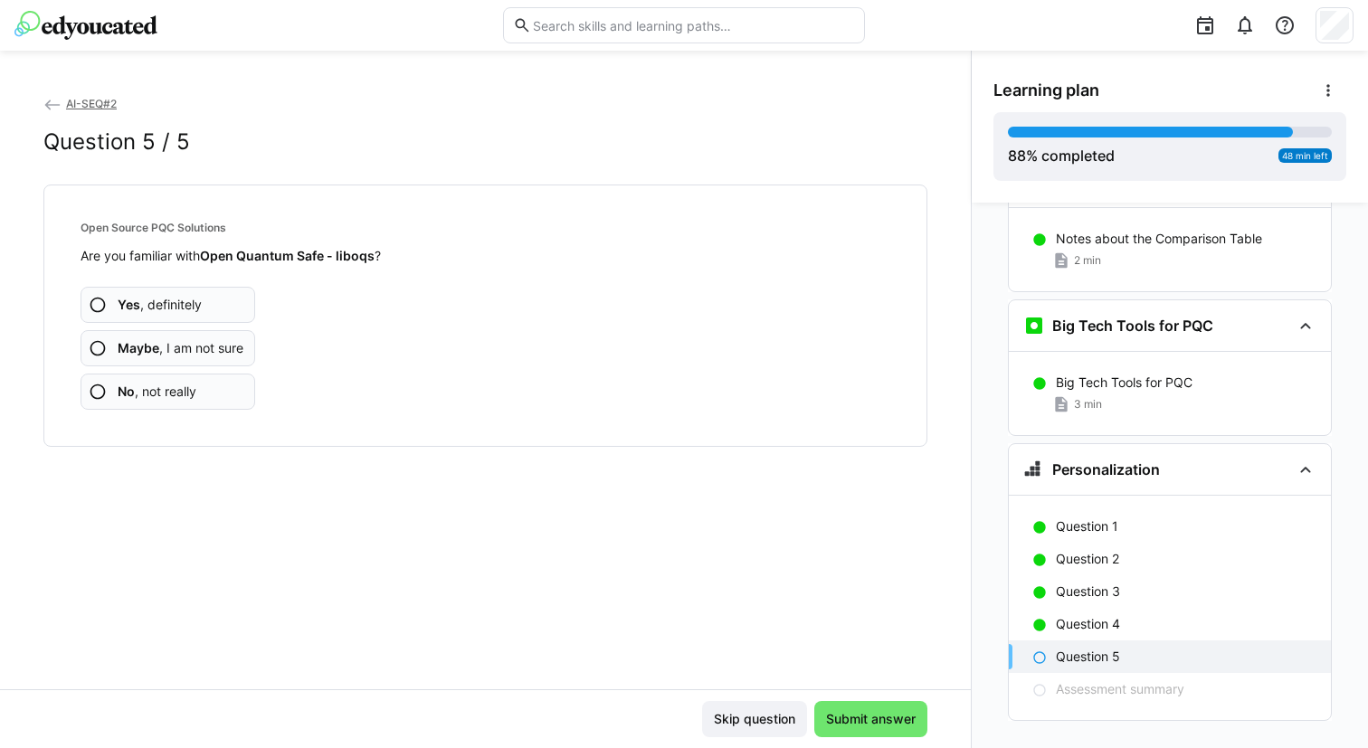
click at [199, 385] on app-assessment-question-radio "No , not really" at bounding box center [168, 392] width 175 height 36
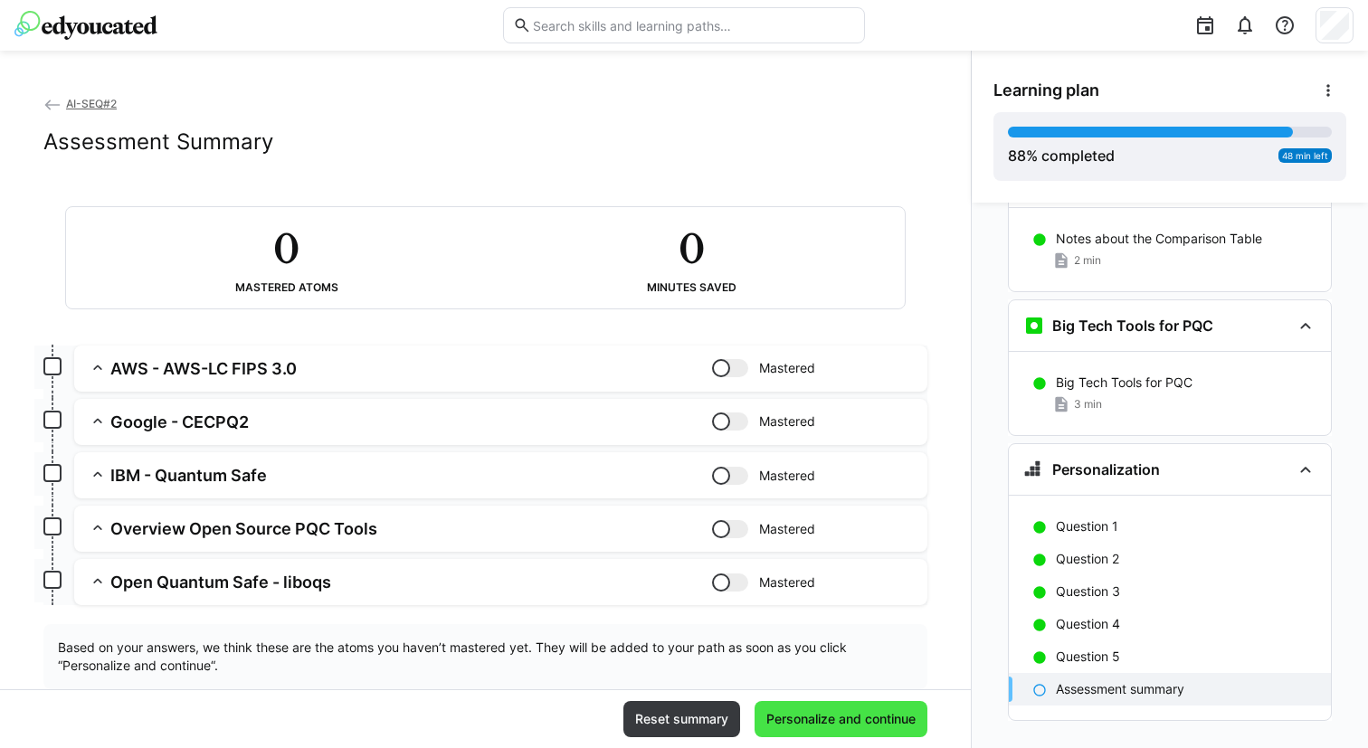
click at [824, 731] on span "Personalize and continue" at bounding box center [841, 719] width 173 height 36
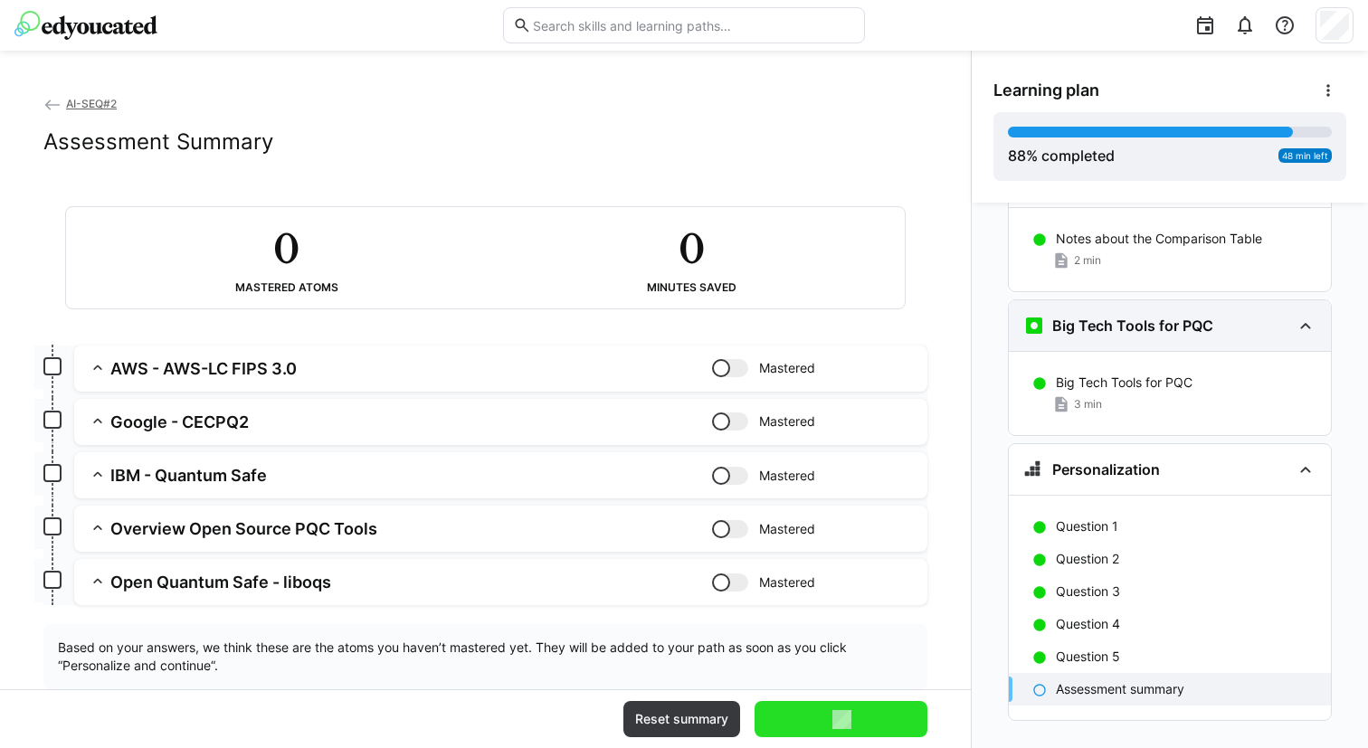
click at [1139, 317] on h3 "Big Tech Tools for PQC" at bounding box center [1132, 326] width 161 height 18
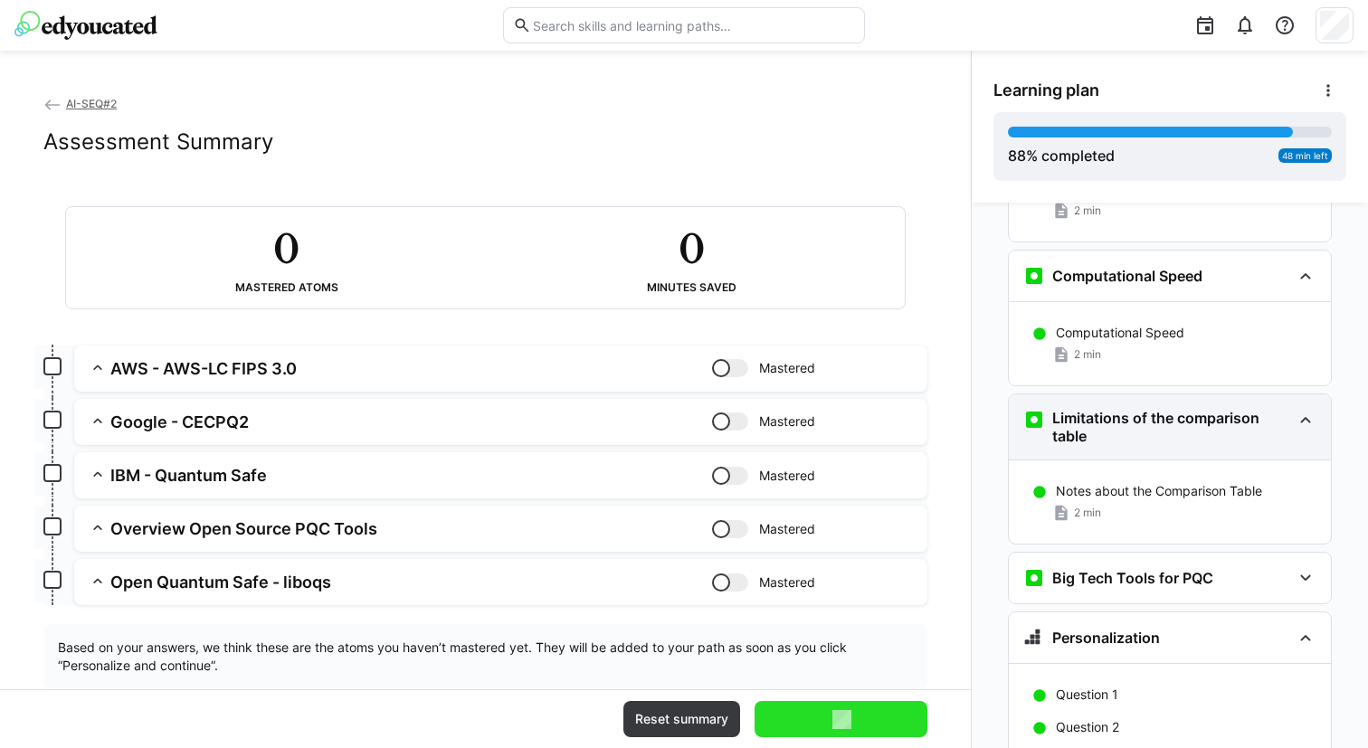
scroll to position [4363, 0]
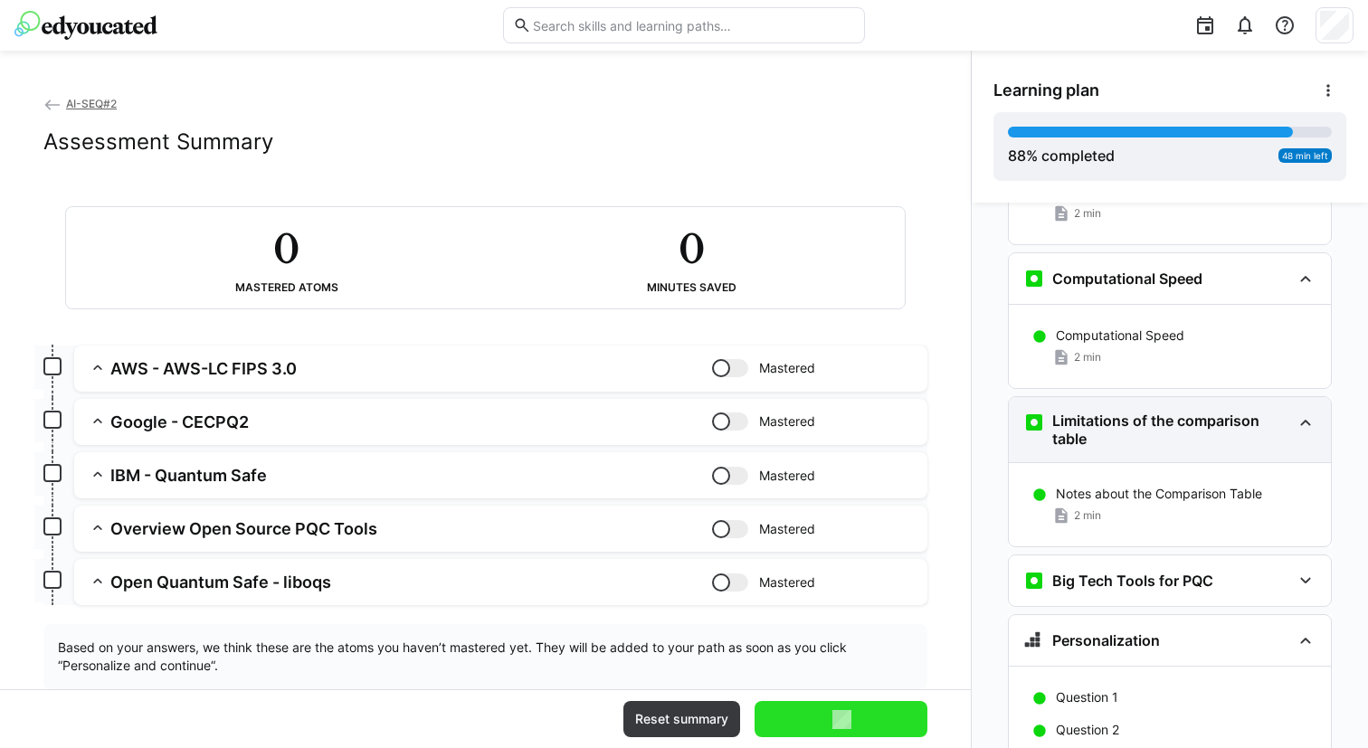
click at [1101, 414] on h3 "Limitations of the comparison table" at bounding box center [1171, 430] width 239 height 36
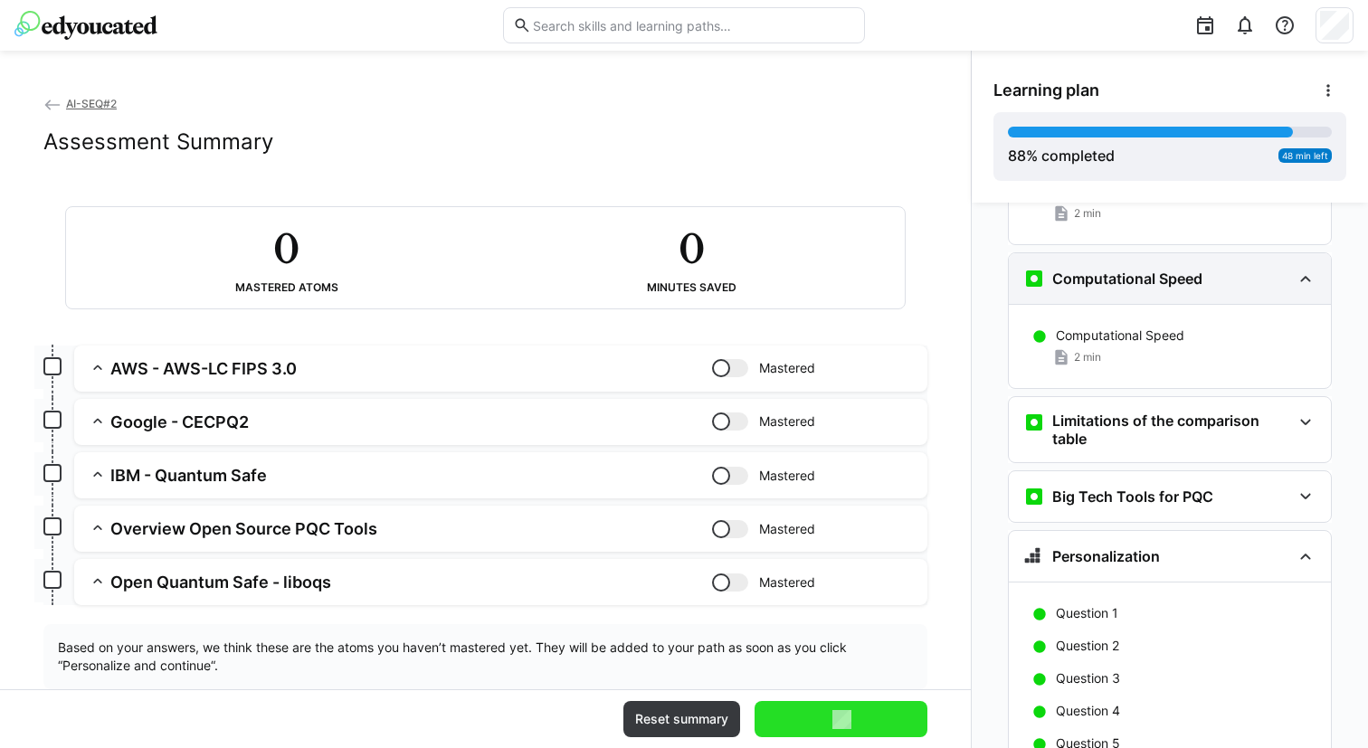
click at [1121, 270] on h3 "Computational Speed" at bounding box center [1127, 279] width 150 height 18
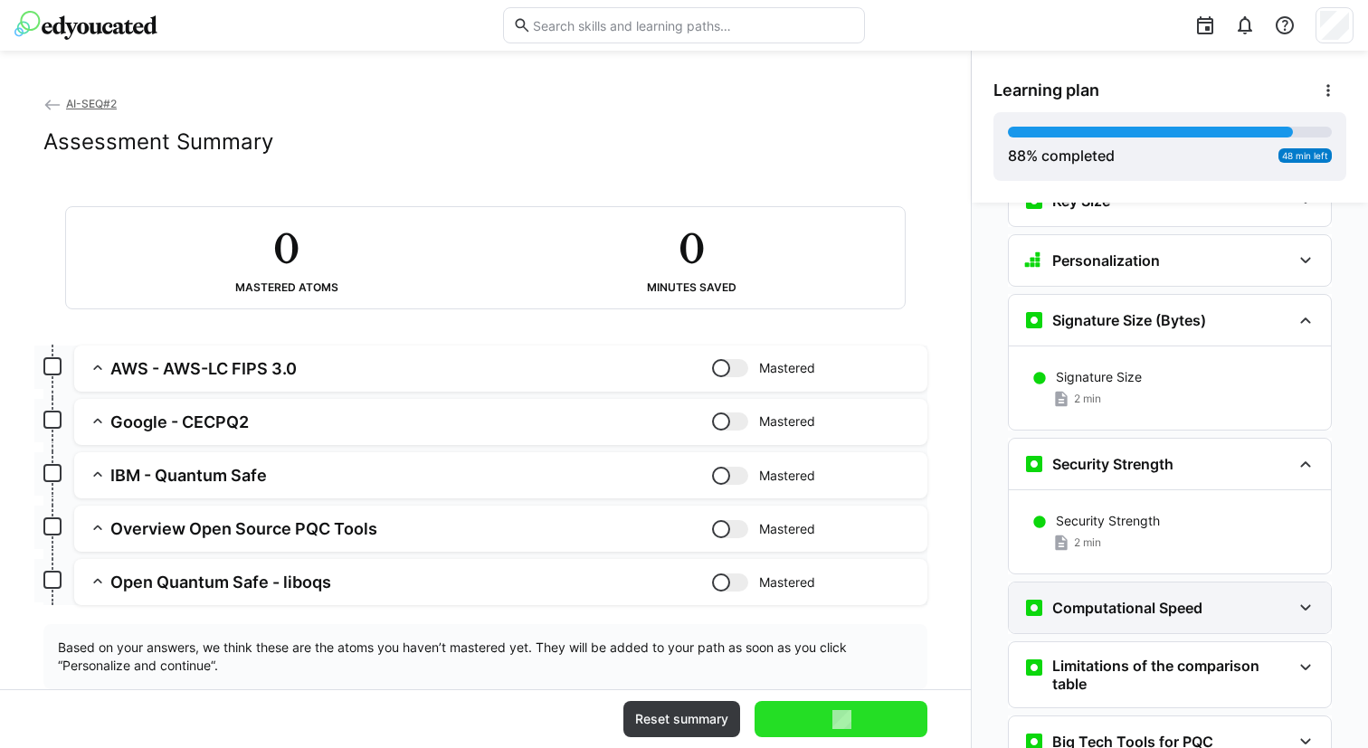
scroll to position [3990, 0]
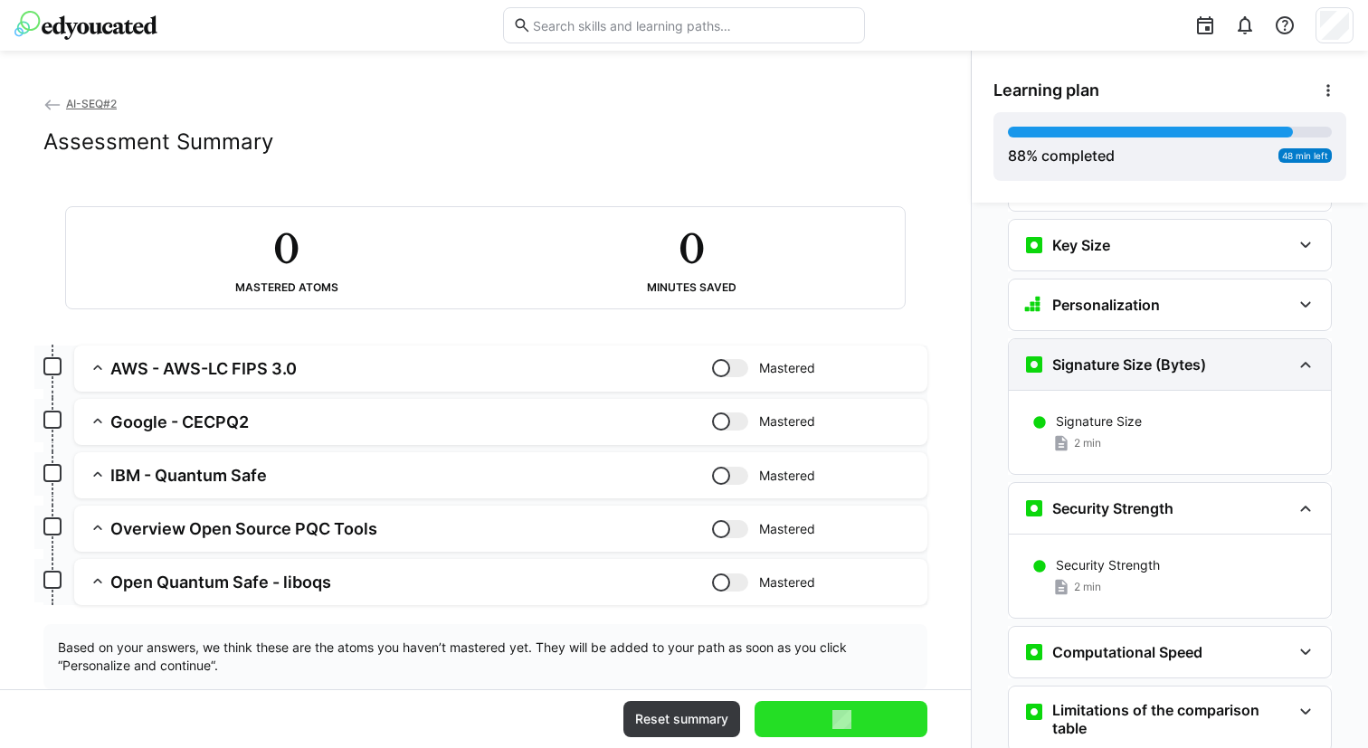
click at [1090, 356] on h3 "Signature Size (Bytes)" at bounding box center [1129, 365] width 154 height 18
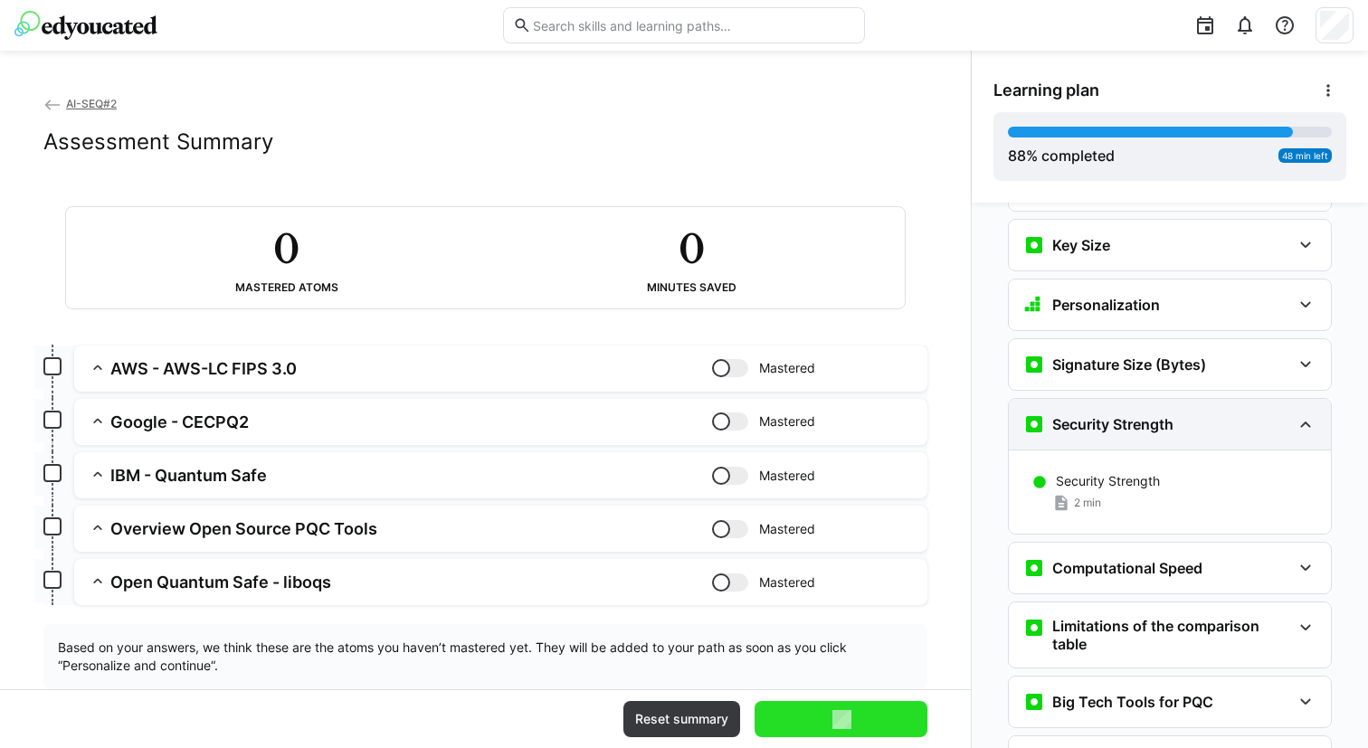
click at [1083, 414] on div "Security Strength" at bounding box center [1098, 425] width 150 height 22
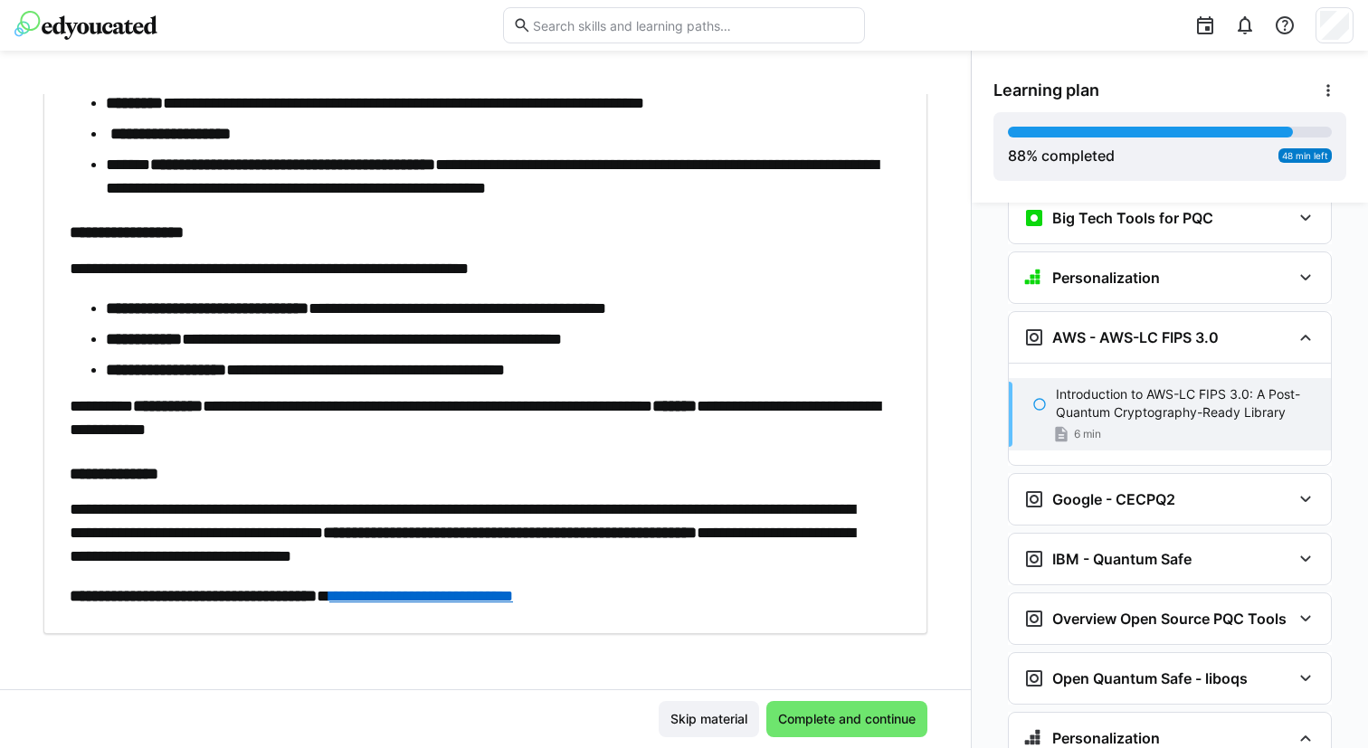
scroll to position [777, 0]
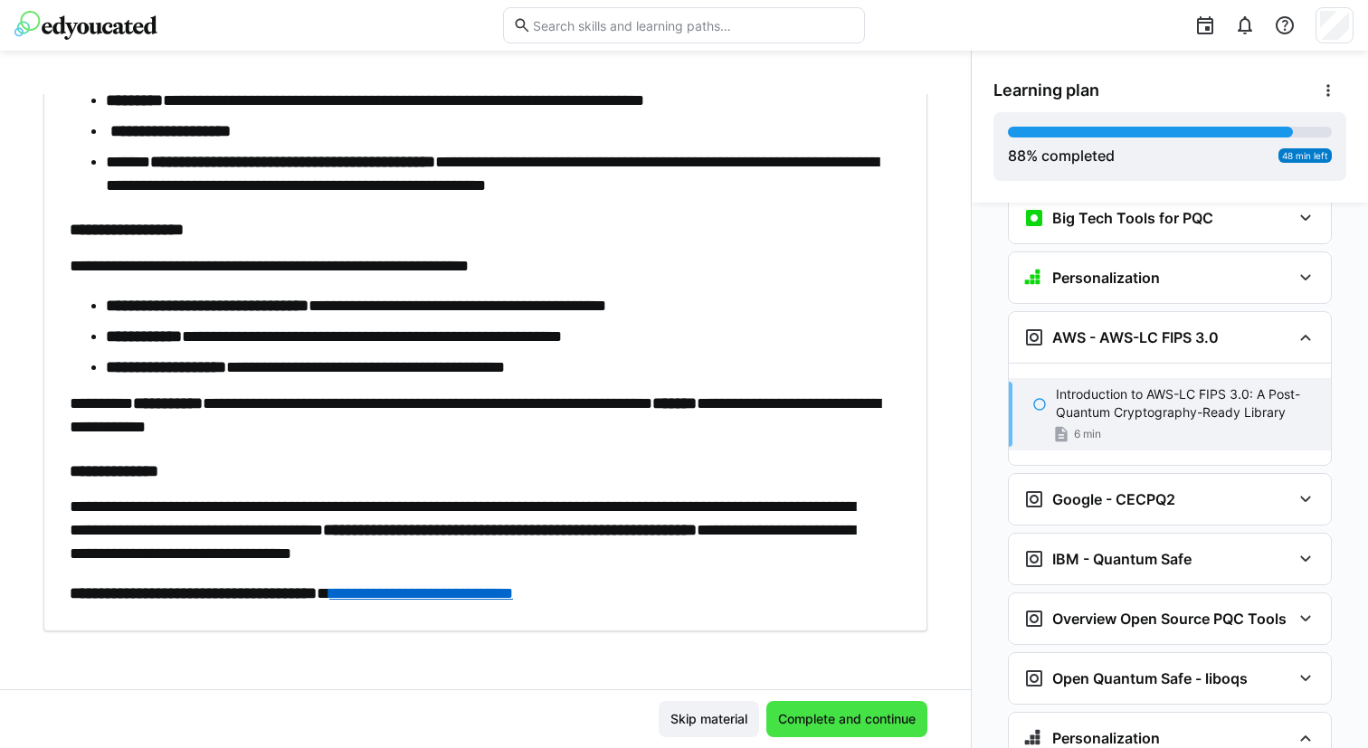
click at [806, 717] on span "Complete and continue" at bounding box center [846, 719] width 143 height 18
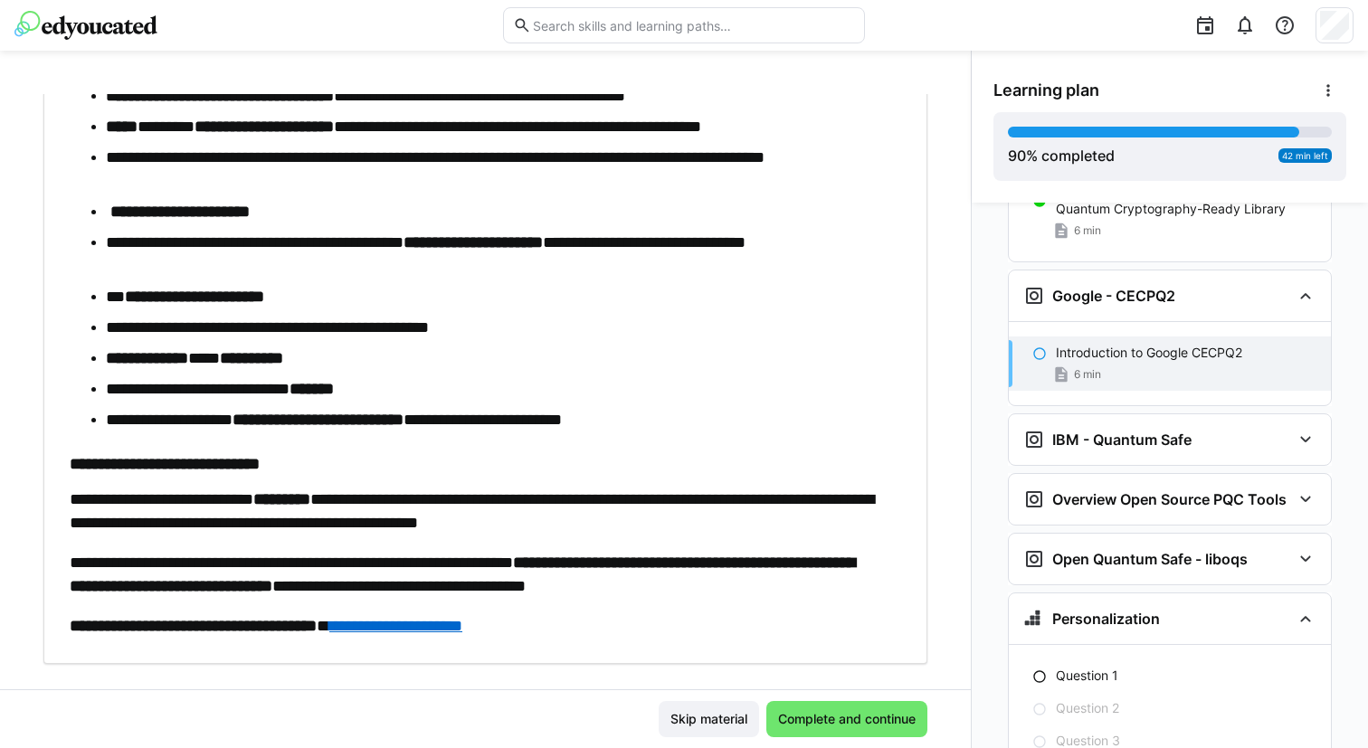
scroll to position [611, 0]
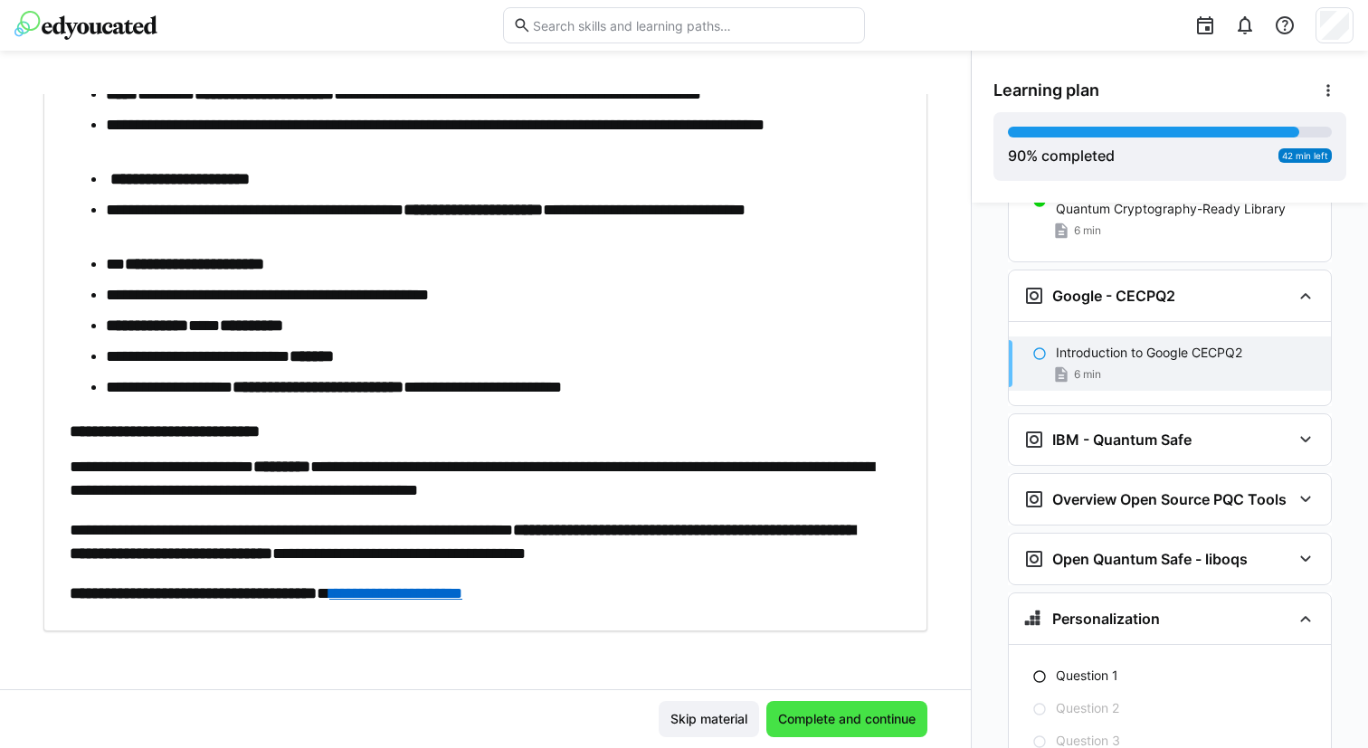
click at [821, 704] on span "Complete and continue" at bounding box center [846, 719] width 161 height 36
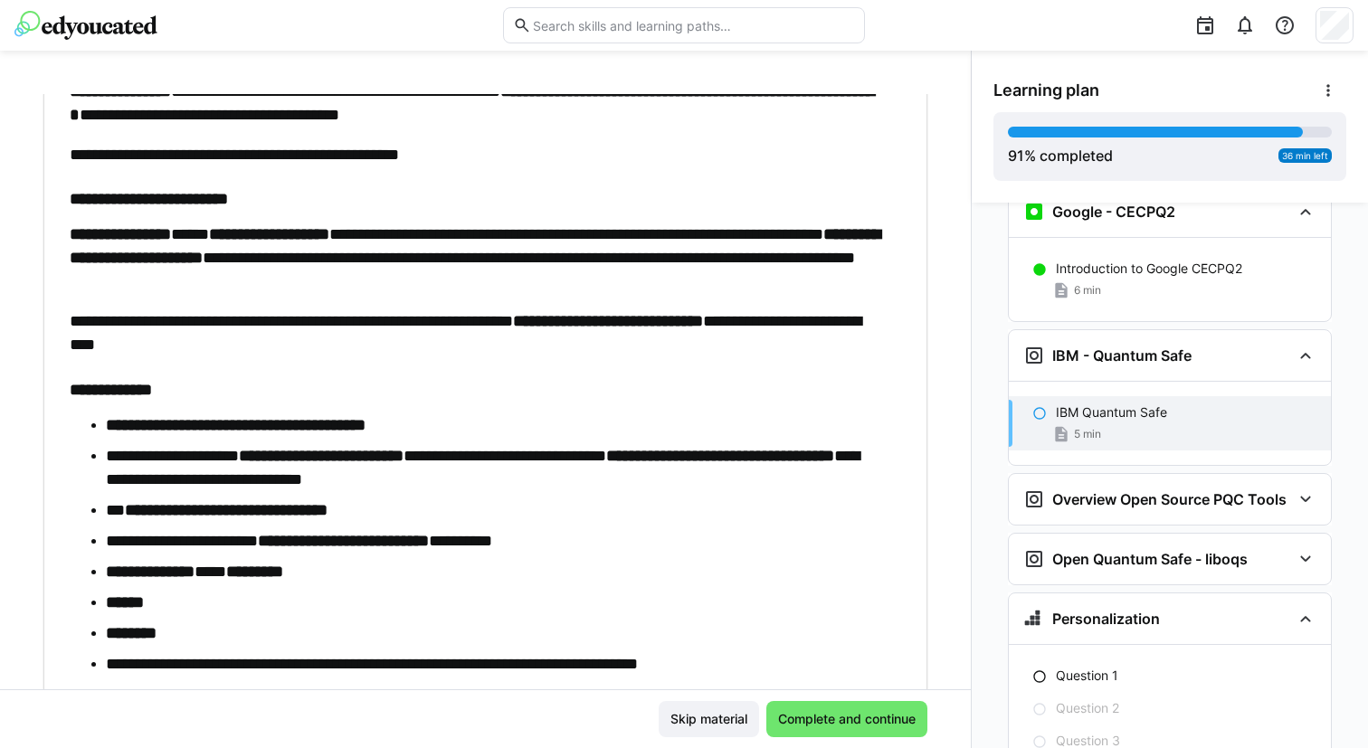
scroll to position [547, 0]
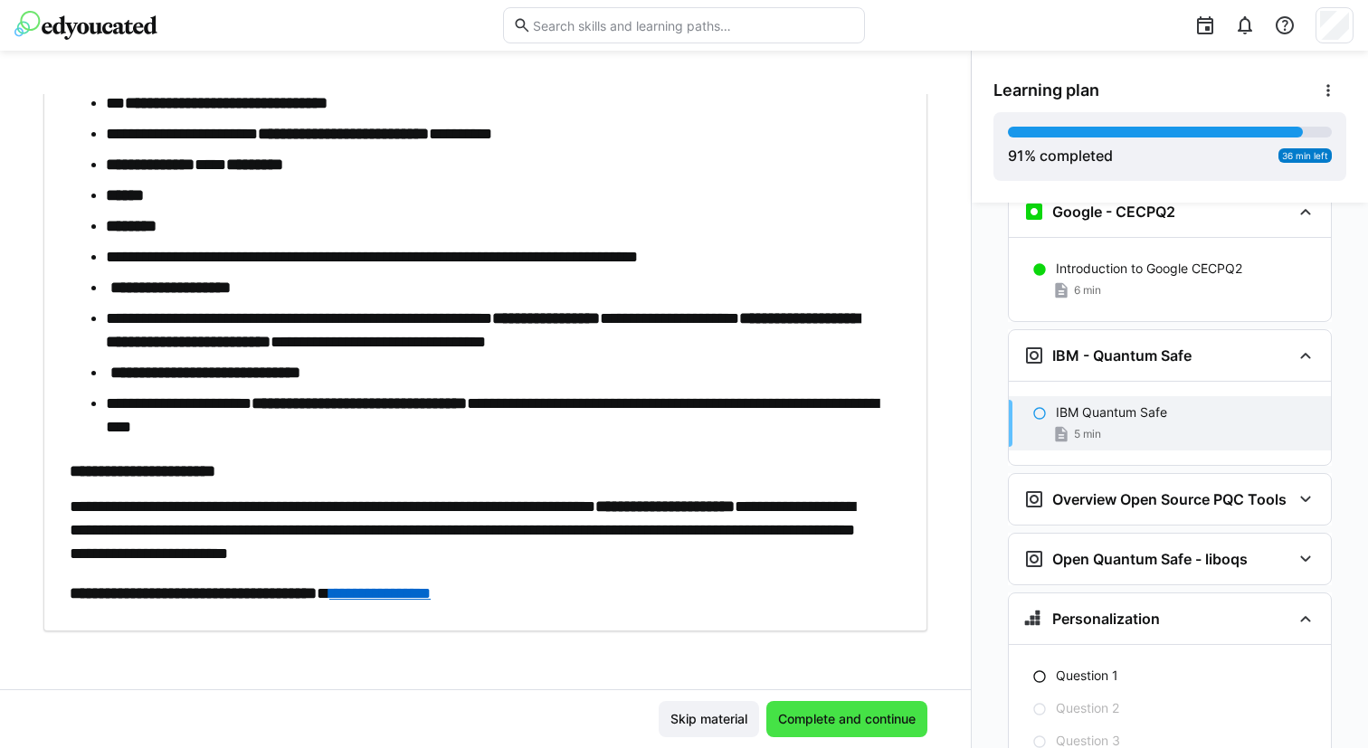
click at [805, 701] on span "Complete and continue" at bounding box center [846, 719] width 161 height 36
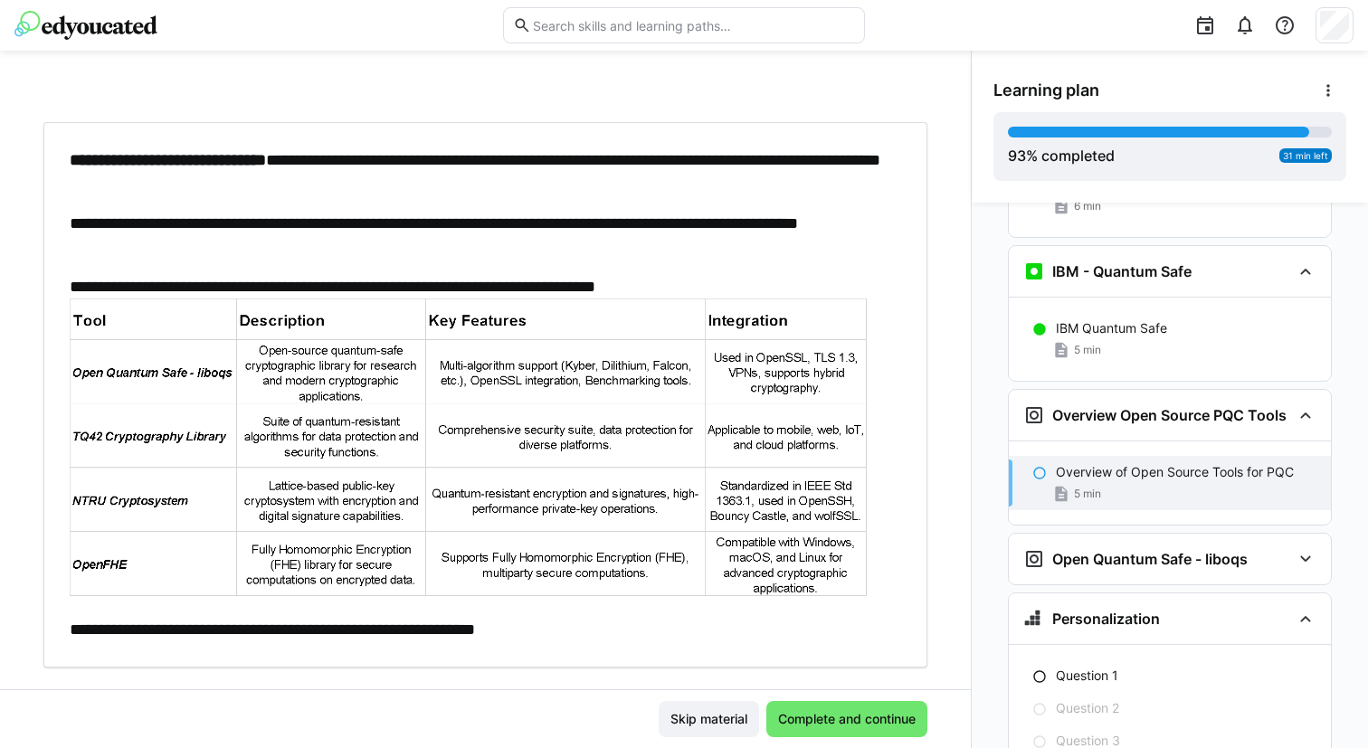
scroll to position [108, 0]
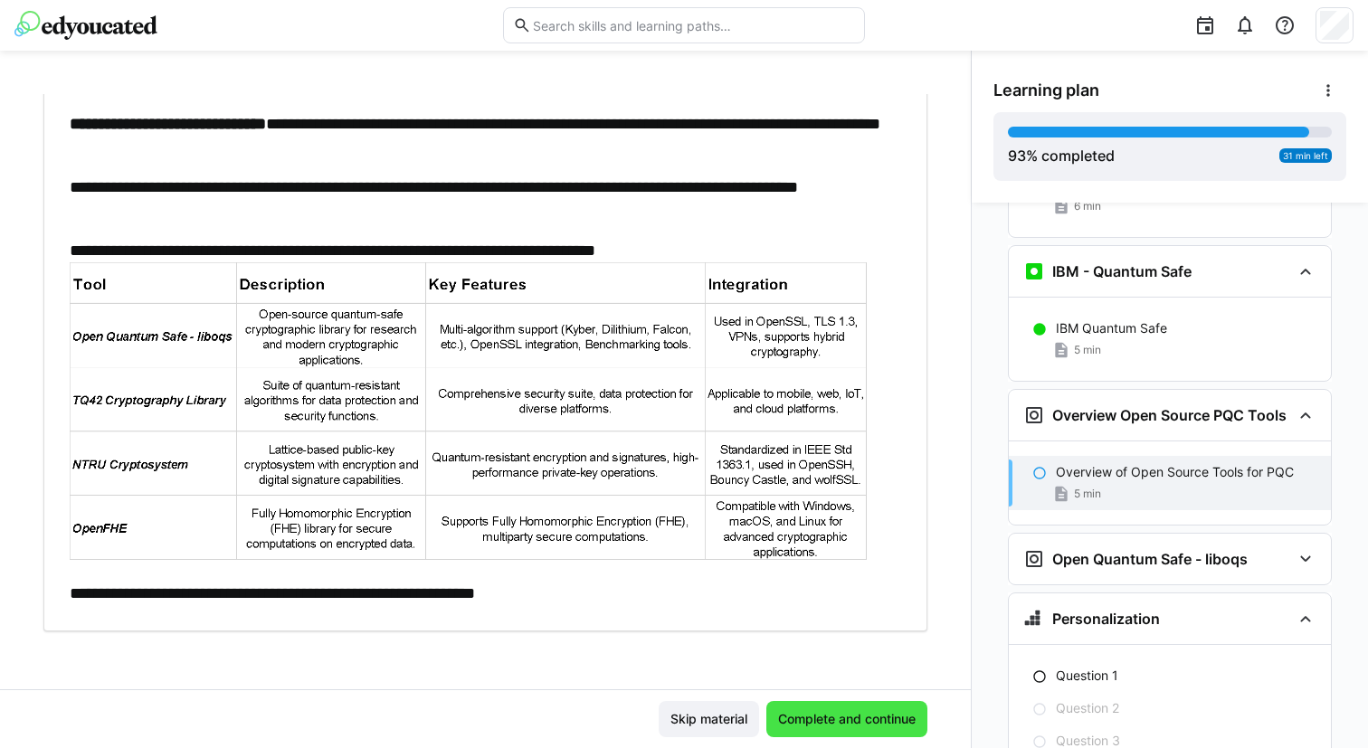
click at [812, 725] on span "Complete and continue" at bounding box center [846, 719] width 143 height 18
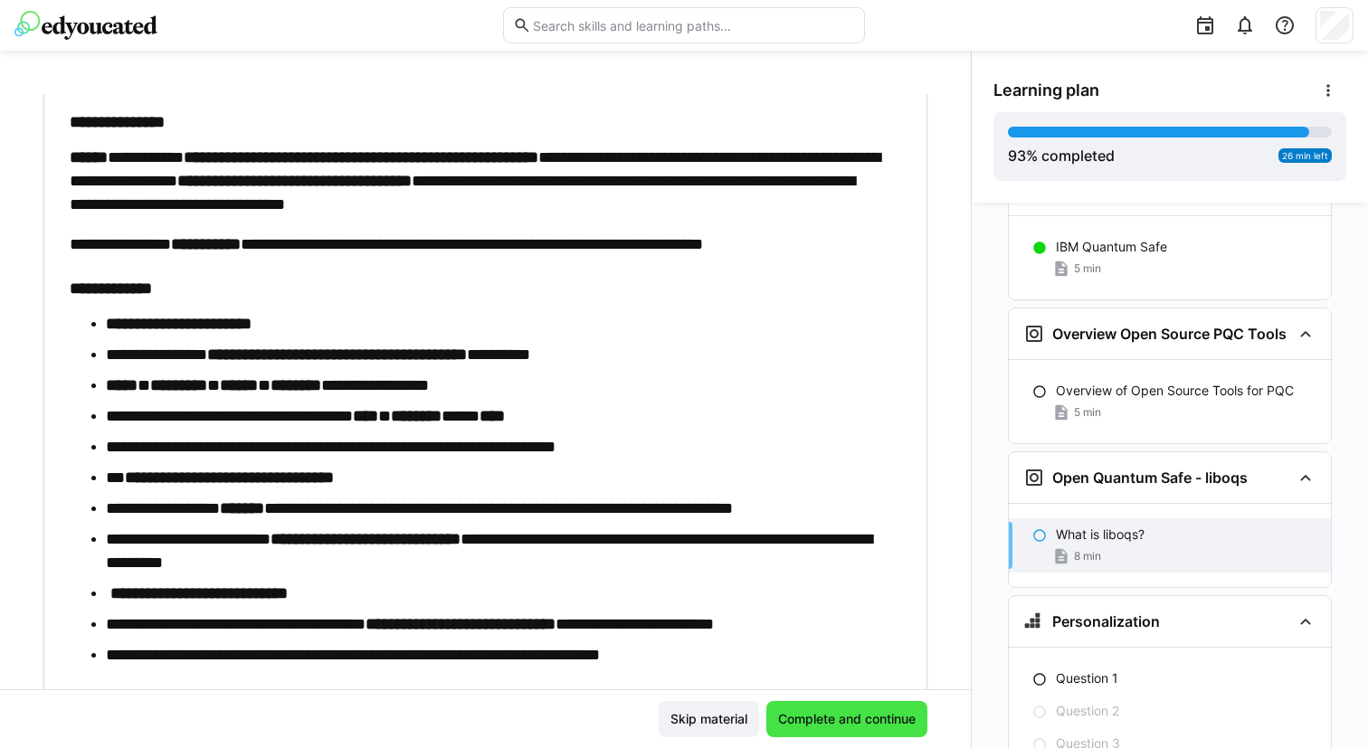
scroll to position [4846, 0]
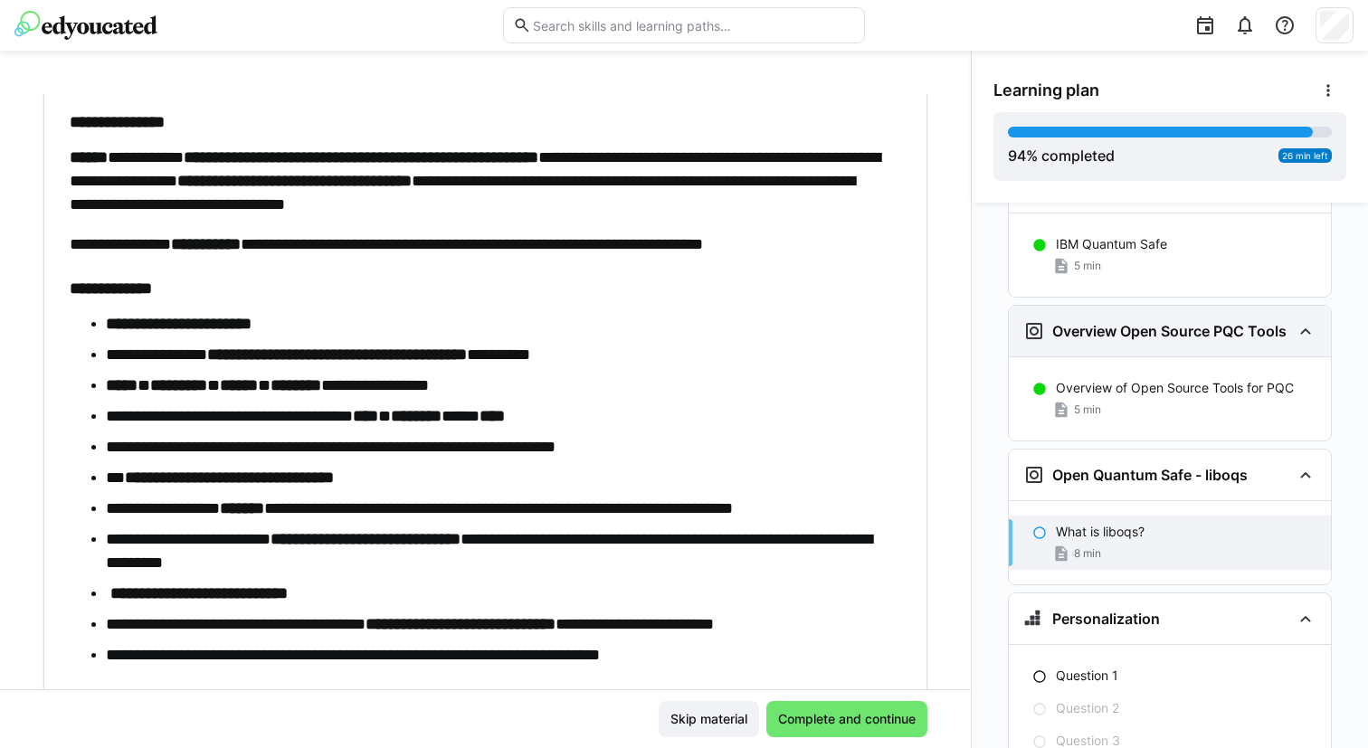
click at [1129, 322] on h3 "Overview Open Source PQC Tools" at bounding box center [1169, 331] width 234 height 18
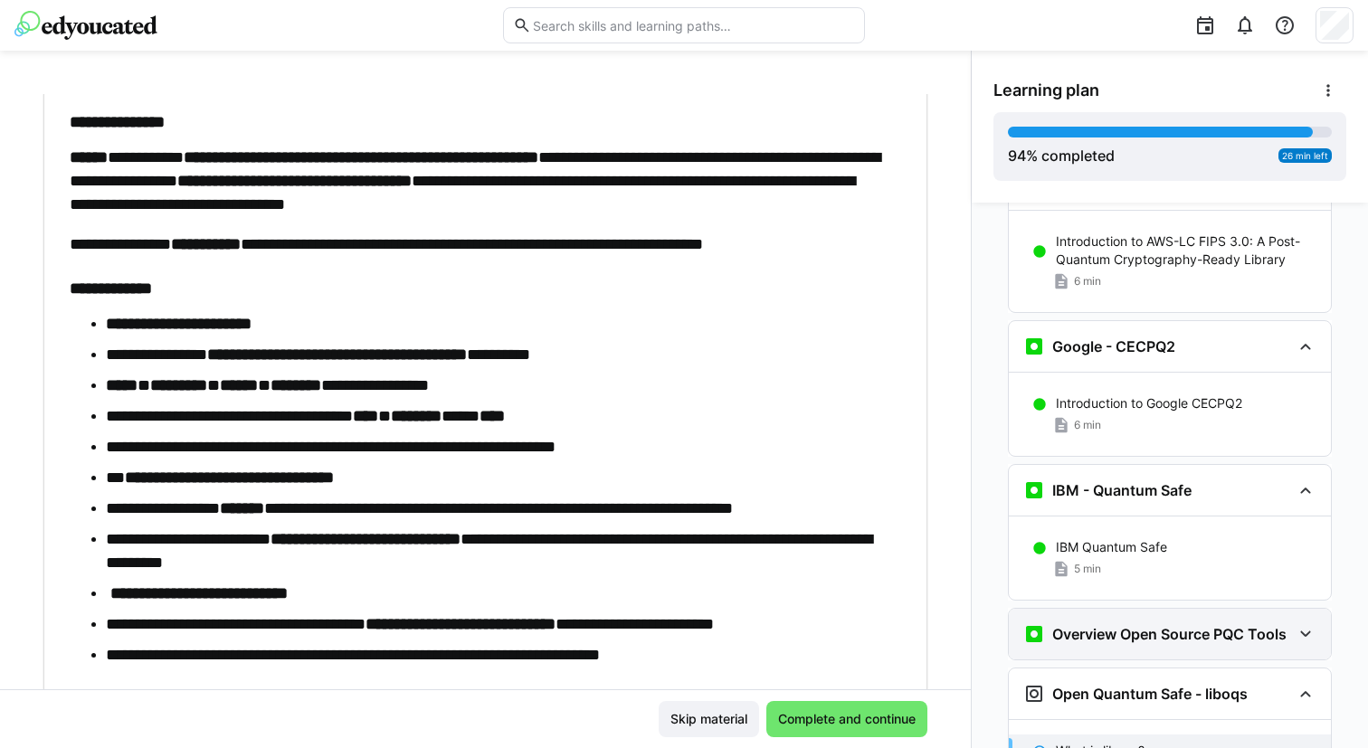
scroll to position [4539, 0]
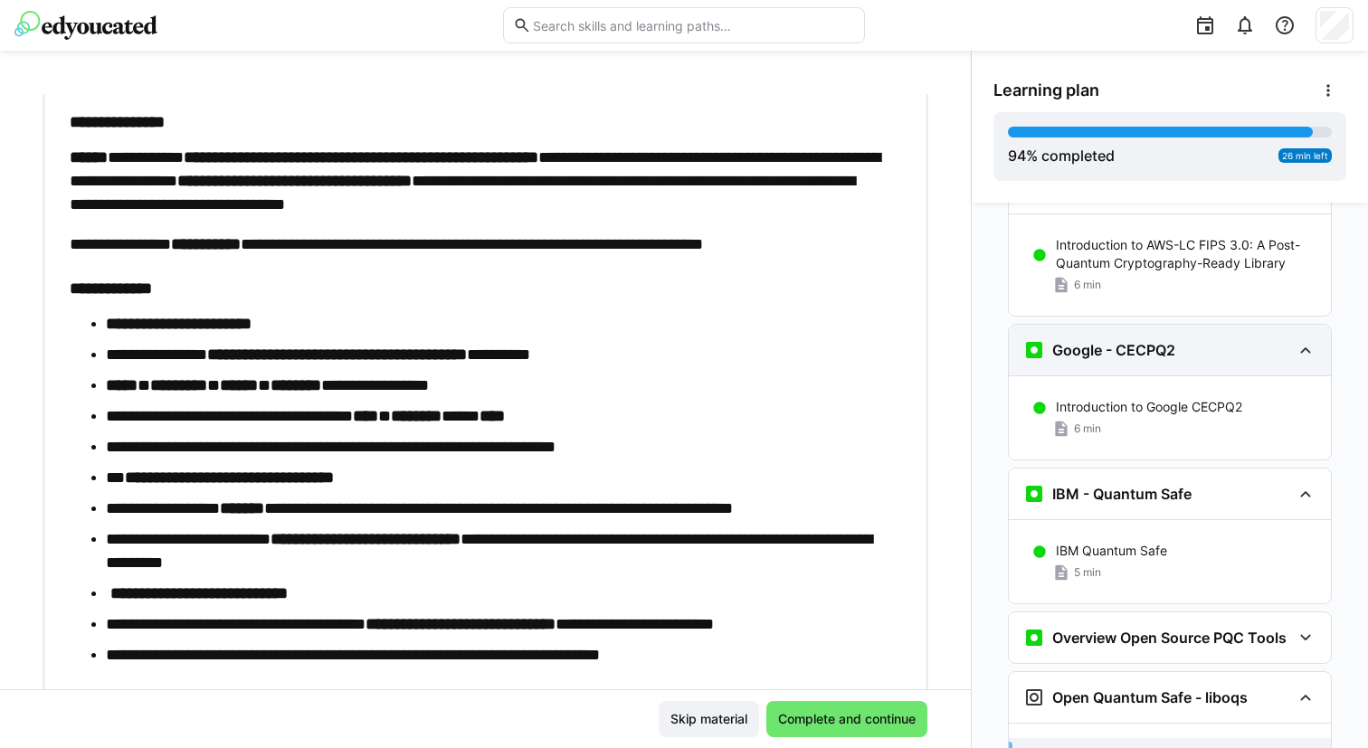
click at [1092, 341] on h3 "Google - CECPQ2" at bounding box center [1113, 350] width 123 height 18
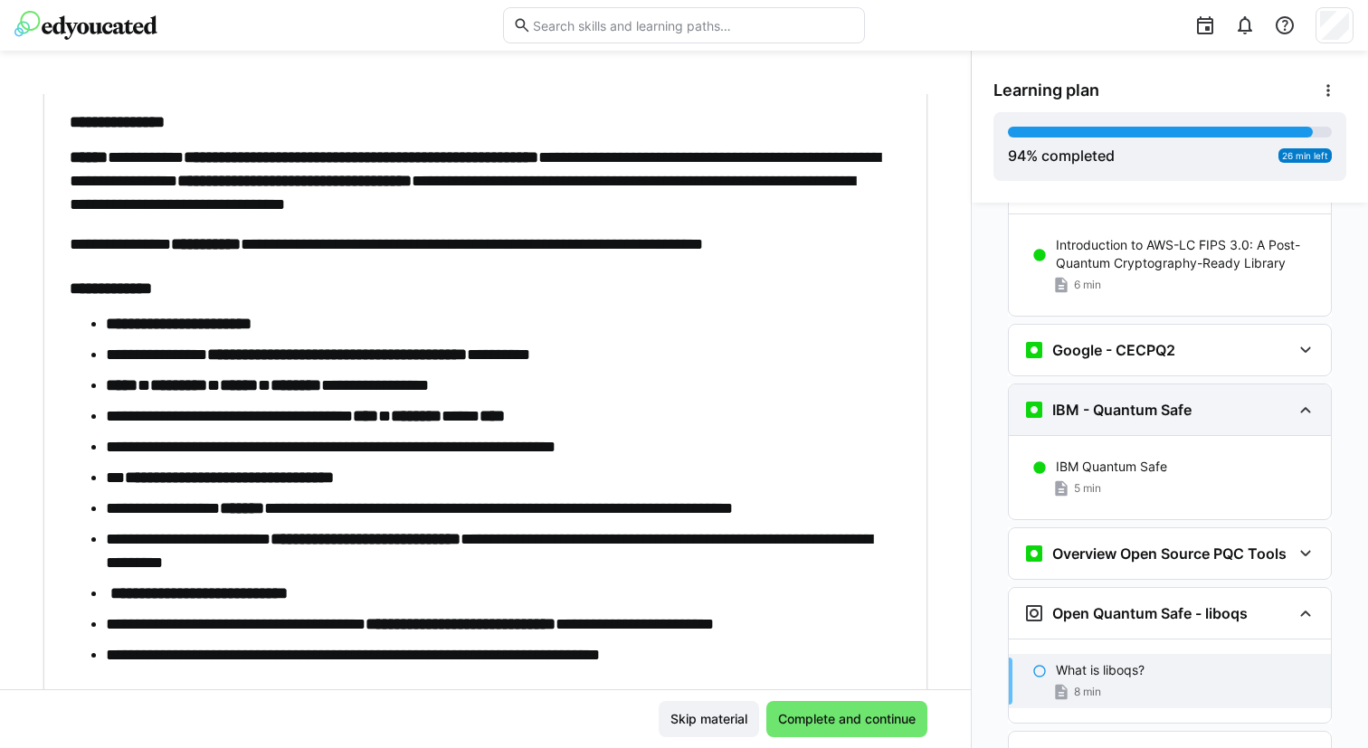
click at [1072, 401] on h3 "IBM - Quantum Safe" at bounding box center [1121, 410] width 139 height 18
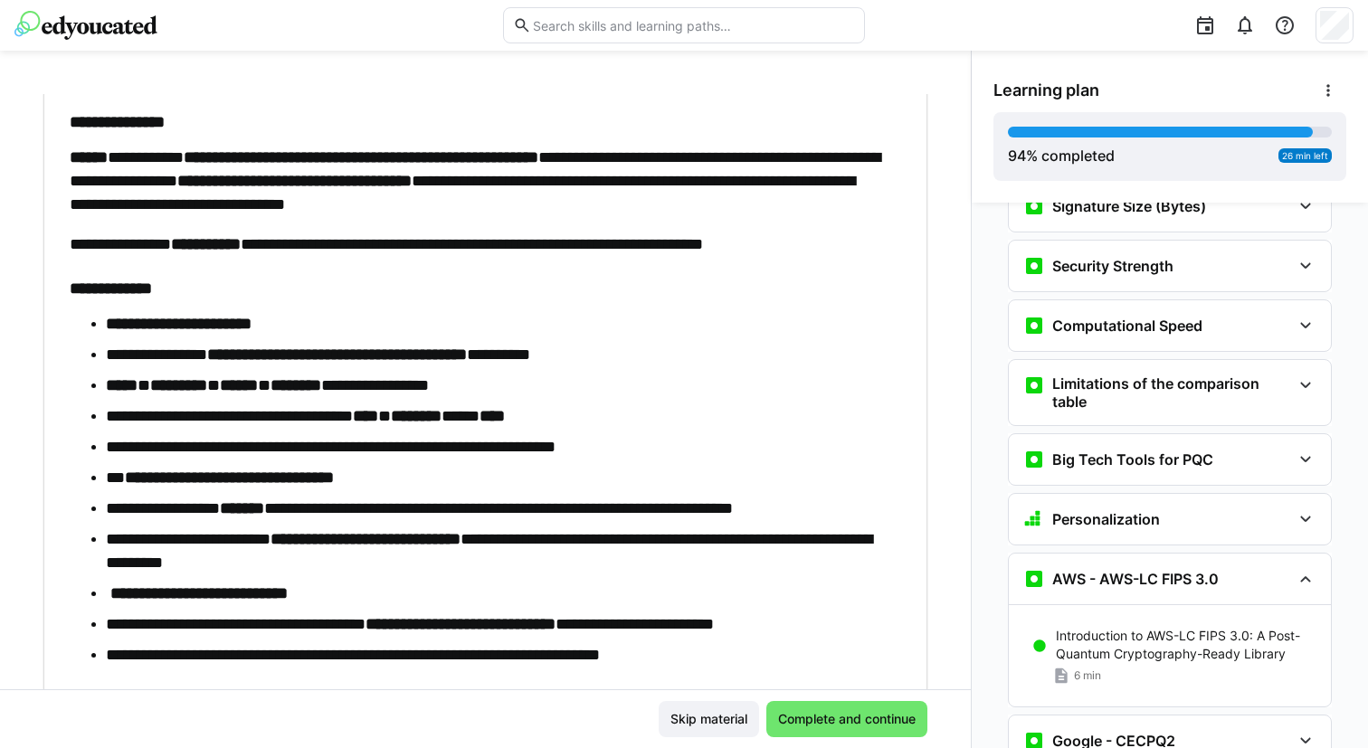
scroll to position [4143, 0]
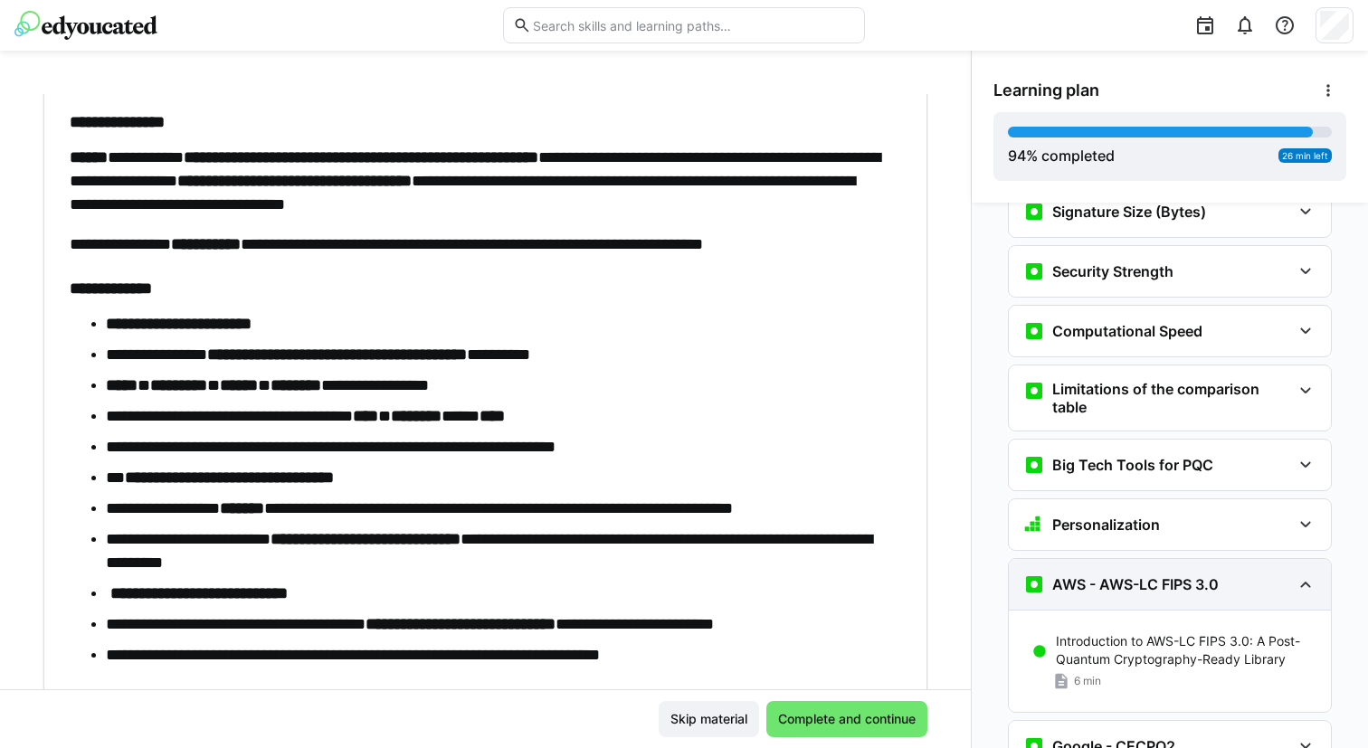
click at [1063, 576] on h3 "AWS - AWS-LC FIPS 3.0" at bounding box center [1135, 585] width 166 height 18
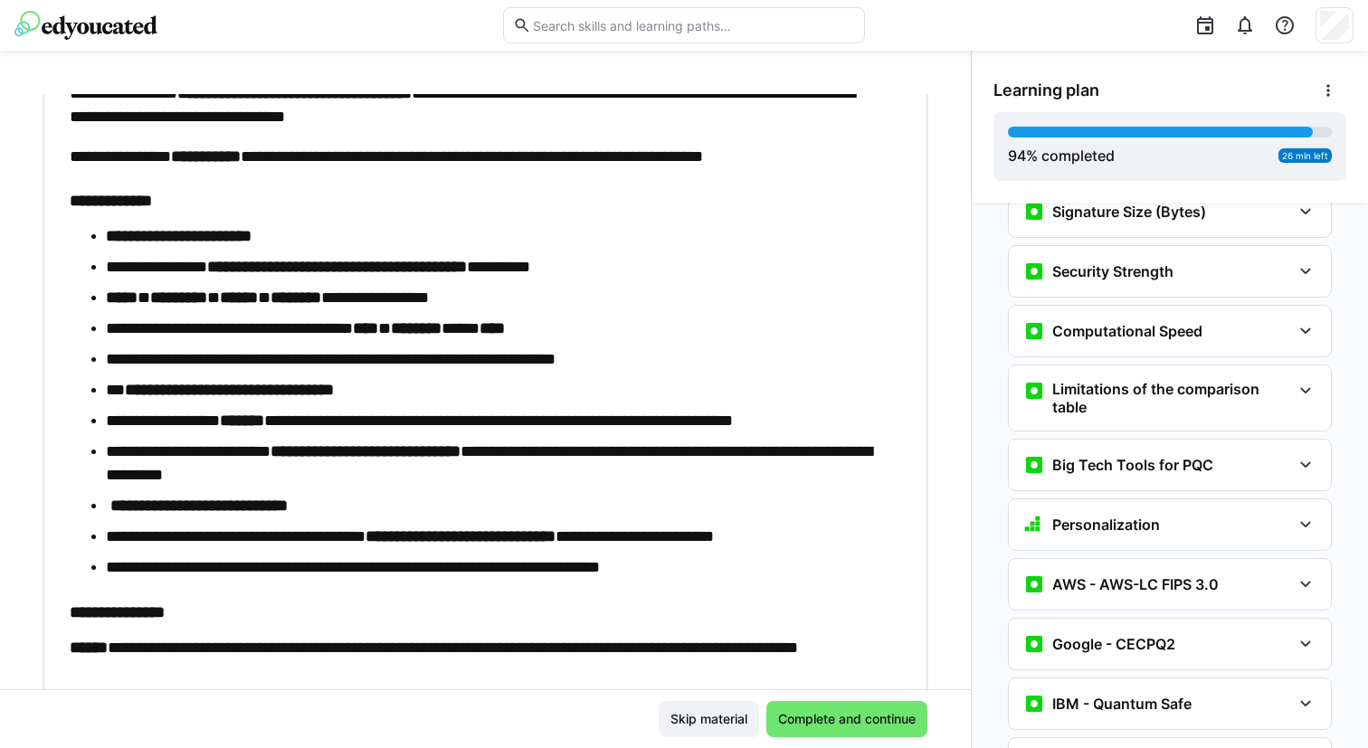
scroll to position [427, 0]
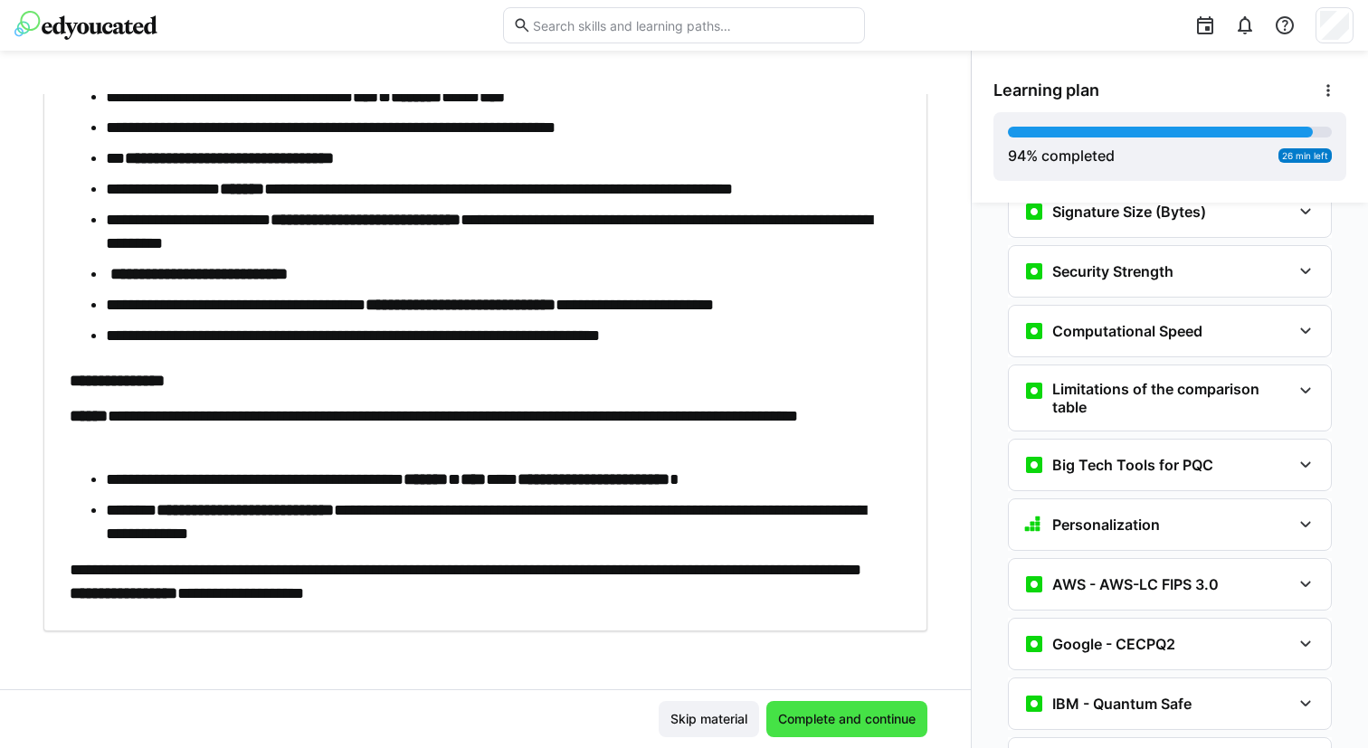
click at [800, 710] on span "Complete and continue" at bounding box center [846, 719] width 143 height 18
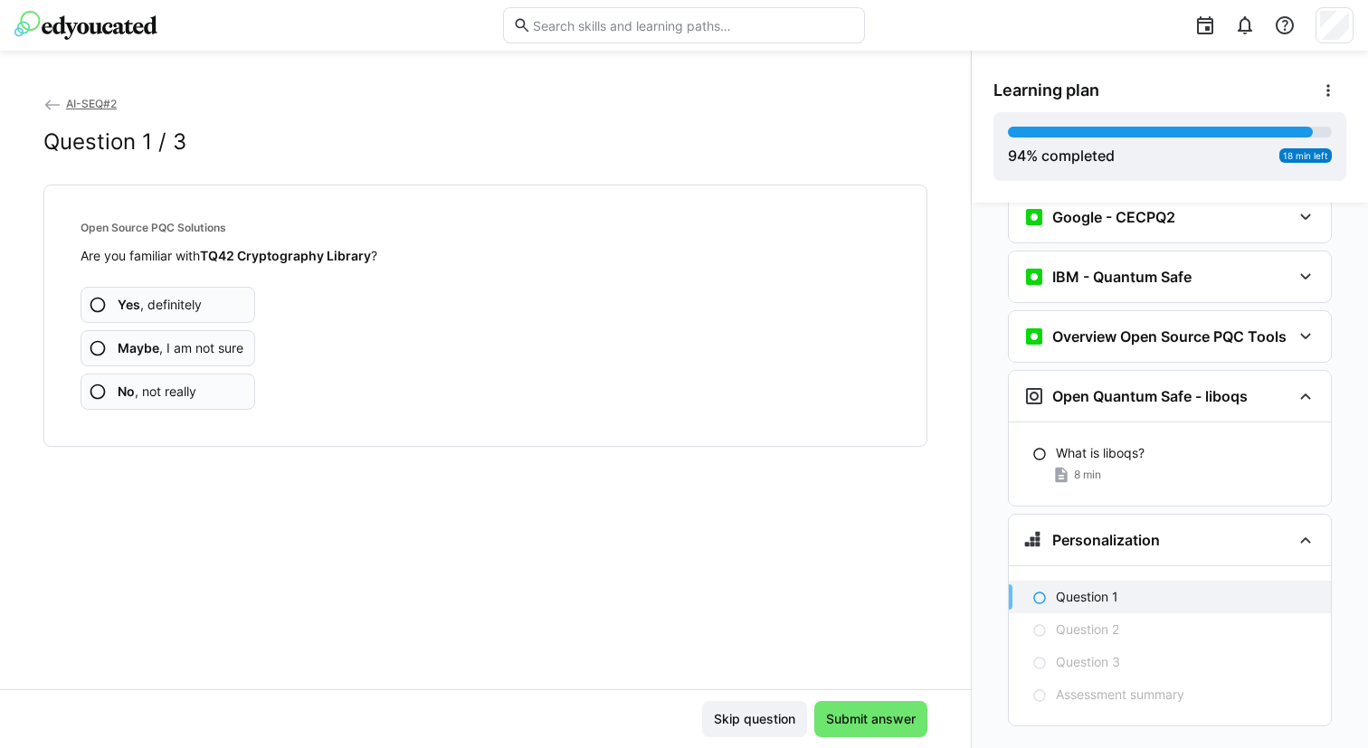
scroll to position [4575, 0]
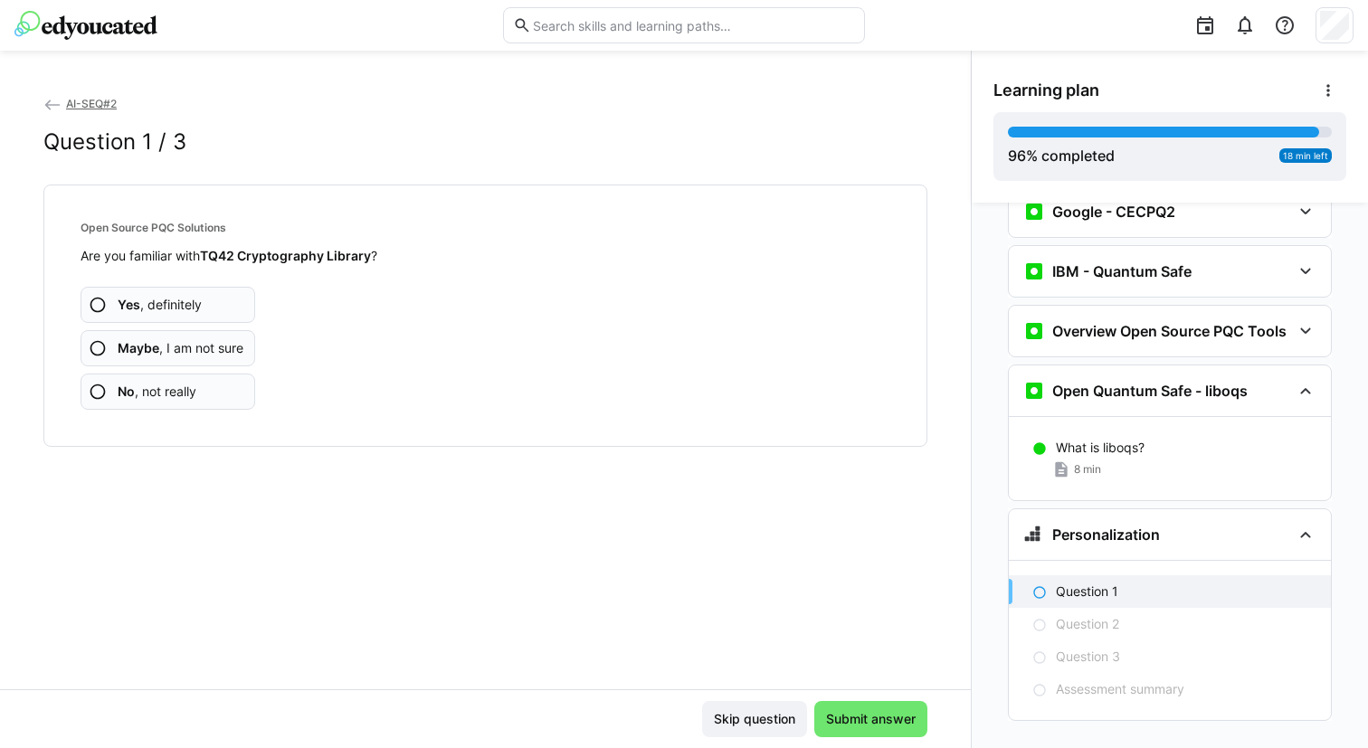
click at [233, 391] on app-assessment-question-radio "No , not really" at bounding box center [168, 392] width 175 height 36
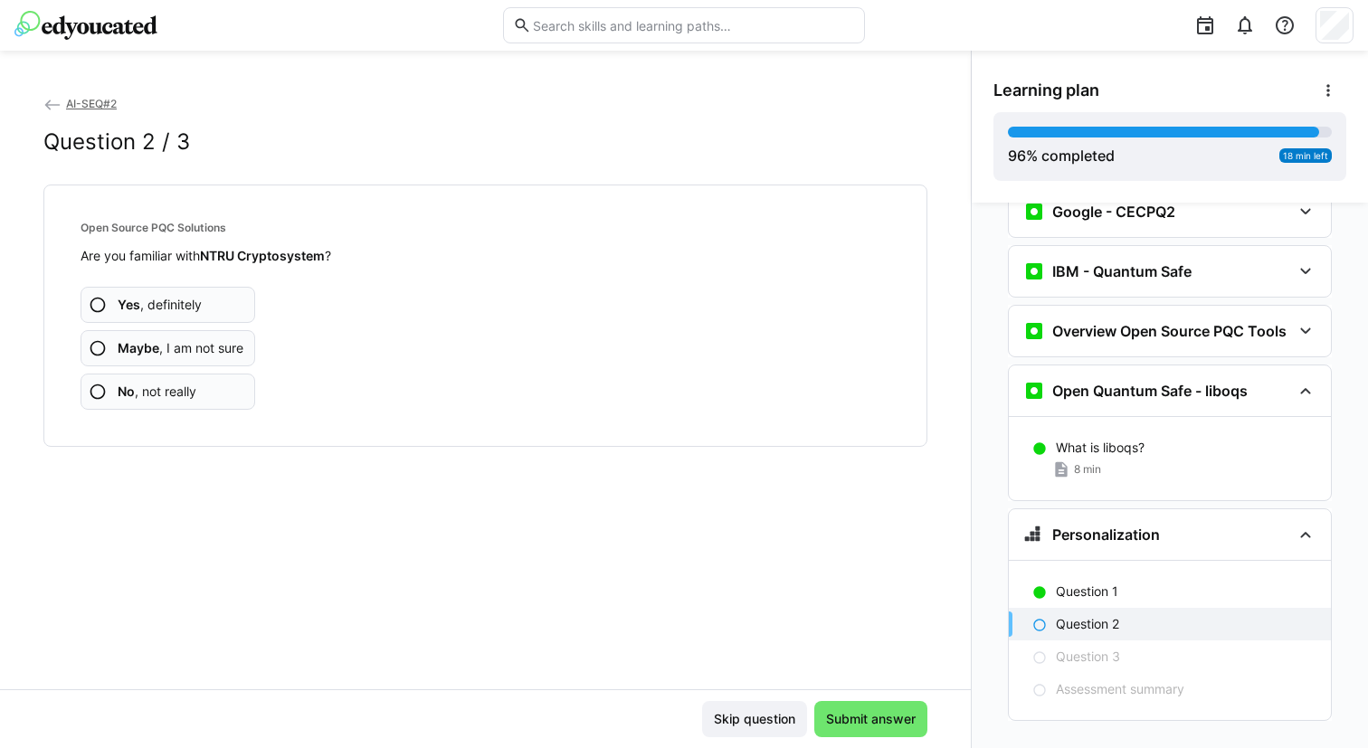
click at [233, 391] on app-assessment-question-radio "No , not really" at bounding box center [168, 392] width 175 height 36
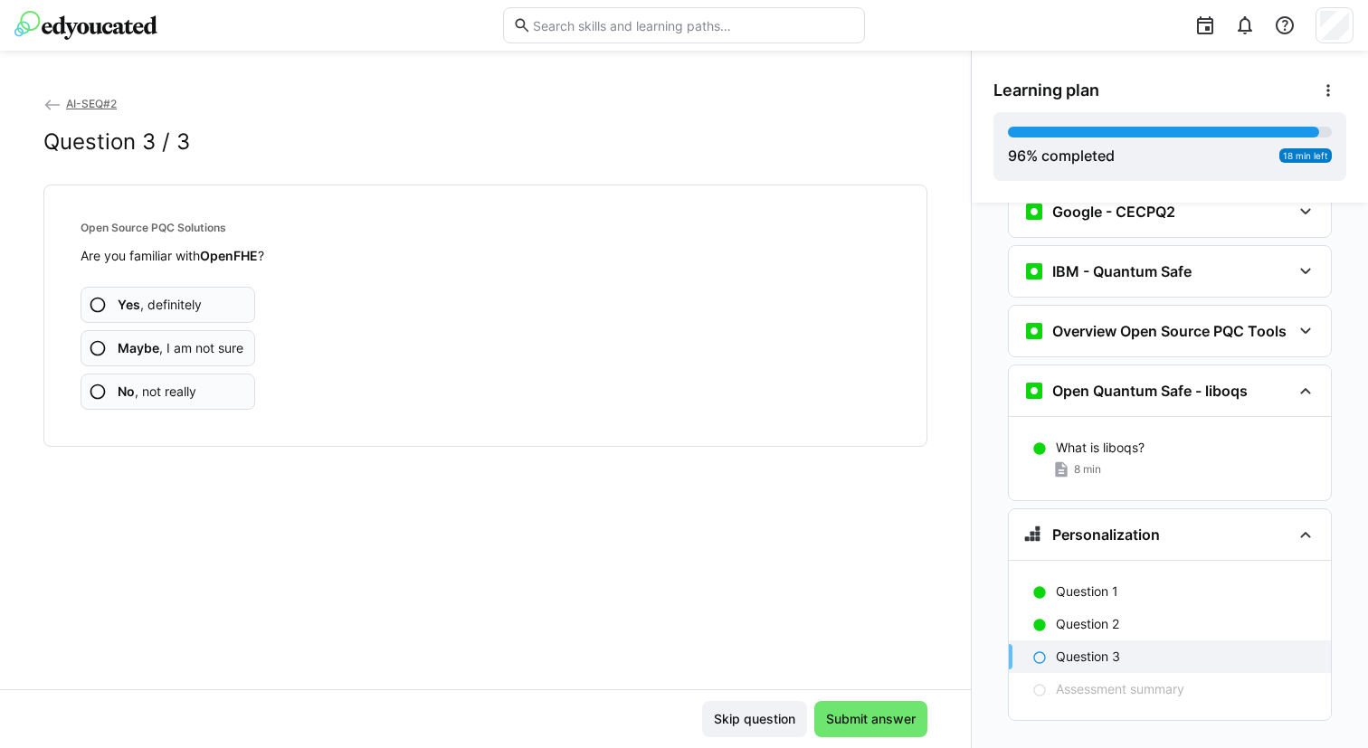
click at [233, 391] on app-assessment-question-radio "No , not really" at bounding box center [168, 392] width 175 height 36
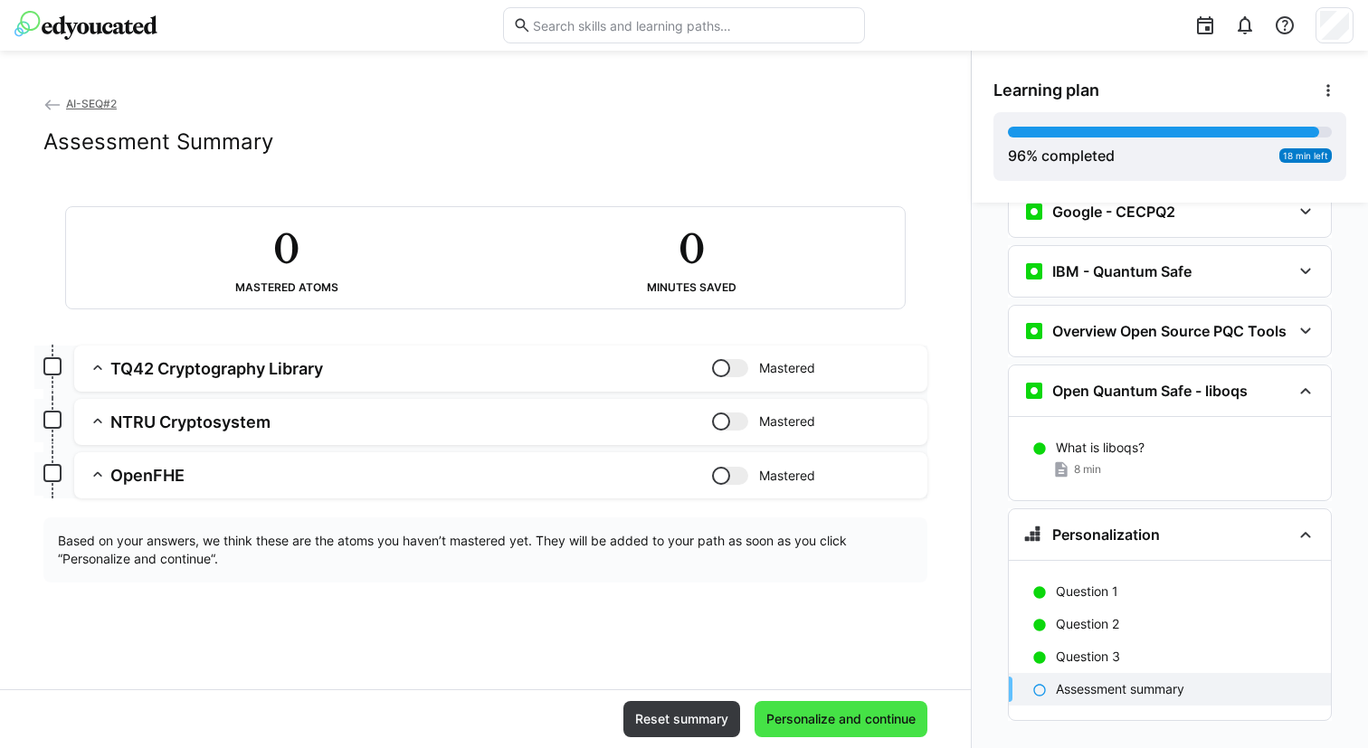
click at [778, 725] on span "Personalize and continue" at bounding box center [841, 719] width 155 height 18
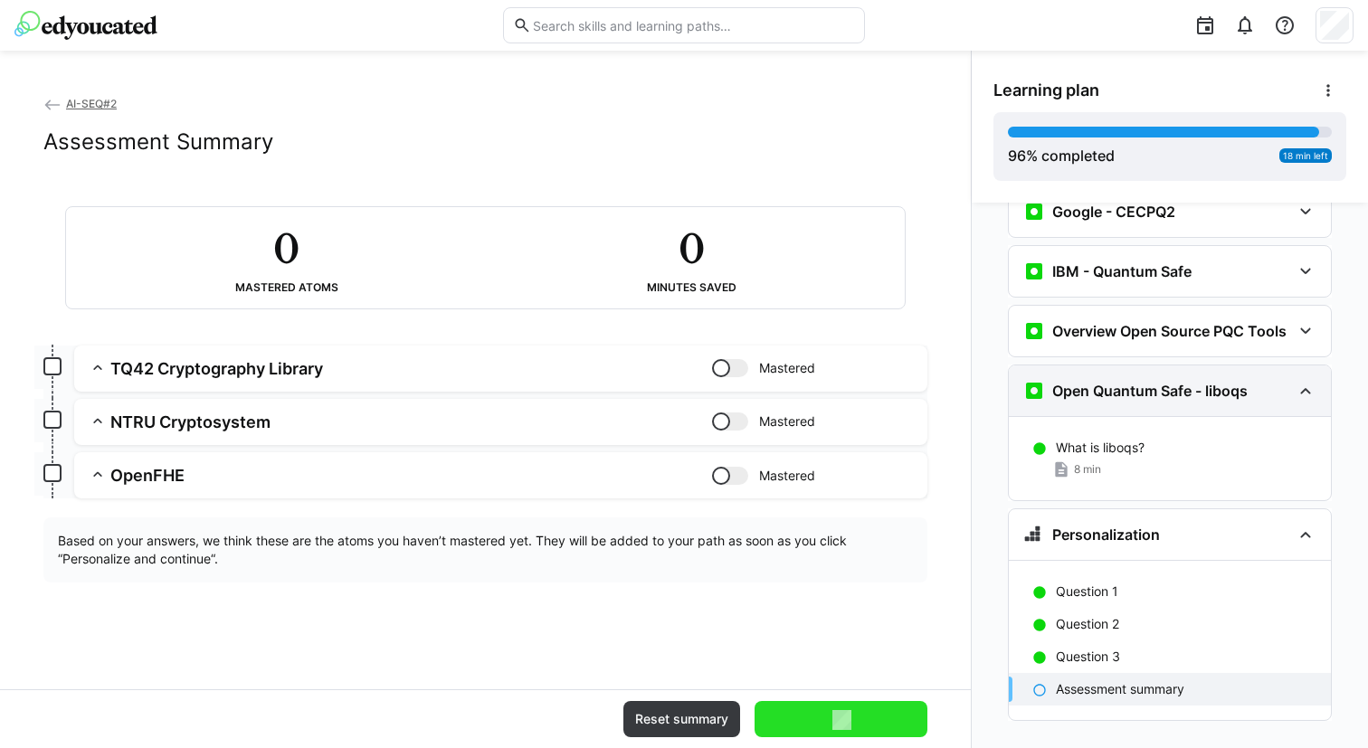
click at [1125, 382] on h3 "Open Quantum Safe - liboqs" at bounding box center [1149, 391] width 195 height 18
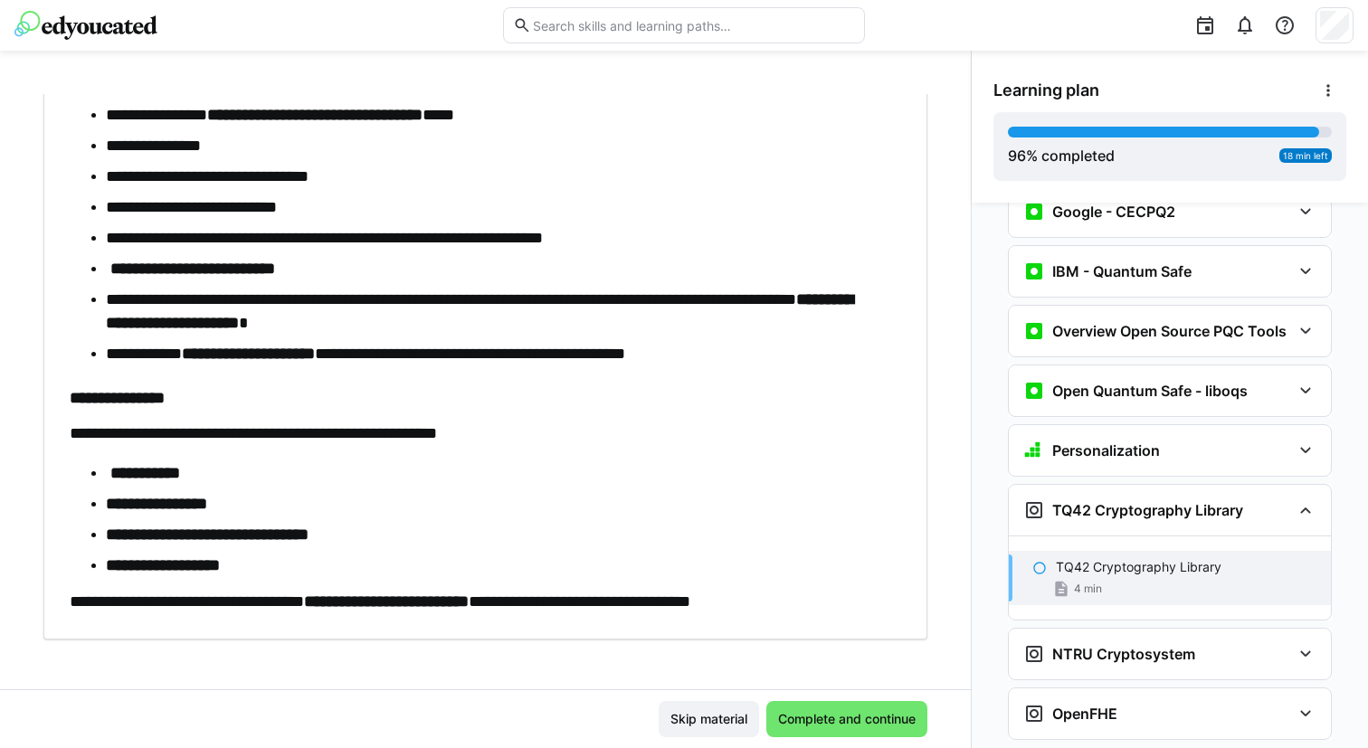
scroll to position [466, 0]
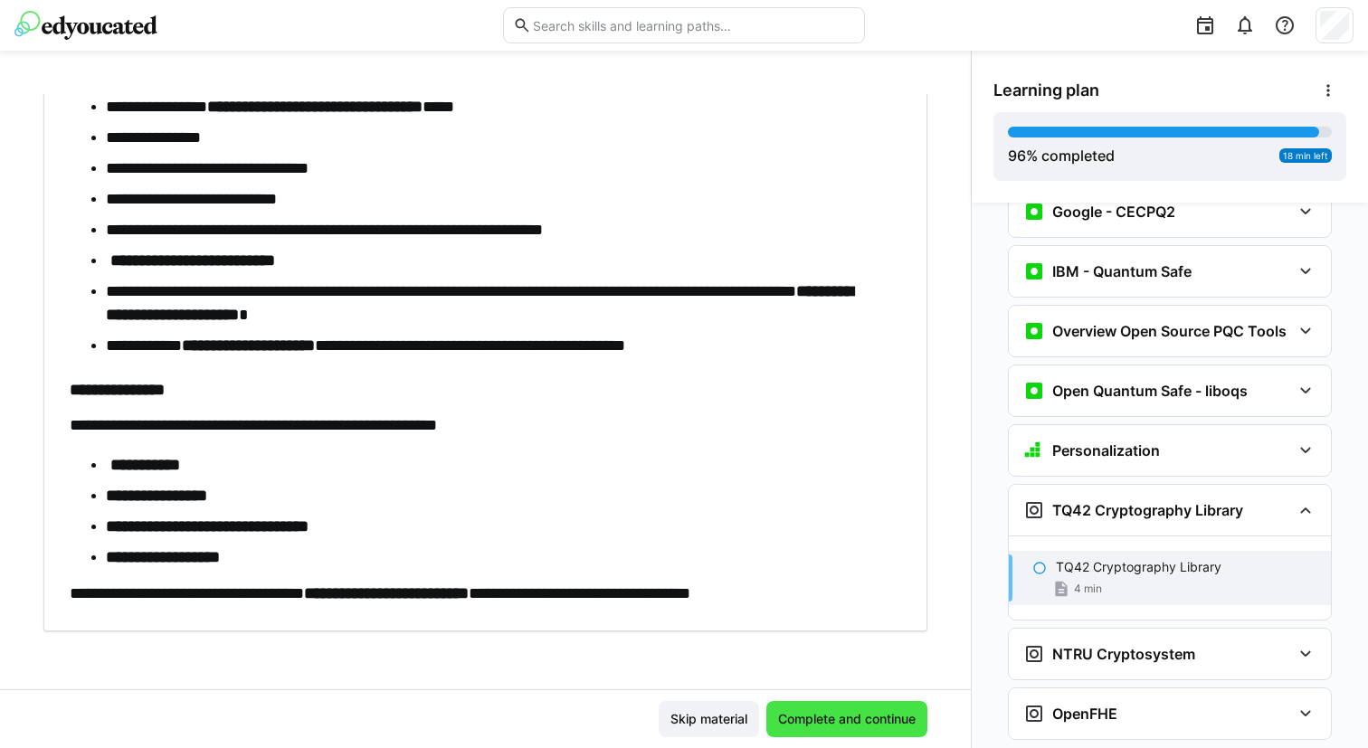
click at [839, 730] on span "Complete and continue" at bounding box center [846, 719] width 161 height 36
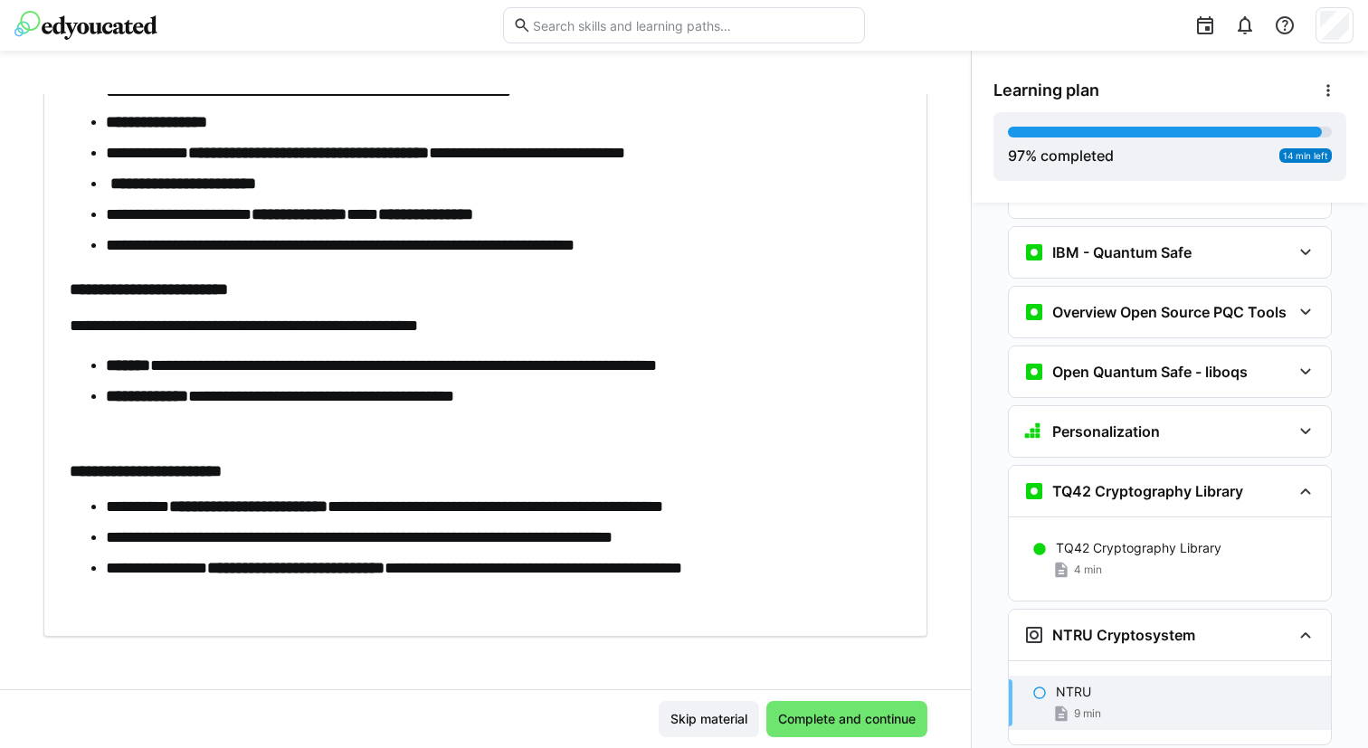
scroll to position [651, 0]
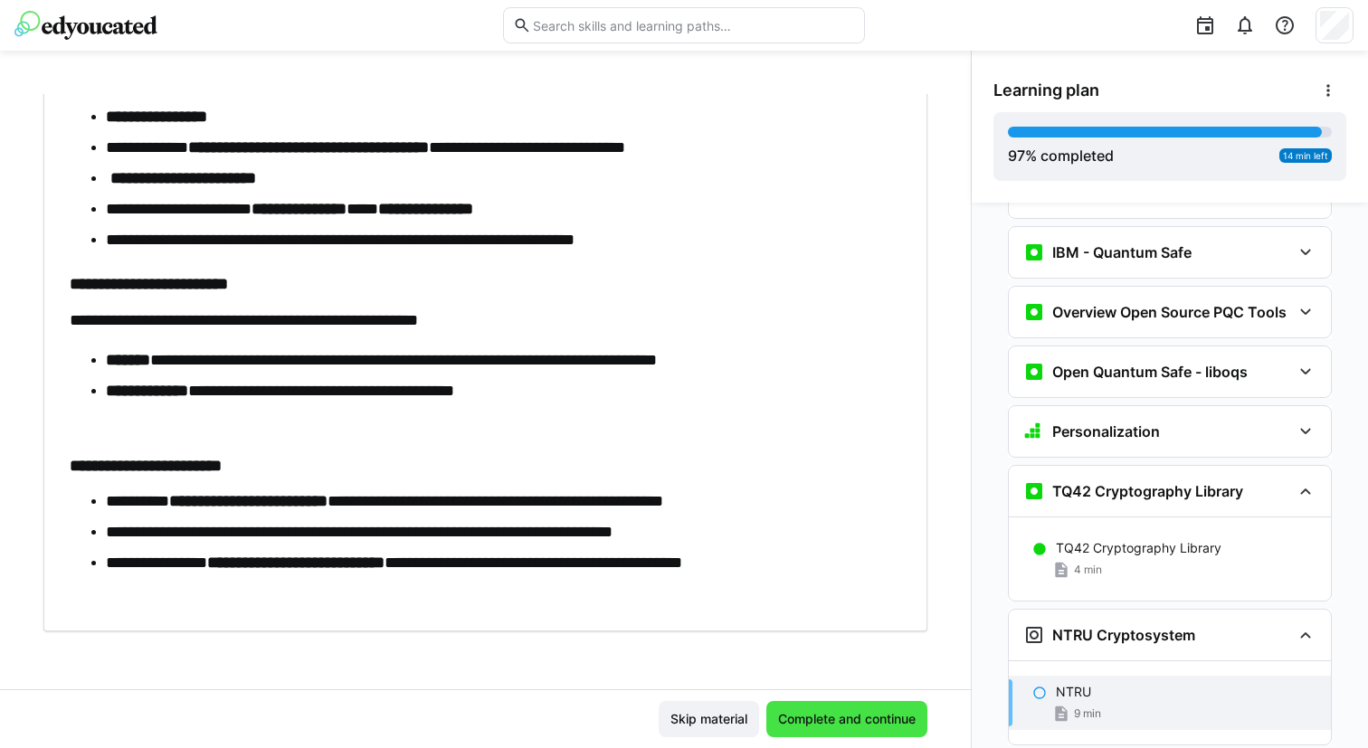
click at [814, 705] on span "Complete and continue" at bounding box center [846, 719] width 161 height 36
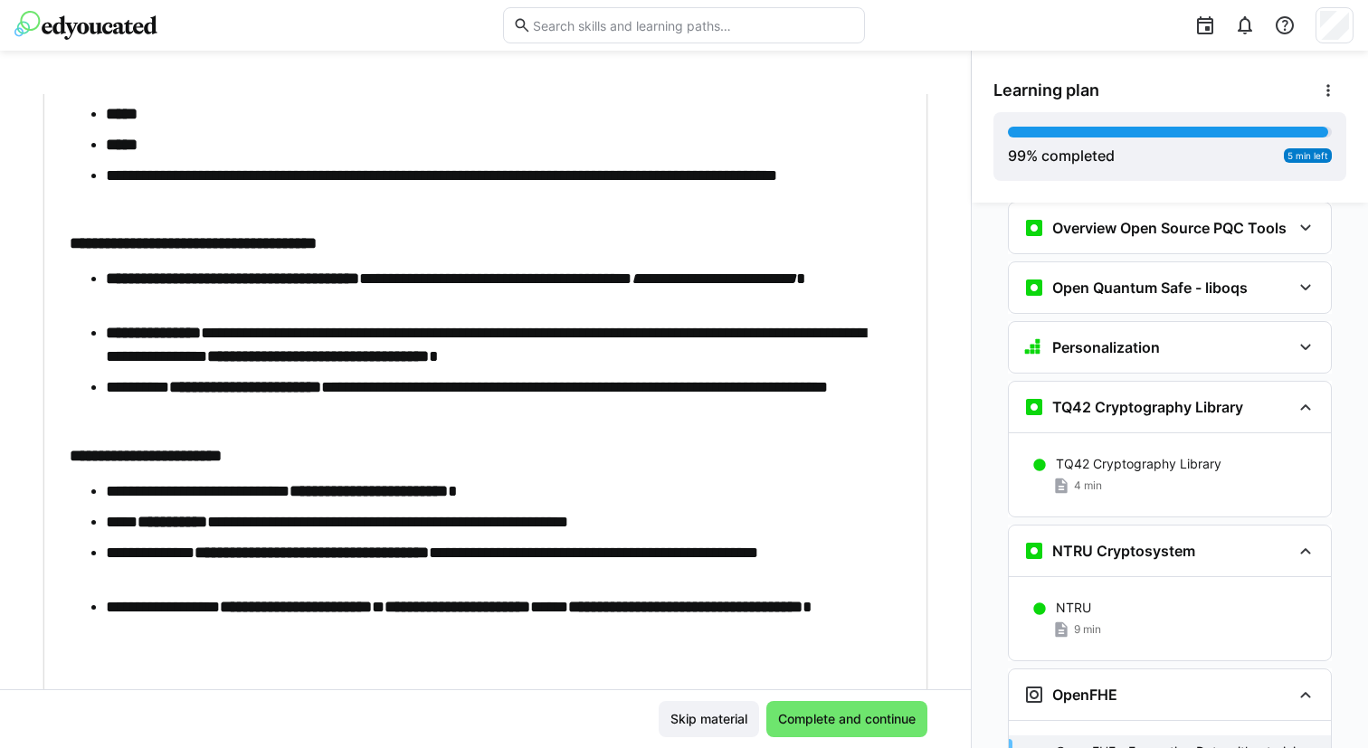
scroll to position [975, 0]
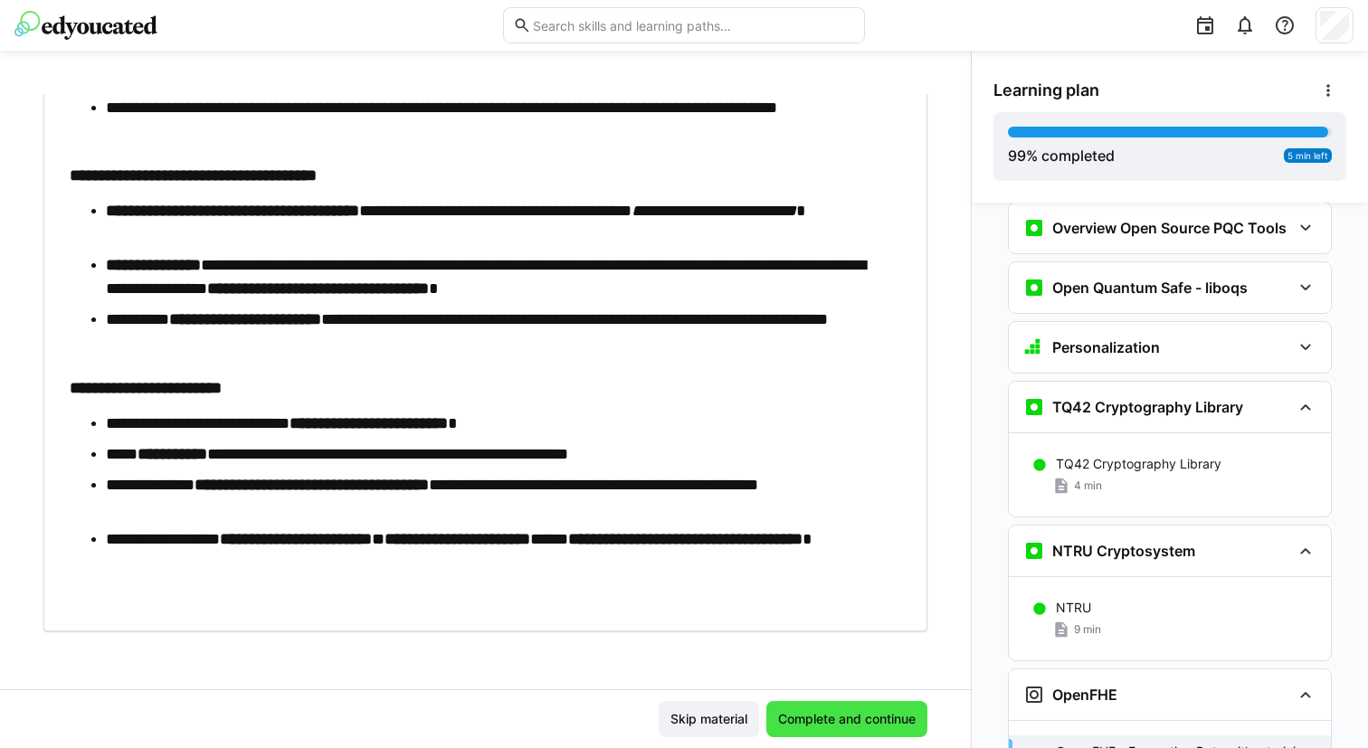
click at [815, 718] on span "Complete and continue" at bounding box center [846, 719] width 143 height 18
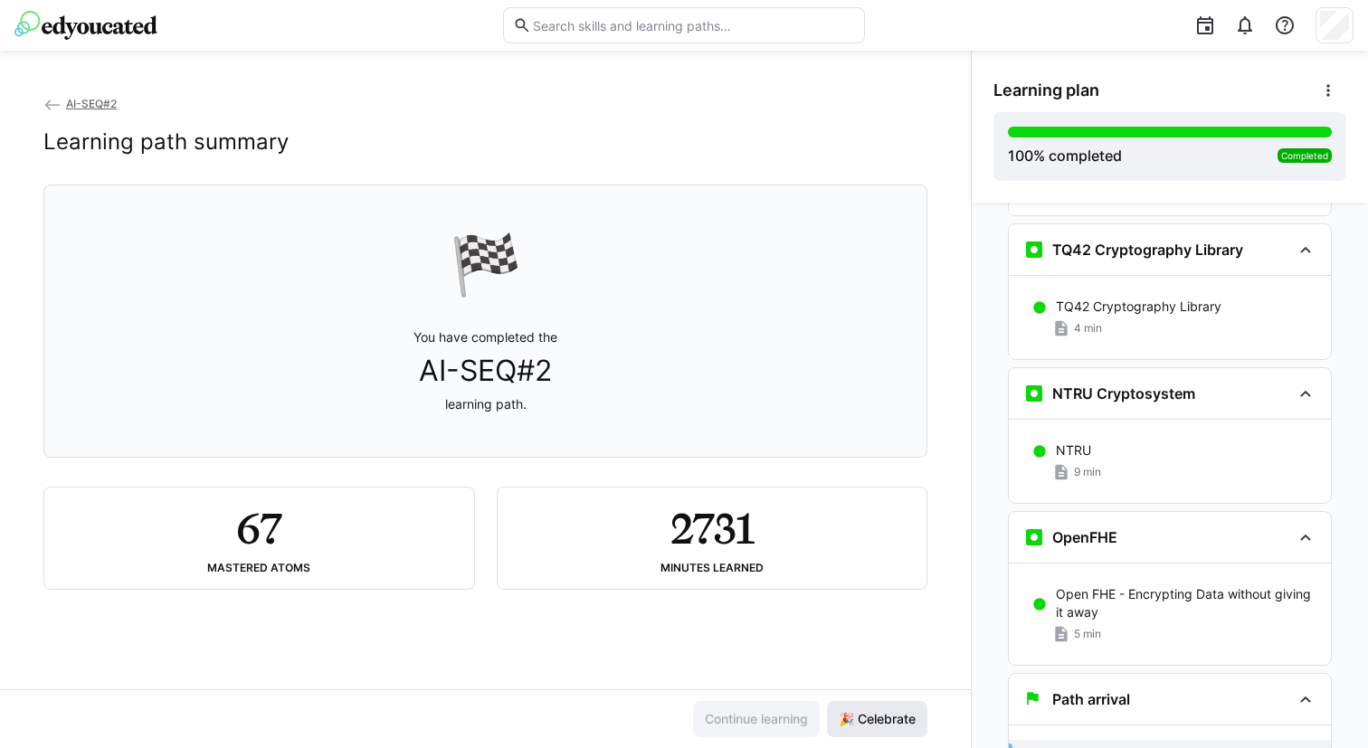
scroll to position [4841, 0]
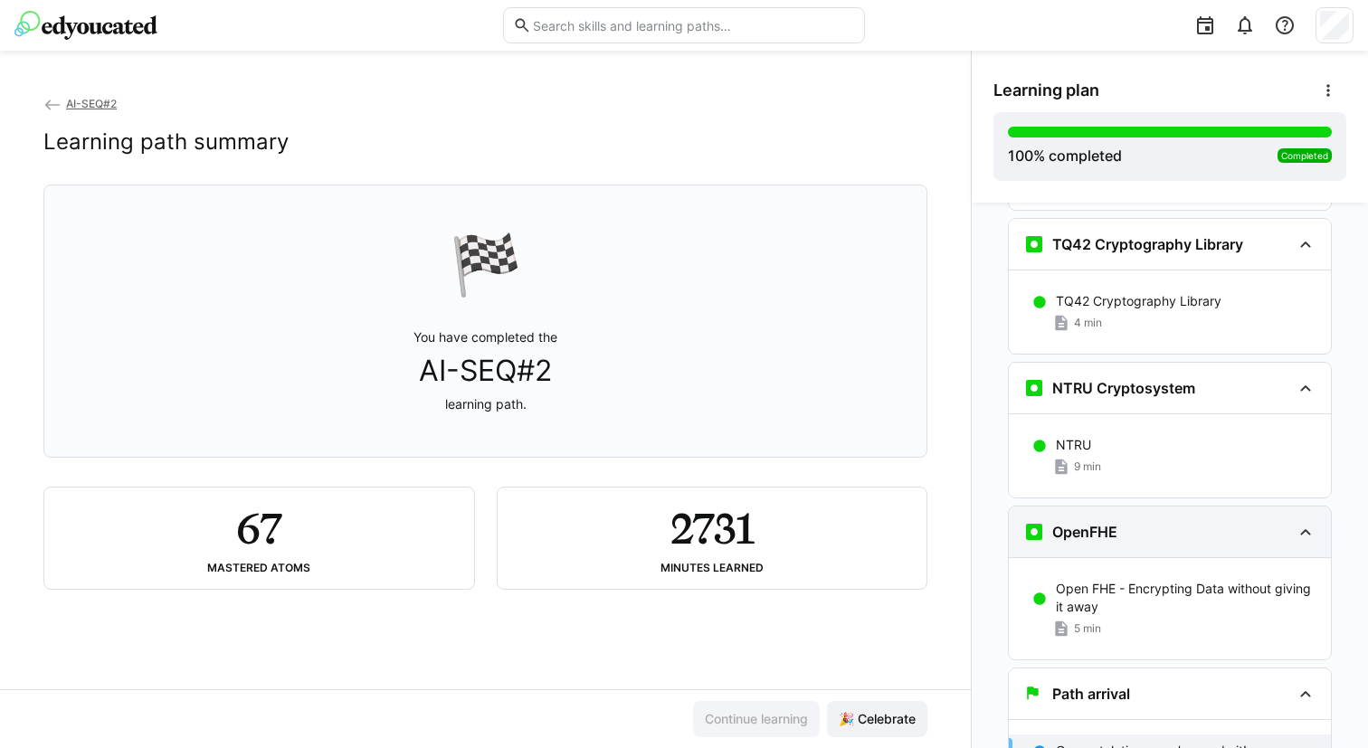
click at [1086, 523] on h3 "OpenFHE" at bounding box center [1084, 532] width 65 height 18
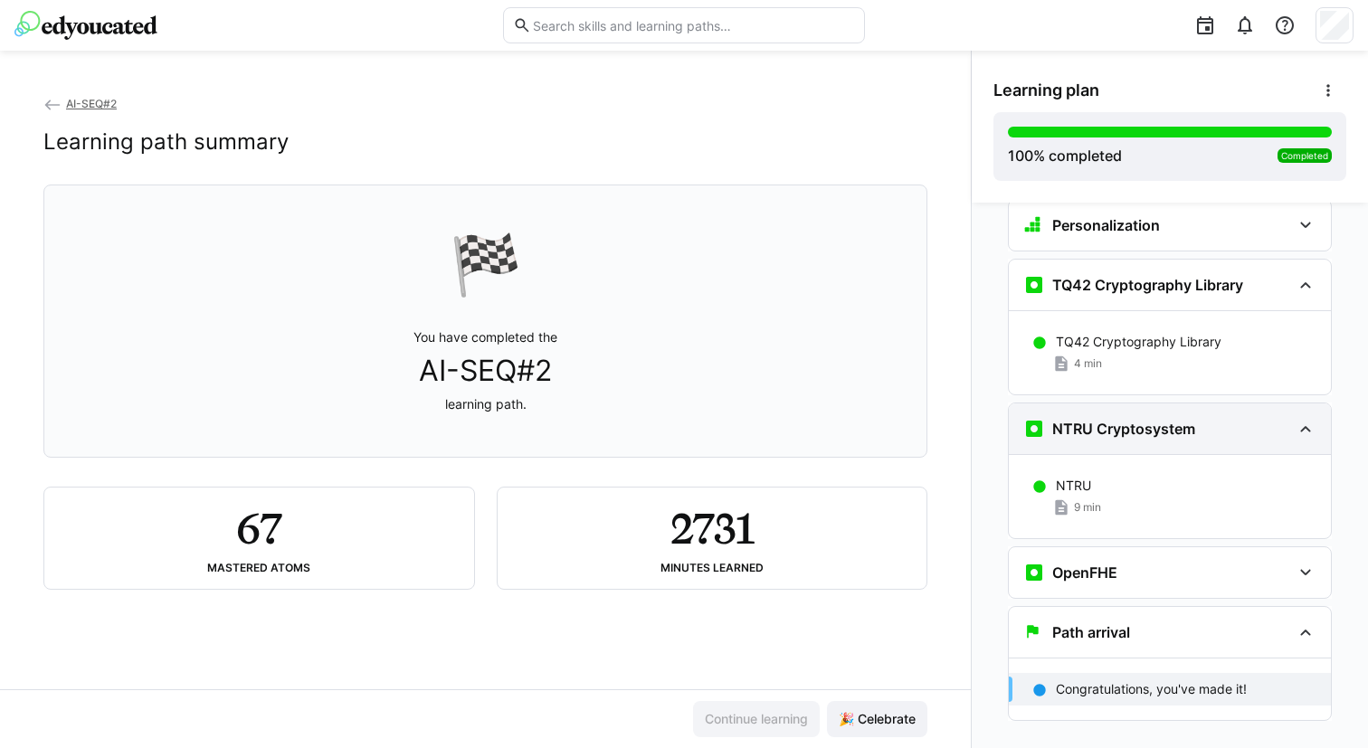
click at [1112, 420] on h3 "NTRU Cryptosystem" at bounding box center [1123, 429] width 143 height 18
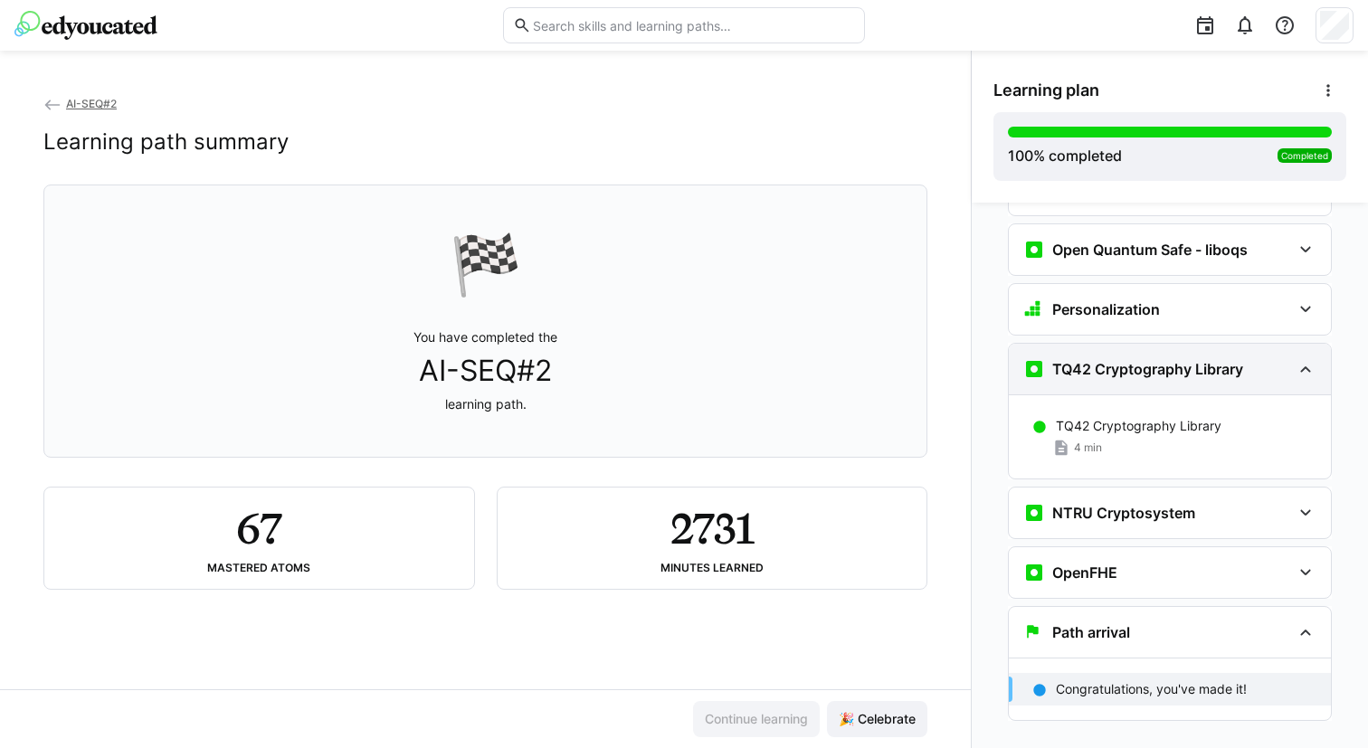
click at [1118, 360] on h3 "TQ42 Cryptography Library" at bounding box center [1147, 369] width 191 height 18
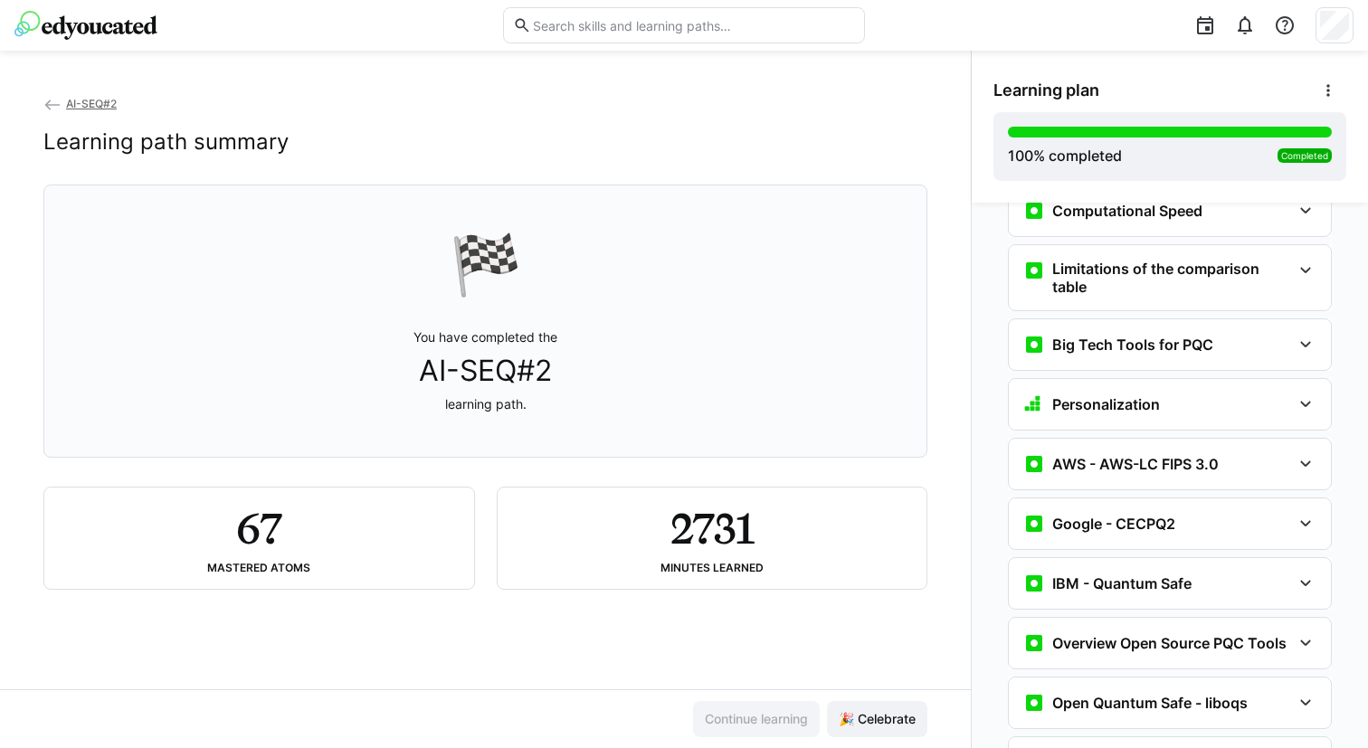
scroll to position [4632, 0]
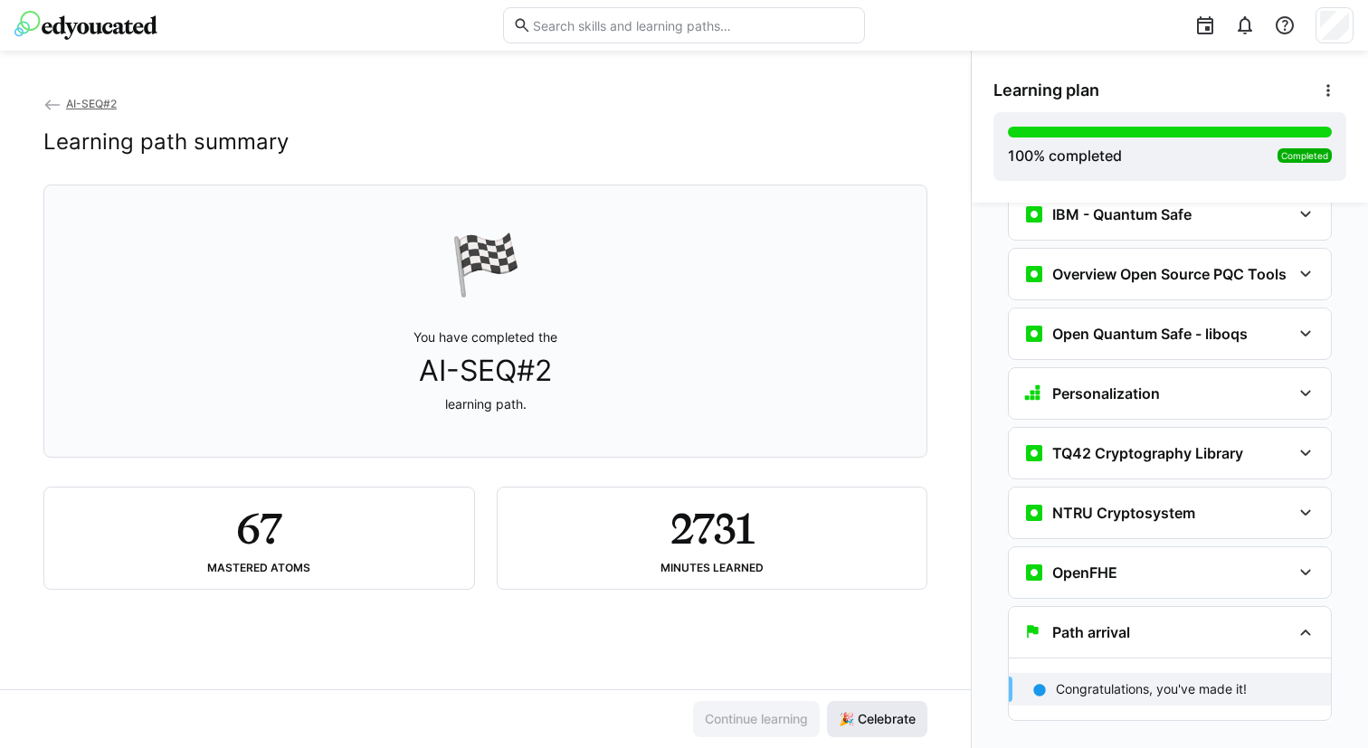
click at [865, 718] on span "🎉 Celebrate" at bounding box center [877, 719] width 82 height 18
click at [1127, 622] on div "Path arrival" at bounding box center [1157, 633] width 268 height 22
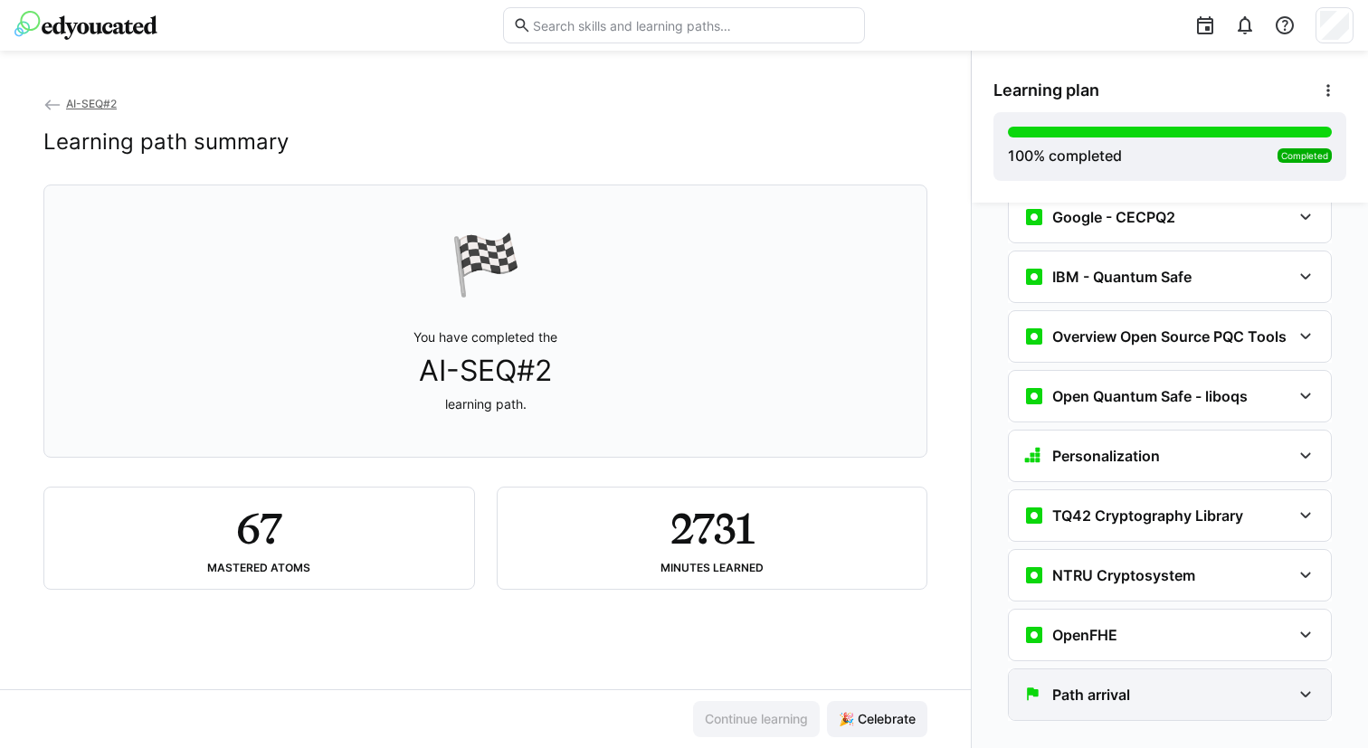
click at [1092, 686] on h3 "Path arrival" at bounding box center [1091, 695] width 78 height 18
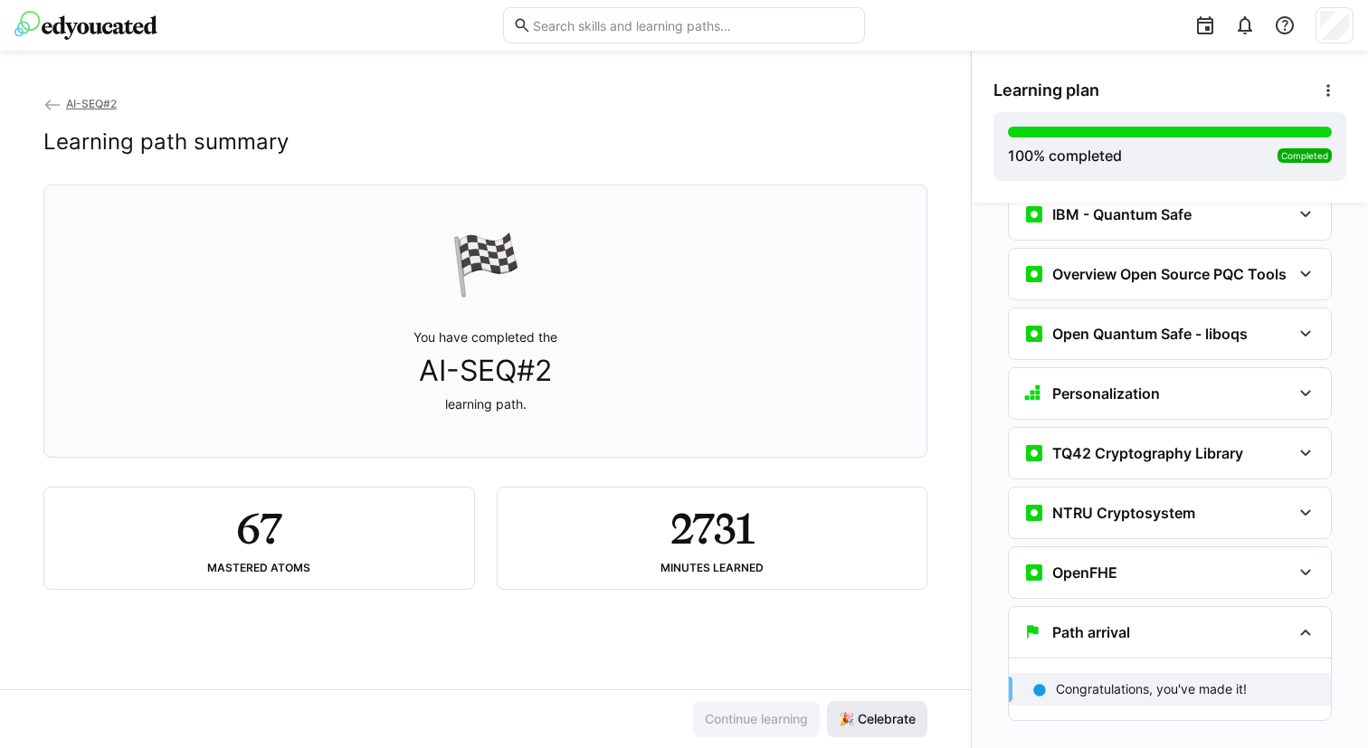
click at [838, 721] on span "🎉 Celebrate" at bounding box center [877, 719] width 82 height 18
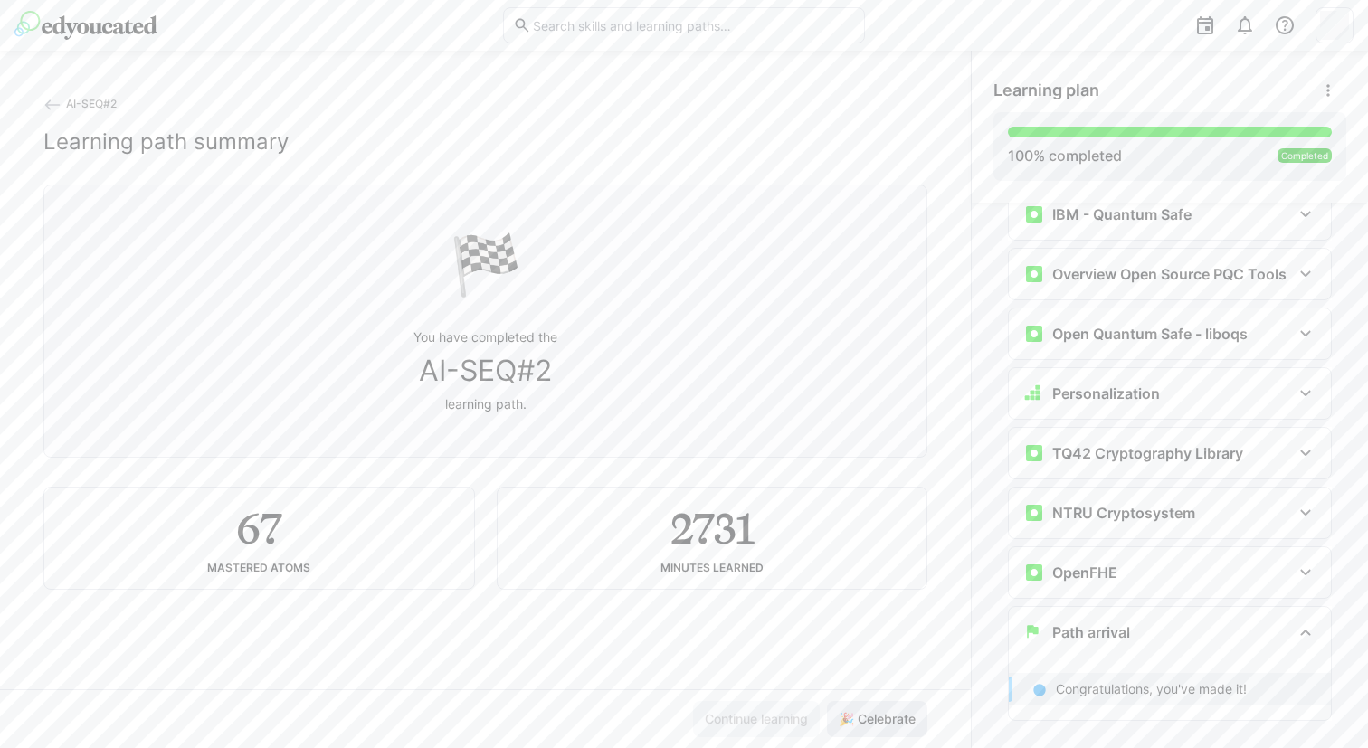
click at [866, 721] on span "🎉 Celebrate" at bounding box center [877, 719] width 82 height 18
click at [1070, 623] on h3 "Path arrival" at bounding box center [1091, 632] width 78 height 18
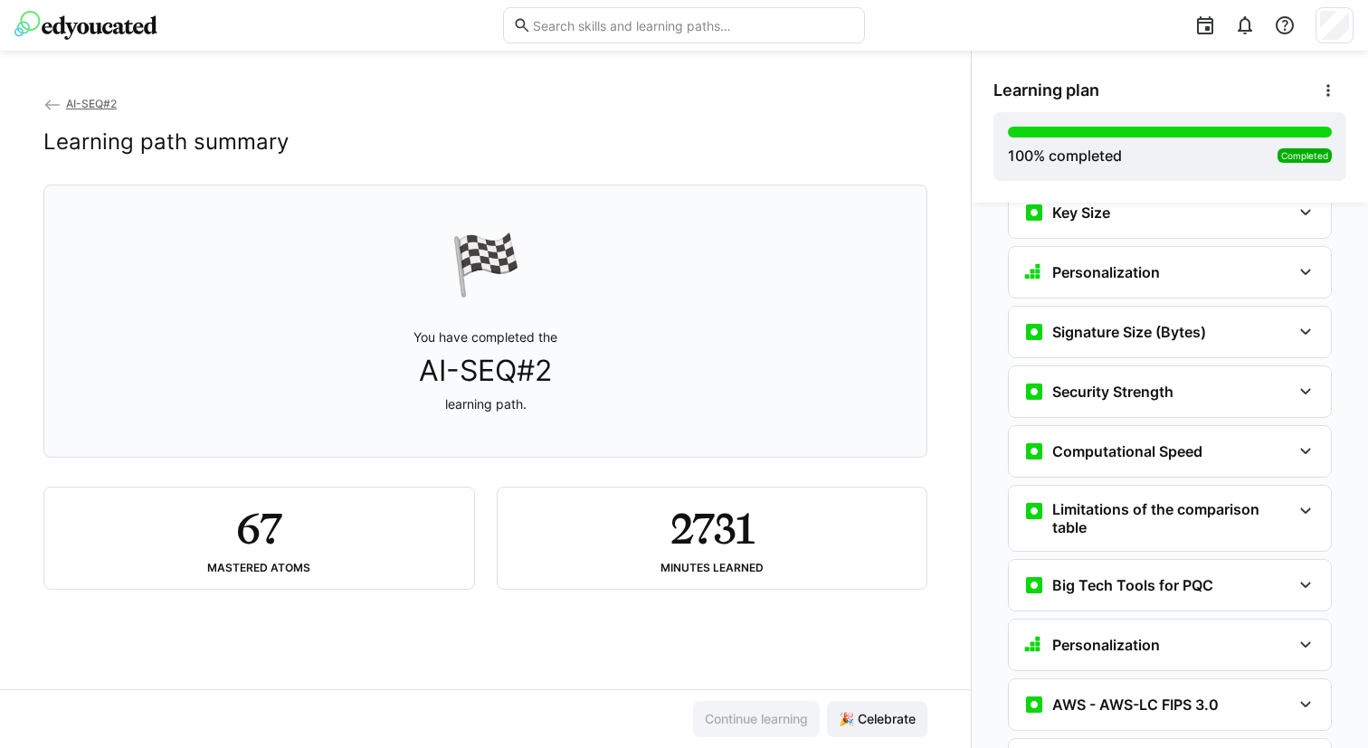
scroll to position [4570, 0]
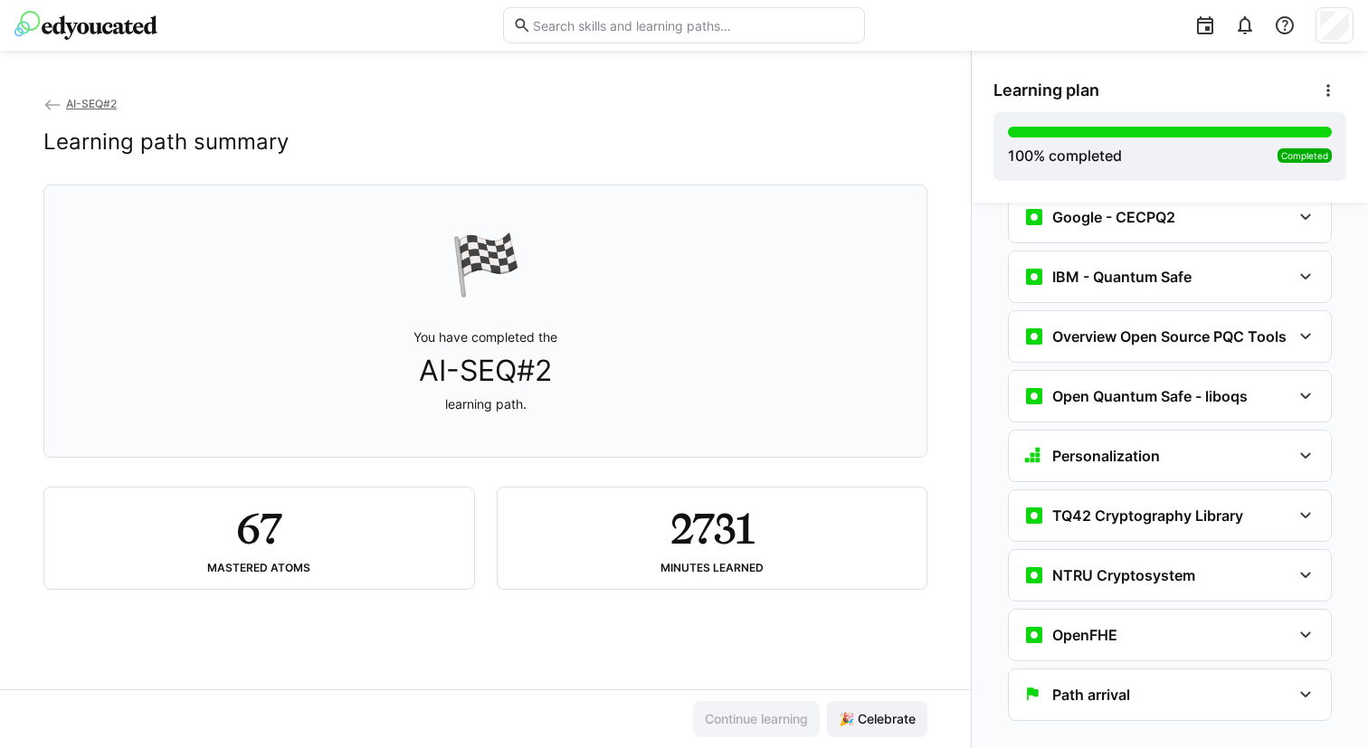
click at [732, 548] on h2 "2731" at bounding box center [712, 528] width 83 height 52
click at [274, 546] on h2 "67" at bounding box center [258, 528] width 45 height 52
click at [1319, 100] on span at bounding box center [1328, 90] width 36 height 36
click at [1254, 132] on div "View details" at bounding box center [1258, 138] width 146 height 18
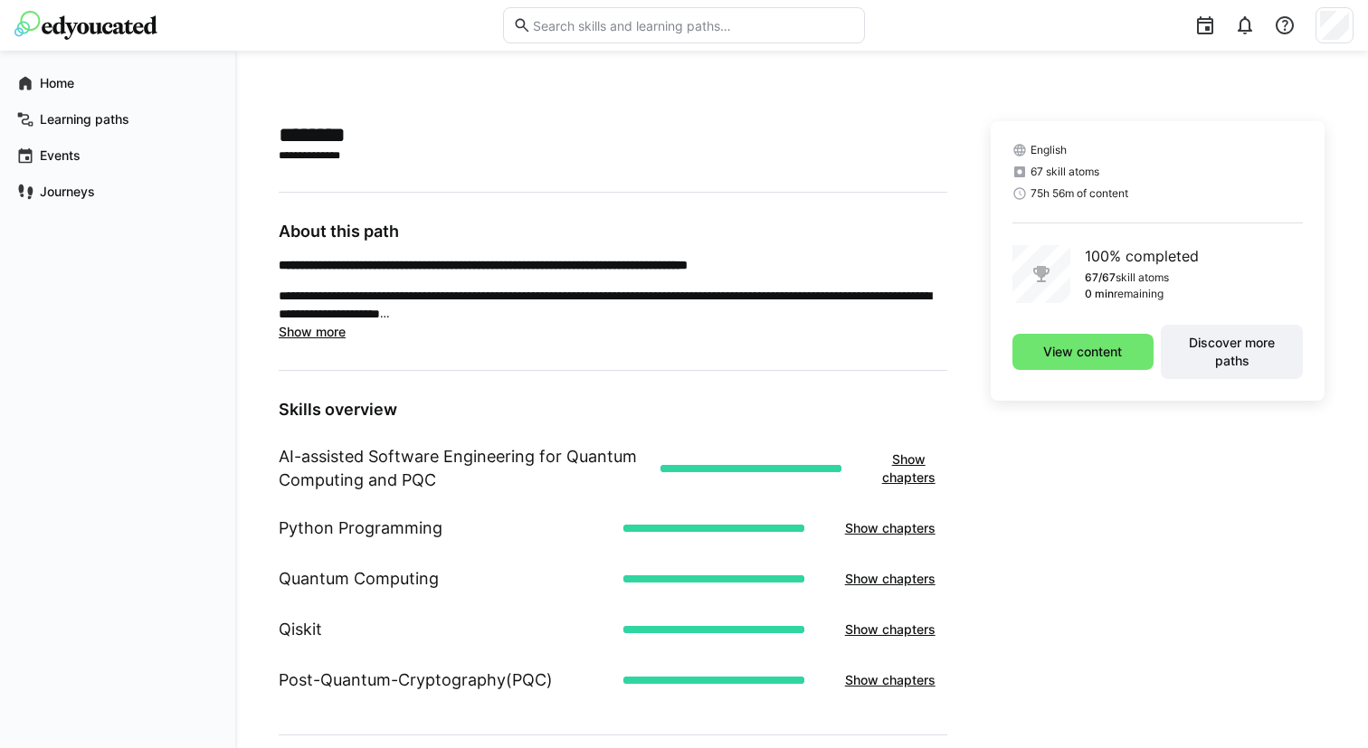
scroll to position [376, 0]
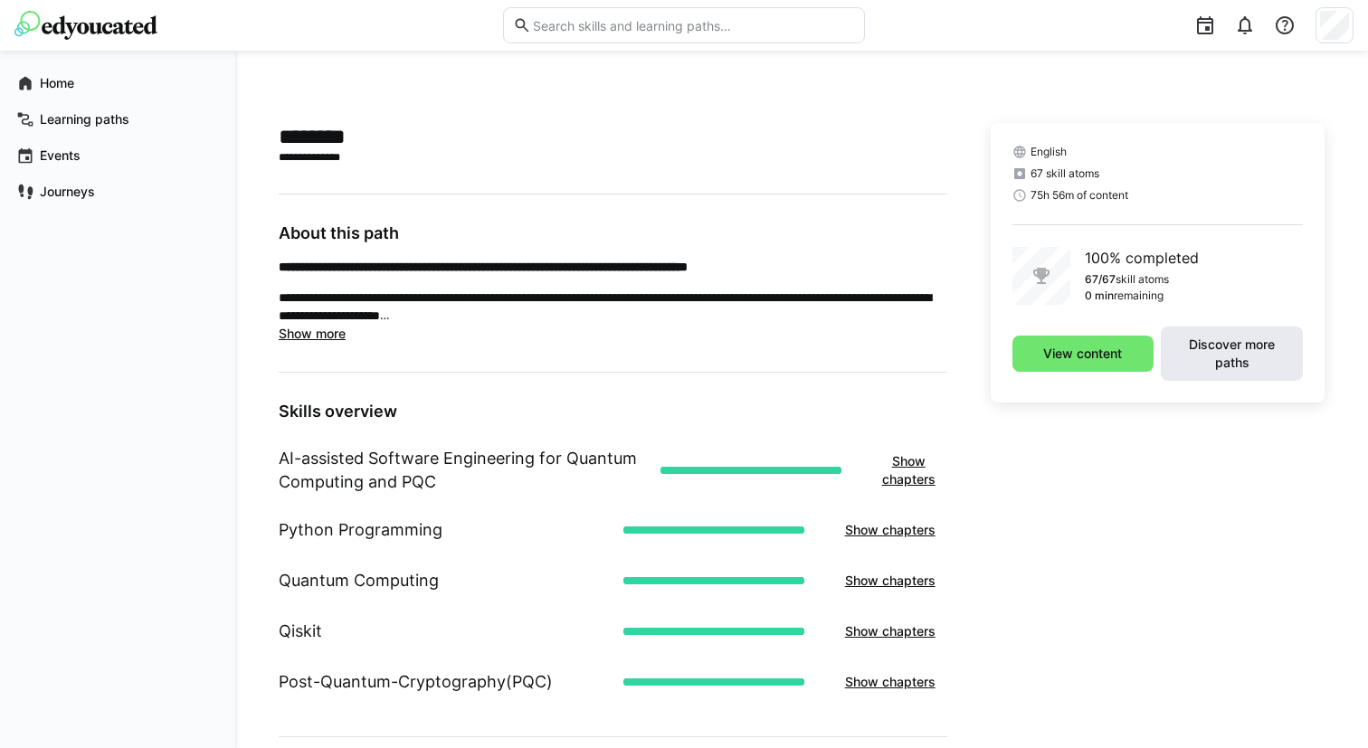
click at [1204, 366] on span "Discover more paths" at bounding box center [1232, 354] width 124 height 36
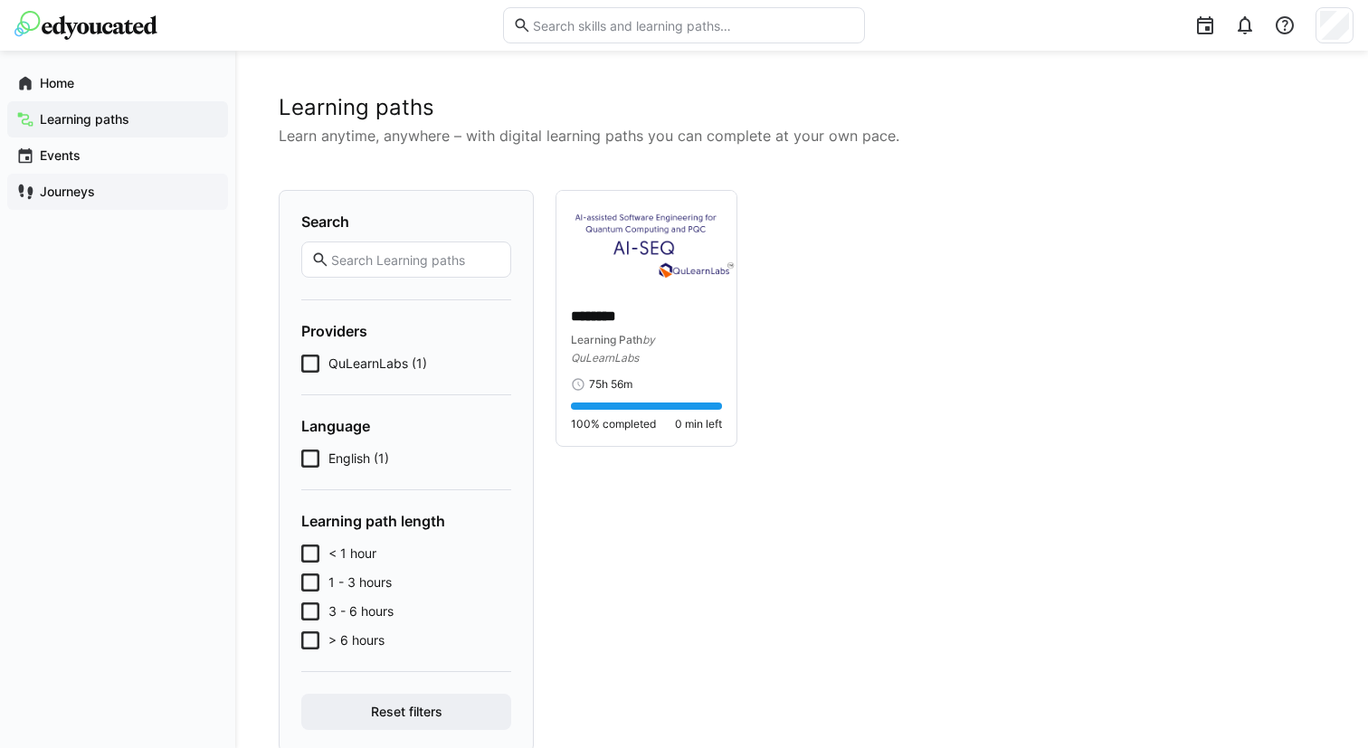
click at [0, 0] on app-navigation-label "Journeys" at bounding box center [0, 0] width 0 height 0
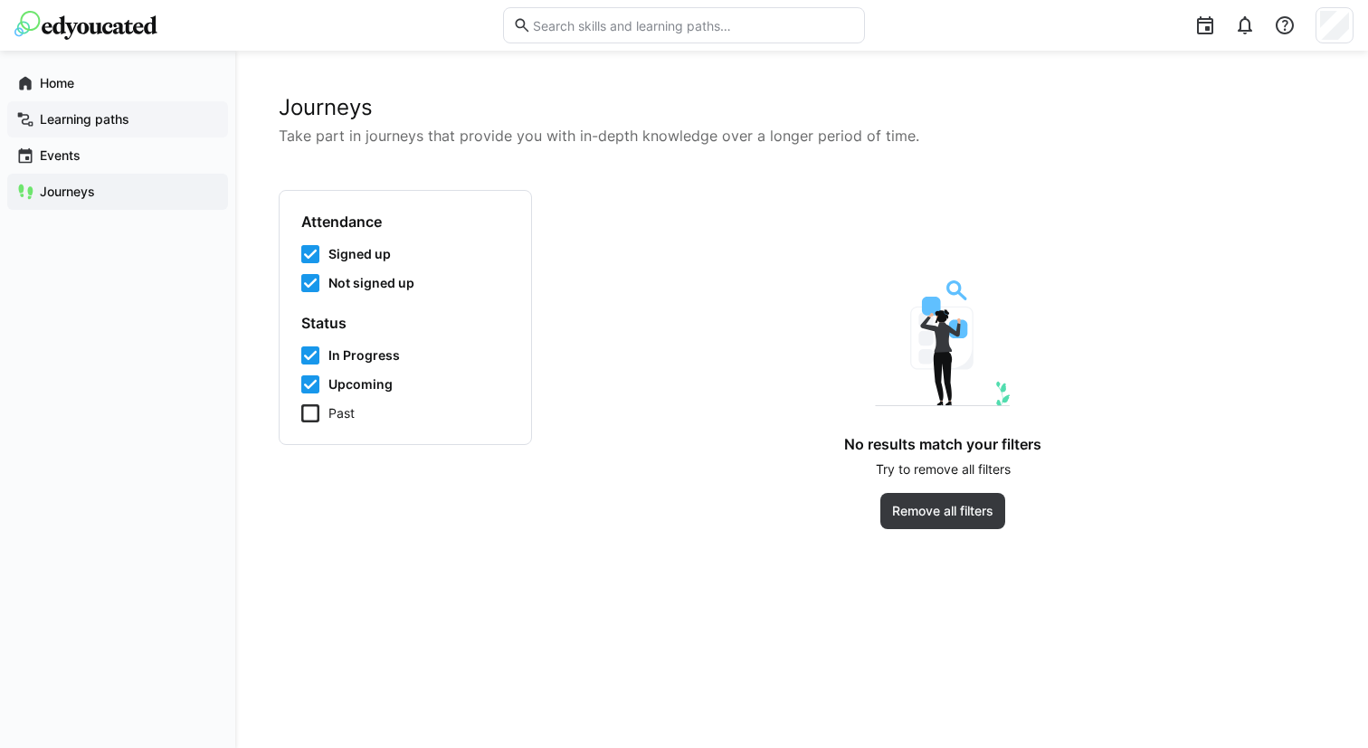
click at [0, 0] on app-navigation-label "Learning paths" at bounding box center [0, 0] width 0 height 0
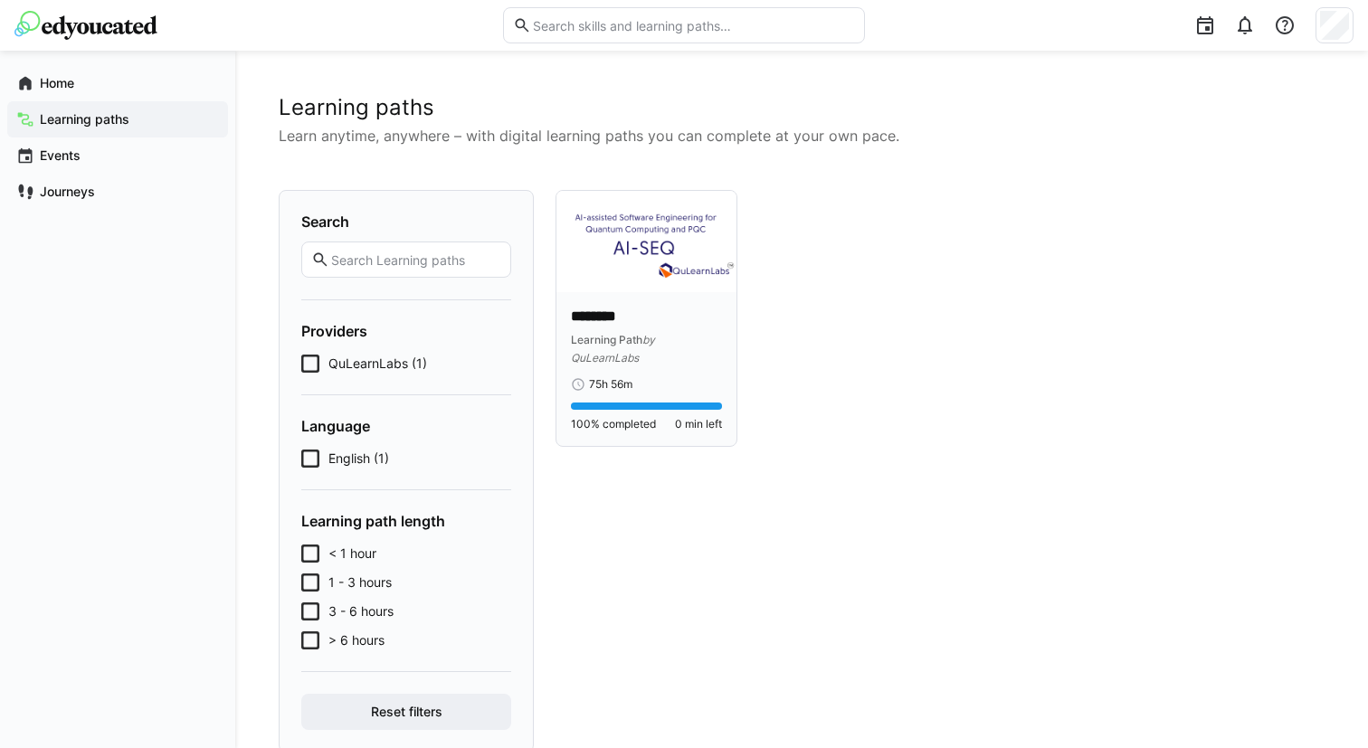
click at [665, 278] on img at bounding box center [647, 241] width 180 height 101
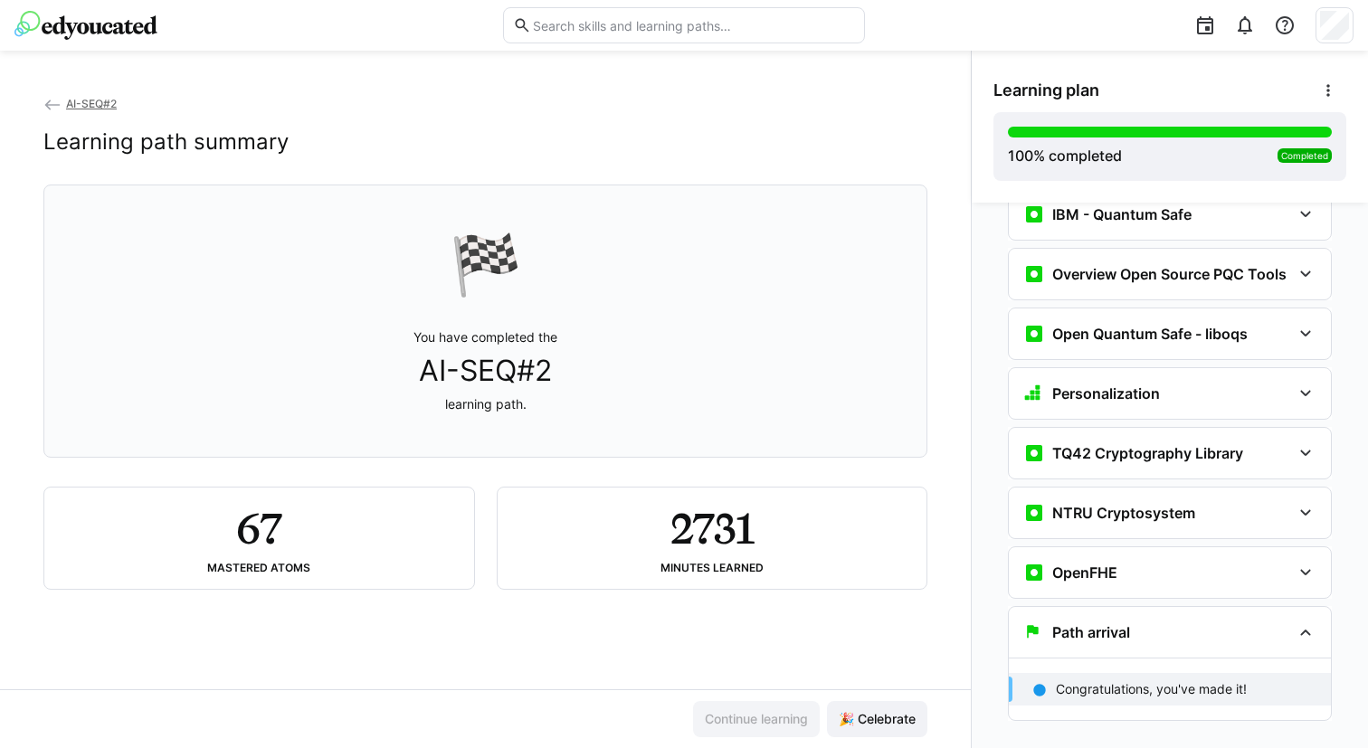
scroll to position [4541, 0]
